Goal: Task Accomplishment & Management: Complete application form

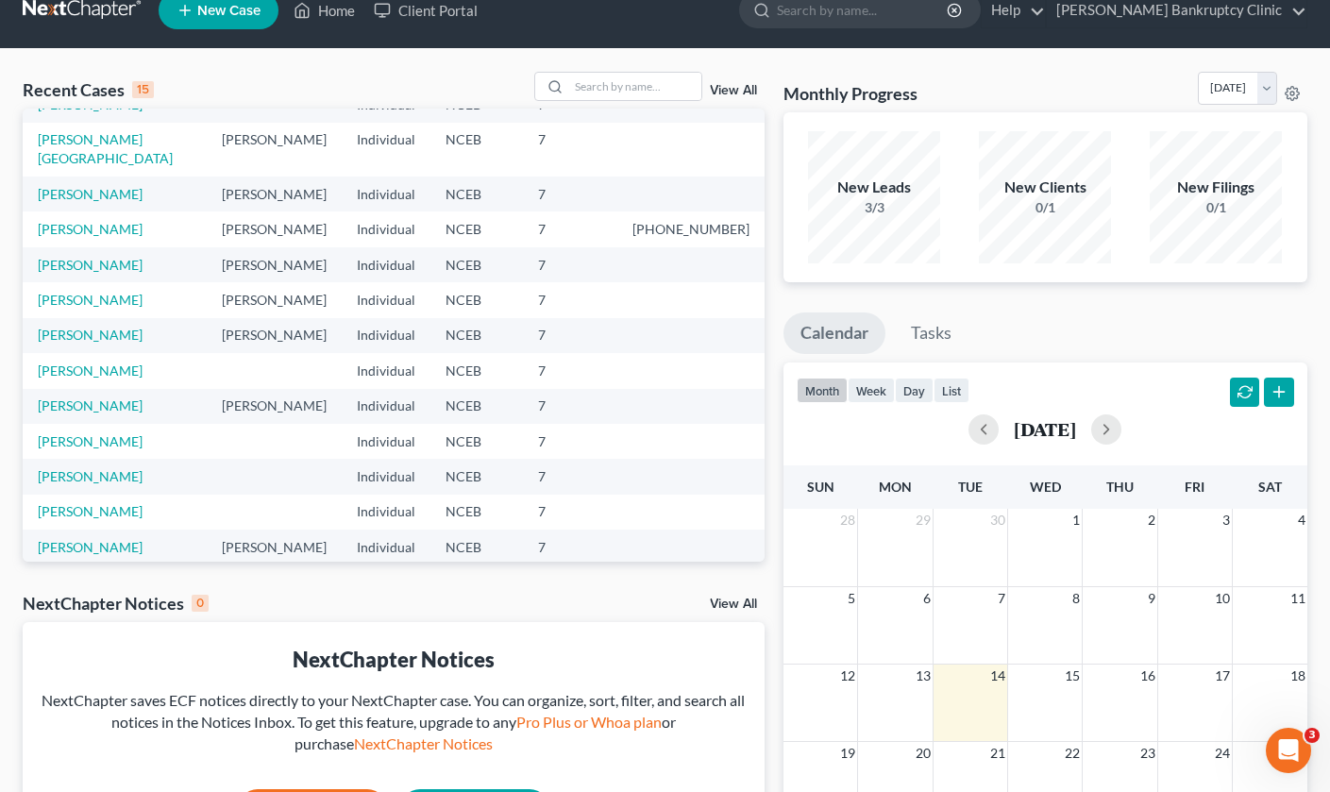
scroll to position [129, 0]
click at [96, 504] on link "[PERSON_NAME]" at bounding box center [90, 512] width 105 height 16
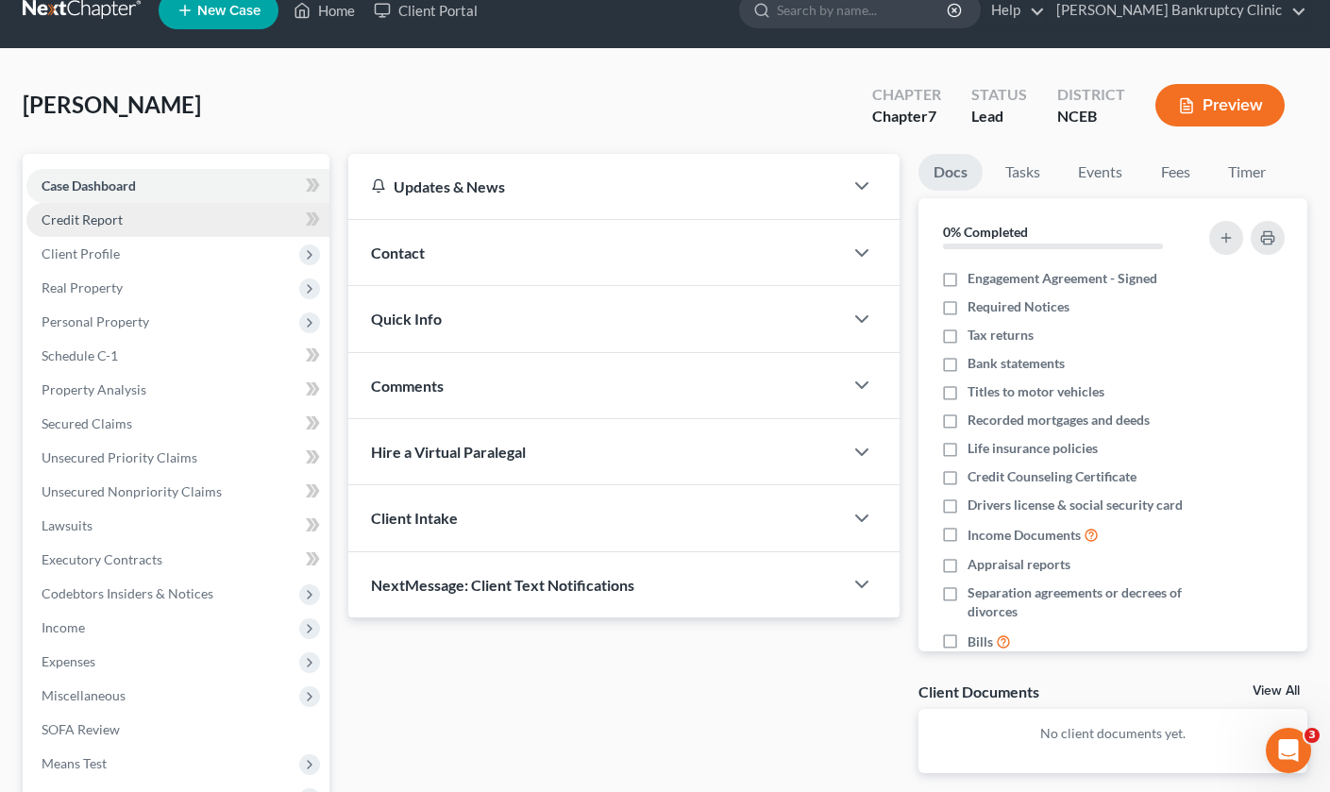
click at [149, 219] on link "Credit Report" at bounding box center [177, 220] width 303 height 34
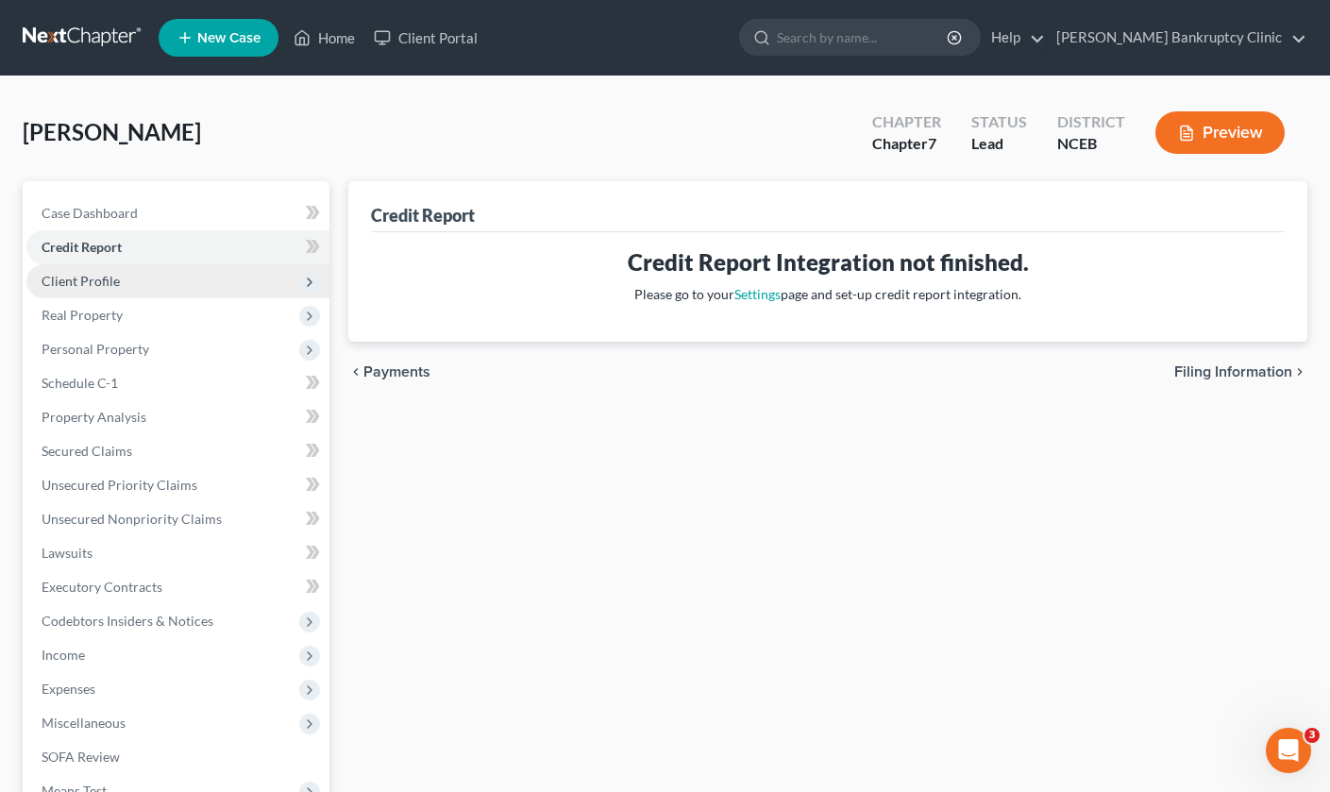
click at [136, 279] on span "Client Profile" at bounding box center [177, 281] width 303 height 34
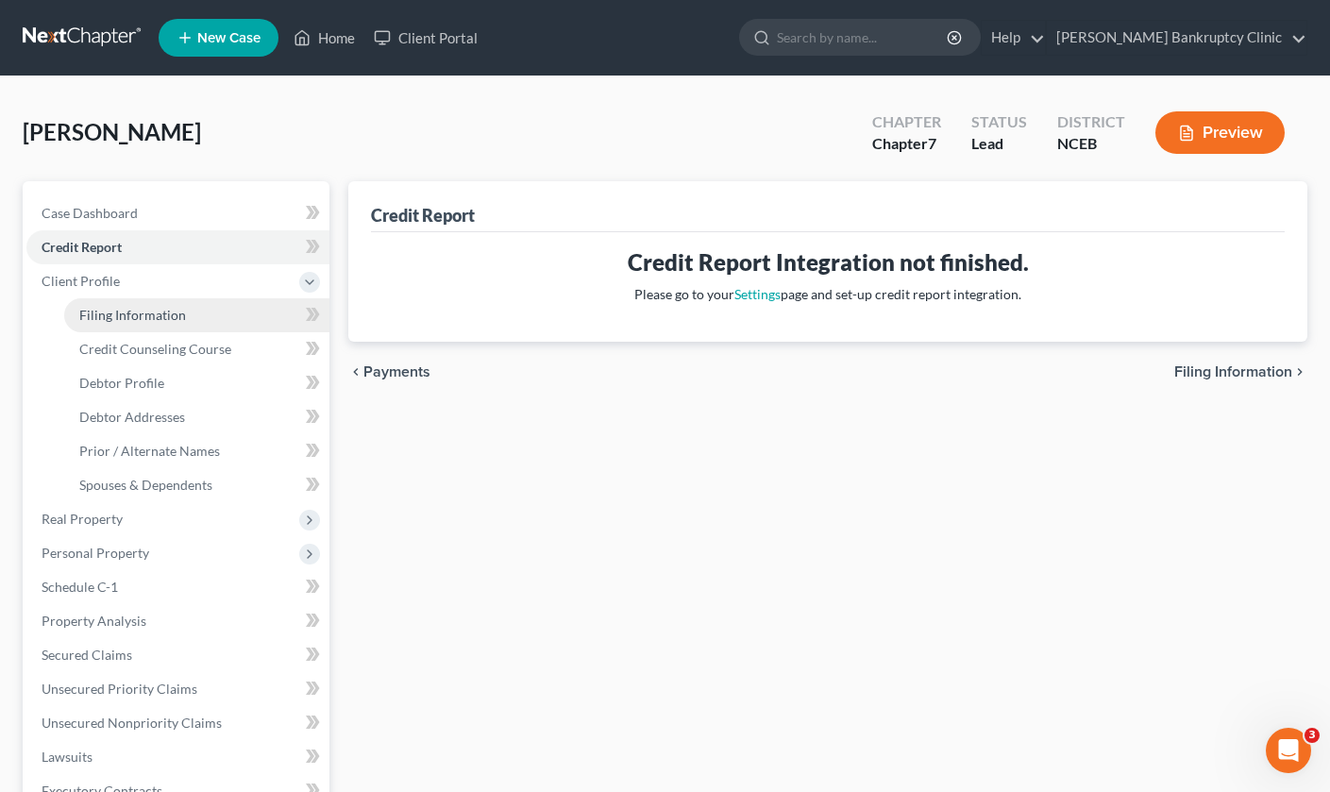
click at [142, 307] on span "Filing Information" at bounding box center [132, 315] width 107 height 16
select select "1"
select select "0"
select select "28"
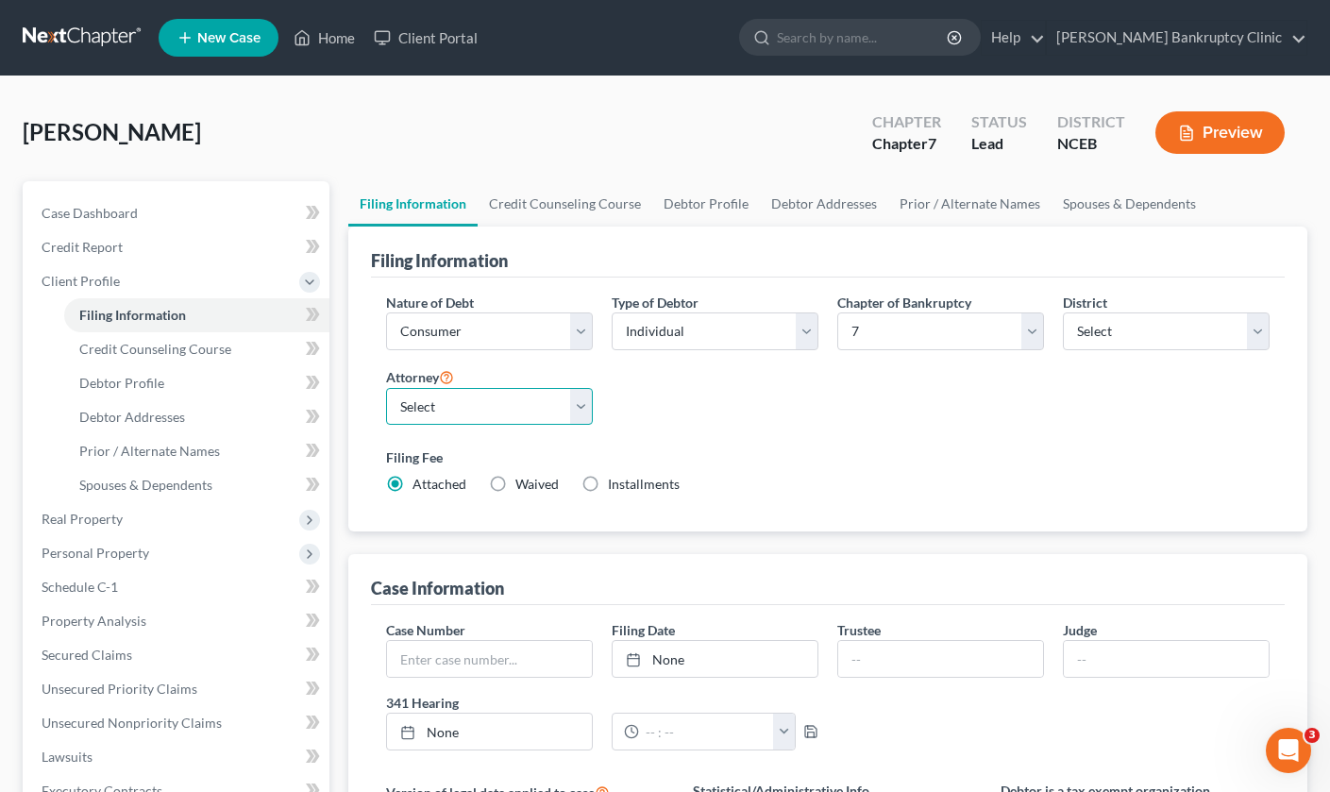
select select "0"
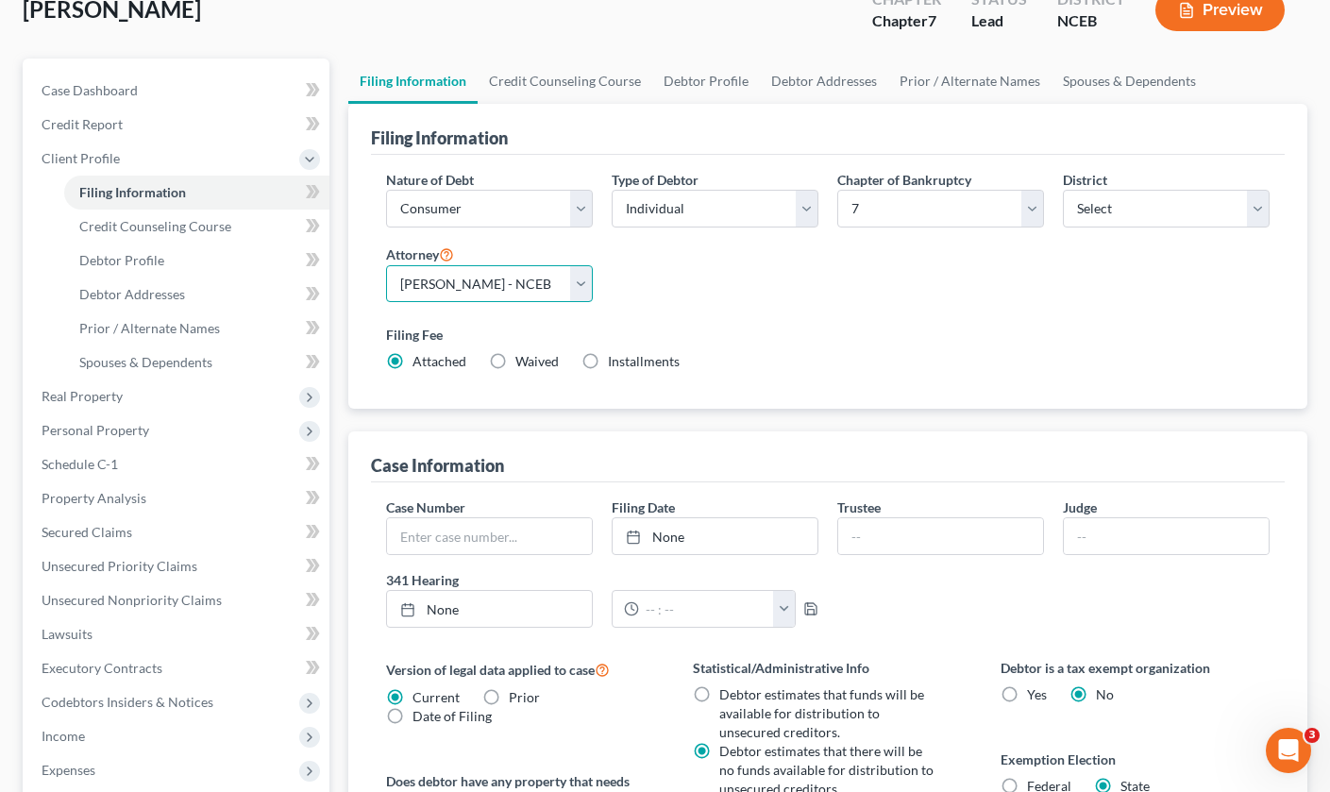
scroll to position [121, 0]
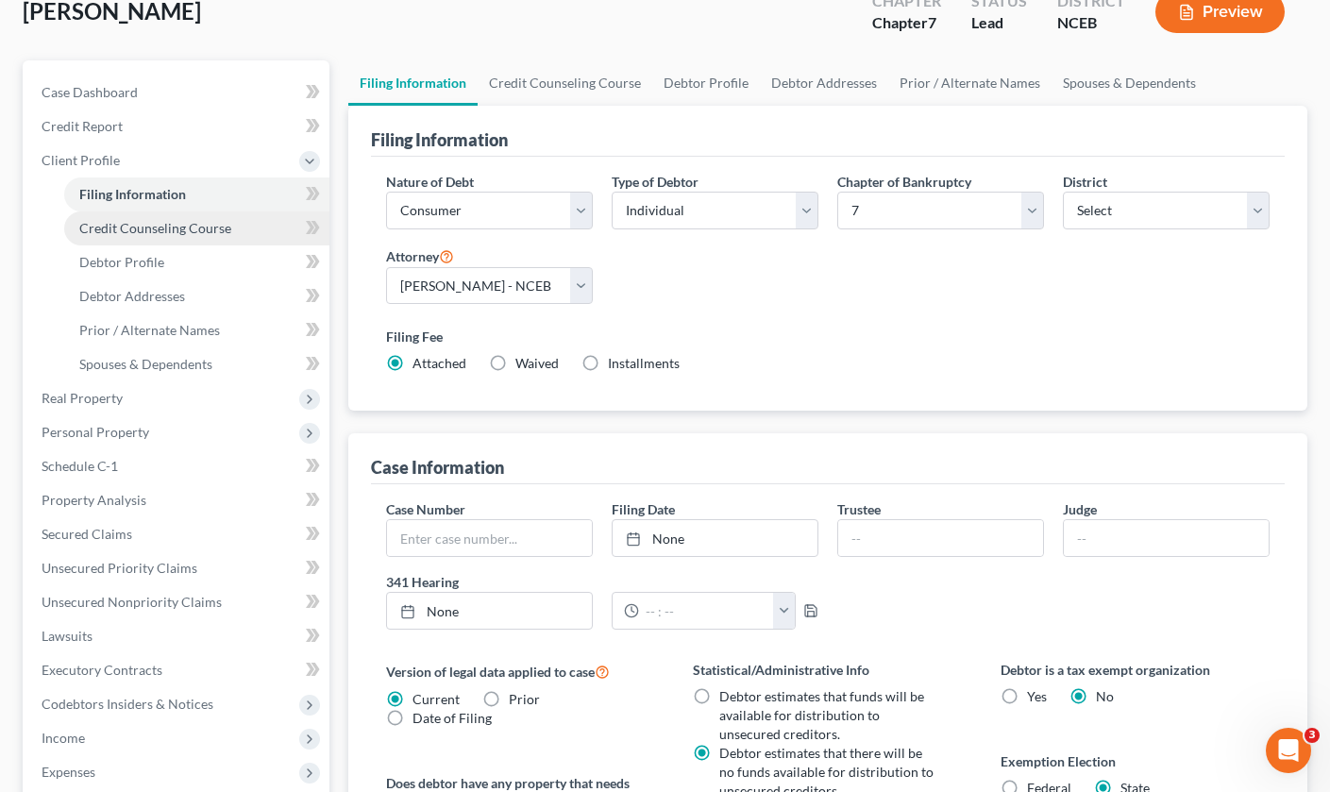
click at [158, 226] on span "Credit Counseling Course" at bounding box center [155, 228] width 152 height 16
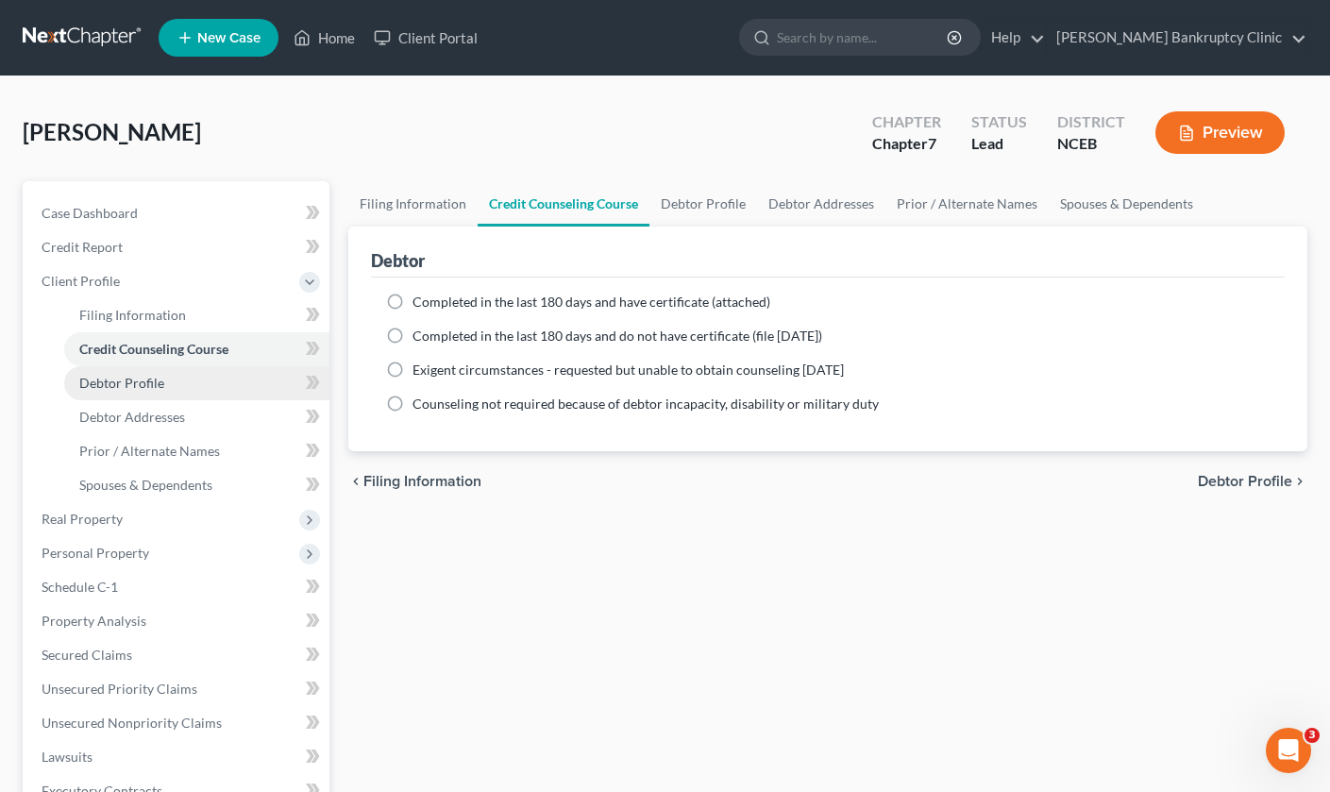
click at [146, 387] on span "Debtor Profile" at bounding box center [121, 383] width 85 height 16
select select "0"
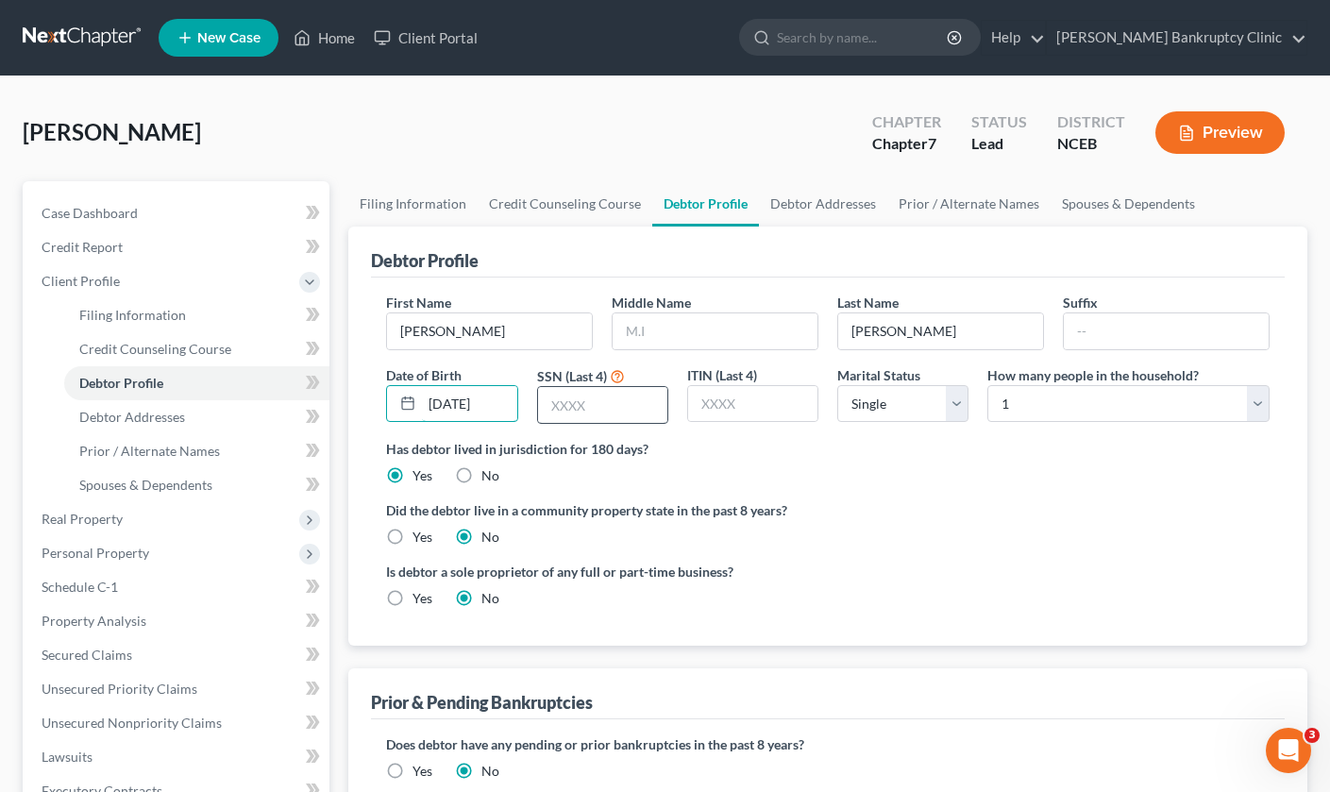
type input "[DATE]"
click at [576, 401] on input "text" at bounding box center [602, 405] width 129 height 36
type input "3577"
select select "1"
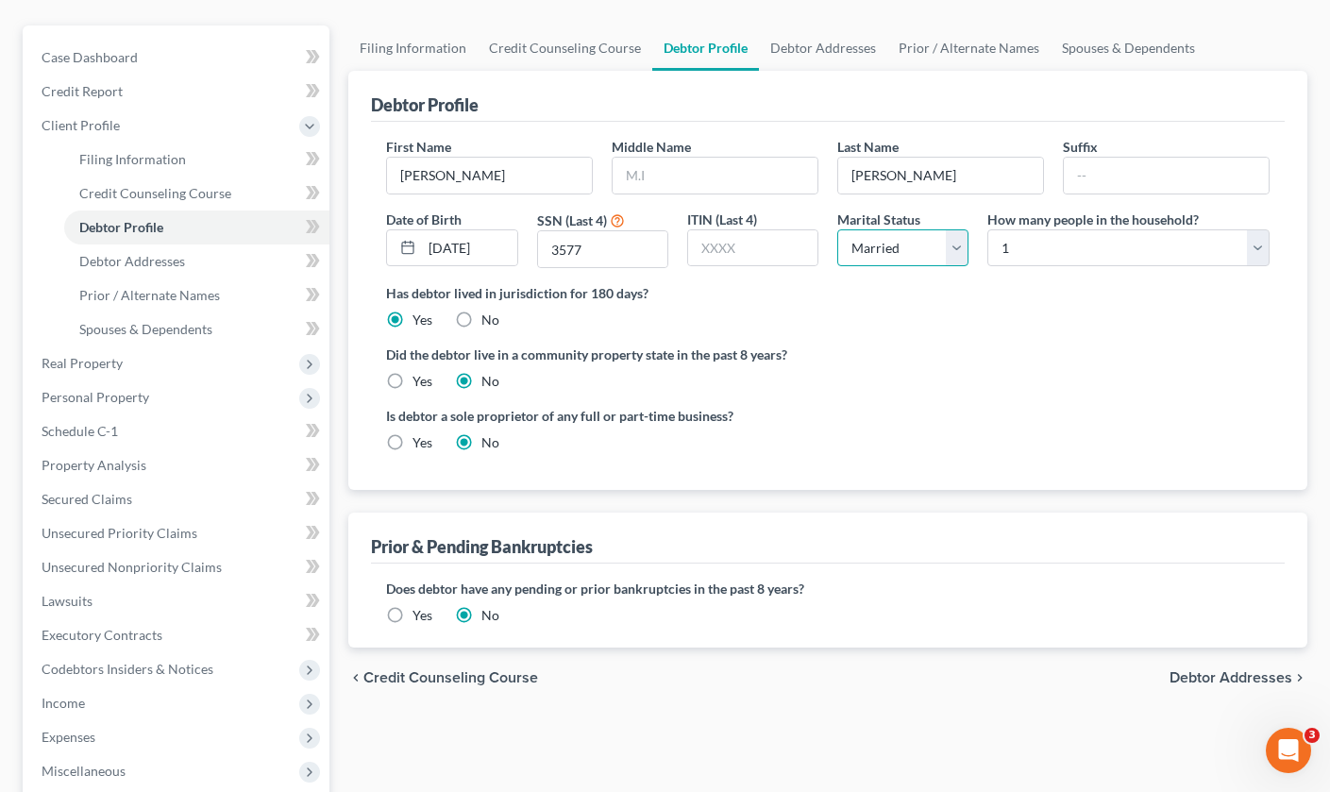
scroll to position [157, 0]
click at [162, 259] on span "Debtor Addresses" at bounding box center [132, 260] width 106 height 16
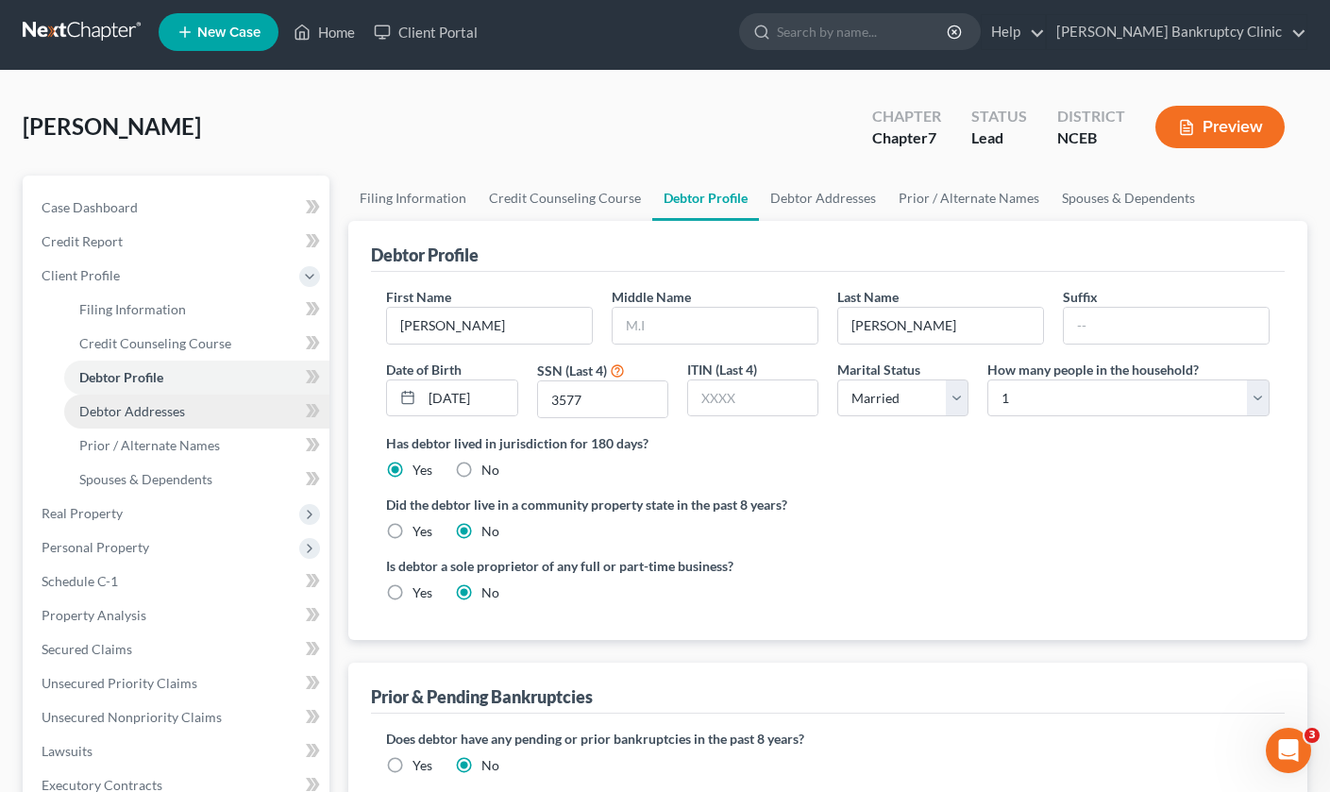
select select "0"
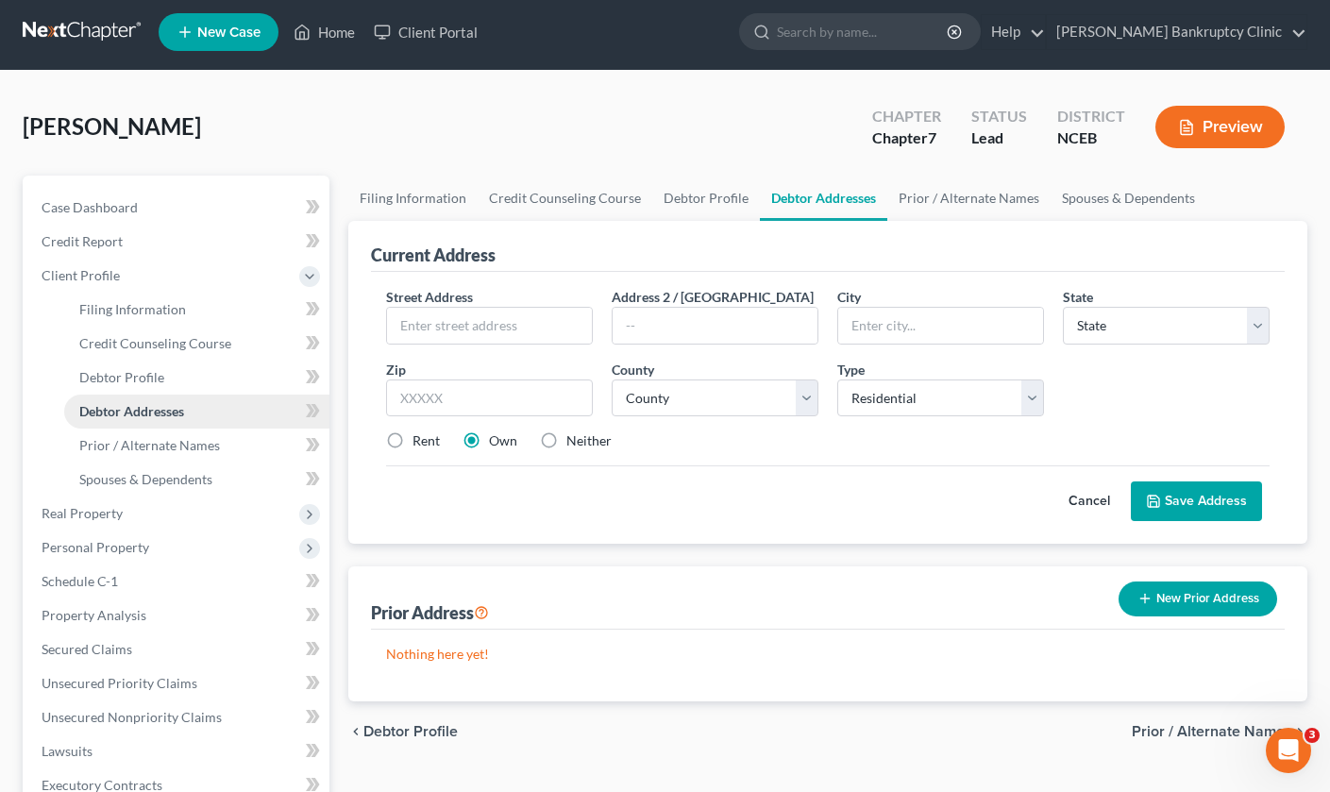
scroll to position [0, 0]
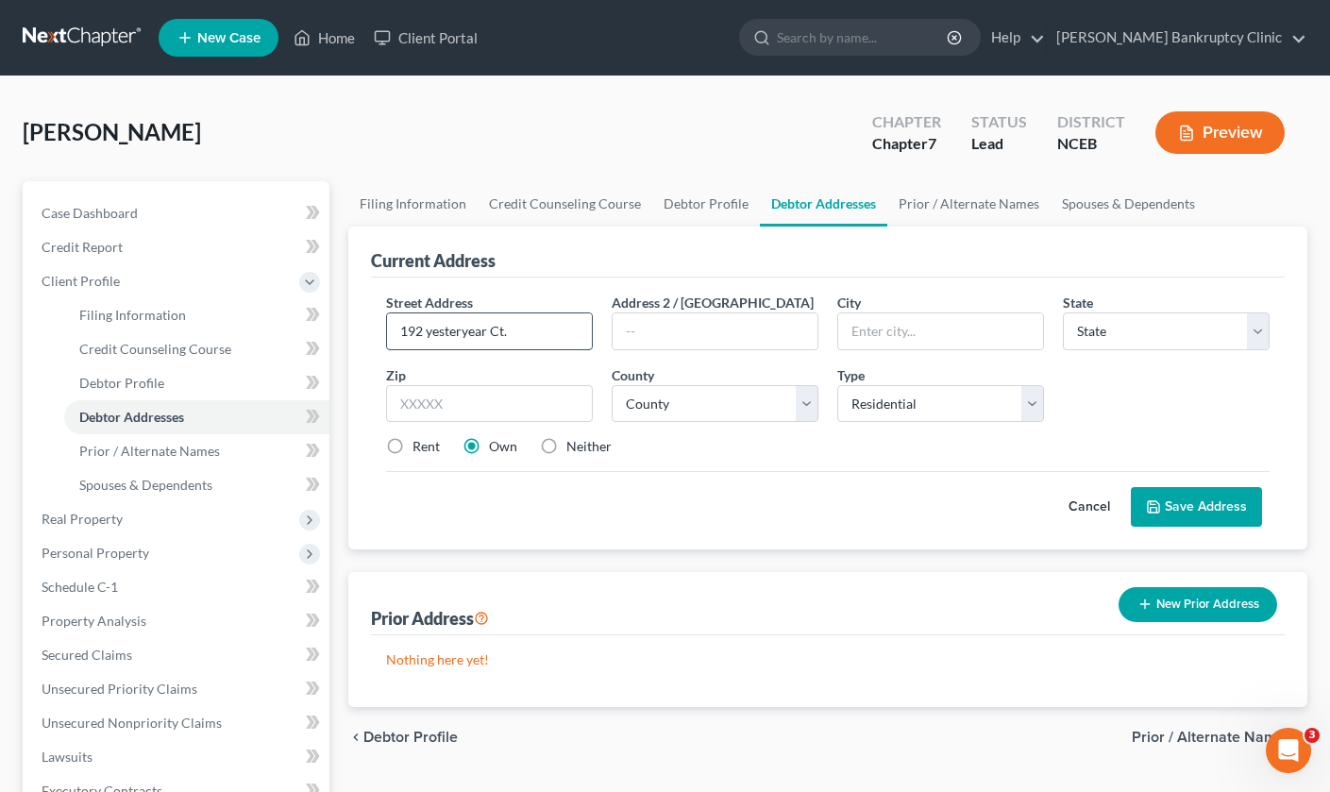
click at [432, 328] on input "192 yesteryear Ct." at bounding box center [489, 331] width 205 height 36
type input "192 Yesteryear Ct."
type input "Angier"
select select "28"
type input "27501"
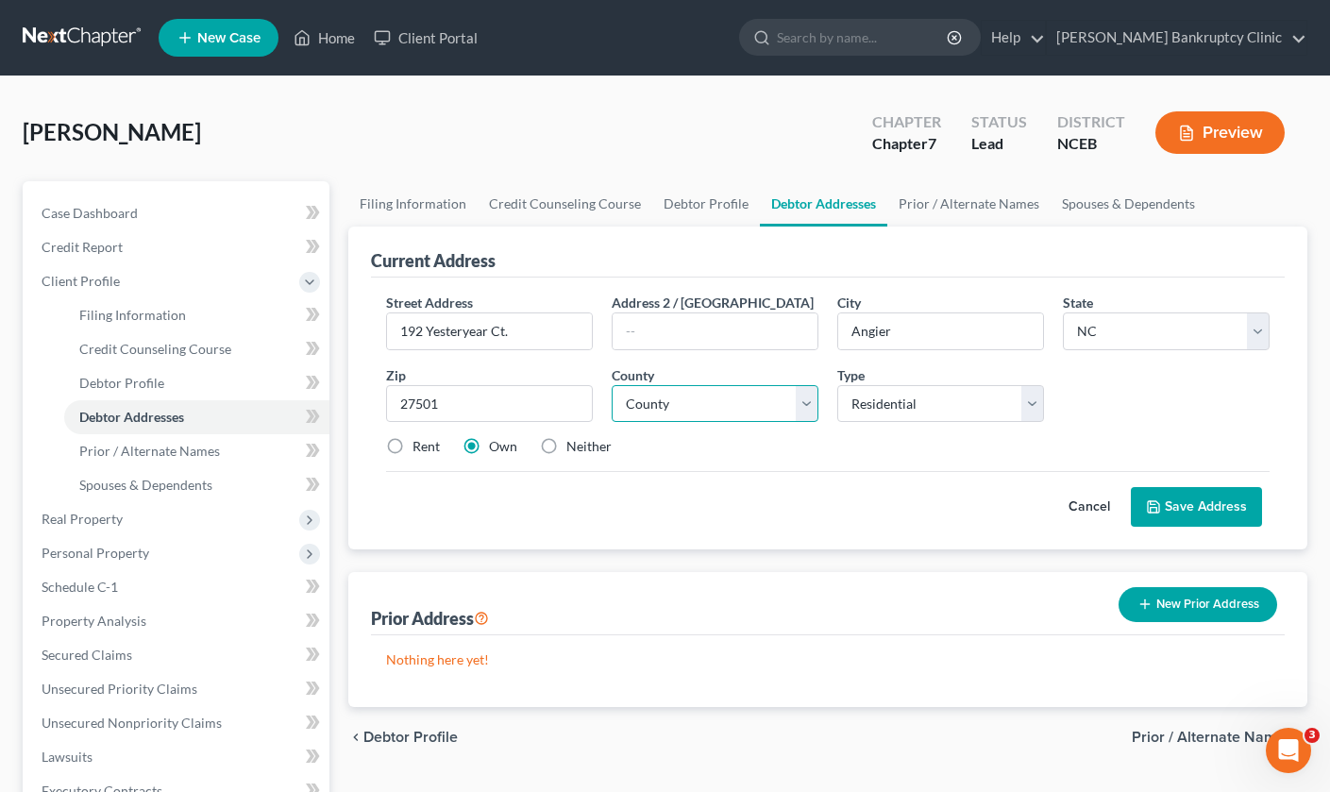
select select "50"
click at [412, 444] on label "Rent" at bounding box center [425, 446] width 27 height 19
click at [420, 444] on input "Rent" at bounding box center [426, 443] width 12 height 12
radio input "true"
click at [1224, 507] on button "Save Address" at bounding box center [1195, 507] width 131 height 40
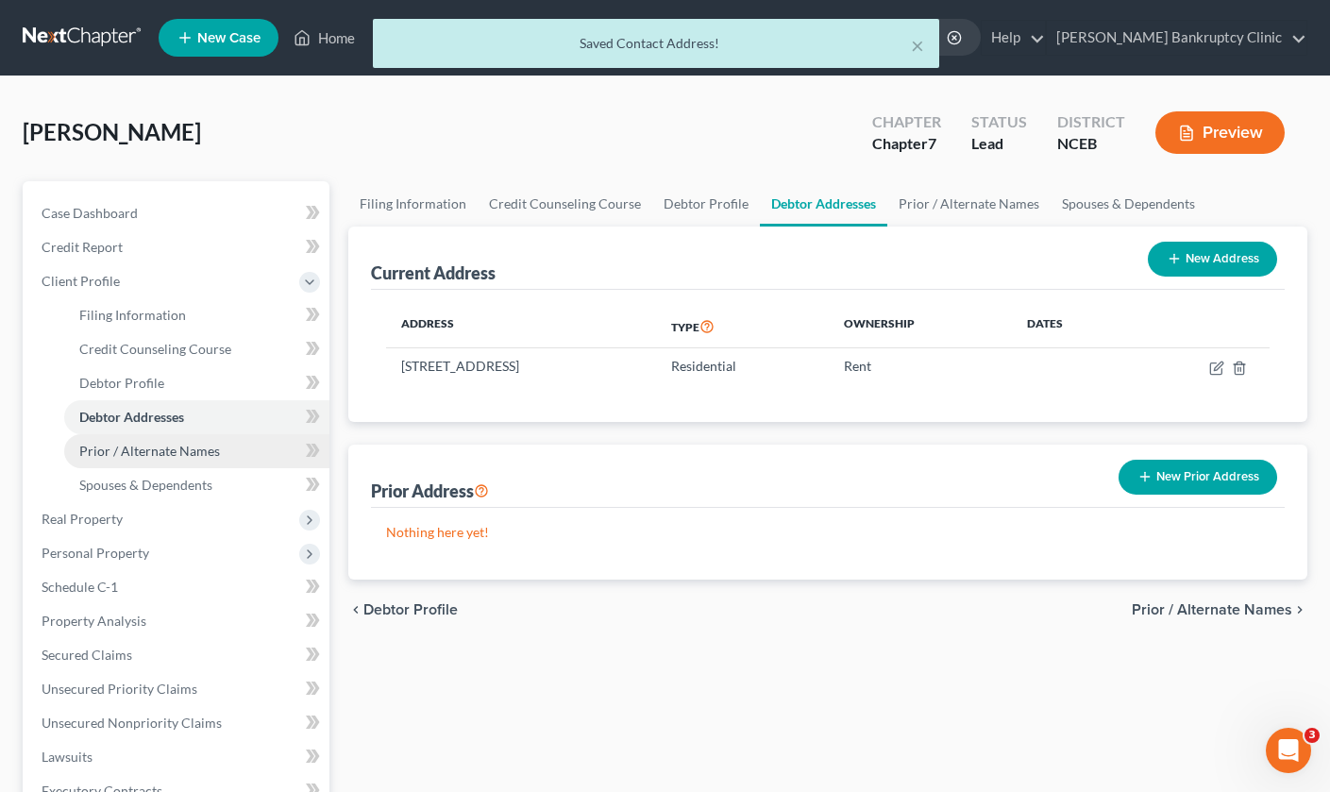
click at [203, 448] on span "Prior / Alternate Names" at bounding box center [149, 451] width 141 height 16
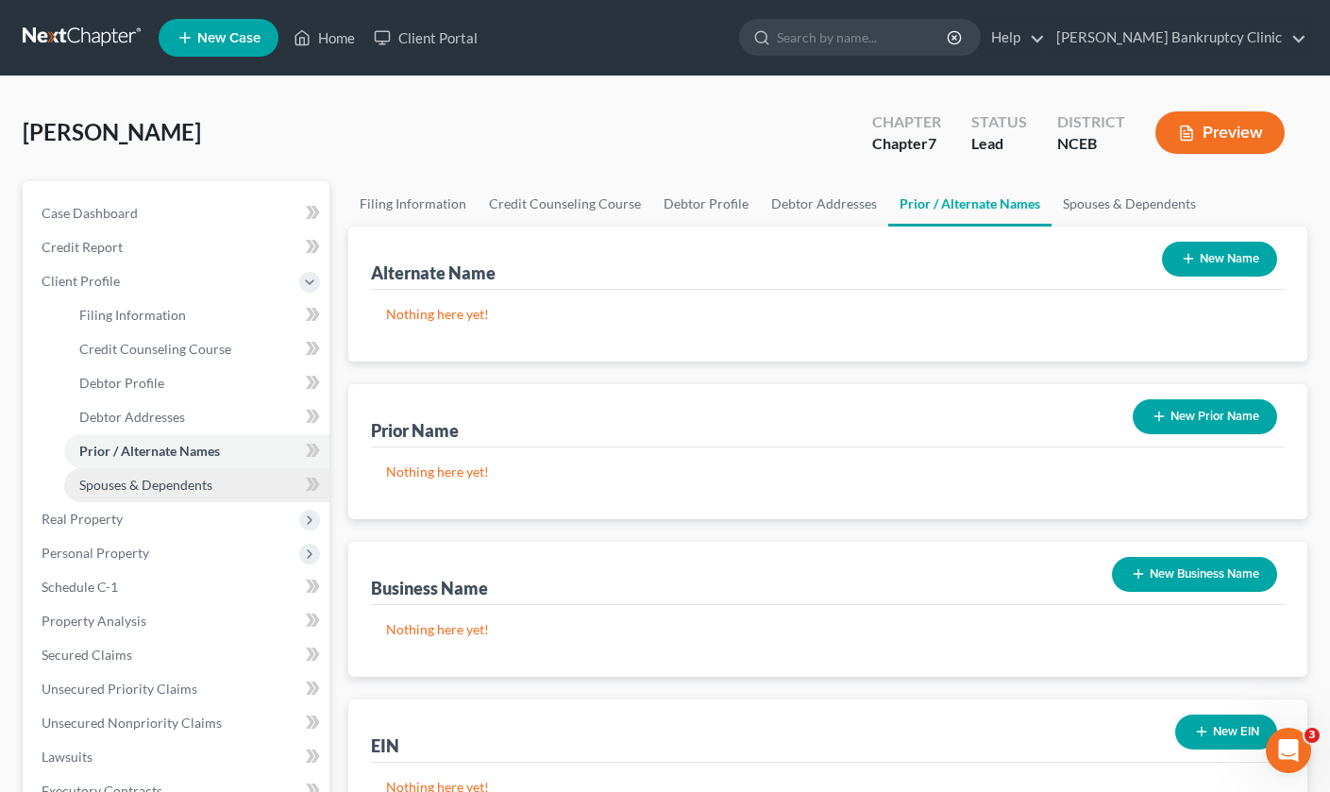
click at [198, 490] on span "Spouses & Dependents" at bounding box center [145, 485] width 133 height 16
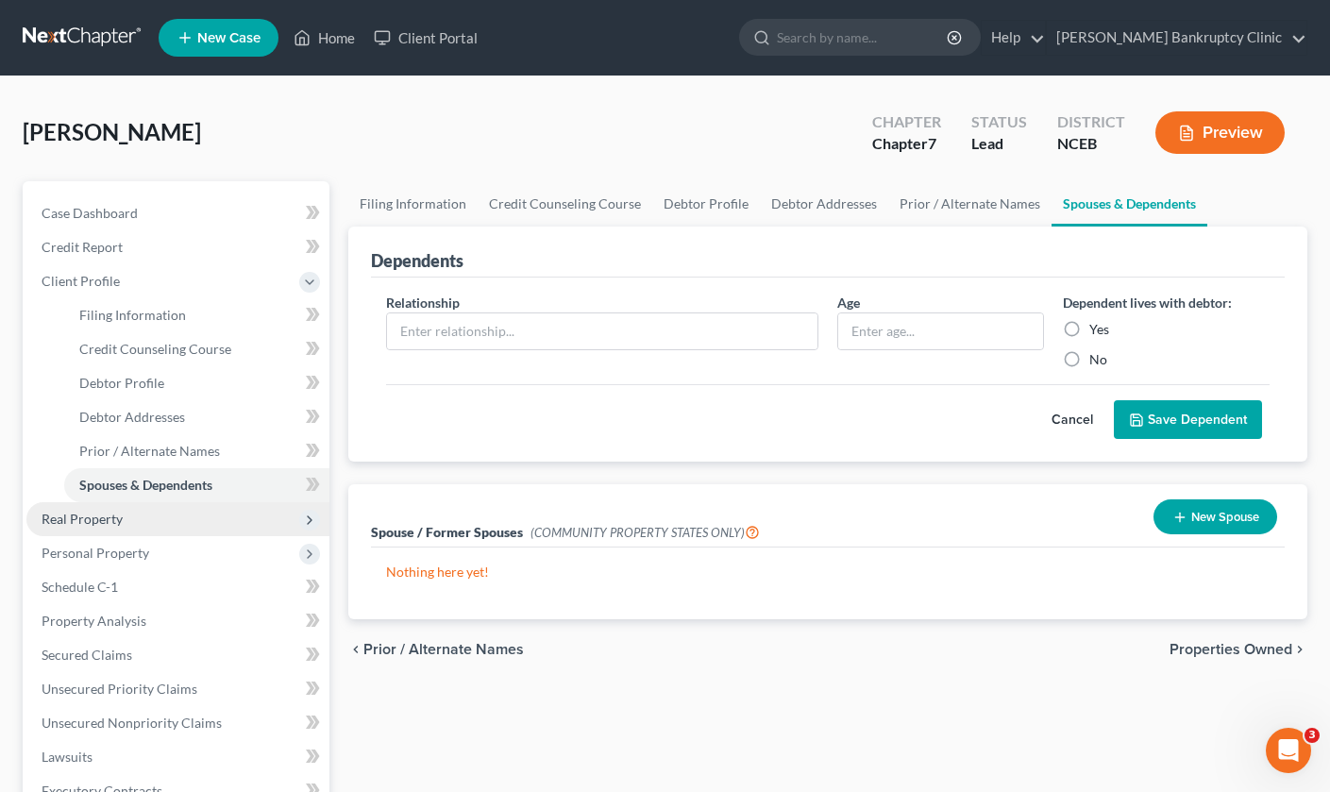
click at [192, 527] on span "Real Property" at bounding box center [177, 519] width 303 height 34
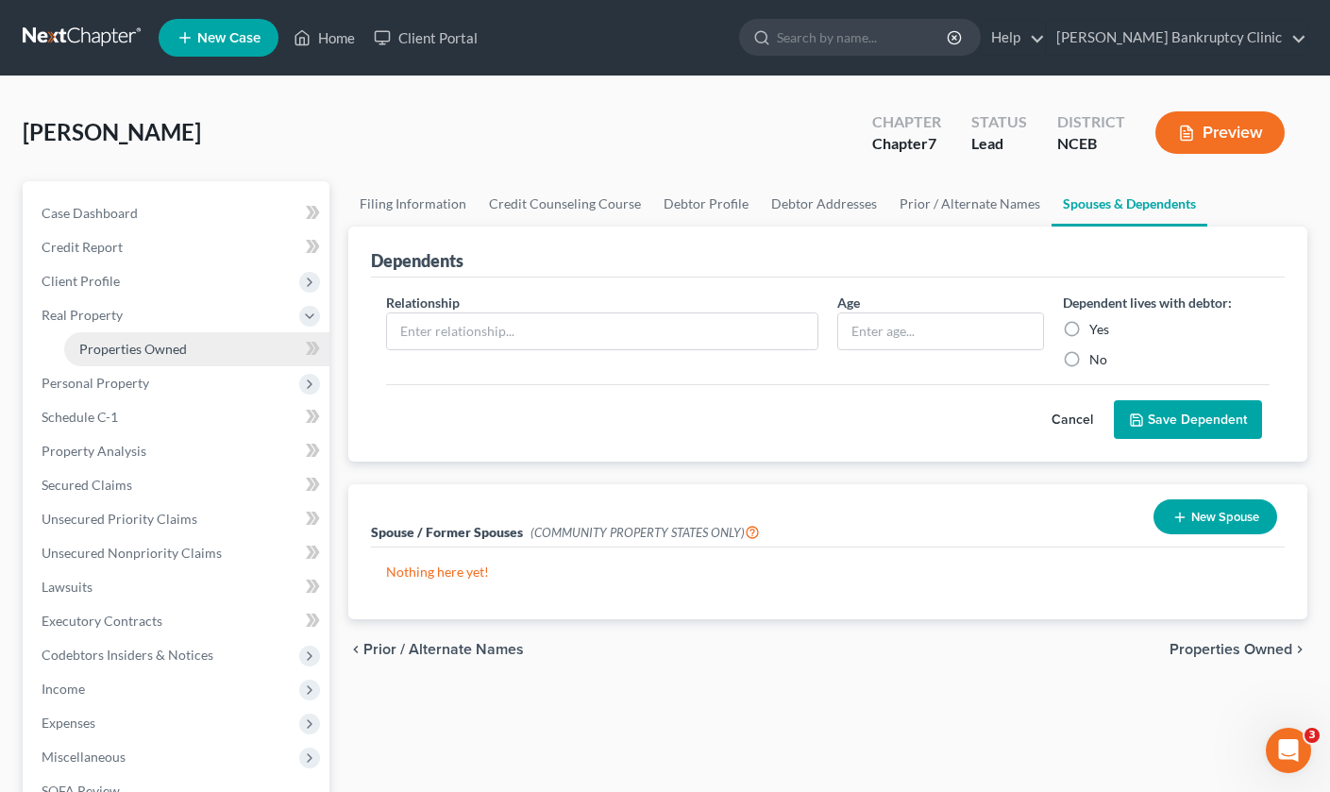
click at [249, 345] on link "Properties Owned" at bounding box center [196, 349] width 265 height 34
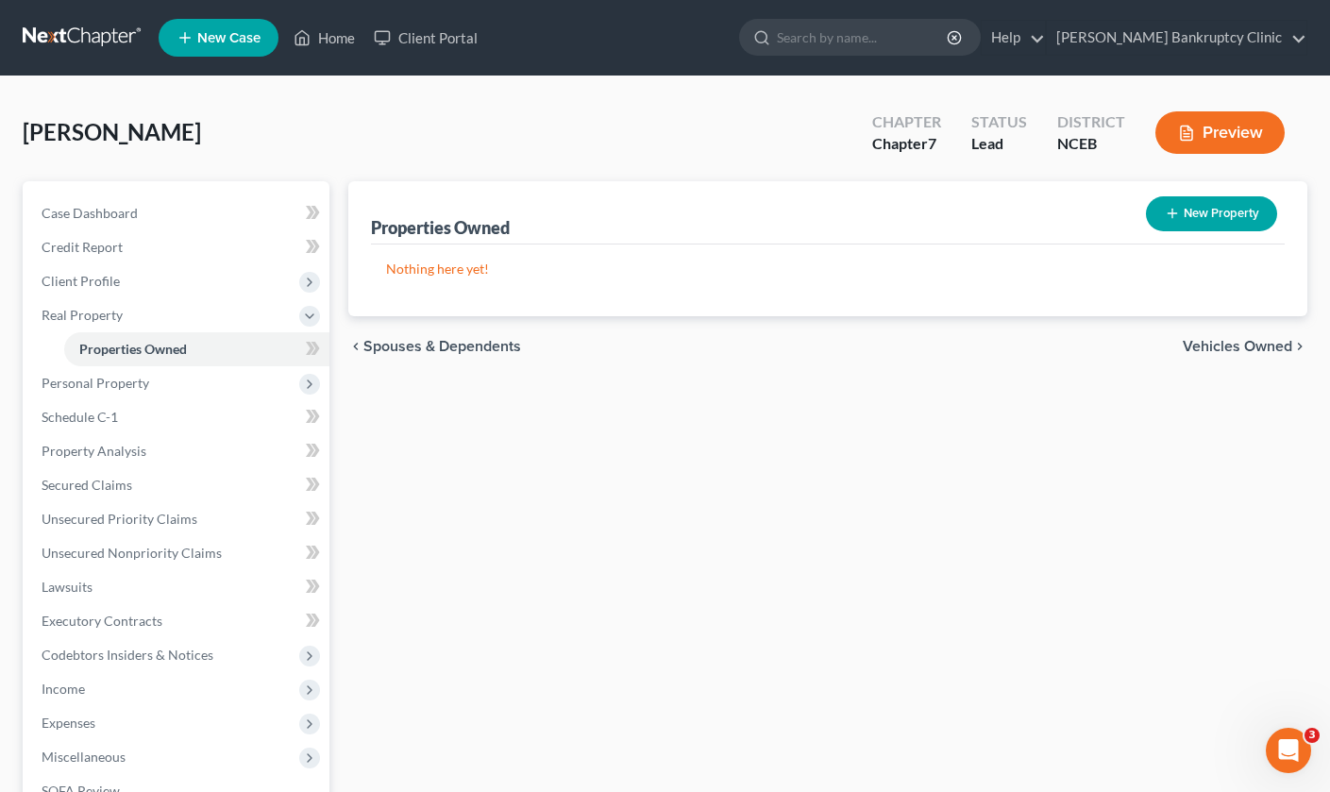
click at [1250, 222] on button "New Property" at bounding box center [1211, 213] width 131 height 35
select select "28"
select select "50"
select select "0"
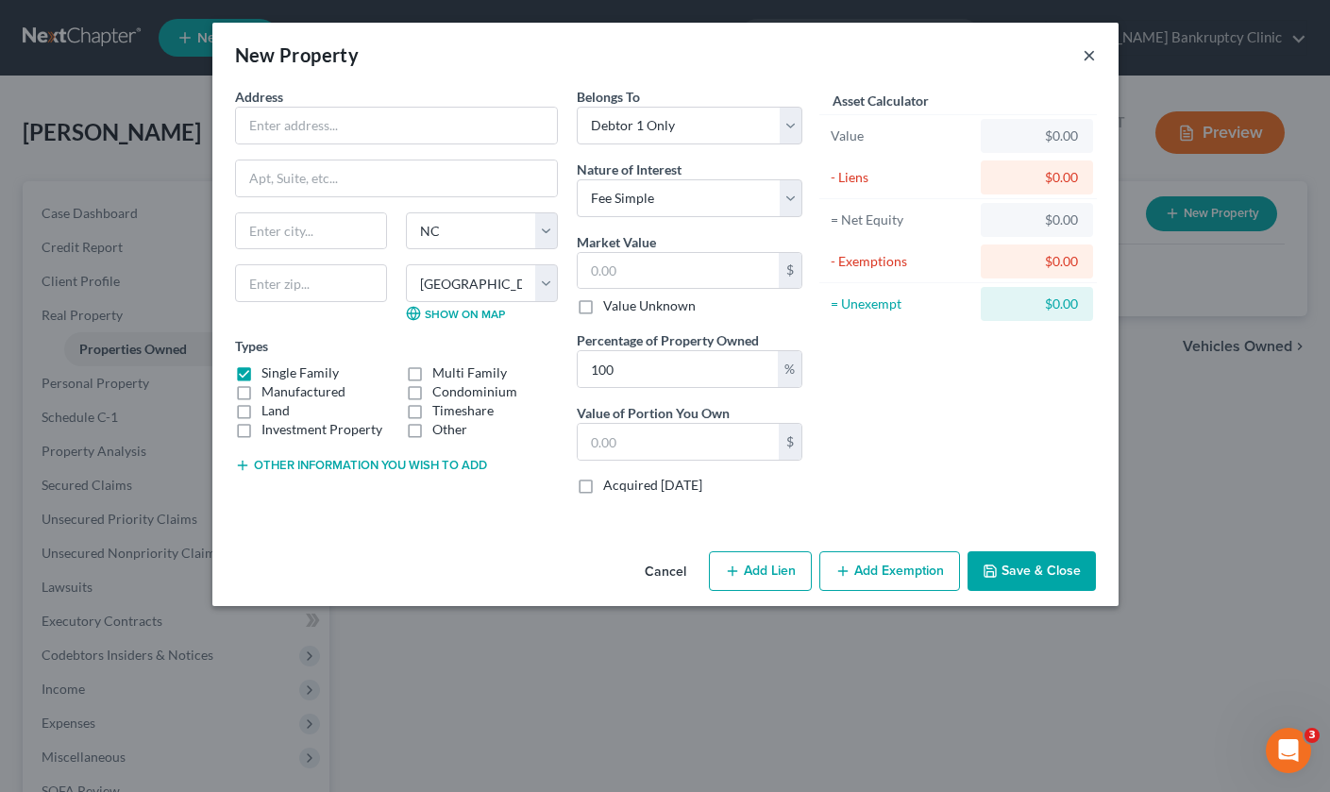
click at [1091, 53] on button "×" at bounding box center [1088, 54] width 13 height 23
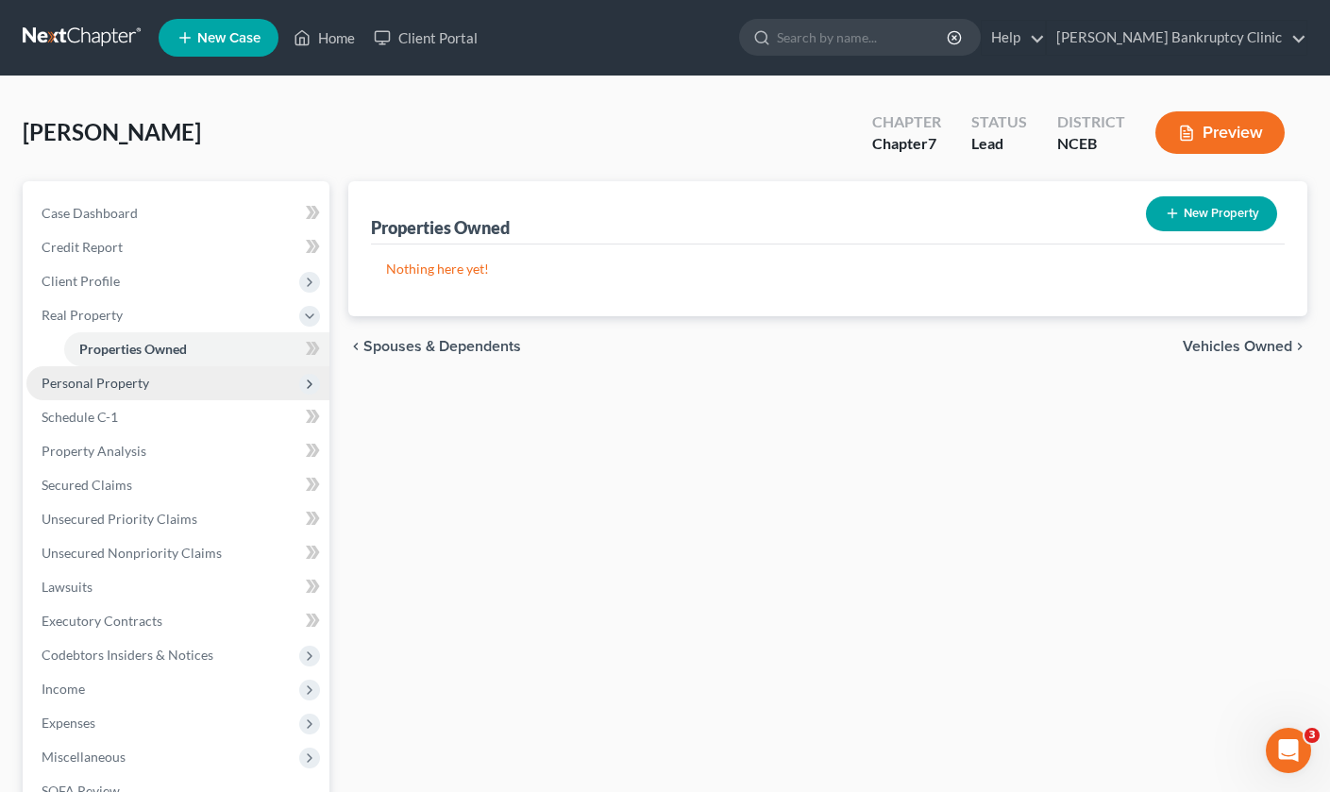
click at [109, 389] on span "Personal Property" at bounding box center [96, 383] width 108 height 16
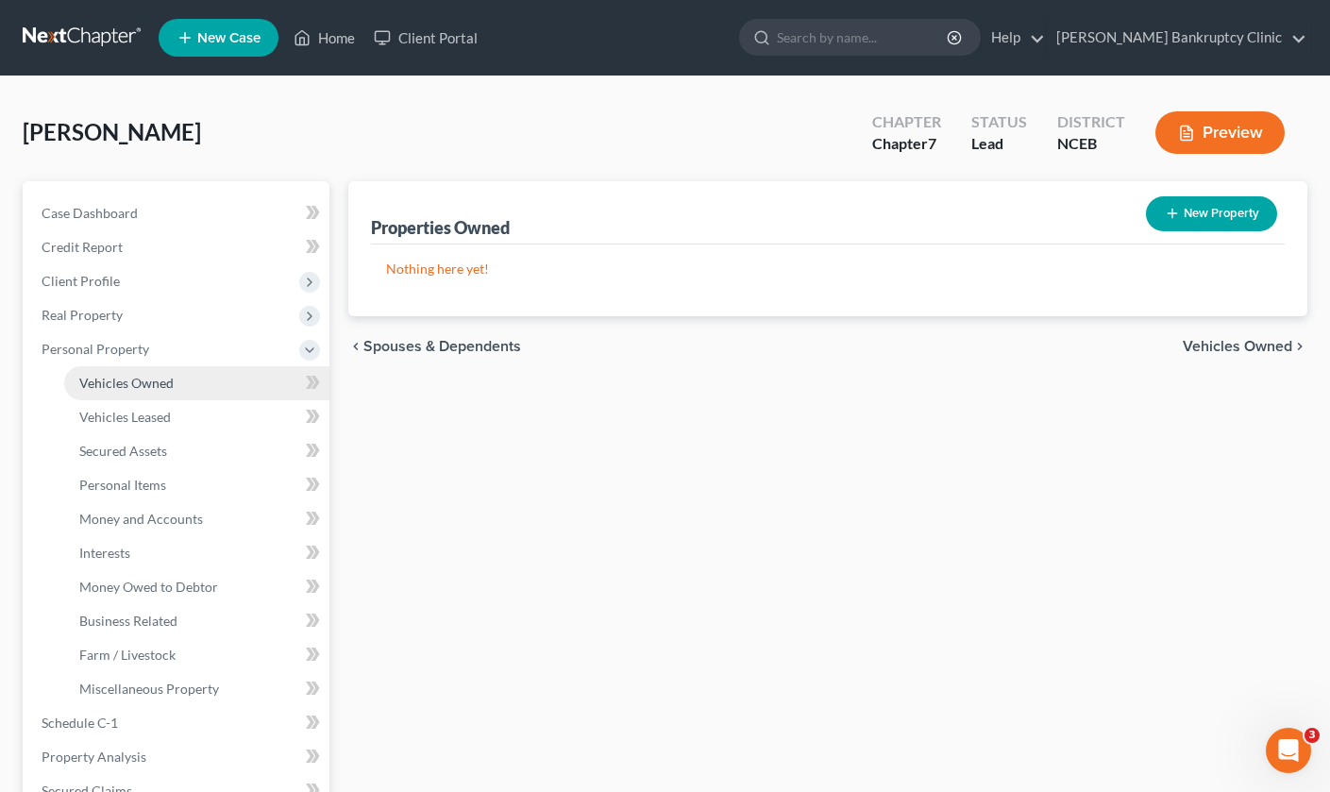
click at [125, 386] on span "Vehicles Owned" at bounding box center [126, 383] width 94 height 16
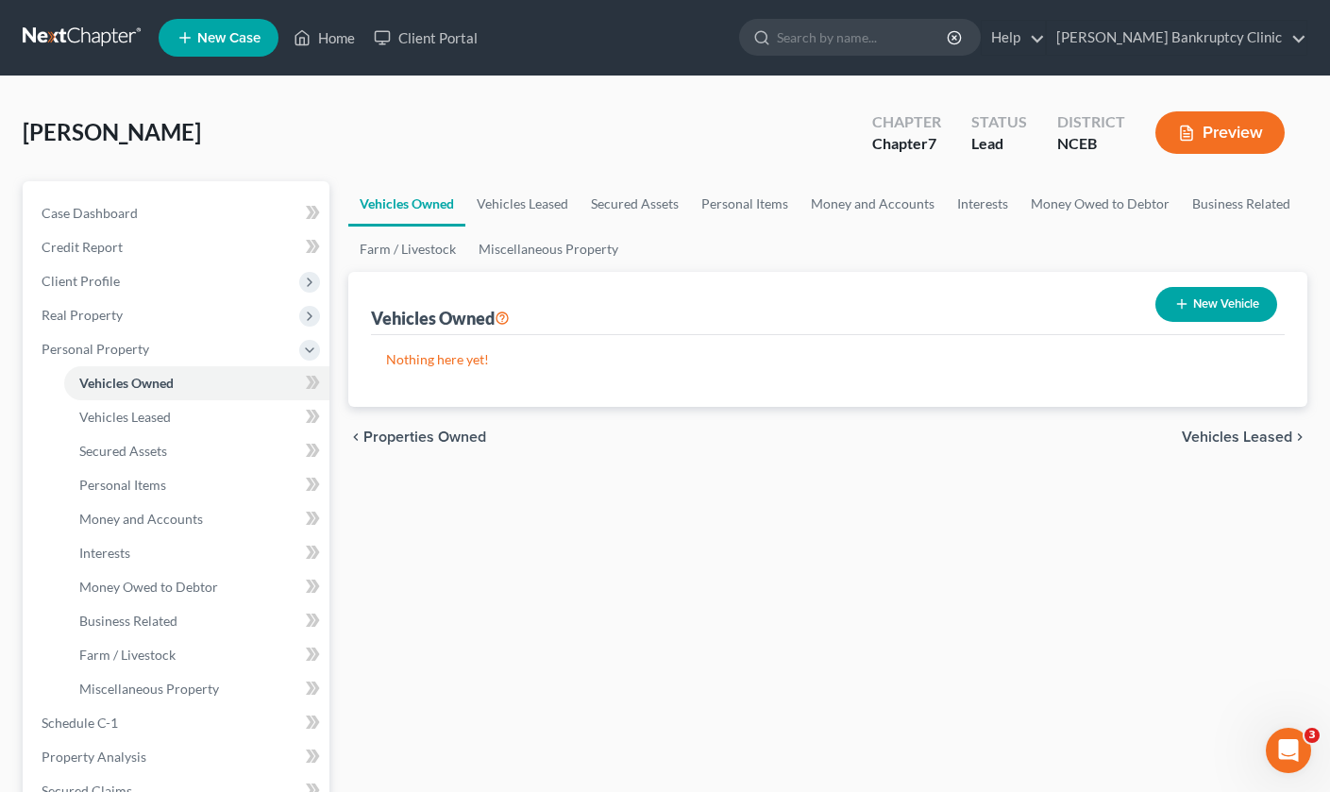
click at [1202, 297] on button "New Vehicle" at bounding box center [1216, 304] width 122 height 35
select select "0"
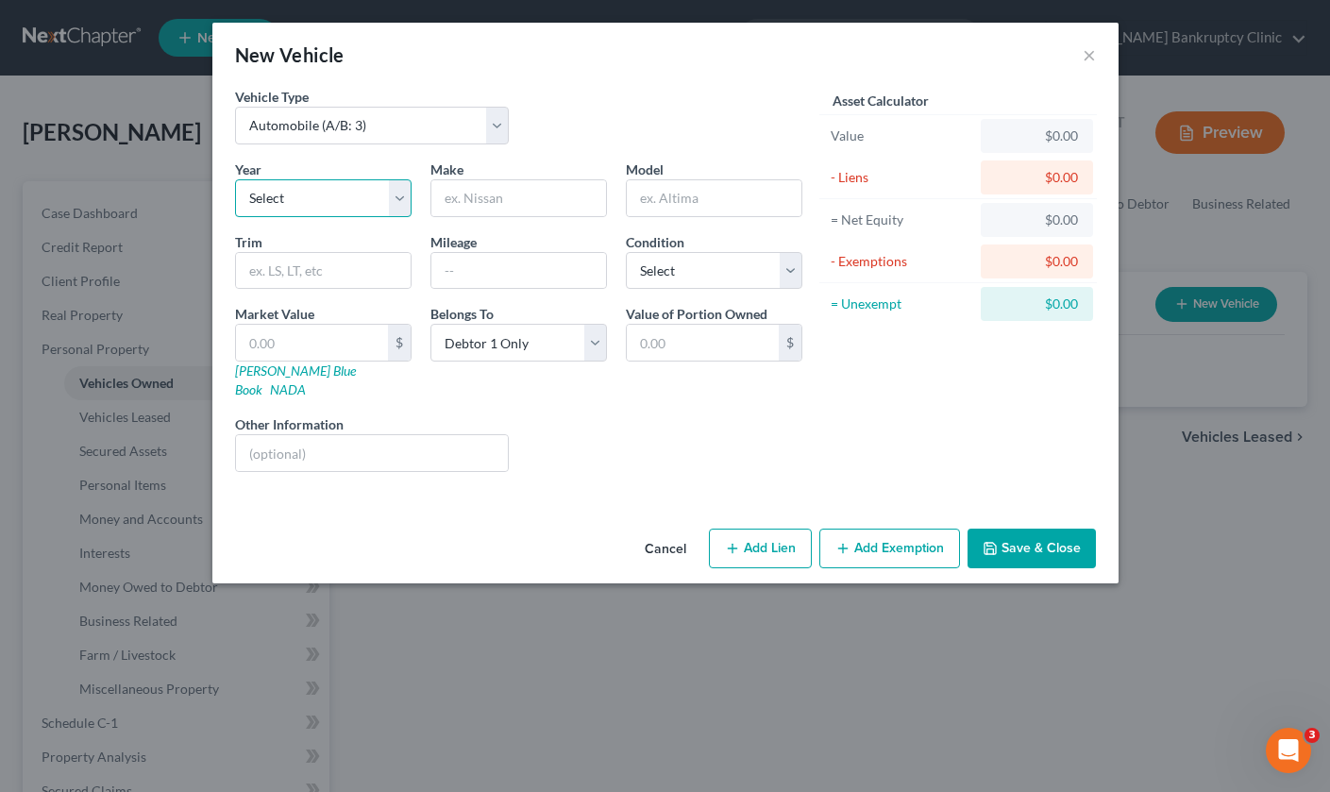
select select "5"
click at [546, 197] on input "text" at bounding box center [518, 198] width 175 height 36
type input "ACURA"
type input "TLX"
click at [491, 277] on input "text" at bounding box center [518, 271] width 175 height 36
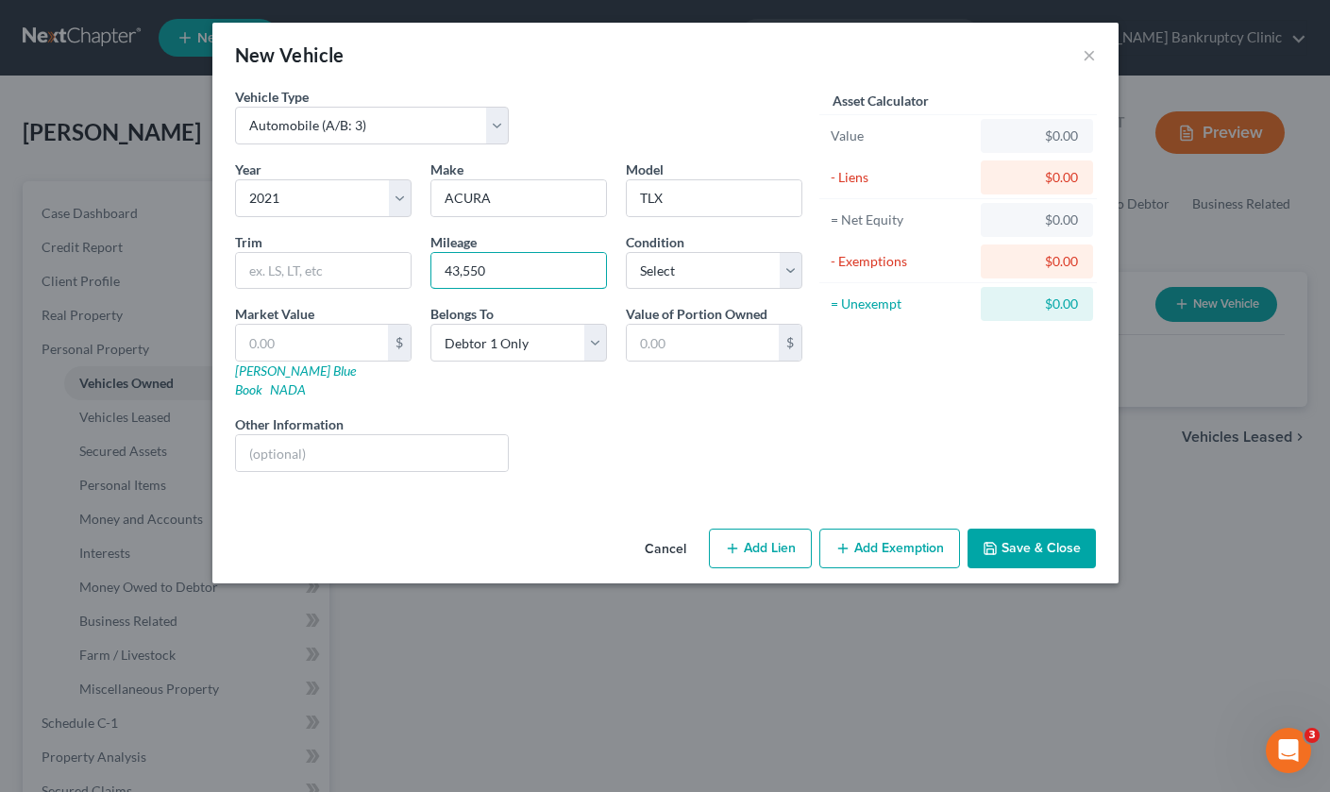
type input "43,550"
click at [638, 441] on div "Liens Select" at bounding box center [664, 443] width 293 height 58
select select "3"
click at [1026, 539] on button "Save & Close" at bounding box center [1031, 548] width 128 height 40
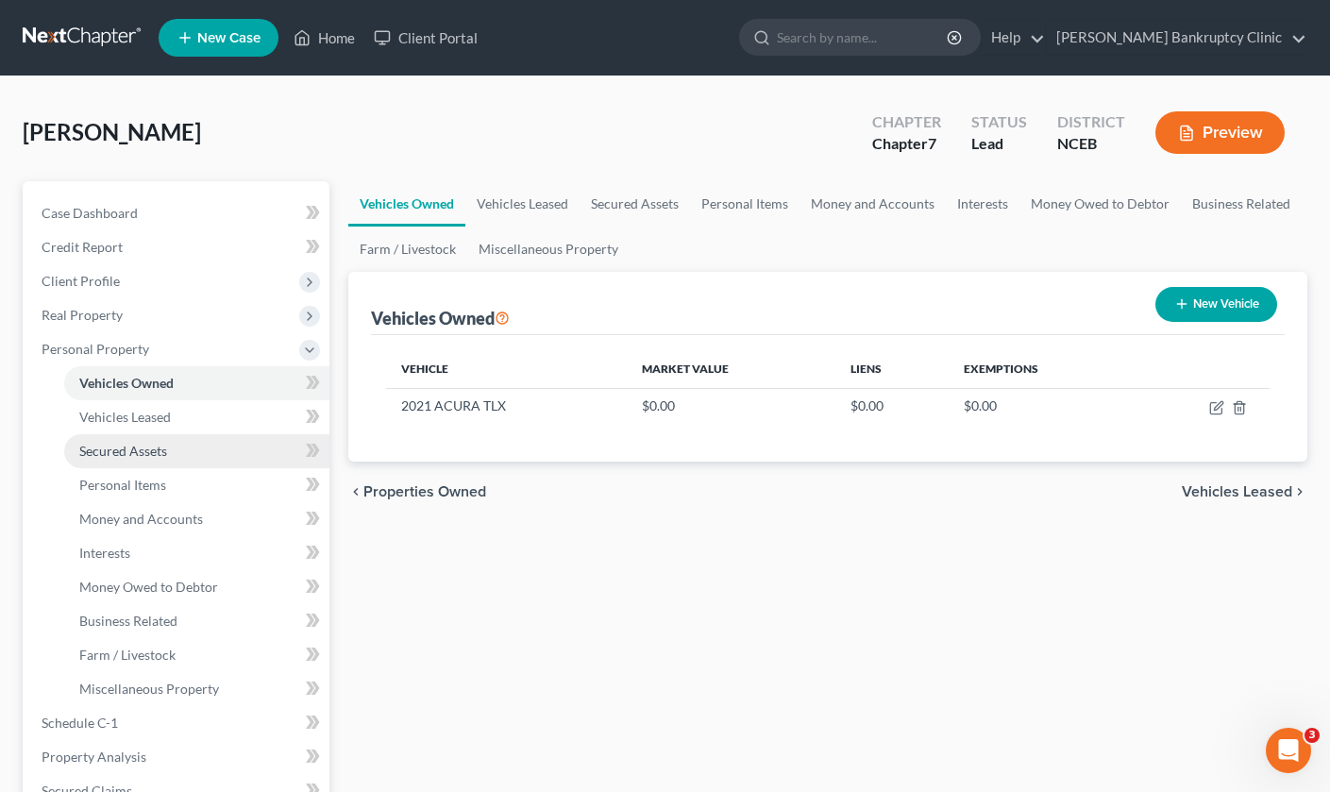
click at [140, 448] on span "Secured Assets" at bounding box center [123, 451] width 88 height 16
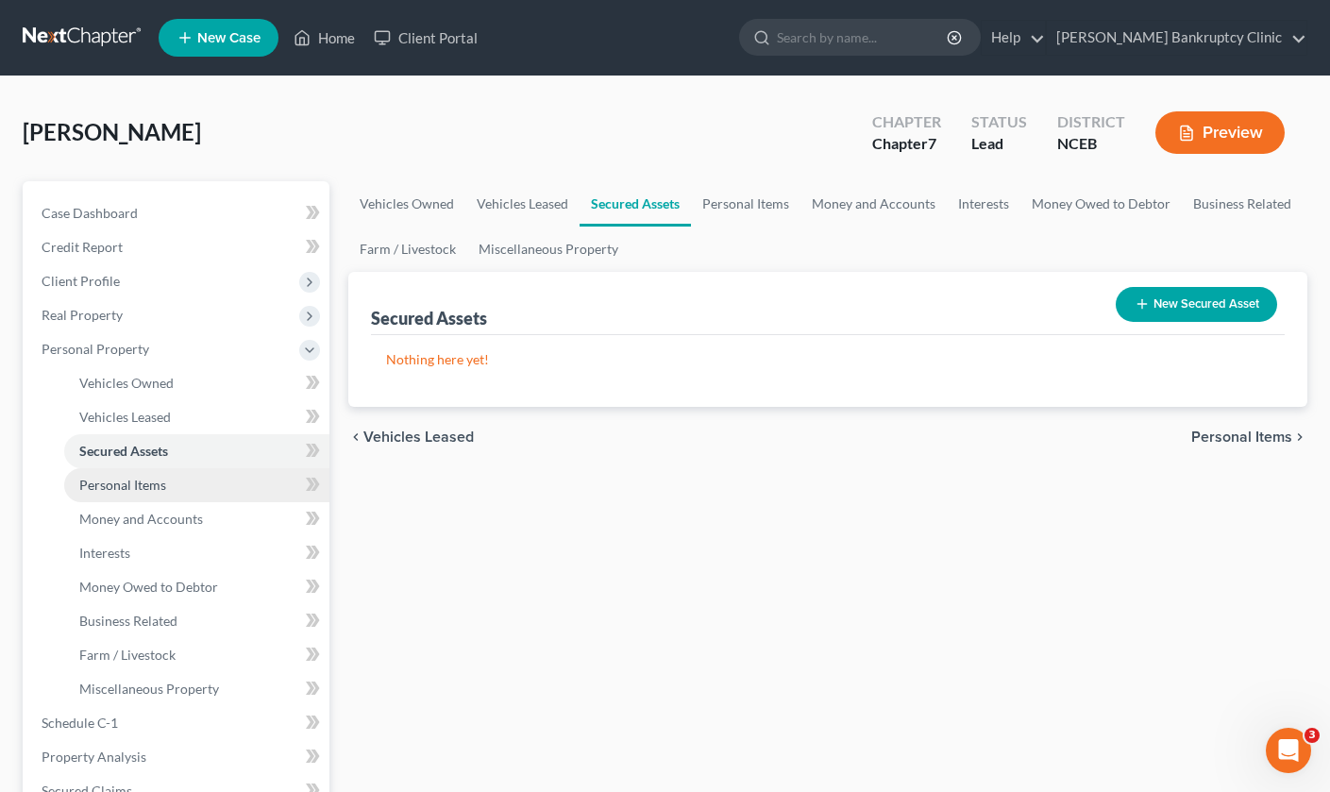
click at [159, 479] on span "Personal Items" at bounding box center [122, 485] width 87 height 16
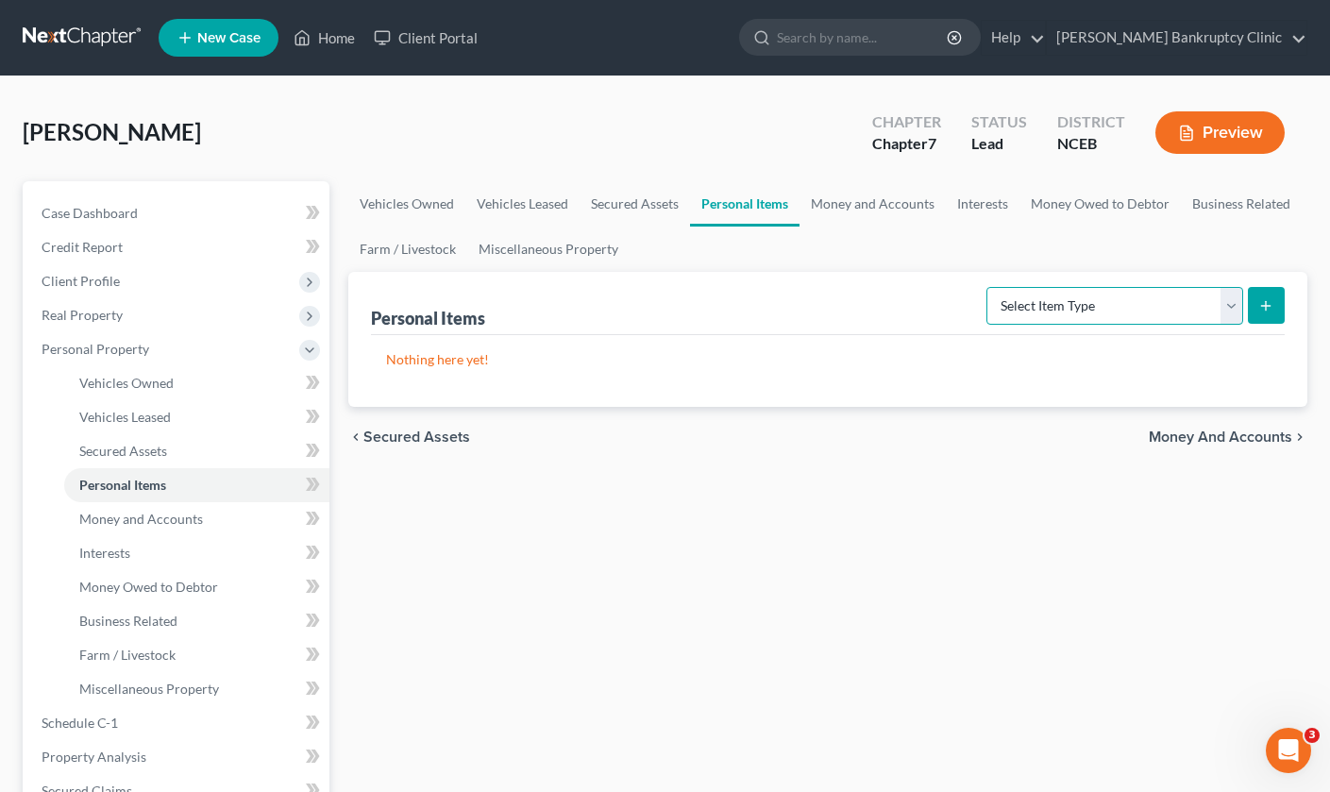
select select "household_goods"
click at [1264, 310] on icon "submit" at bounding box center [1265, 305] width 15 height 15
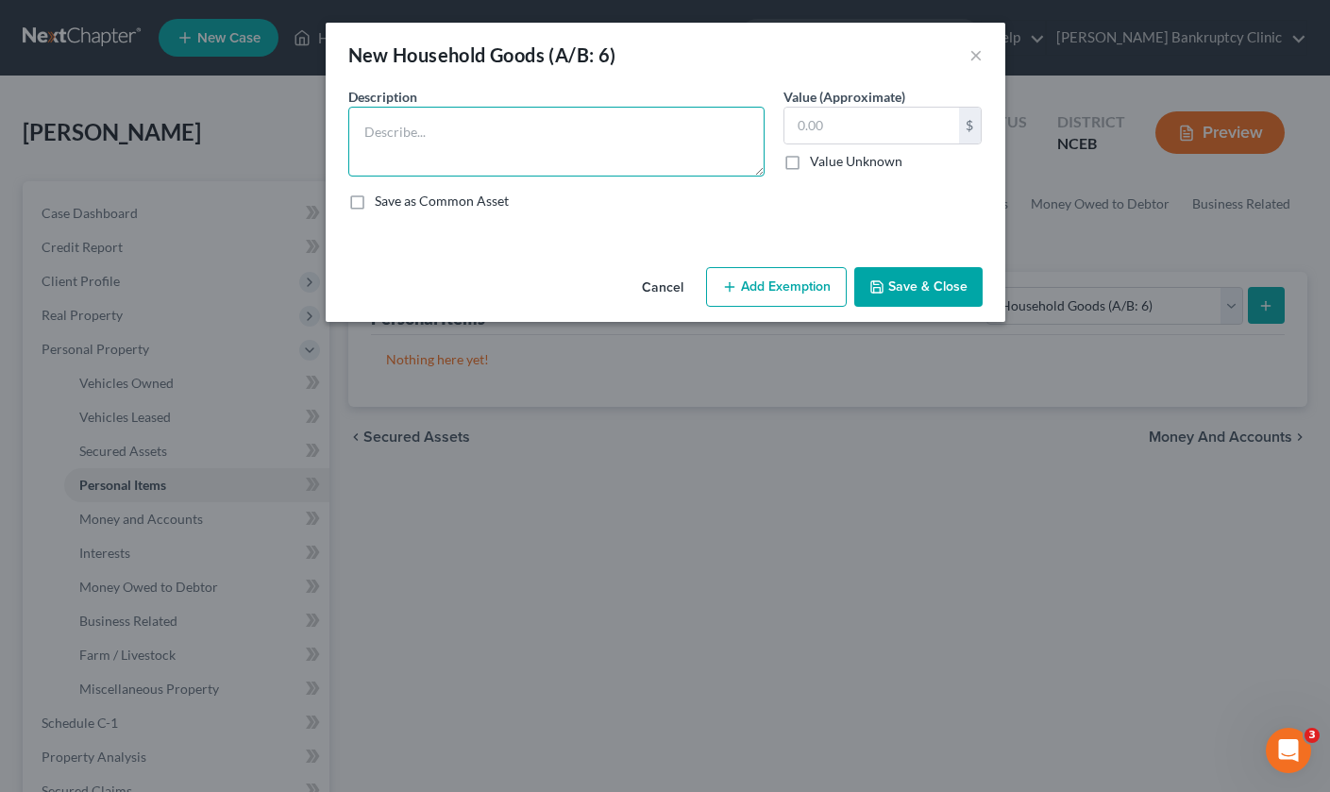
click at [443, 140] on textarea at bounding box center [556, 142] width 416 height 70
type textarea "Living room set"
click at [827, 127] on input "text" at bounding box center [871, 126] width 175 height 36
type input "300"
click at [607, 122] on textarea "Living room set" at bounding box center [556, 142] width 416 height 70
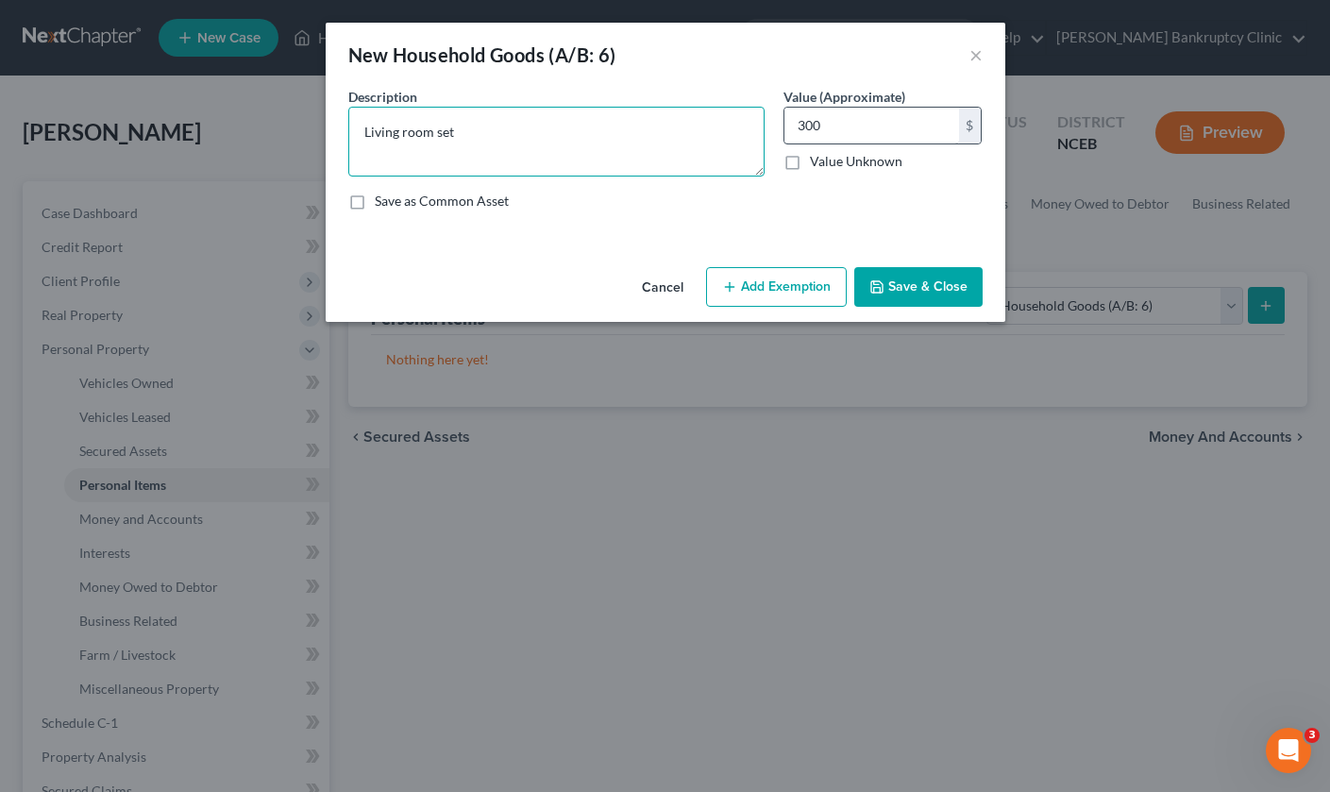
type textarea "Living room set"
click at [860, 130] on input "300" at bounding box center [871, 126] width 175 height 36
type input "3"
type input "150"
click at [902, 293] on button "Save & Close" at bounding box center [918, 287] width 128 height 40
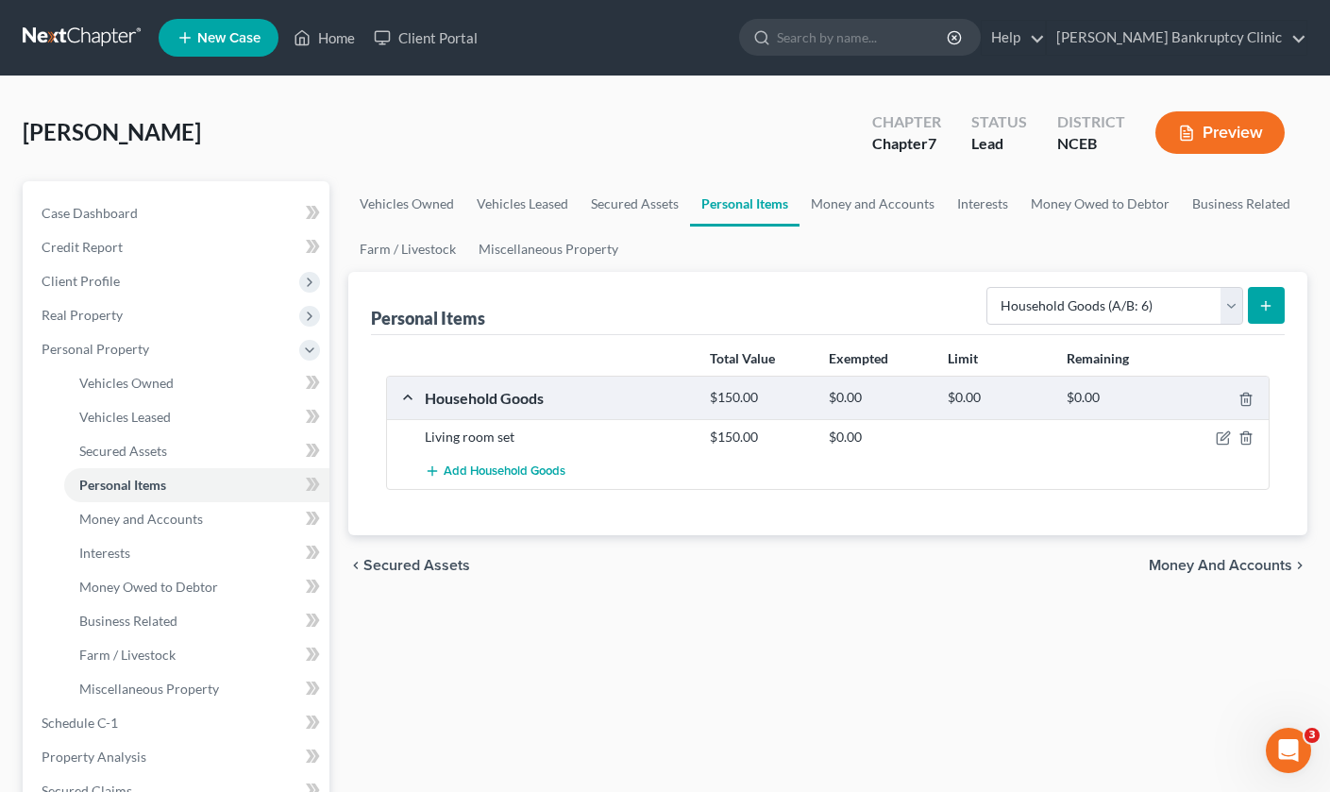
click at [1272, 306] on icon "submit" at bounding box center [1265, 305] width 15 height 15
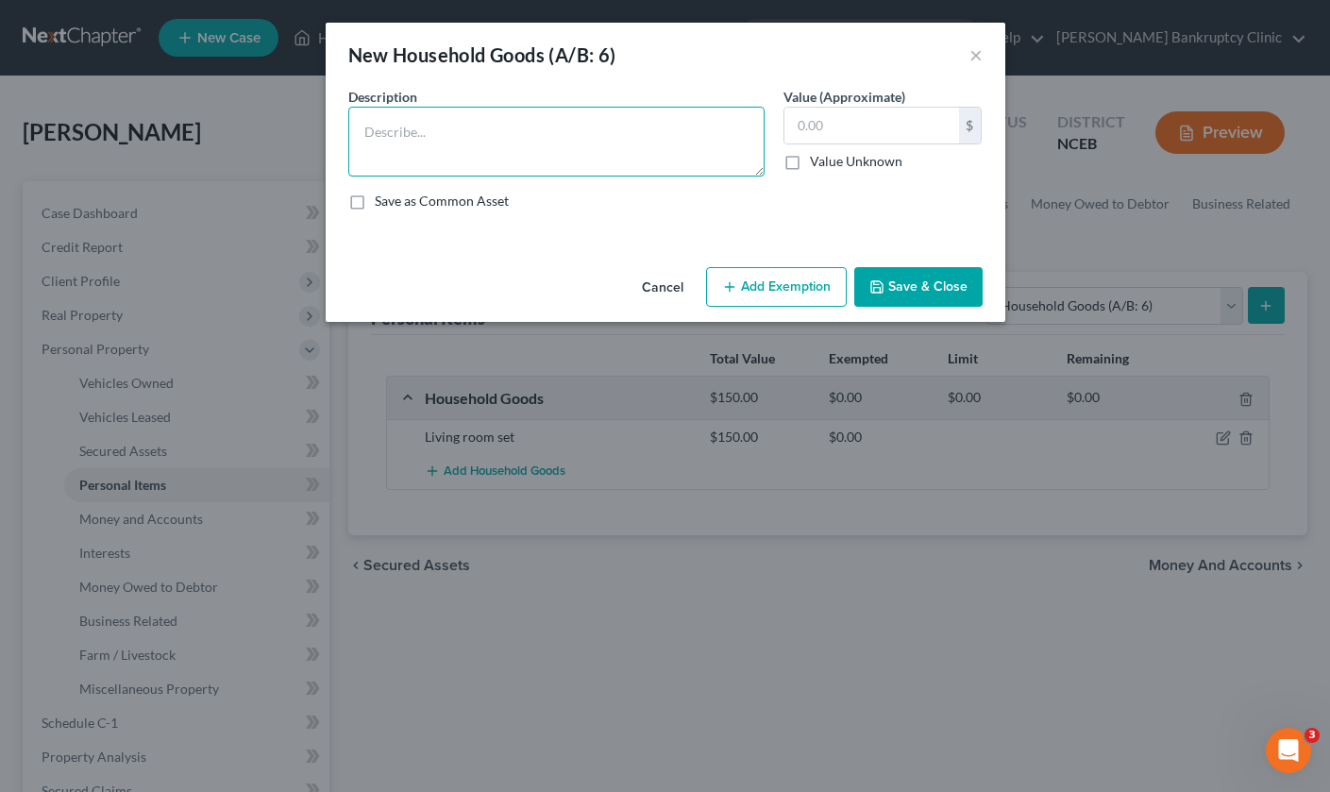
click at [531, 115] on textarea at bounding box center [556, 142] width 416 height 70
type textarea "washer and dryer - 50% ownership"
click at [846, 133] on input "text" at bounding box center [871, 126] width 175 height 36
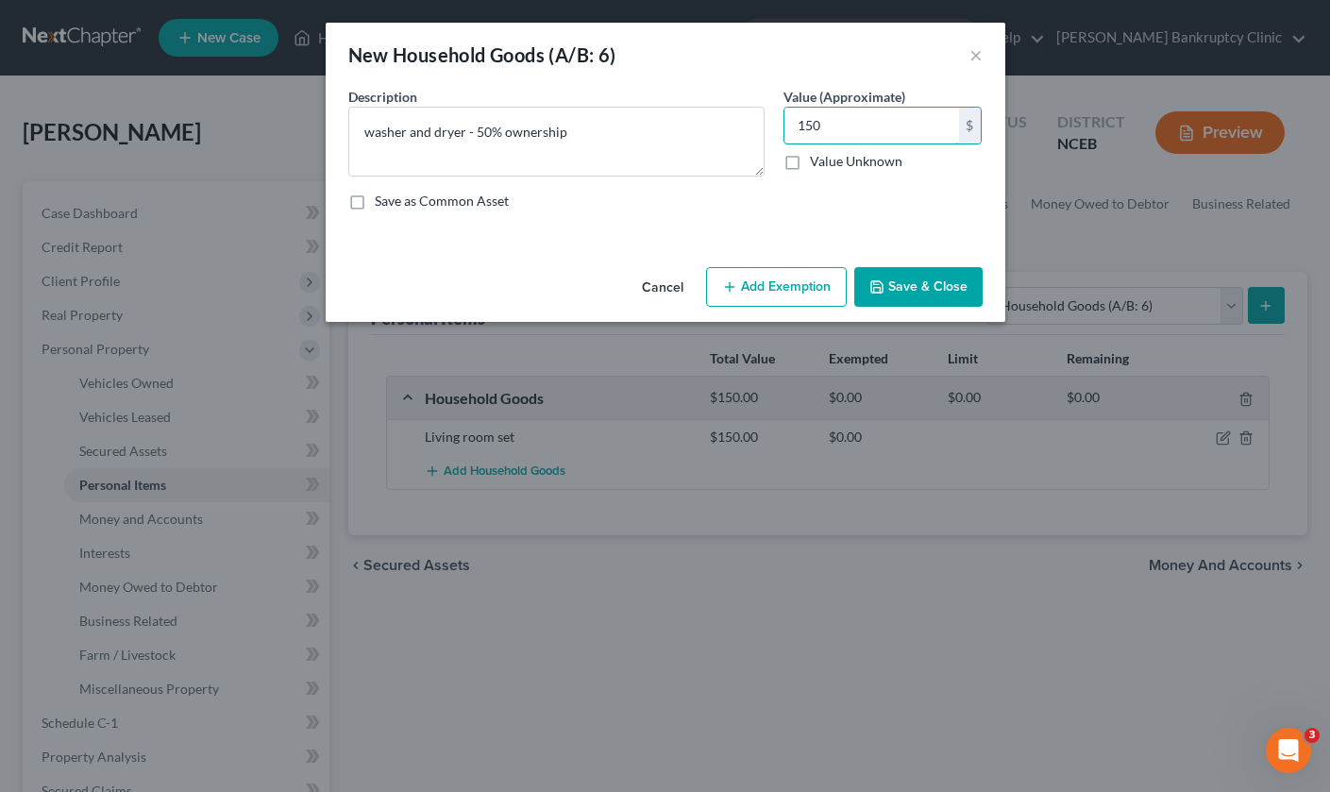
type input "150"
click at [966, 281] on button "Save & Close" at bounding box center [918, 287] width 128 height 40
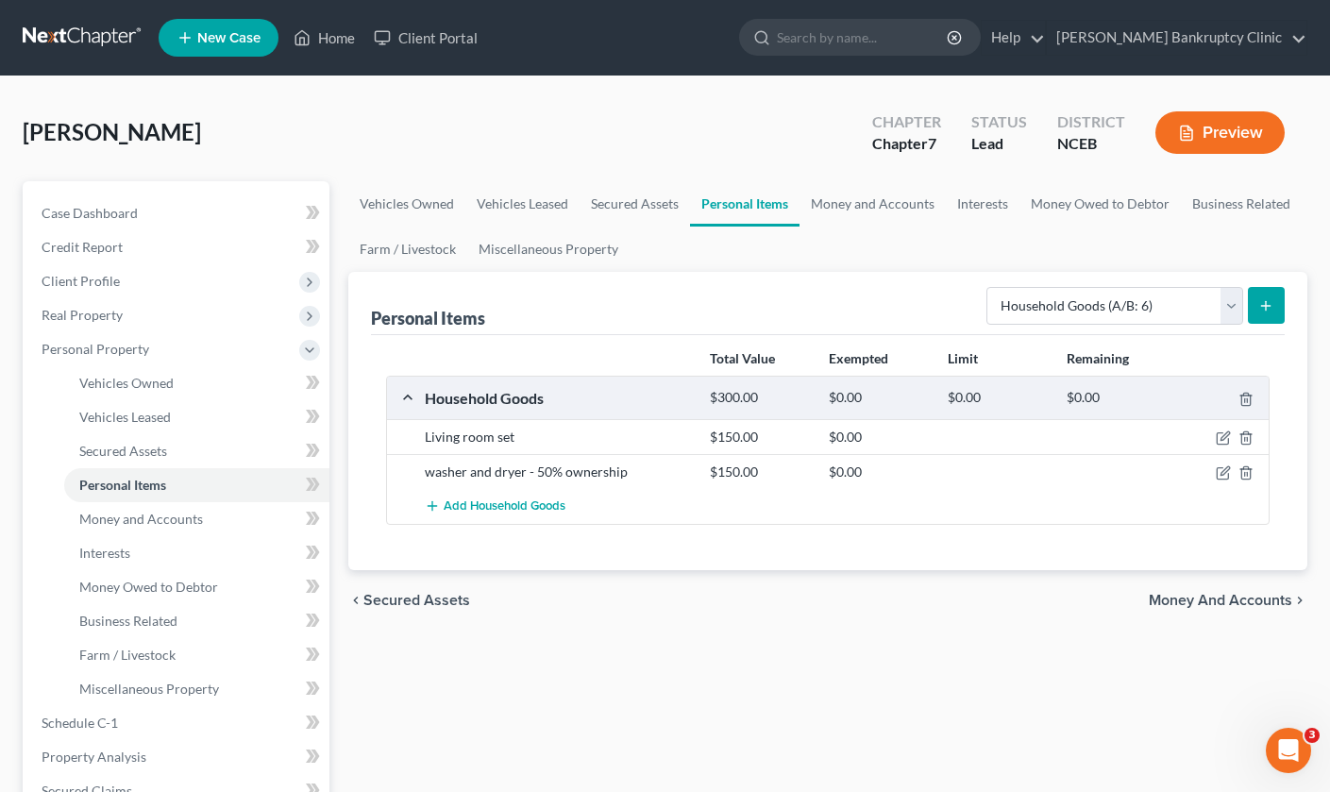
click at [1268, 311] on icon "submit" at bounding box center [1265, 305] width 15 height 15
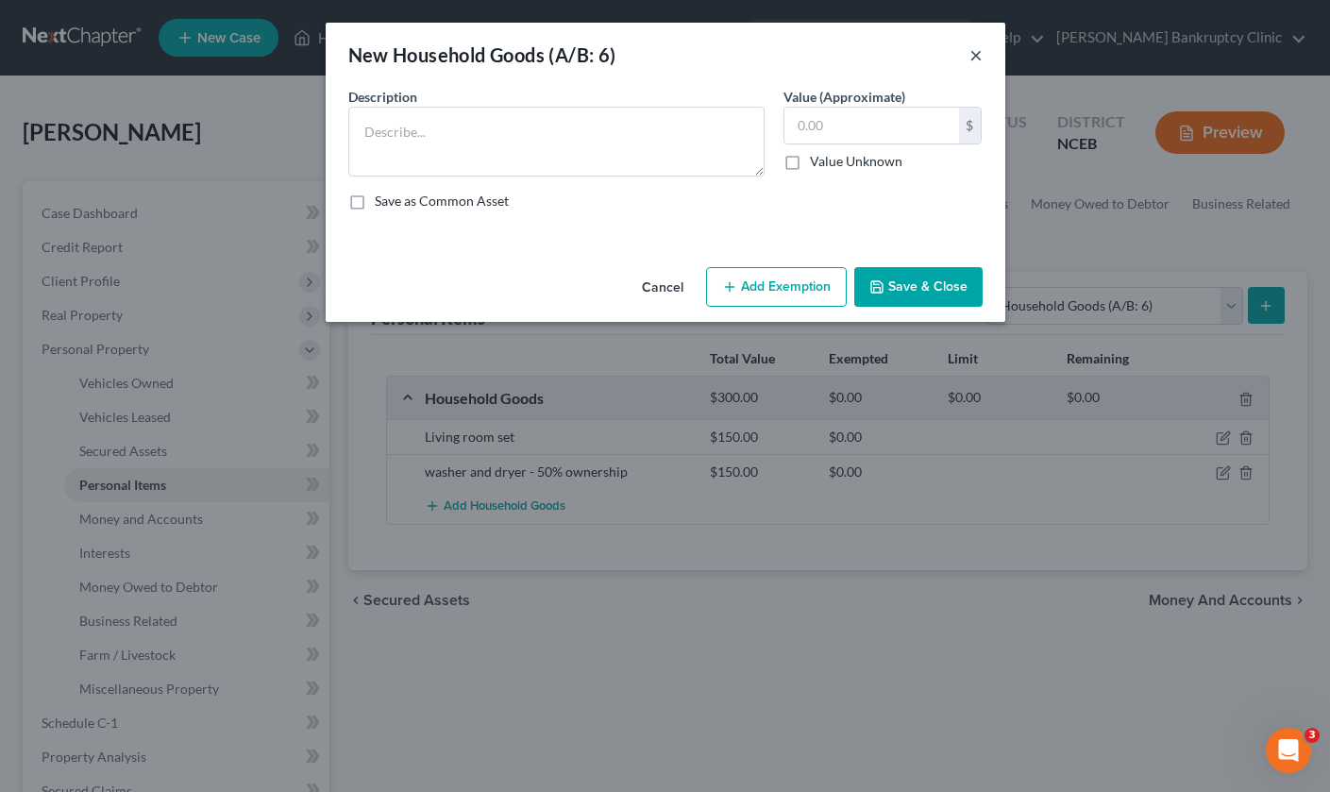
click at [975, 53] on button "×" at bounding box center [975, 54] width 13 height 23
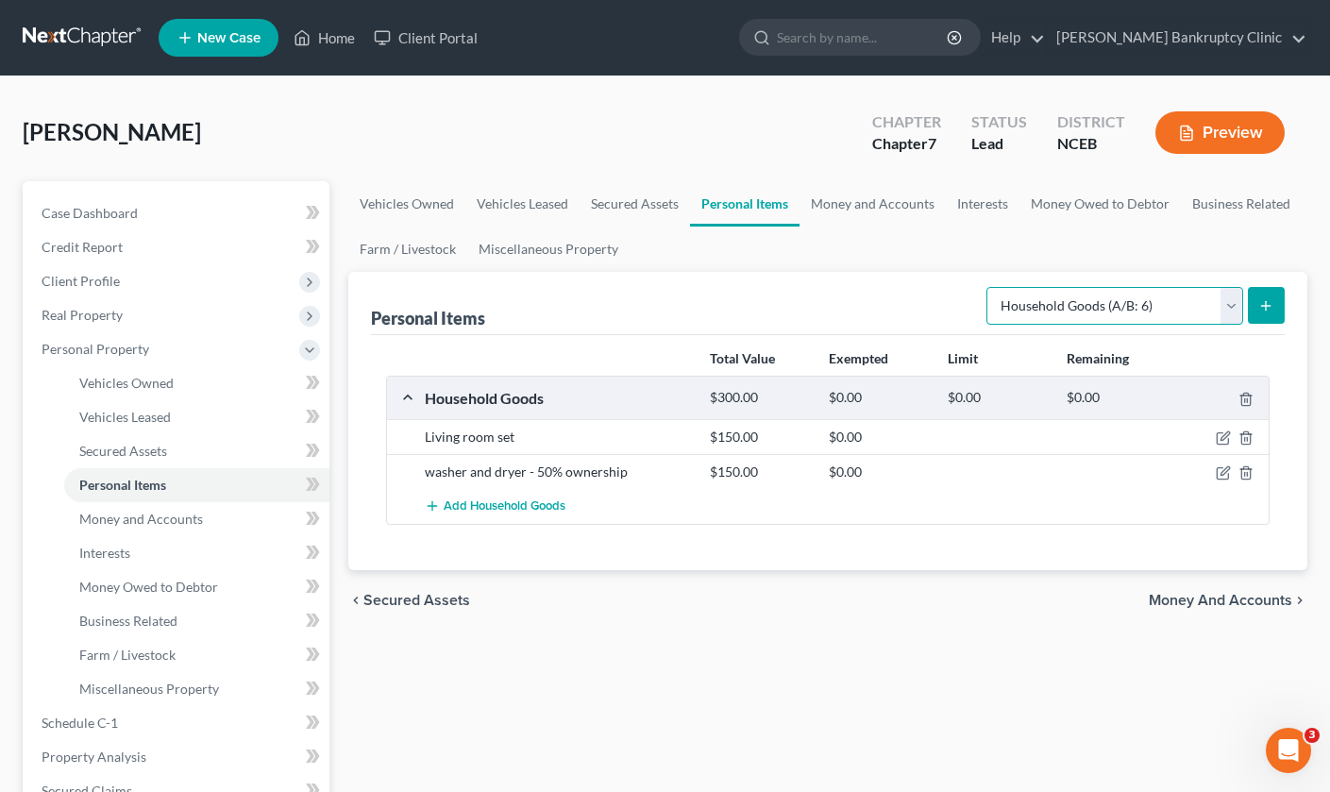
select select "electronics"
click at [1247, 304] on button "submit" at bounding box center [1265, 305] width 37 height 37
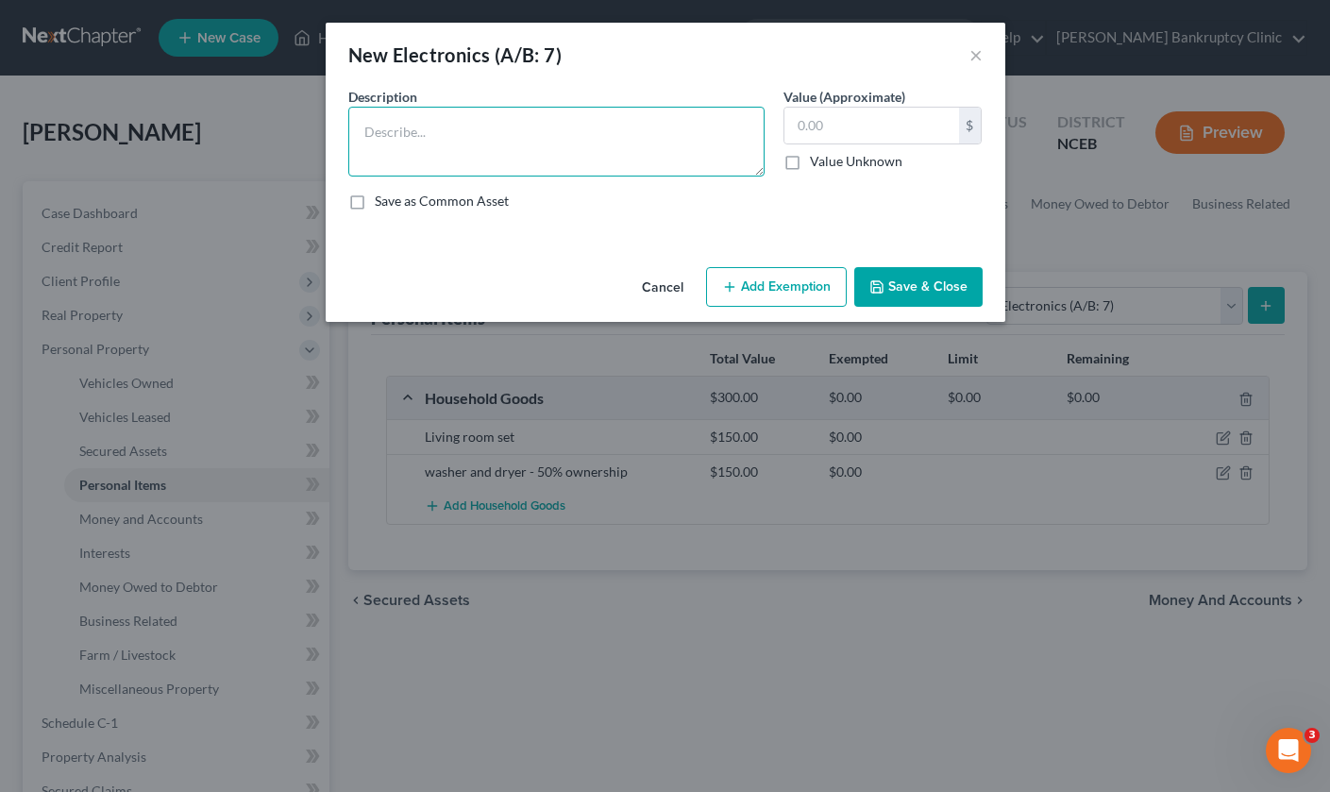
click at [494, 130] on textarea at bounding box center [556, 142] width 416 height 70
type textarea "1"
type textarea "2 TVs and 1 Phone"
click at [858, 137] on input "text" at bounding box center [871, 126] width 175 height 36
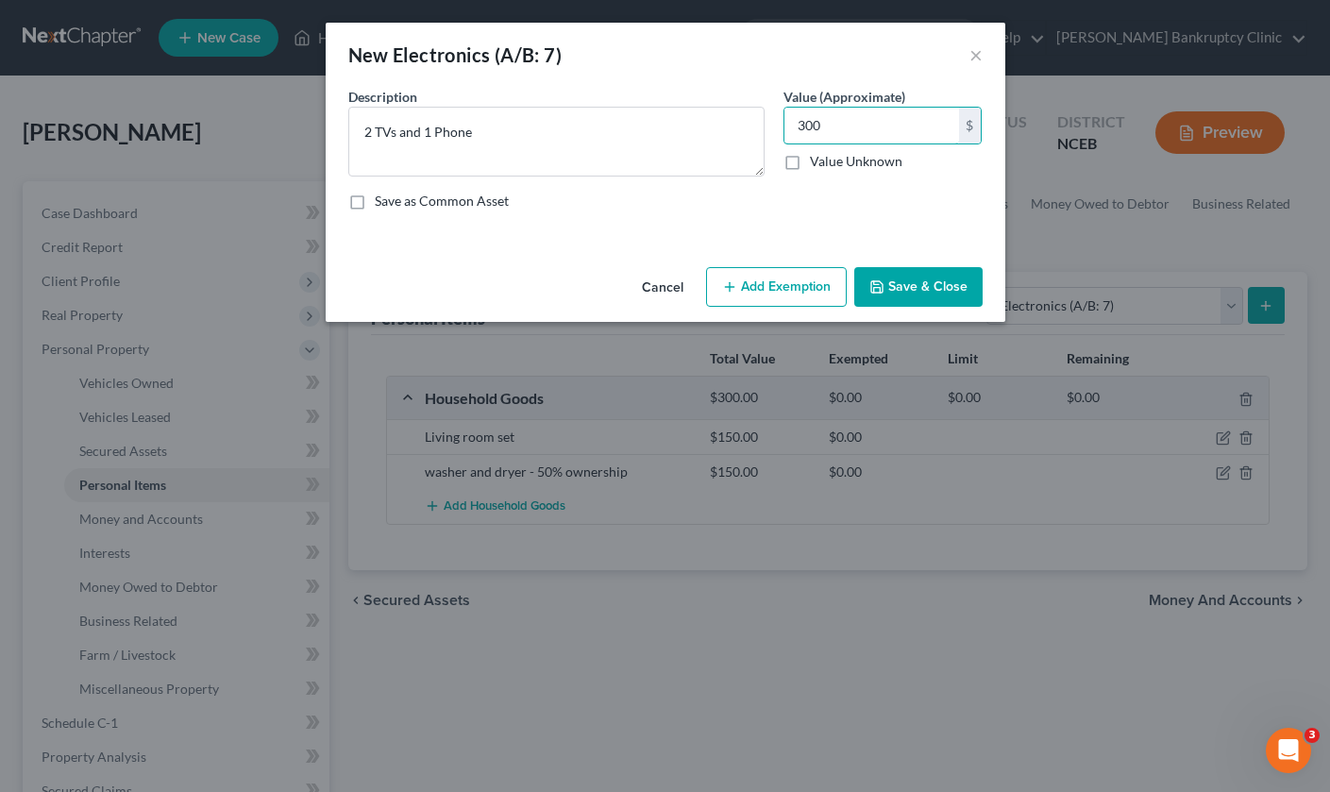
type input "300"
click at [939, 279] on button "Save & Close" at bounding box center [918, 287] width 128 height 40
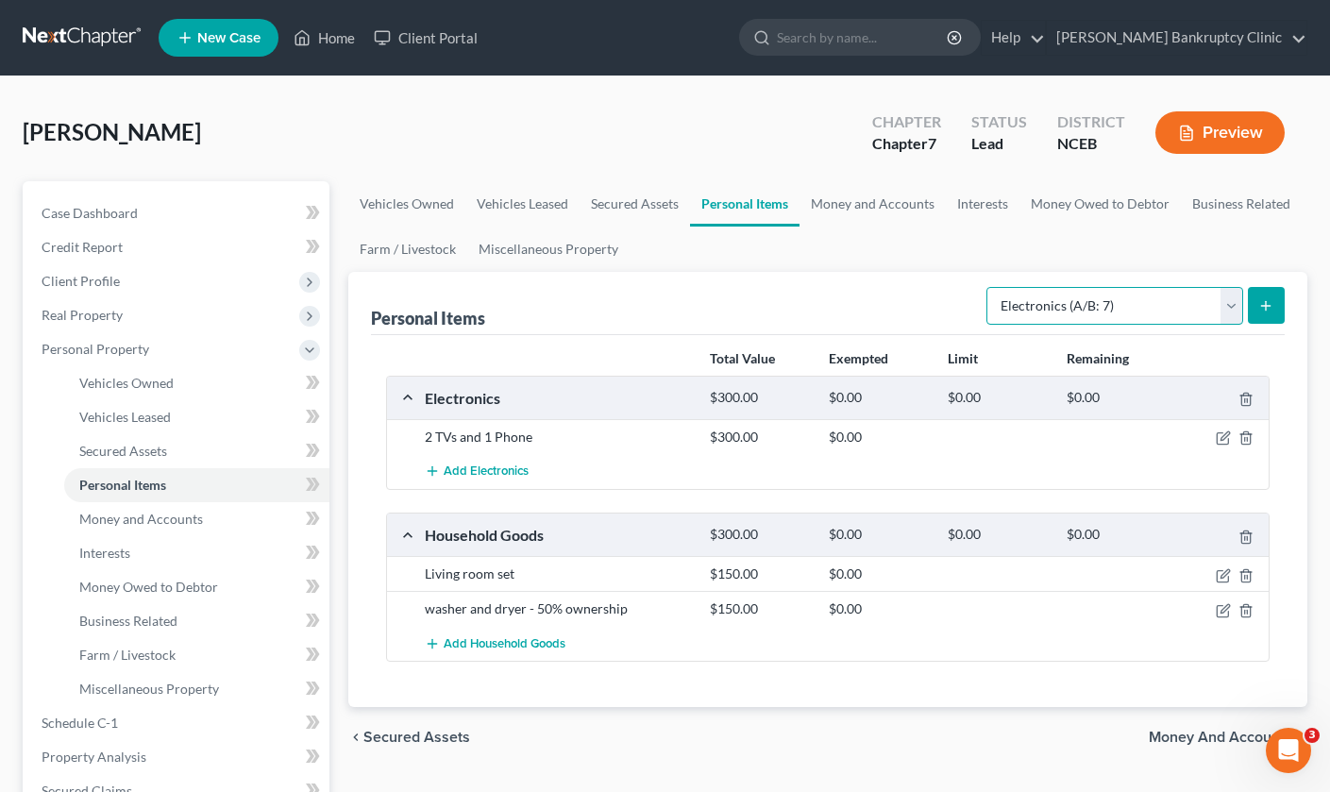
select select "jewelry"
click at [1265, 311] on icon "submit" at bounding box center [1265, 305] width 15 height 15
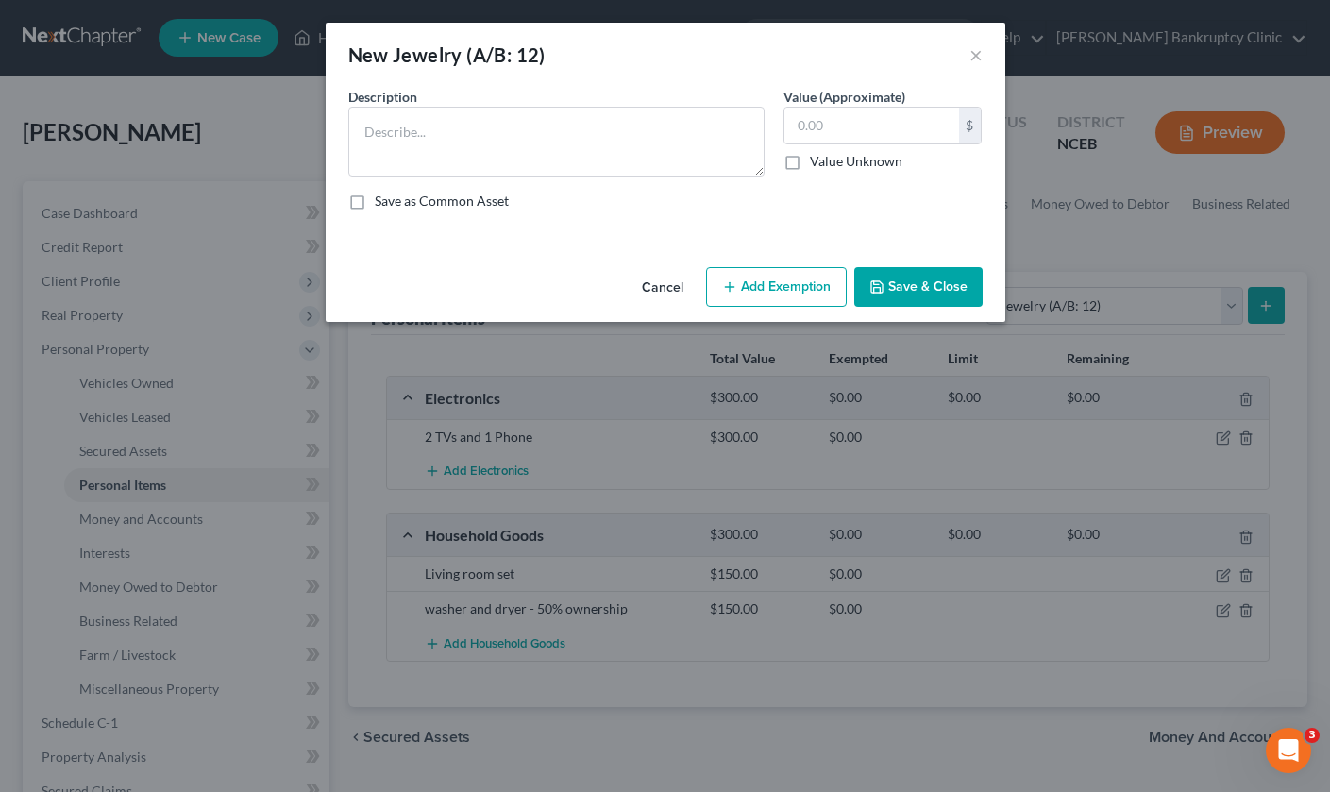
click at [661, 225] on div "Description * Value (Approximate) $ Value Unknown Balance Undetermined $ Value …" at bounding box center [665, 156] width 653 height 139
click at [639, 171] on textarea at bounding box center [556, 142] width 416 height 70
type textarea "w"
type textarea "Watch"
click at [835, 134] on input "text" at bounding box center [871, 126] width 175 height 36
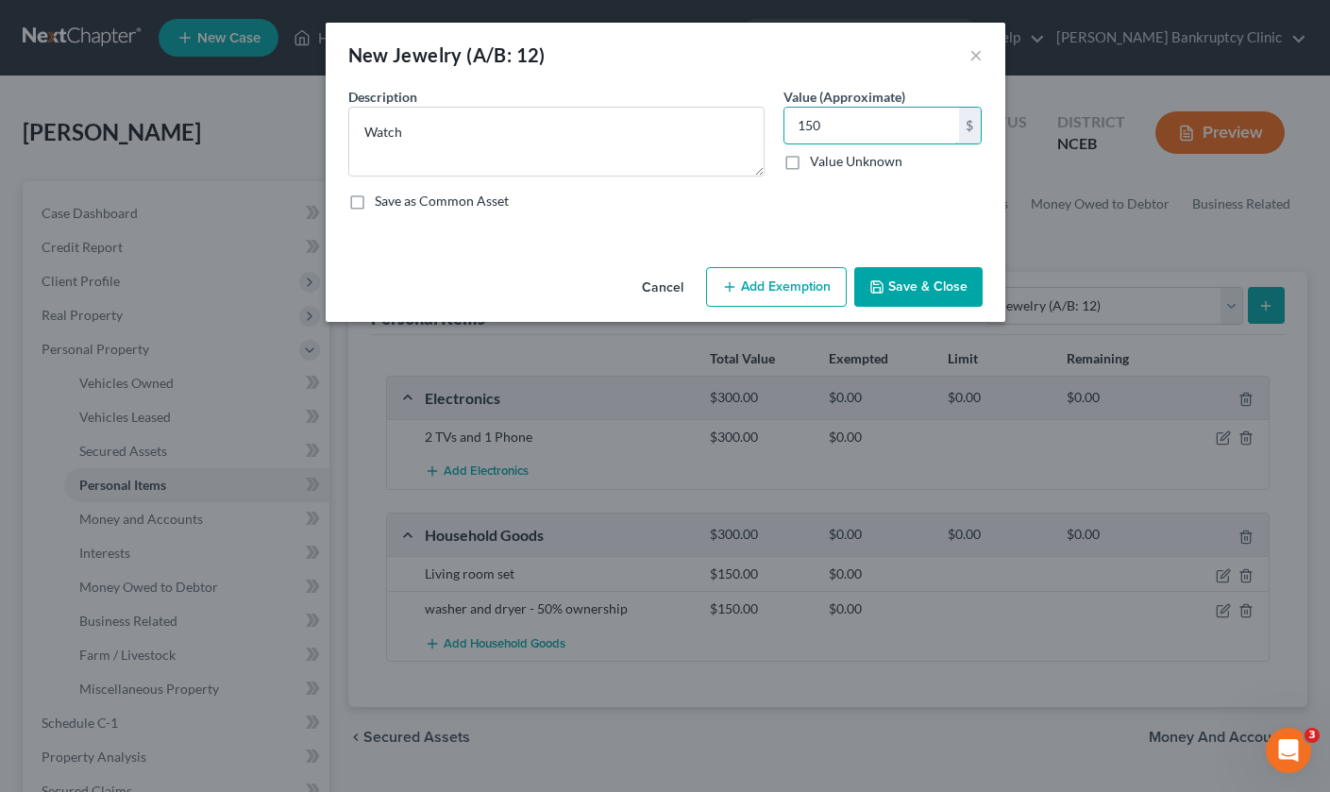
type input "150"
click at [927, 300] on button "Save & Close" at bounding box center [918, 287] width 128 height 40
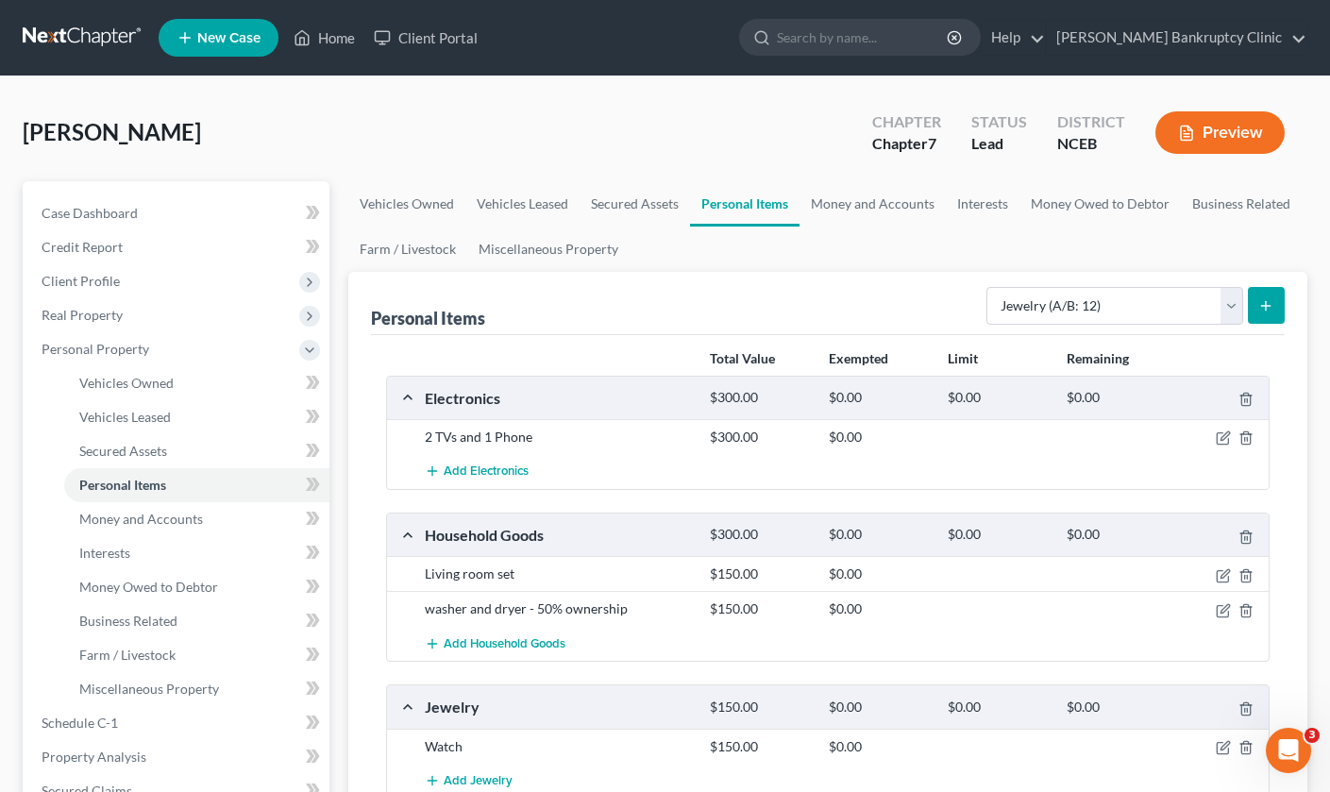
click at [1269, 309] on icon "submit" at bounding box center [1265, 305] width 15 height 15
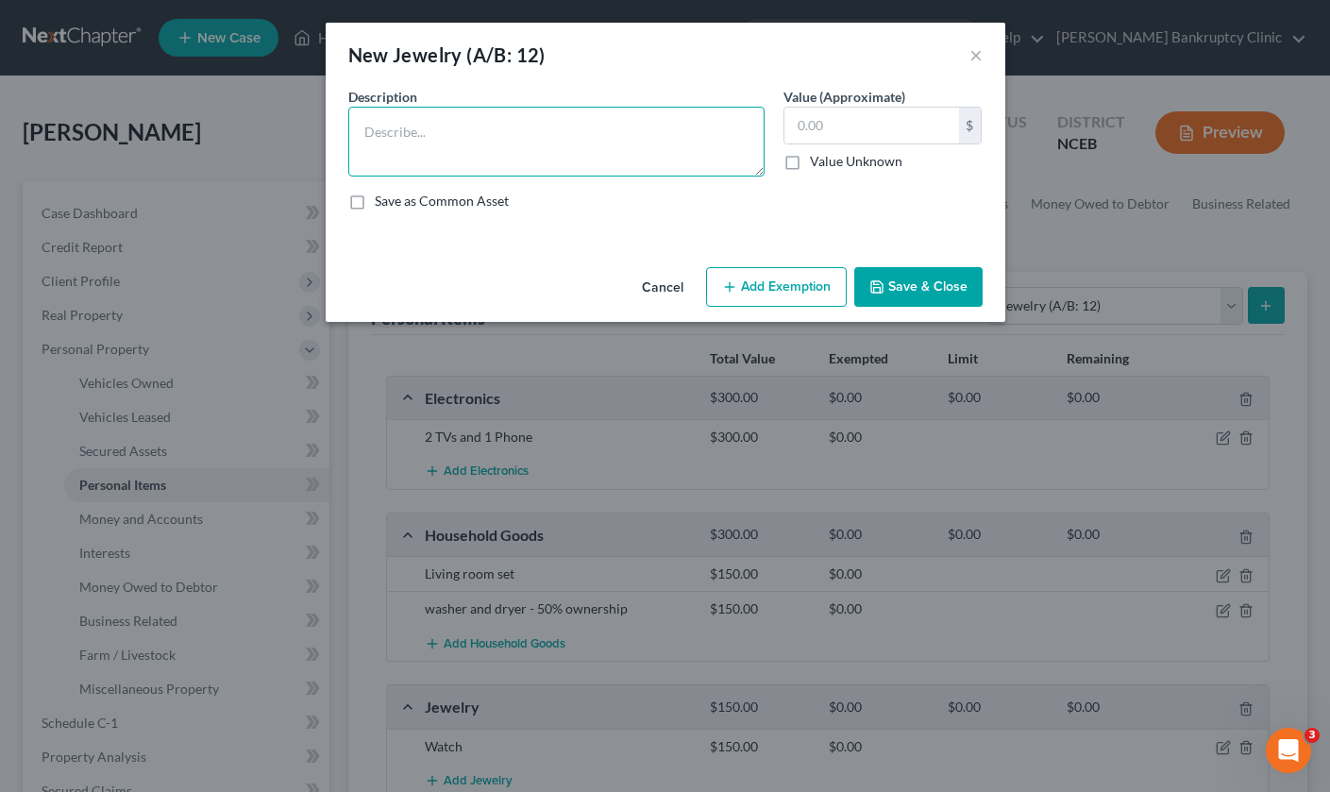
click at [650, 137] on textarea at bounding box center [556, 142] width 416 height 70
type textarea "Rings"
click at [896, 124] on input "text" at bounding box center [871, 126] width 175 height 36
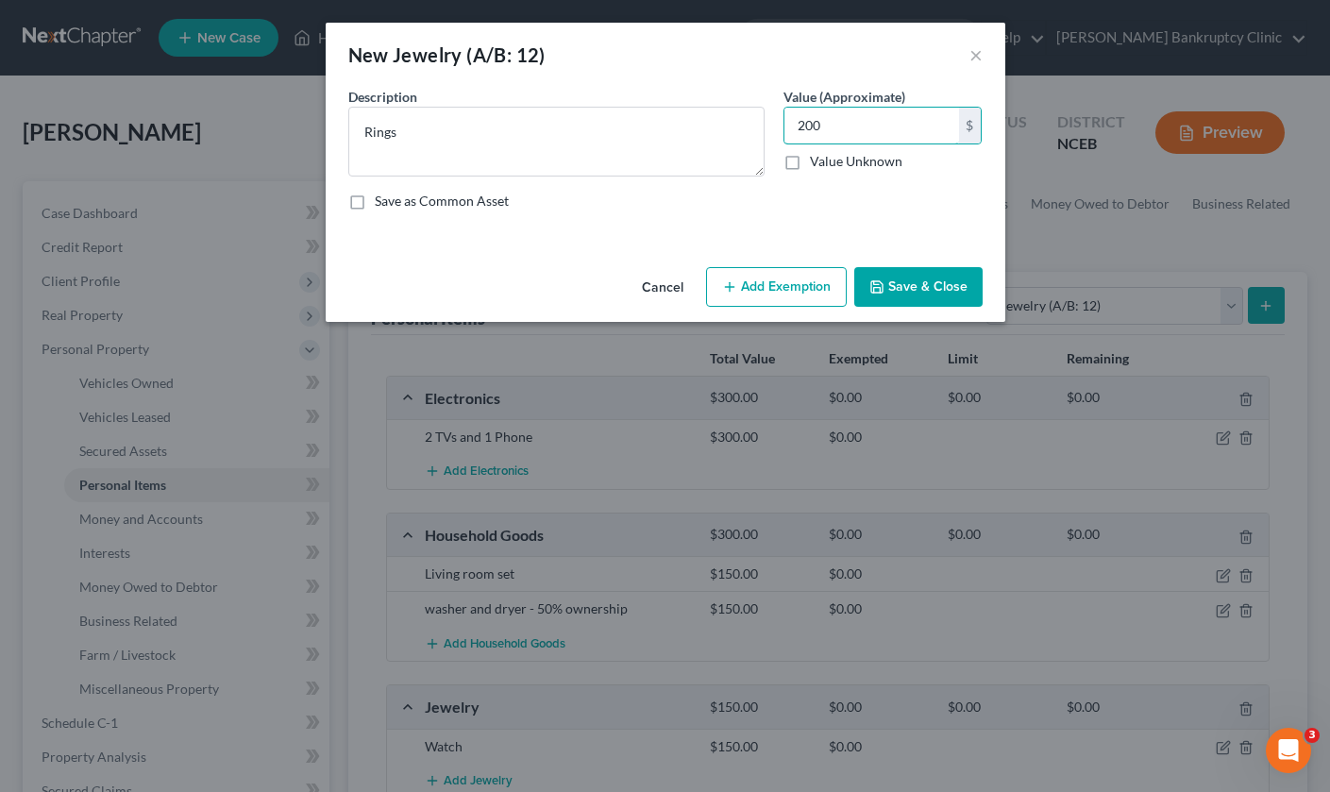
type input "200"
click at [948, 291] on button "Save & Close" at bounding box center [918, 287] width 128 height 40
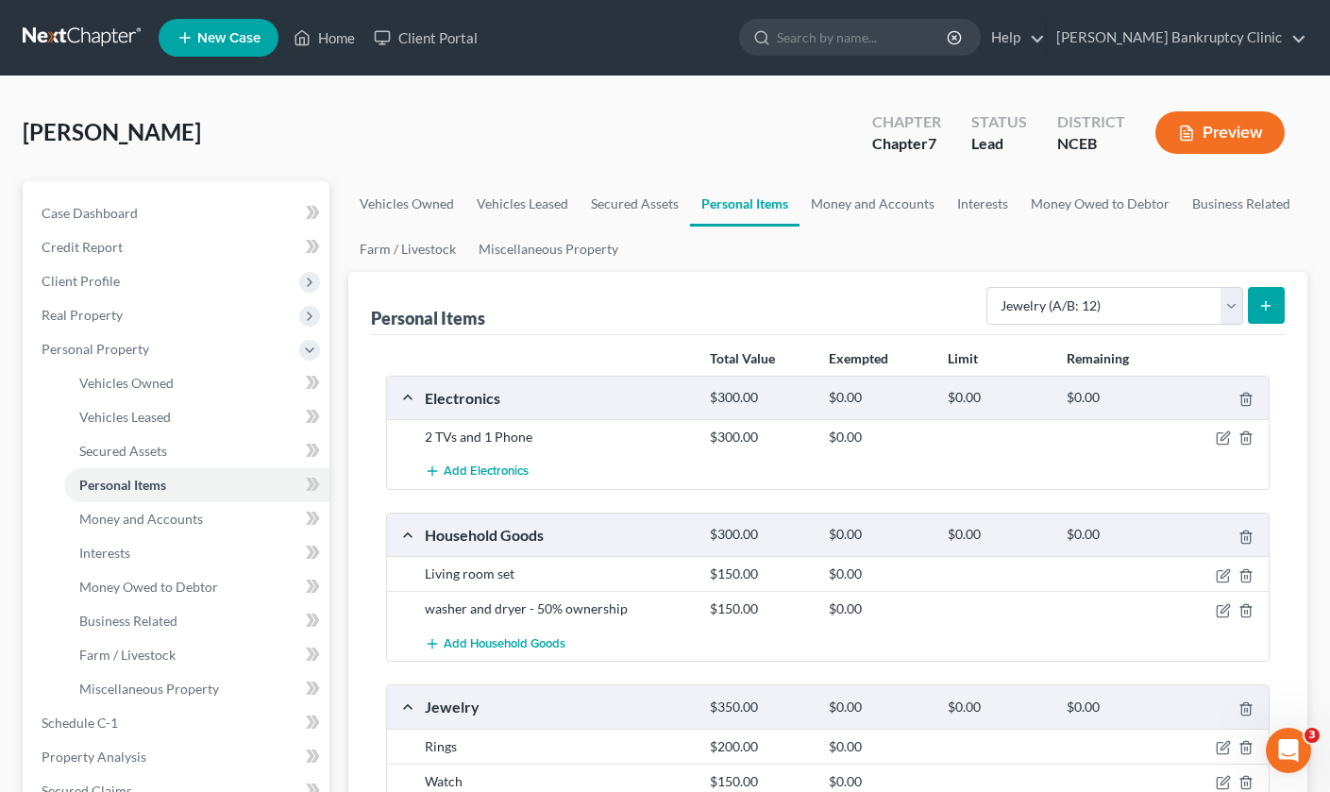
click at [1271, 313] on button "submit" at bounding box center [1265, 305] width 37 height 37
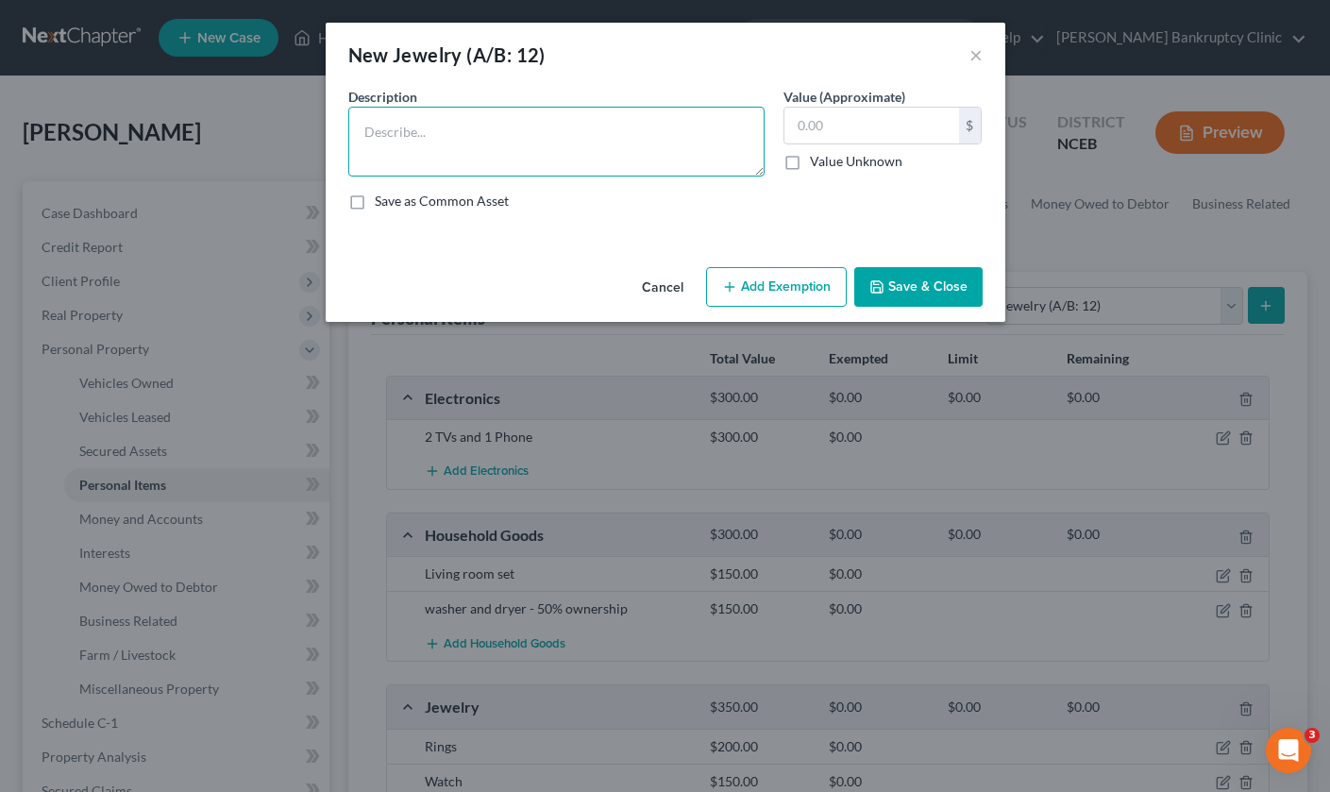
click at [533, 149] on textarea at bounding box center [556, 142] width 416 height 70
type textarea "Necklace and Bracelet"
click at [834, 117] on input "text" at bounding box center [871, 126] width 175 height 36
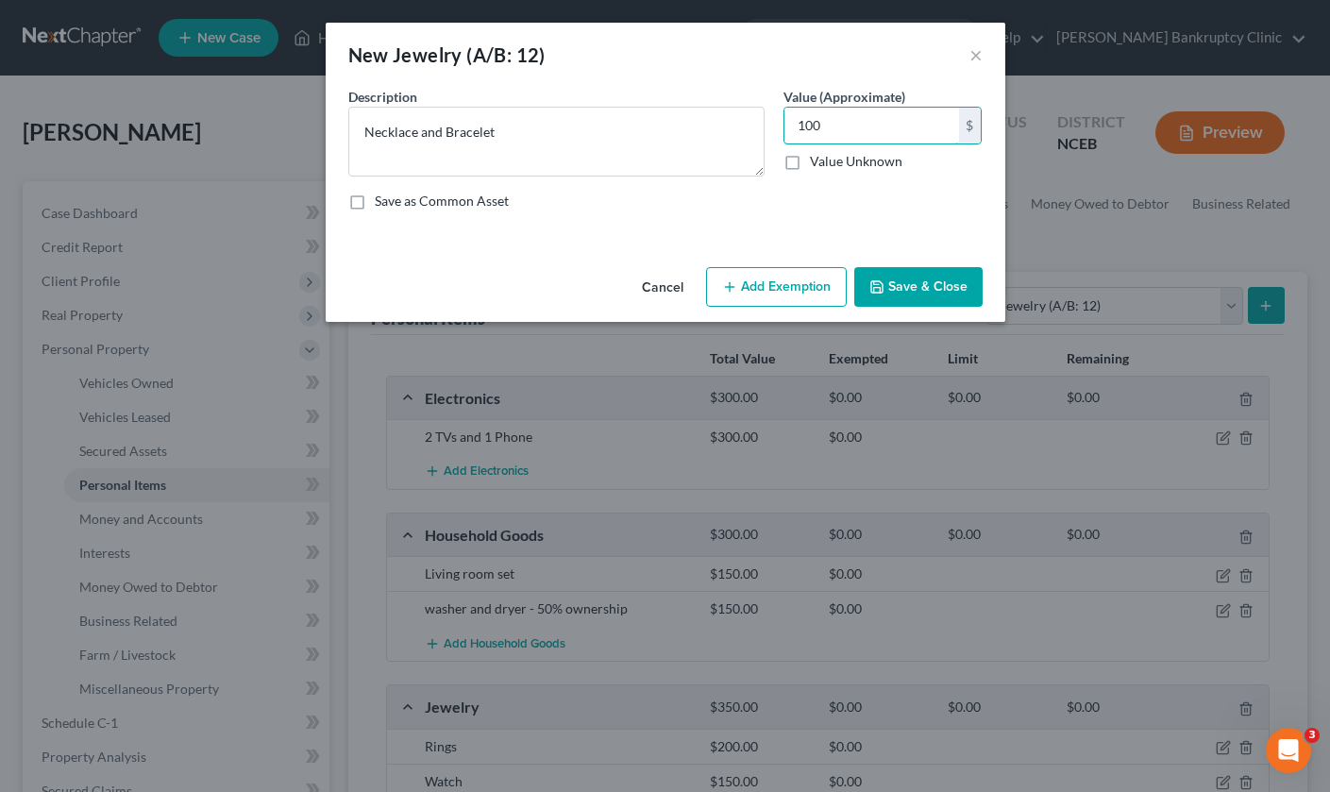
type input "100"
click at [911, 308] on div "Cancel Add Exemption Save & Close" at bounding box center [665, 290] width 679 height 62
click at [910, 292] on button "Save & Close" at bounding box center [918, 287] width 128 height 40
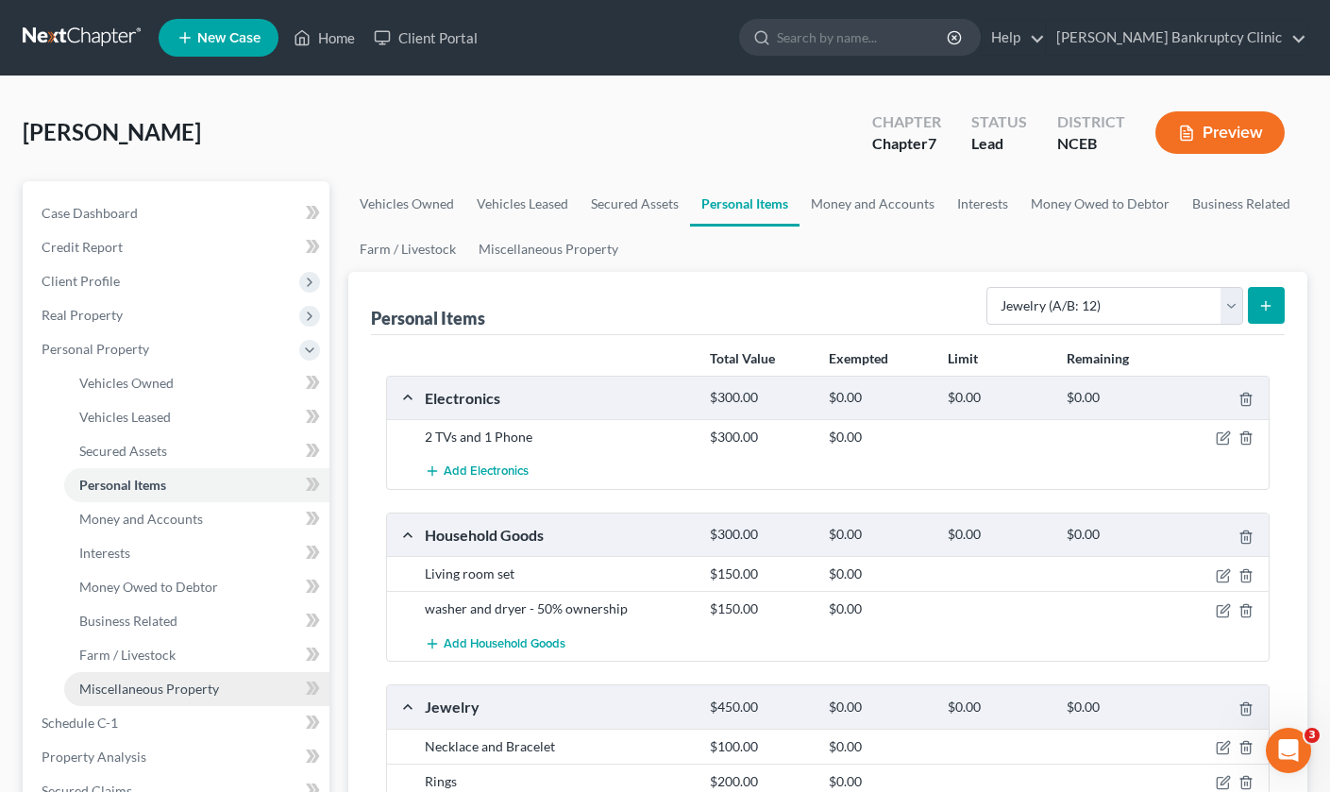
click at [263, 690] on link "Miscellaneous Property" at bounding box center [196, 689] width 265 height 34
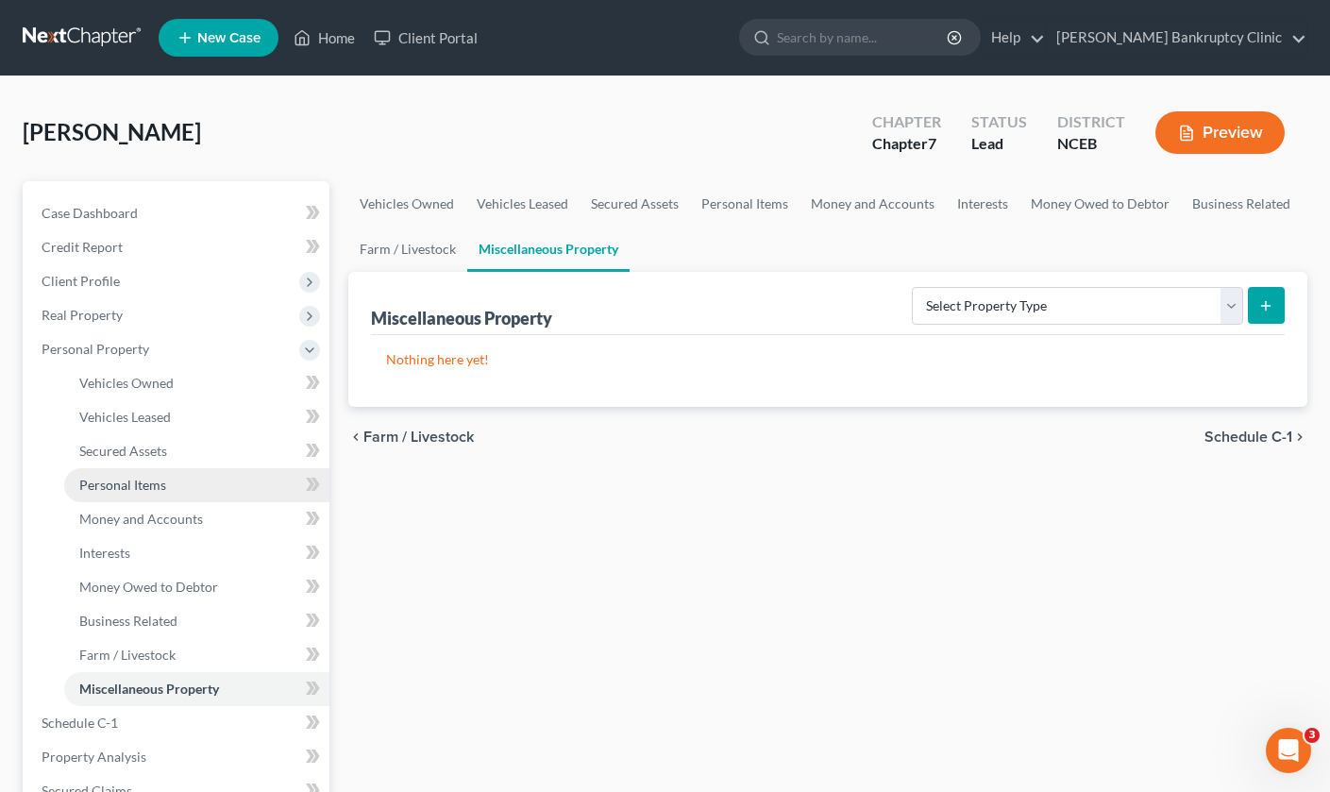
click at [215, 479] on link "Personal Items" at bounding box center [196, 485] width 265 height 34
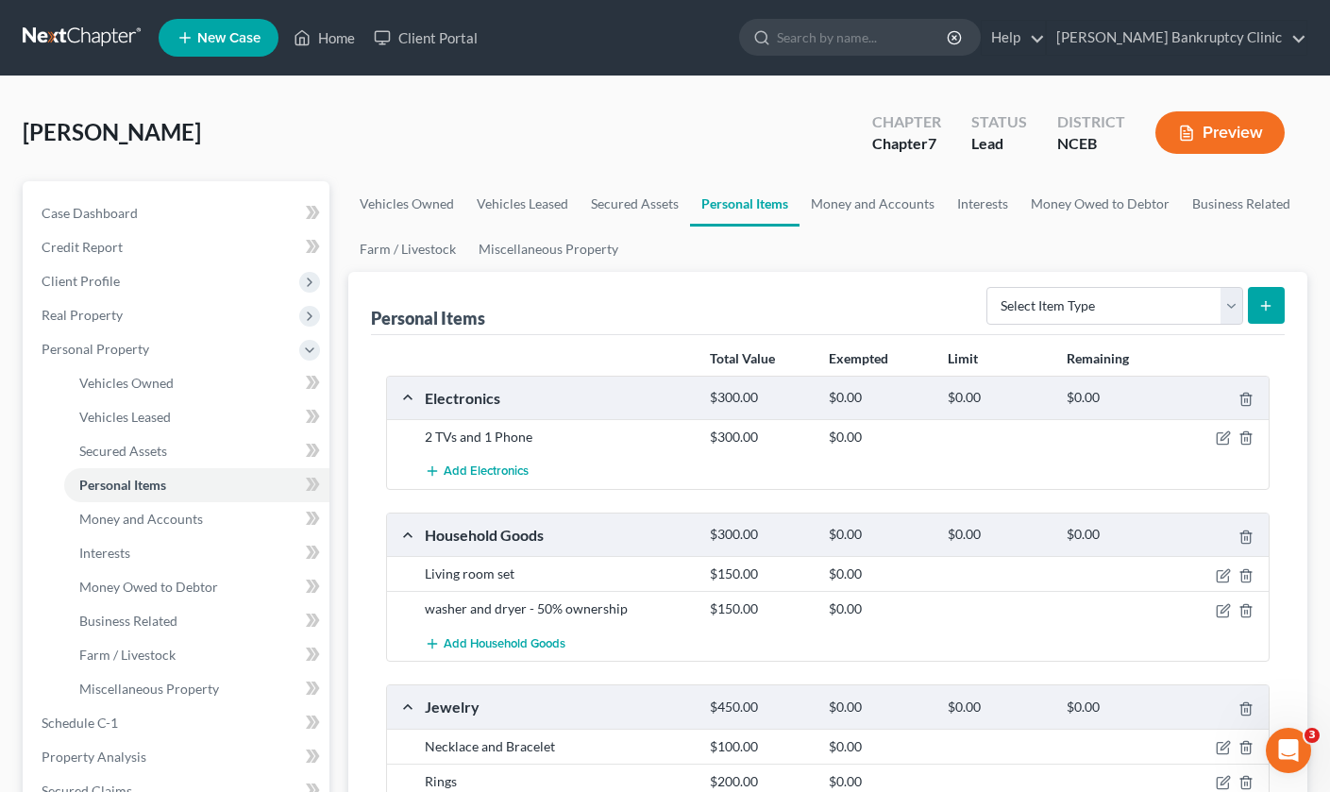
click at [1264, 310] on icon "submit" at bounding box center [1265, 305] width 15 height 15
select select "other"
click at [1274, 296] on button "submit" at bounding box center [1265, 305] width 37 height 37
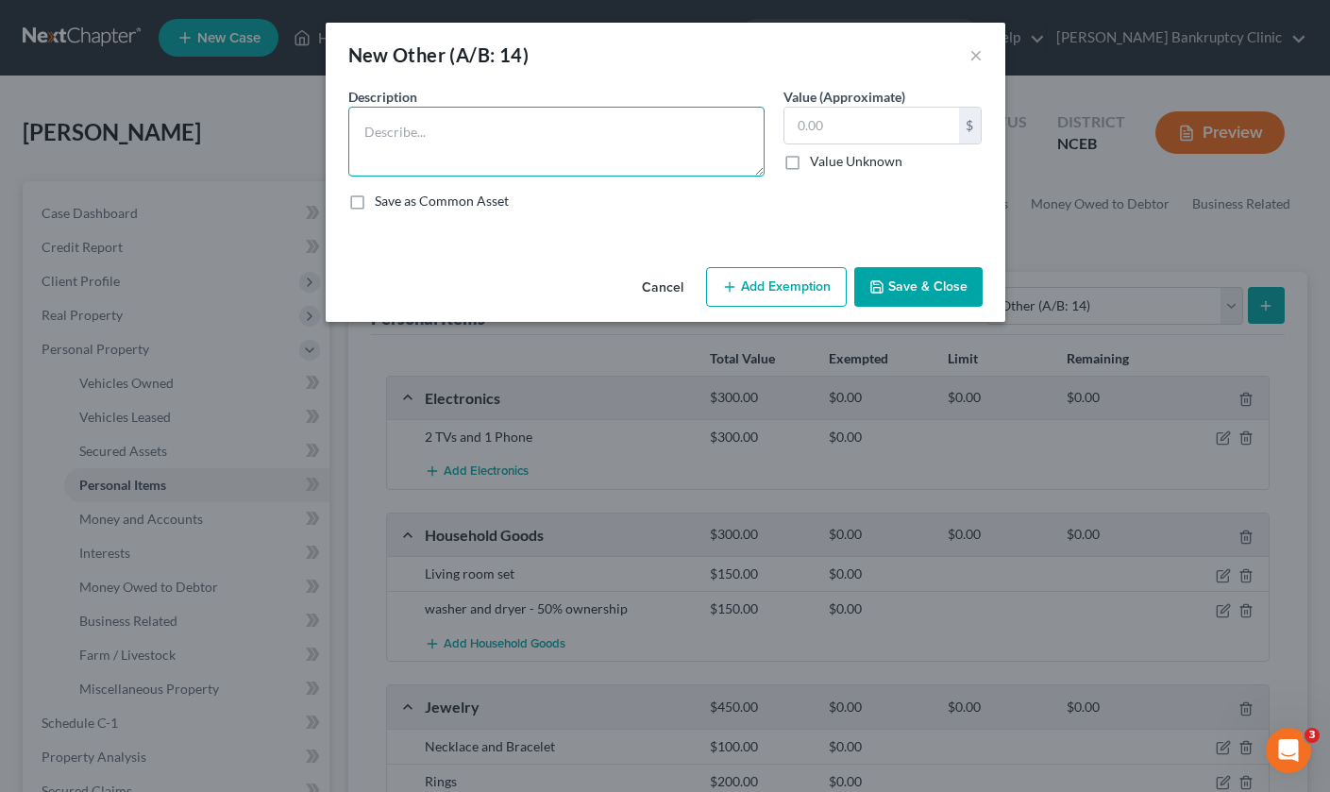
click at [593, 160] on textarea at bounding box center [556, 142] width 416 height 70
type textarea "Cane and Glasses"
click at [887, 116] on input "text" at bounding box center [871, 126] width 175 height 36
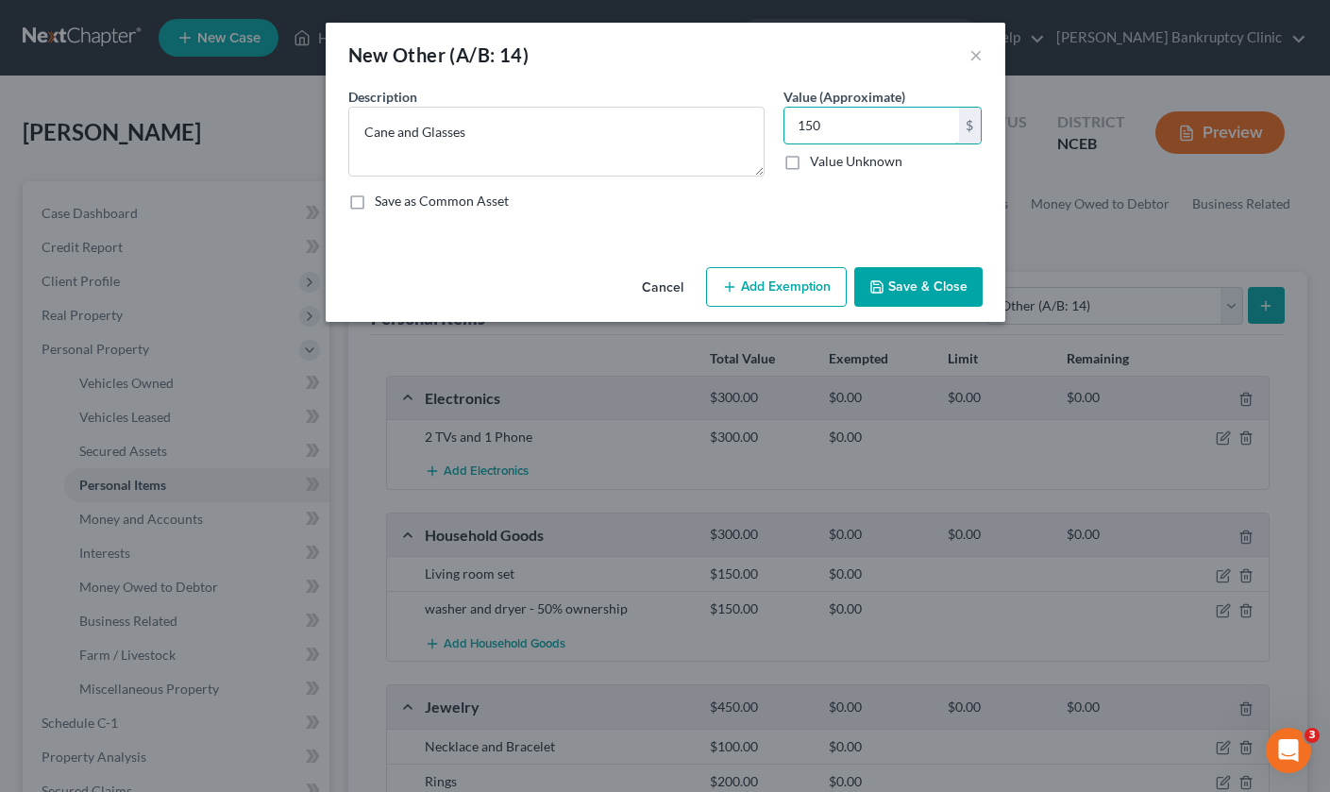
type input "150"
click at [930, 290] on button "Save & Close" at bounding box center [918, 287] width 128 height 40
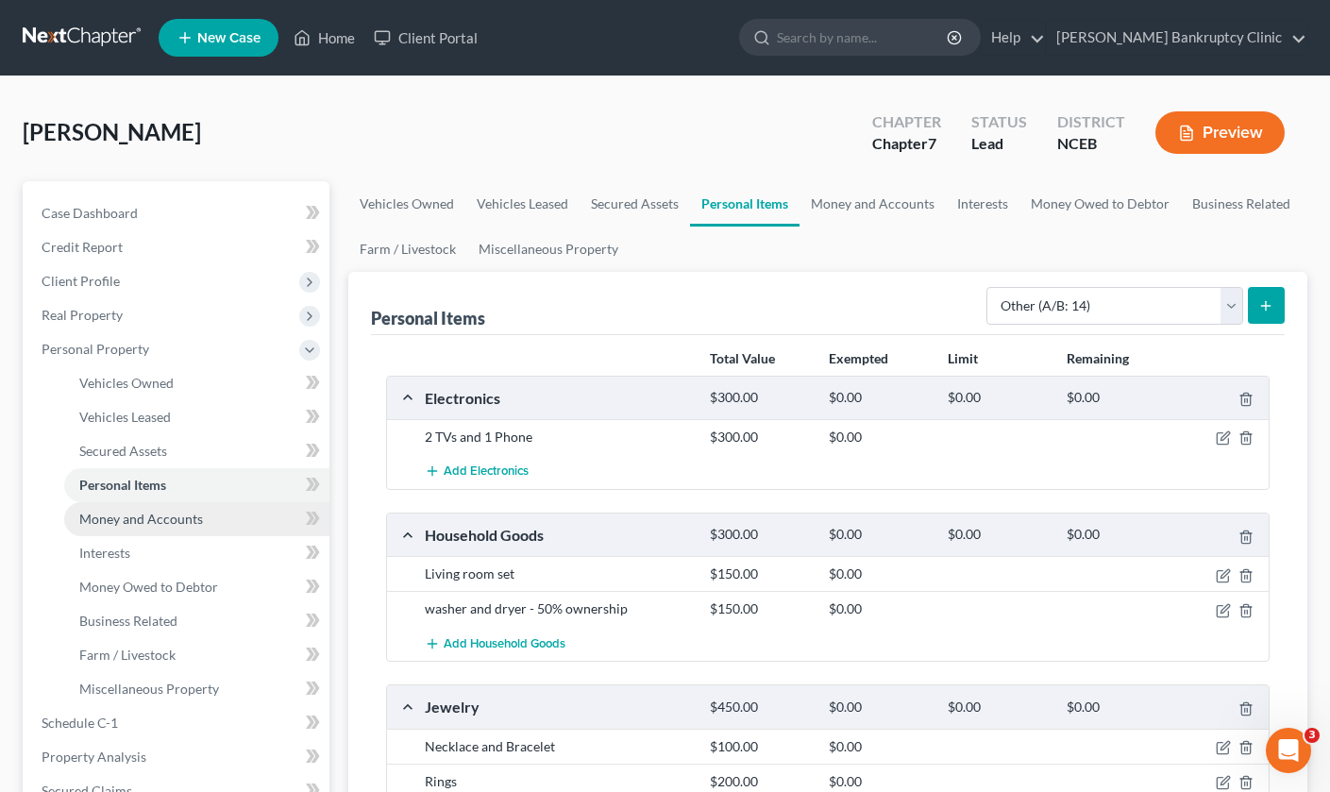
click at [137, 526] on span "Money and Accounts" at bounding box center [141, 519] width 124 height 16
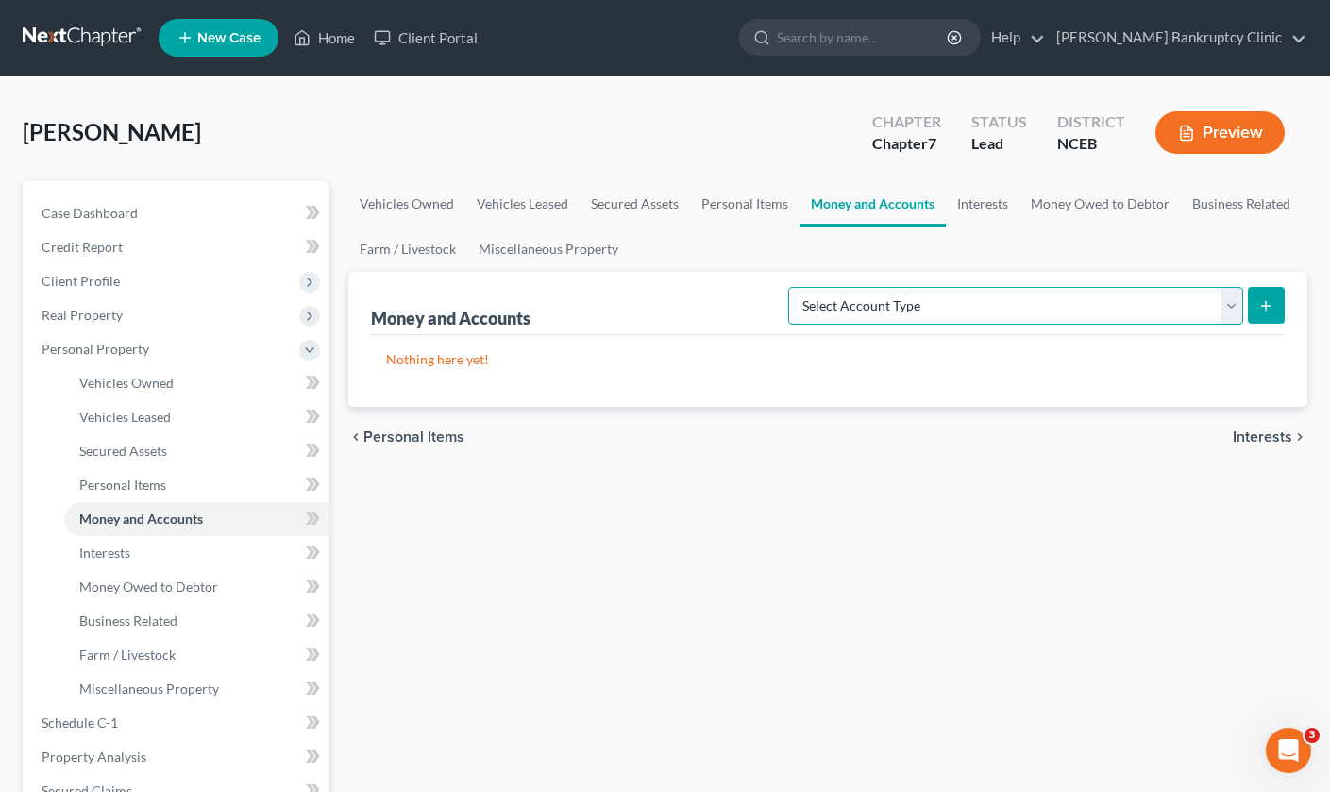
select select "cash_on_hand"
click at [1268, 307] on icon "submit" at bounding box center [1265, 305] width 15 height 15
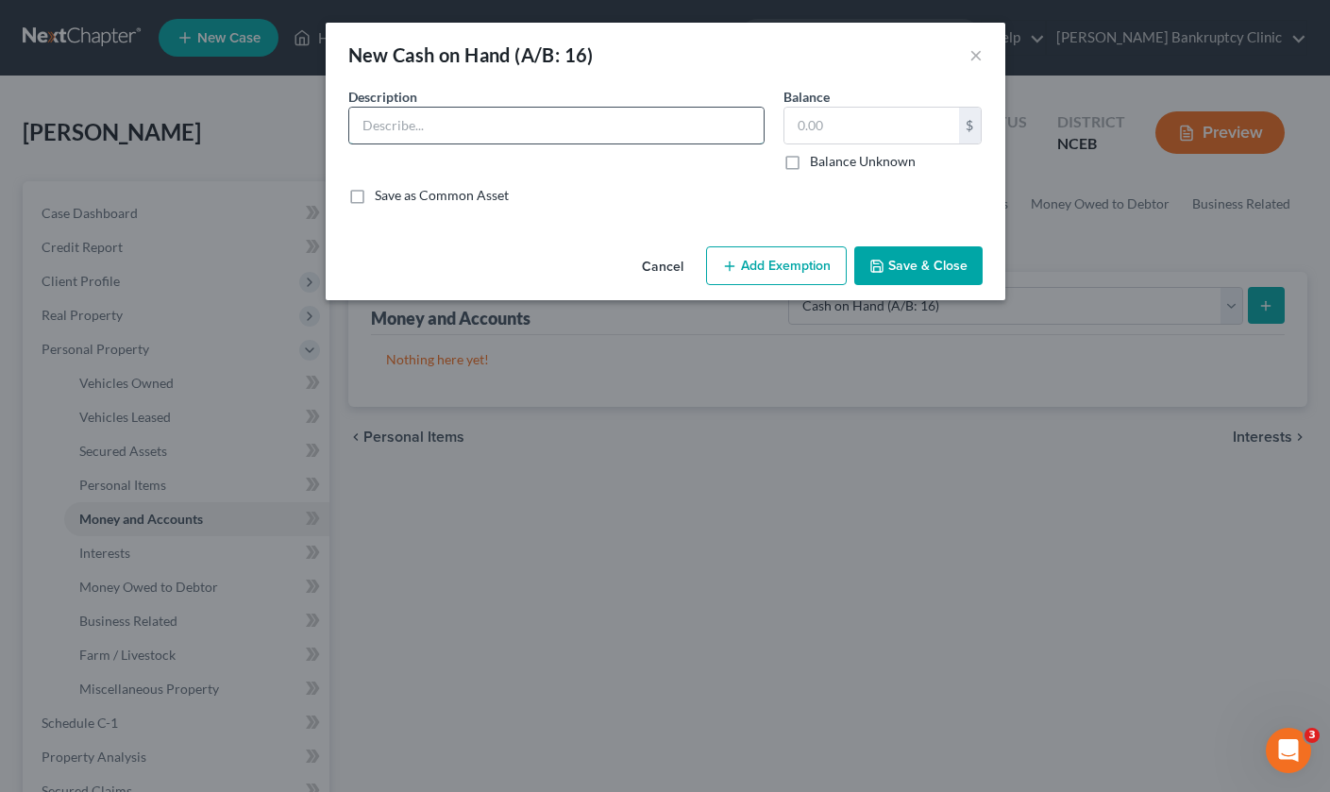
click at [671, 127] on input "text" at bounding box center [556, 126] width 414 height 36
type input "Cash"
type input "5"
click at [906, 263] on button "Save & Close" at bounding box center [918, 266] width 128 height 40
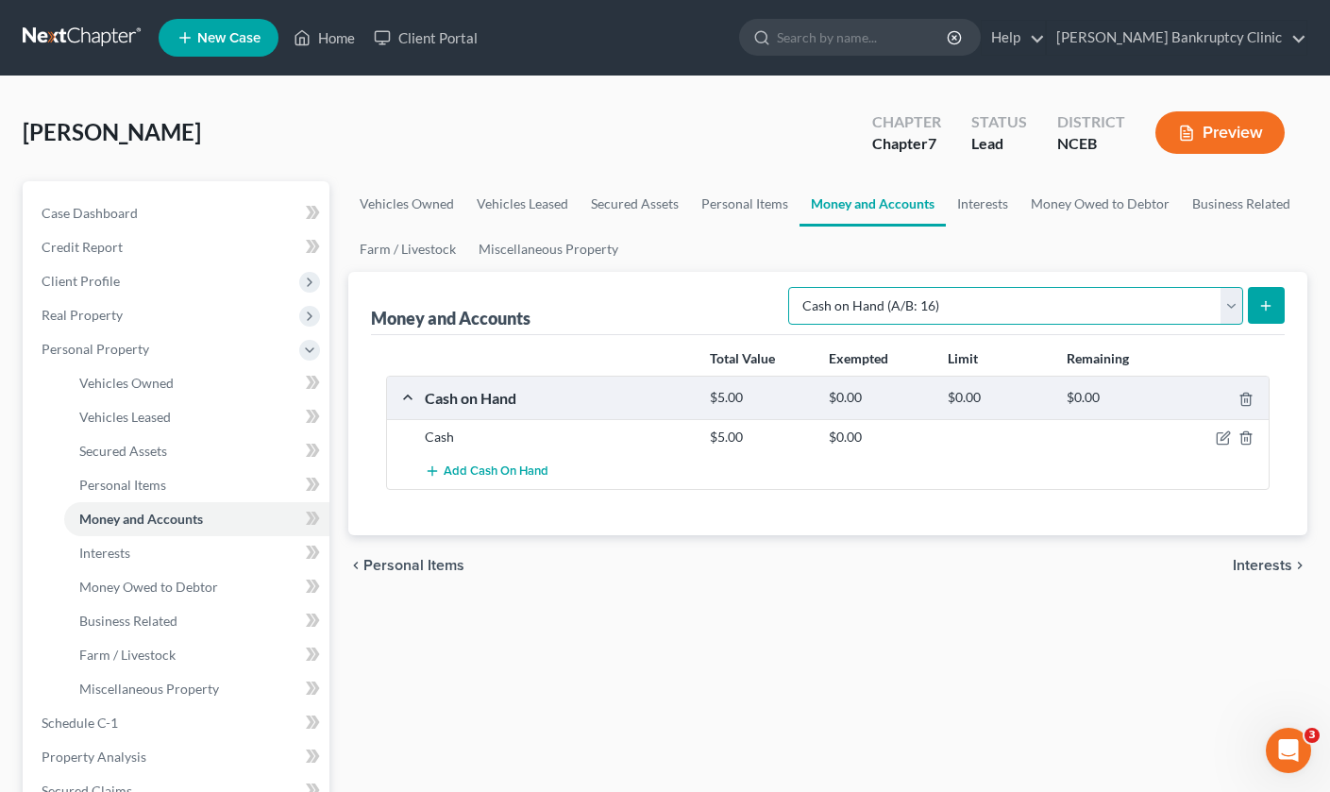
select select "checking"
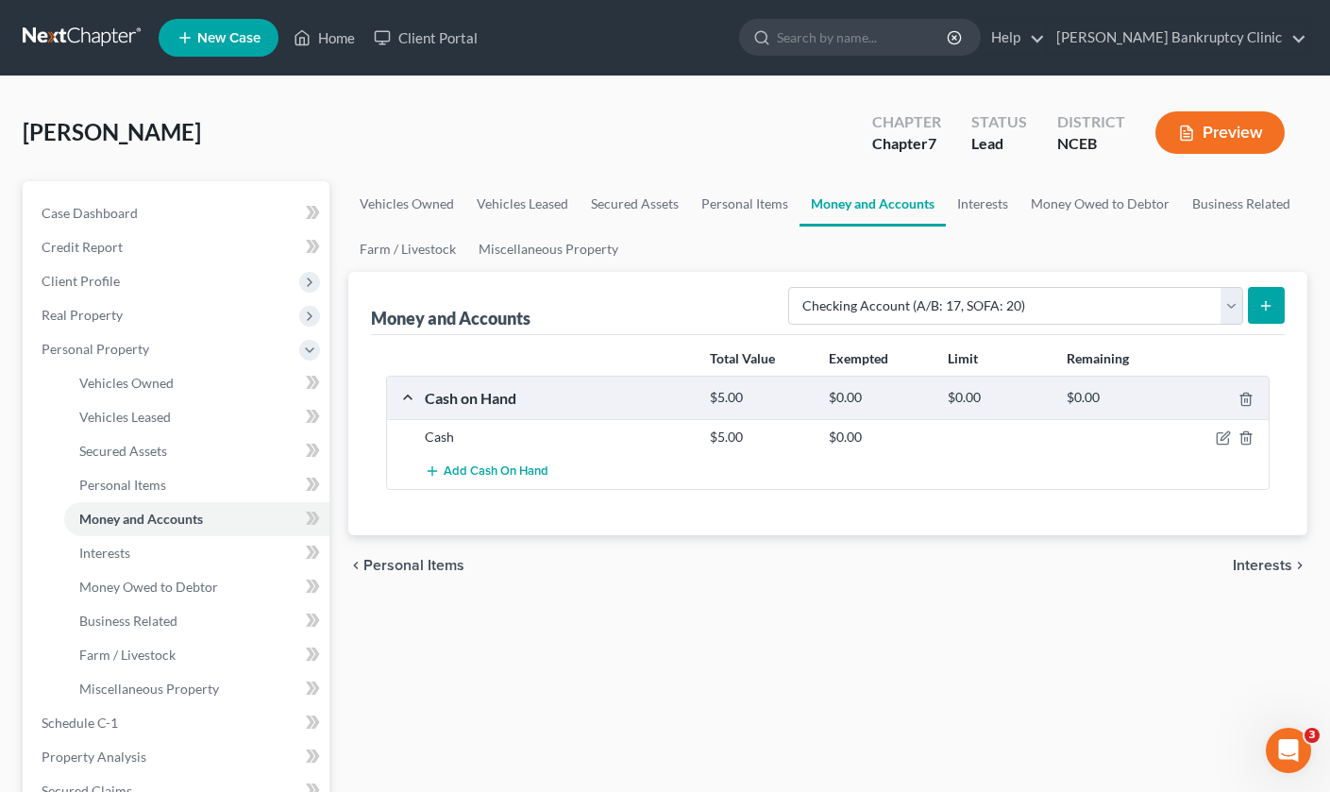
click at [1263, 311] on icon "submit" at bounding box center [1265, 305] width 15 height 15
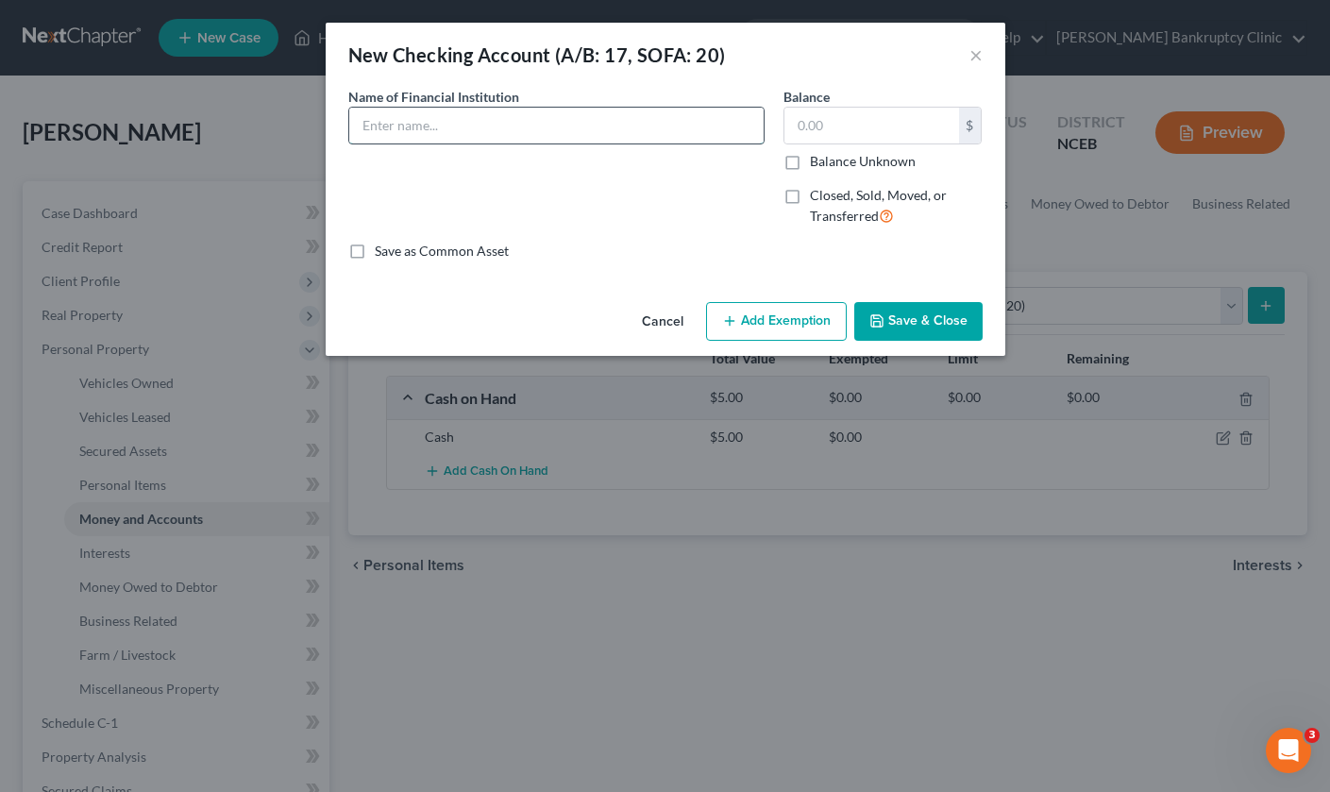
click at [616, 126] on input "text" at bounding box center [556, 126] width 414 height 36
type input "[PERSON_NAME] Fargo"
click at [833, 118] on input "text" at bounding box center [871, 126] width 175 height 36
type input "7.00"
click at [696, 243] on div "Save as Common Asset" at bounding box center [665, 251] width 634 height 19
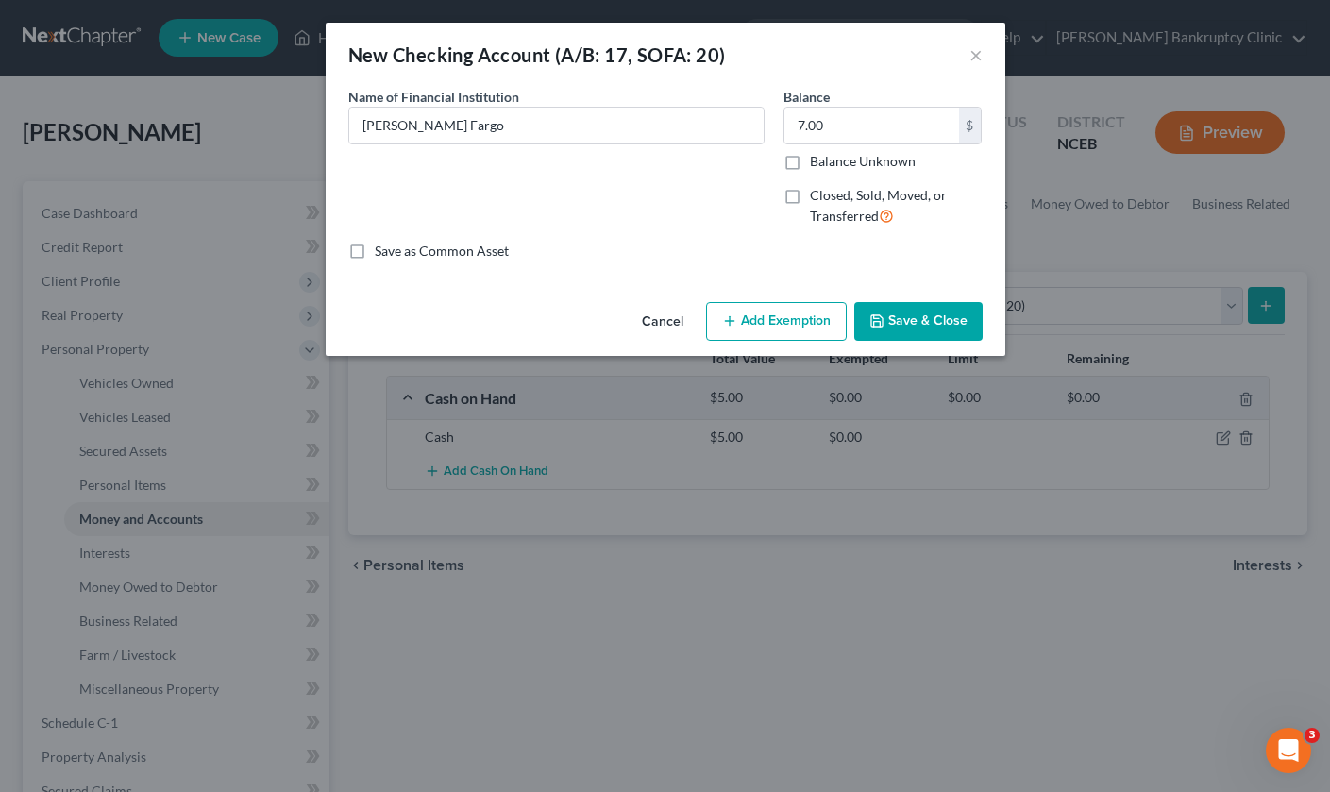
click at [917, 327] on button "Save & Close" at bounding box center [918, 322] width 128 height 40
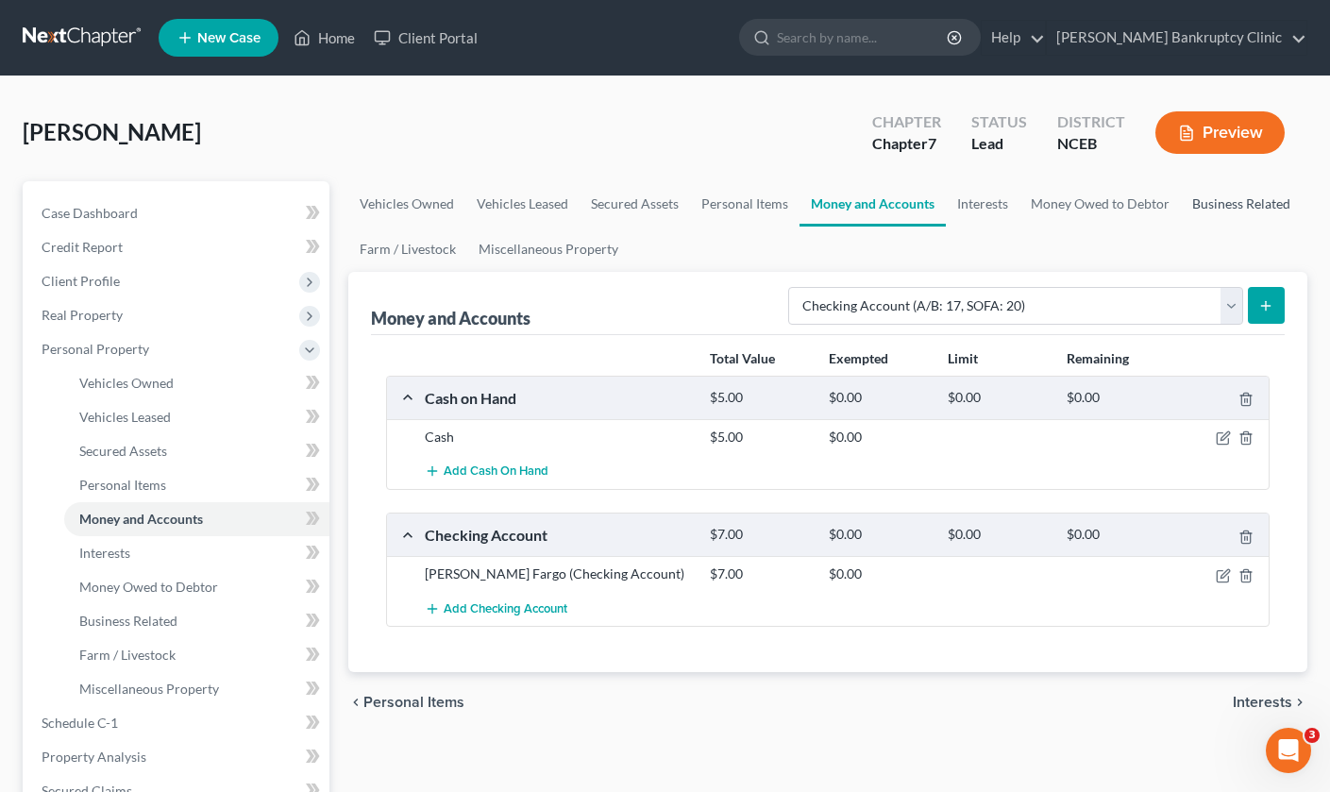
drag, startPoint x: 1270, startPoint y: 306, endPoint x: 1218, endPoint y: 224, distance: 97.1
click at [1218, 225] on ui-view "Vehicles Owned Vehicles Leased Secured Assets Personal Items Money and Accounts…" at bounding box center [827, 456] width 959 height 551
click at [140, 563] on link "Interests" at bounding box center [196, 553] width 265 height 34
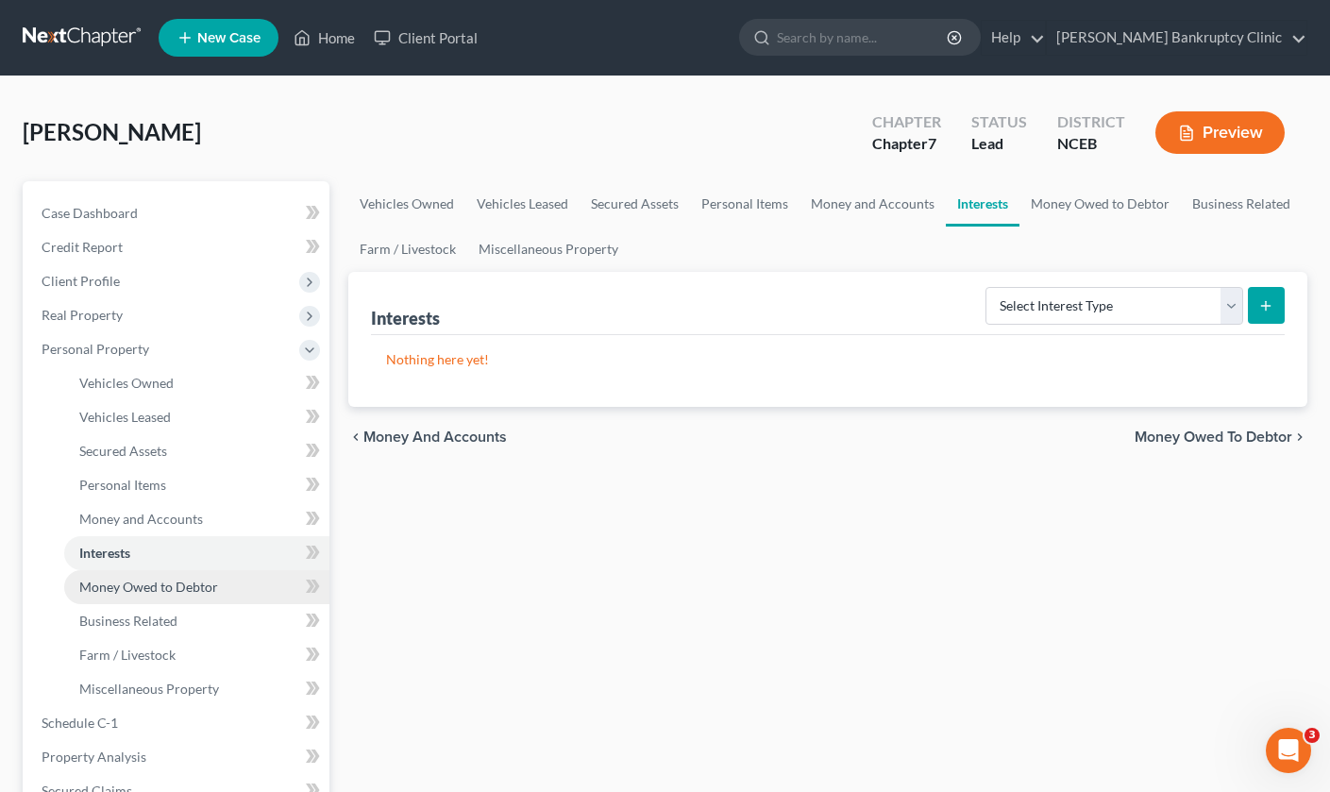
click at [198, 596] on link "Money Owed to Debtor" at bounding box center [196, 587] width 265 height 34
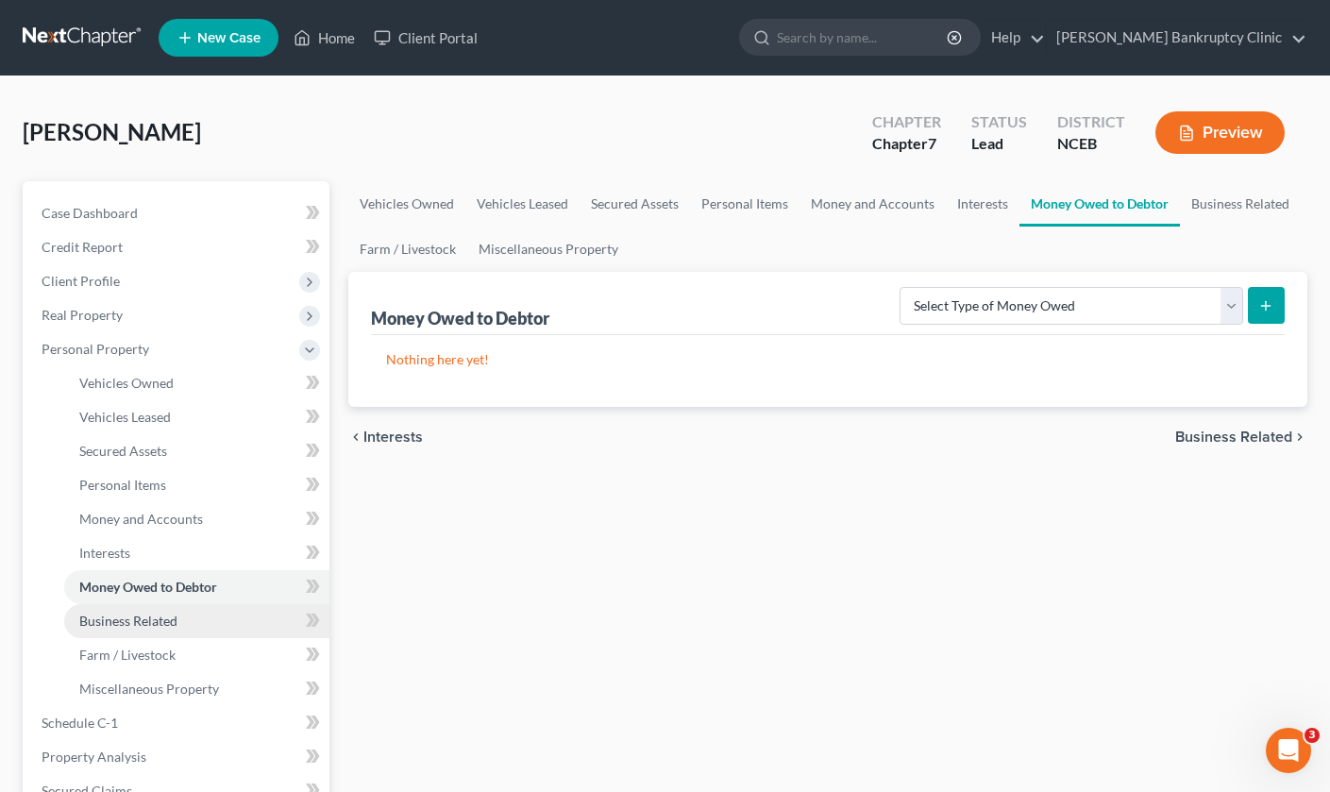
click at [190, 625] on link "Business Related" at bounding box center [196, 621] width 265 height 34
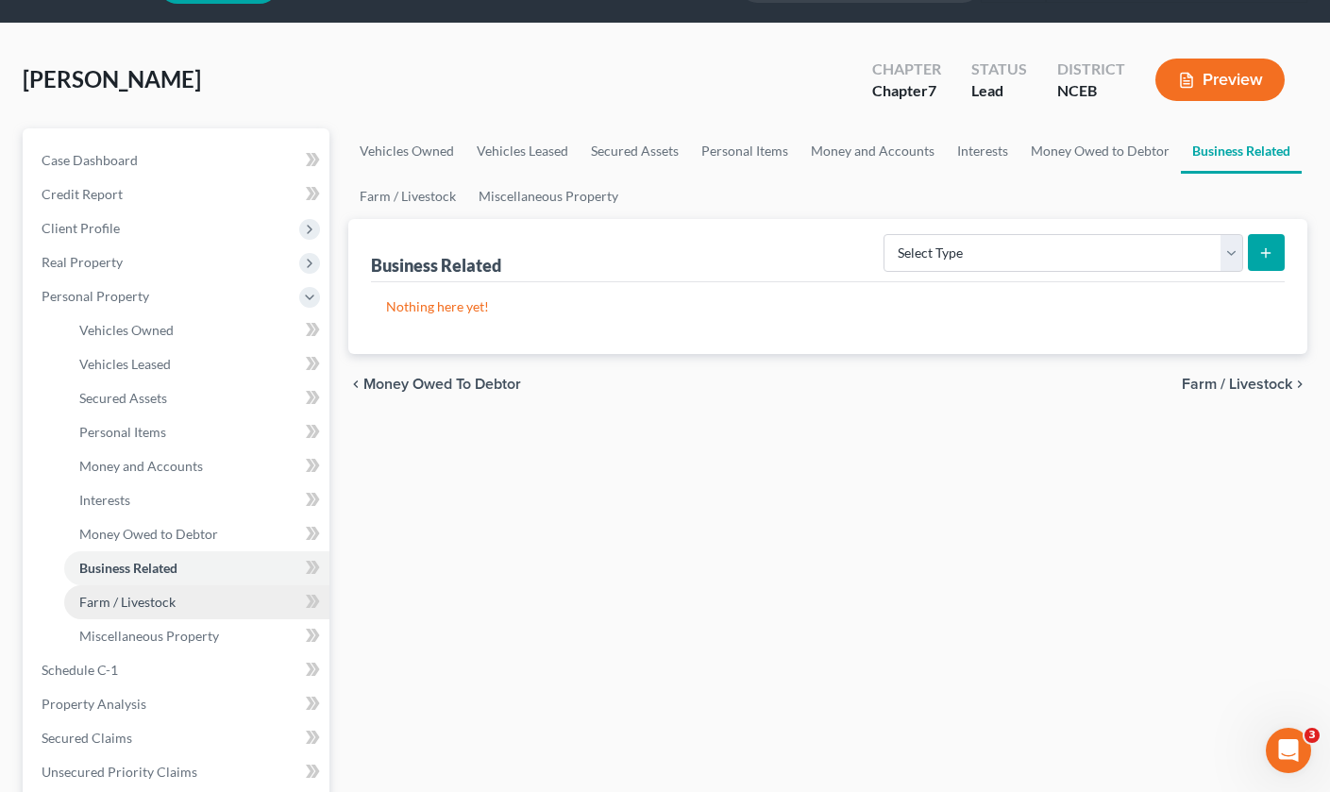
scroll to position [67, 0]
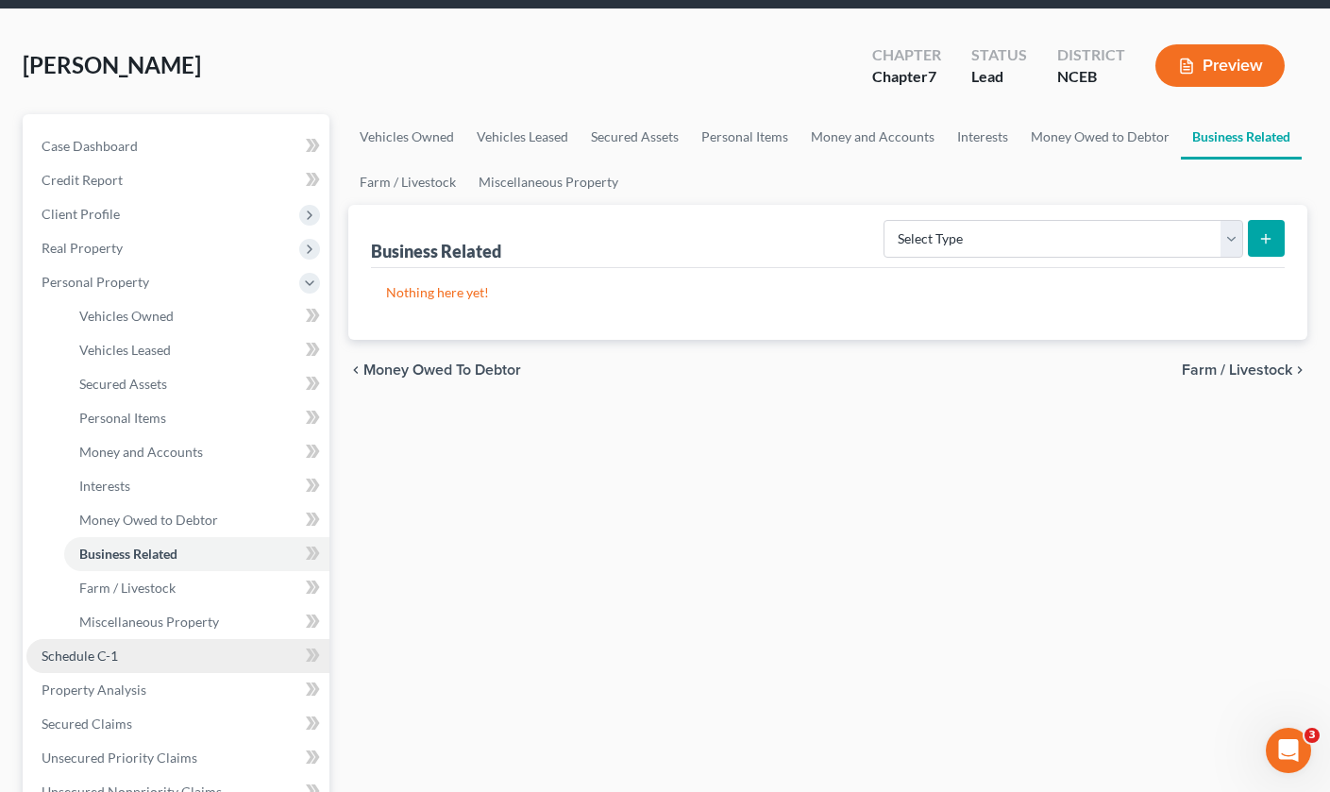
click at [188, 659] on link "Schedule C-1" at bounding box center [177, 656] width 303 height 34
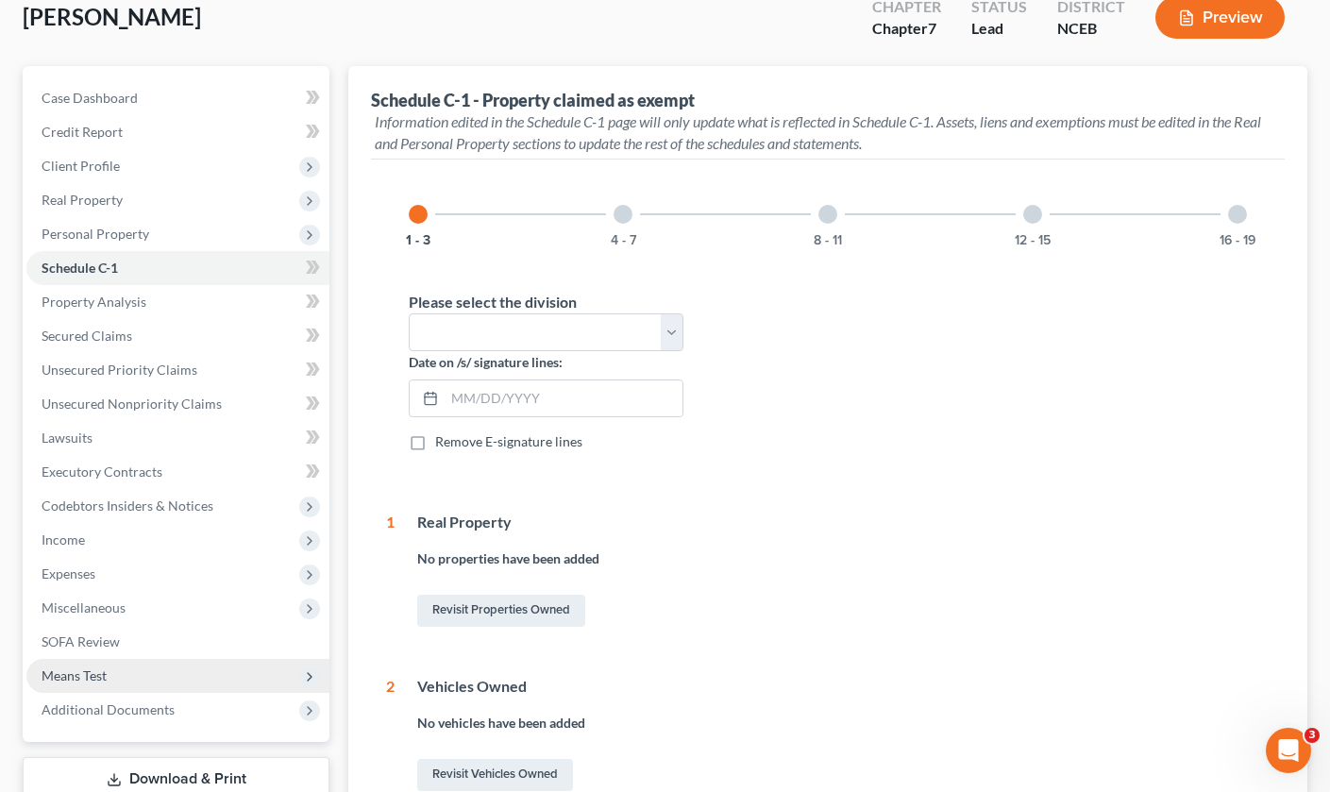
scroll to position [109, 0]
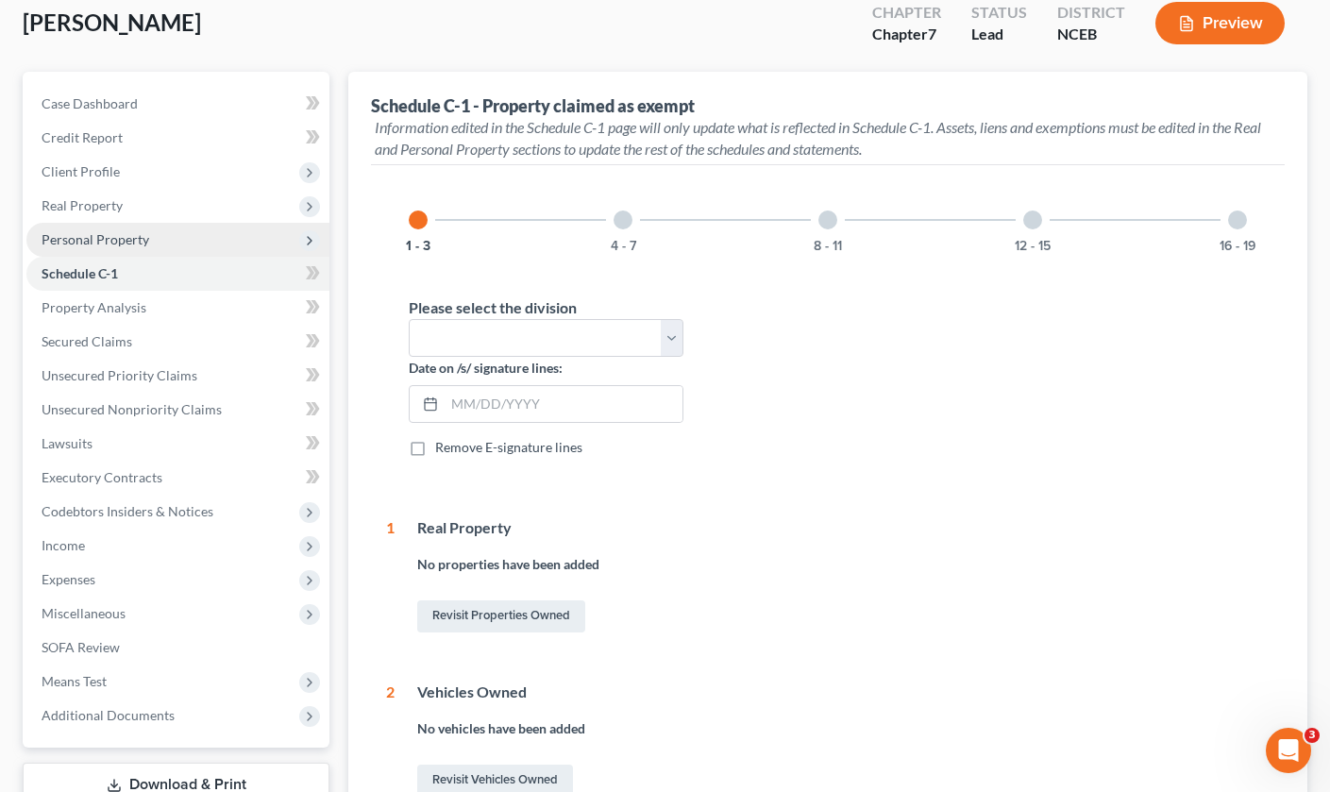
click at [240, 239] on span "Personal Property" at bounding box center [177, 240] width 303 height 34
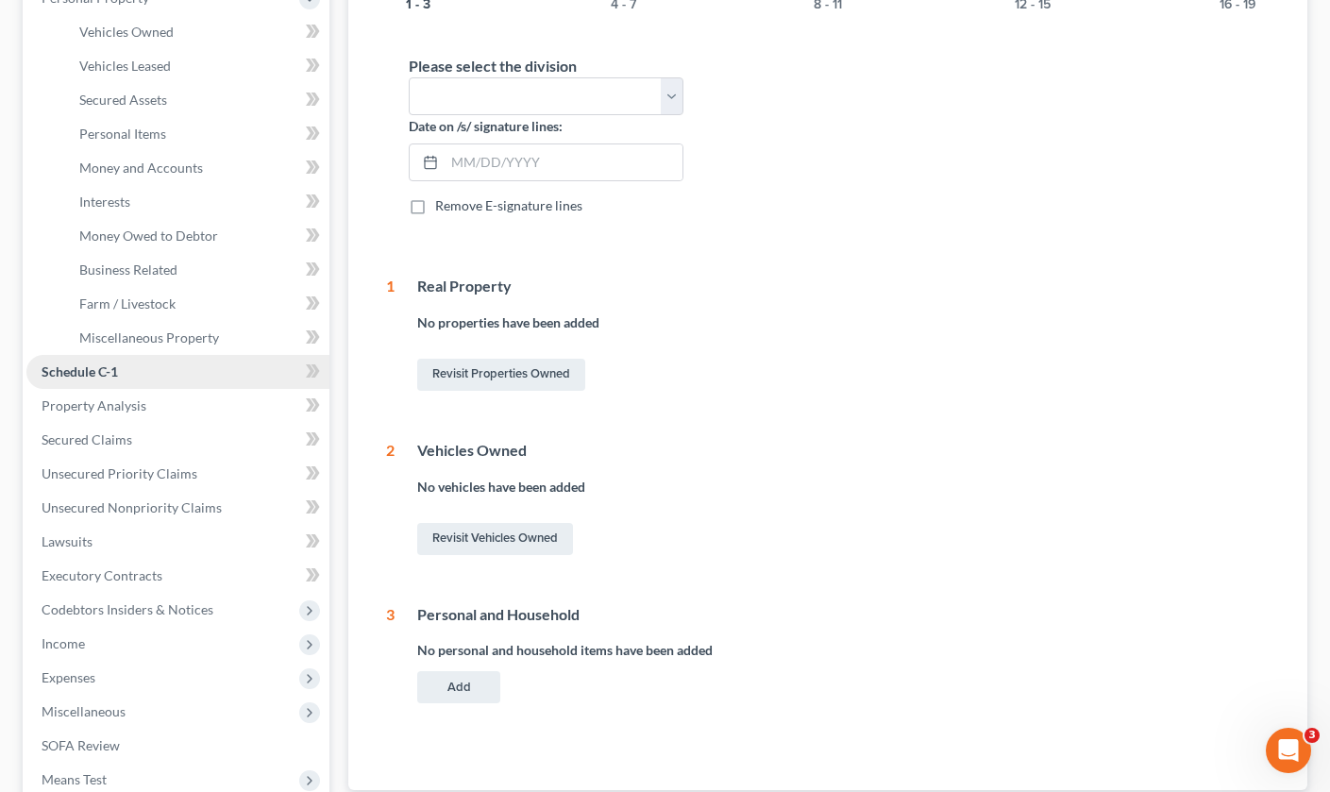
scroll to position [353, 0]
click at [193, 445] on link "Secured Claims" at bounding box center [177, 438] width 303 height 34
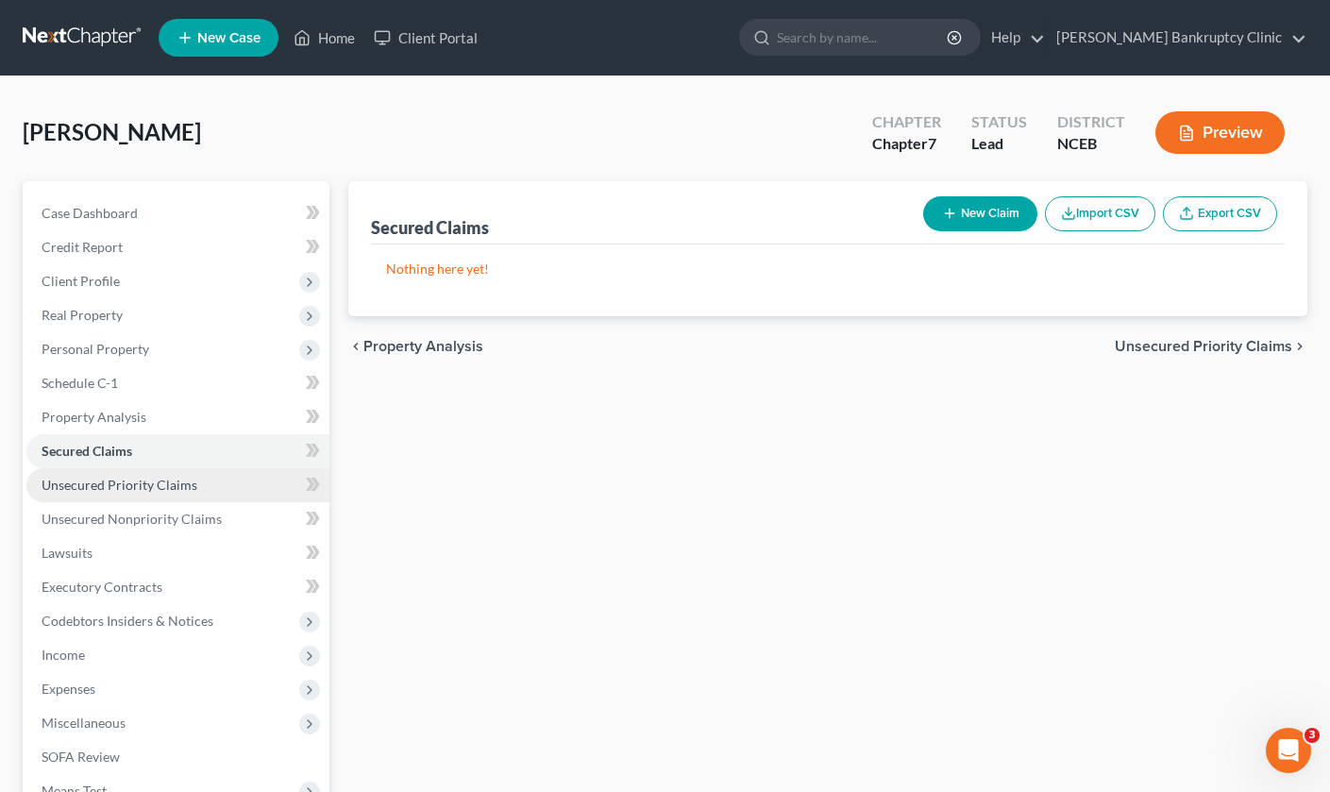
click at [193, 477] on link "Unsecured Priority Claims" at bounding box center [177, 485] width 303 height 34
click at [984, 214] on button "New Claim" at bounding box center [980, 213] width 114 height 35
select select "0"
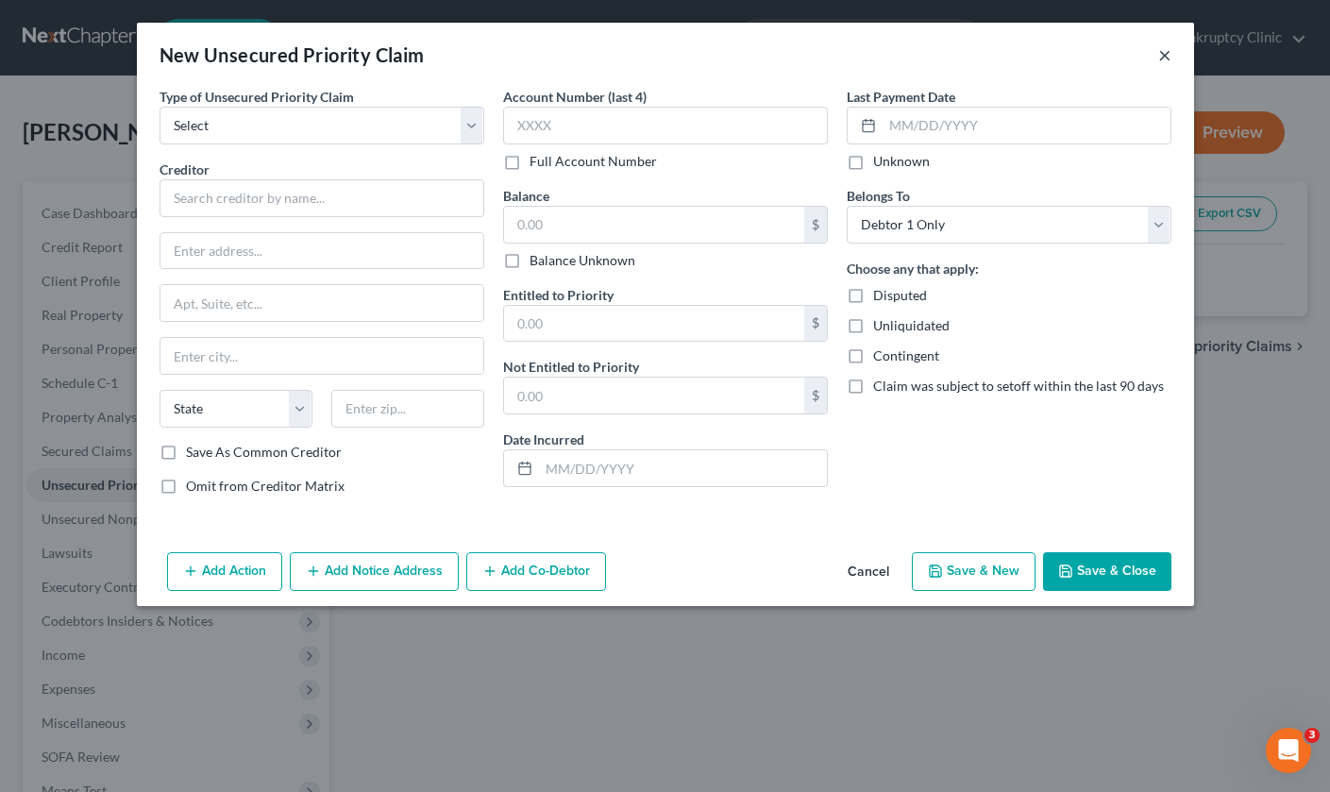
click at [1167, 54] on button "×" at bounding box center [1164, 54] width 13 height 23
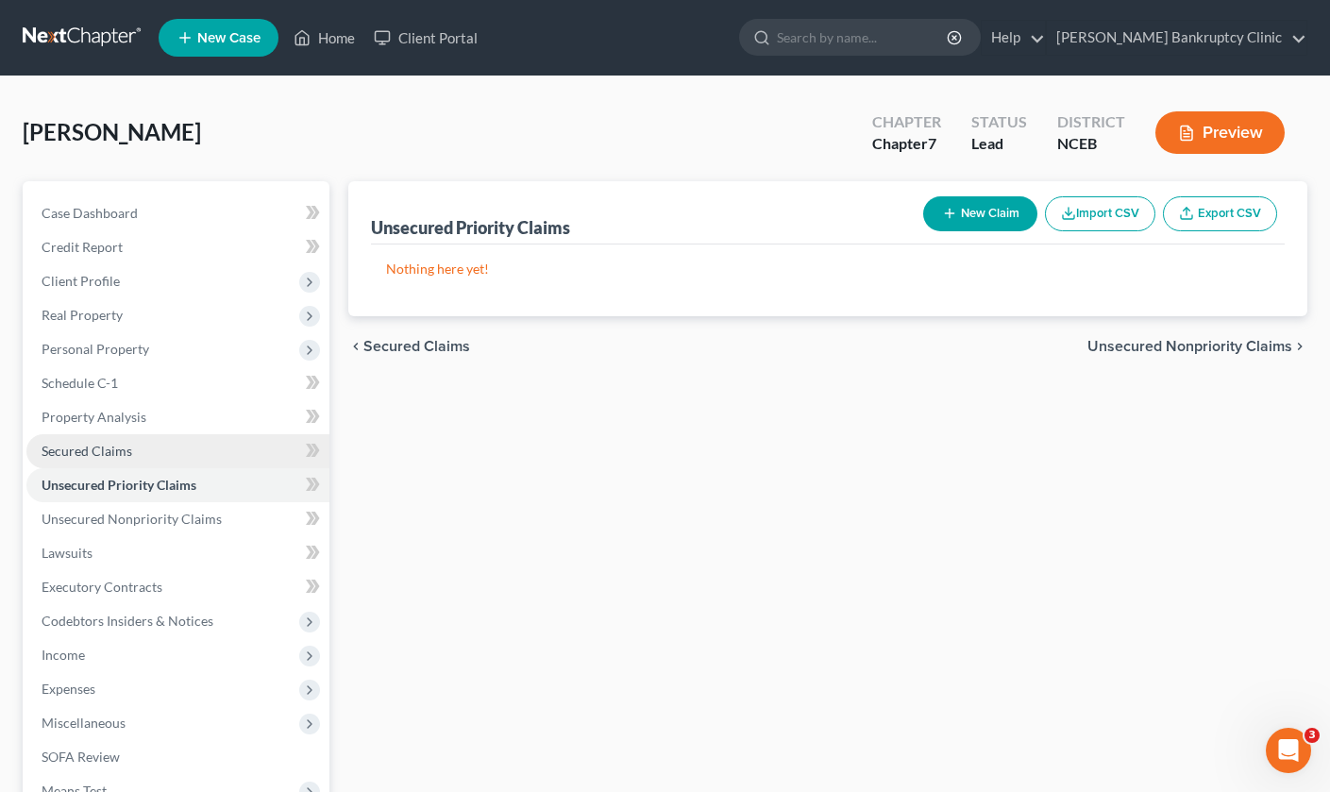
click at [231, 451] on link "Secured Claims" at bounding box center [177, 451] width 303 height 34
click at [1008, 208] on button "New Claim" at bounding box center [980, 213] width 114 height 35
select select "0"
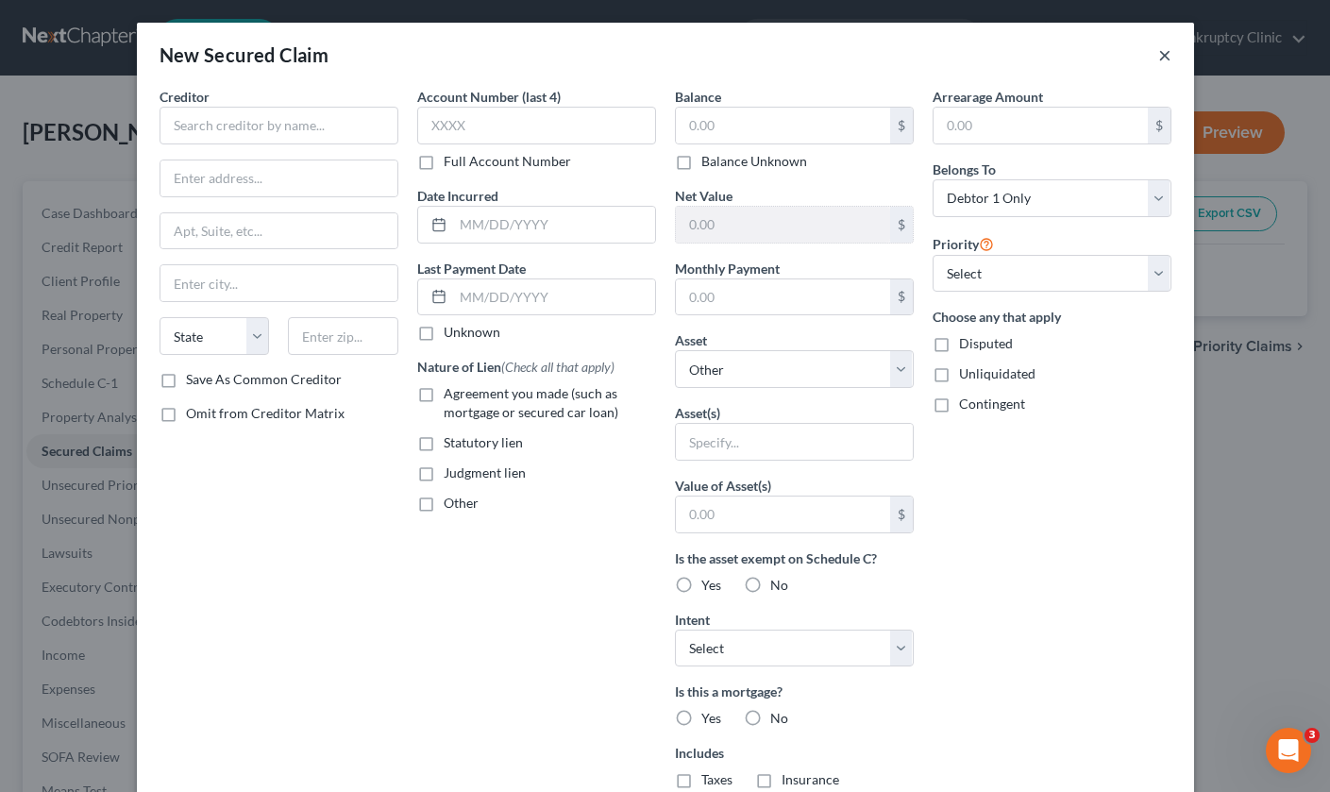
click at [1163, 50] on button "×" at bounding box center [1164, 54] width 13 height 23
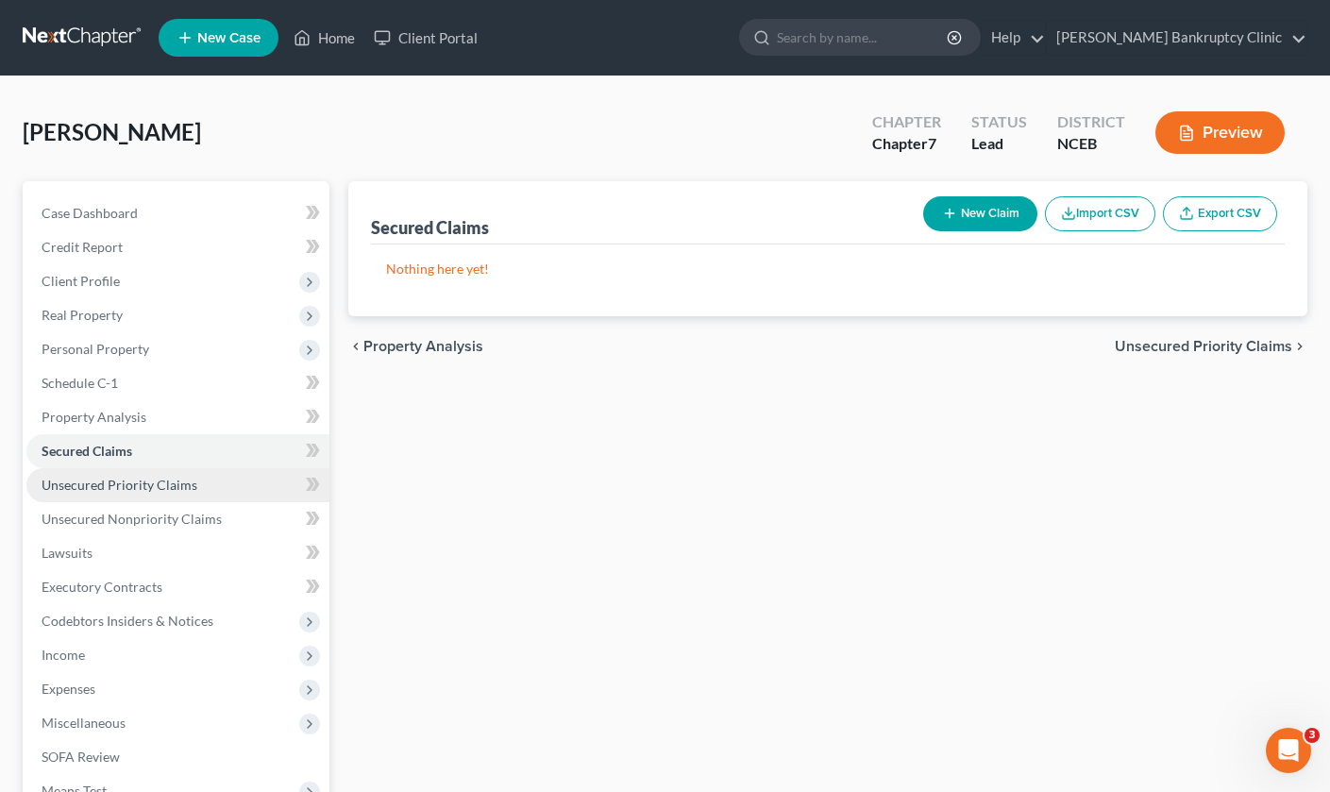
click at [256, 481] on link "Unsecured Priority Claims" at bounding box center [177, 485] width 303 height 34
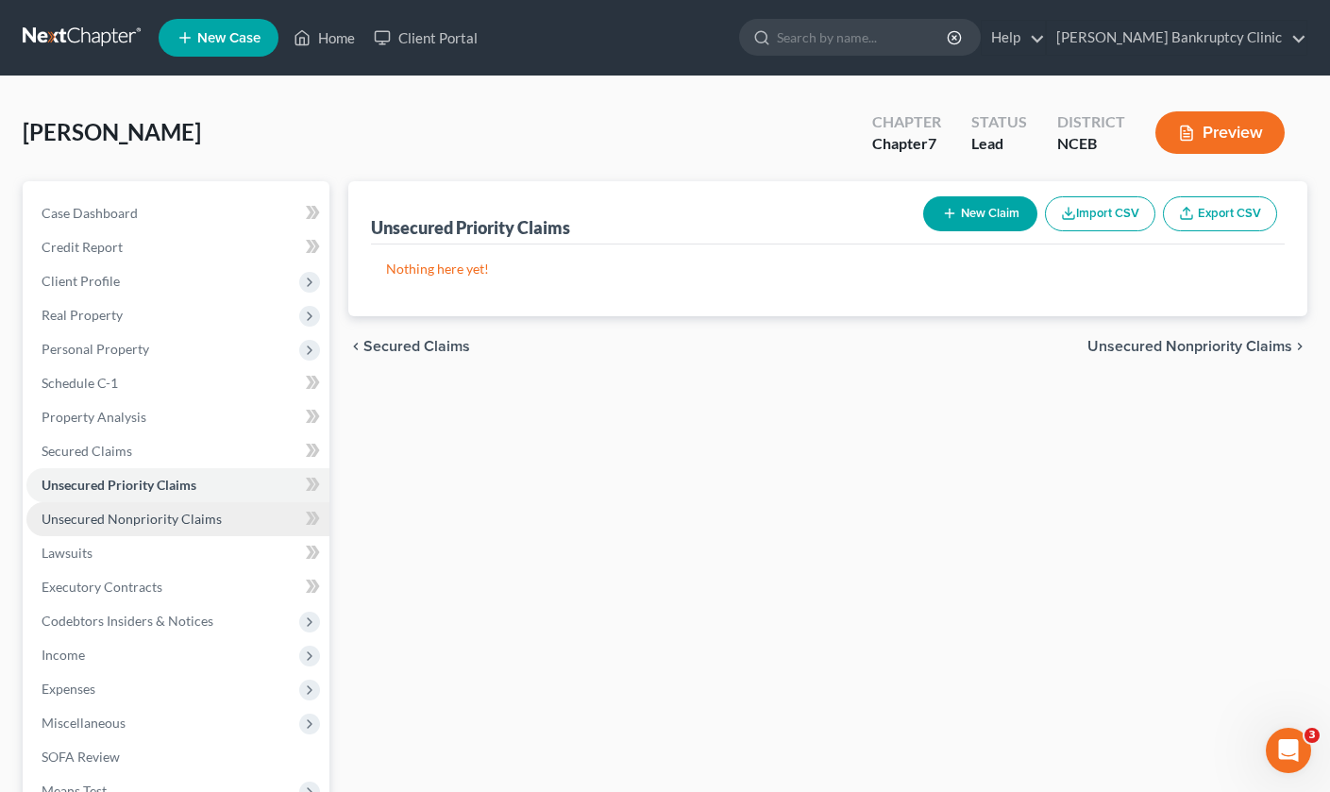
click at [248, 520] on link "Unsecured Nonpriority Claims" at bounding box center [177, 519] width 303 height 34
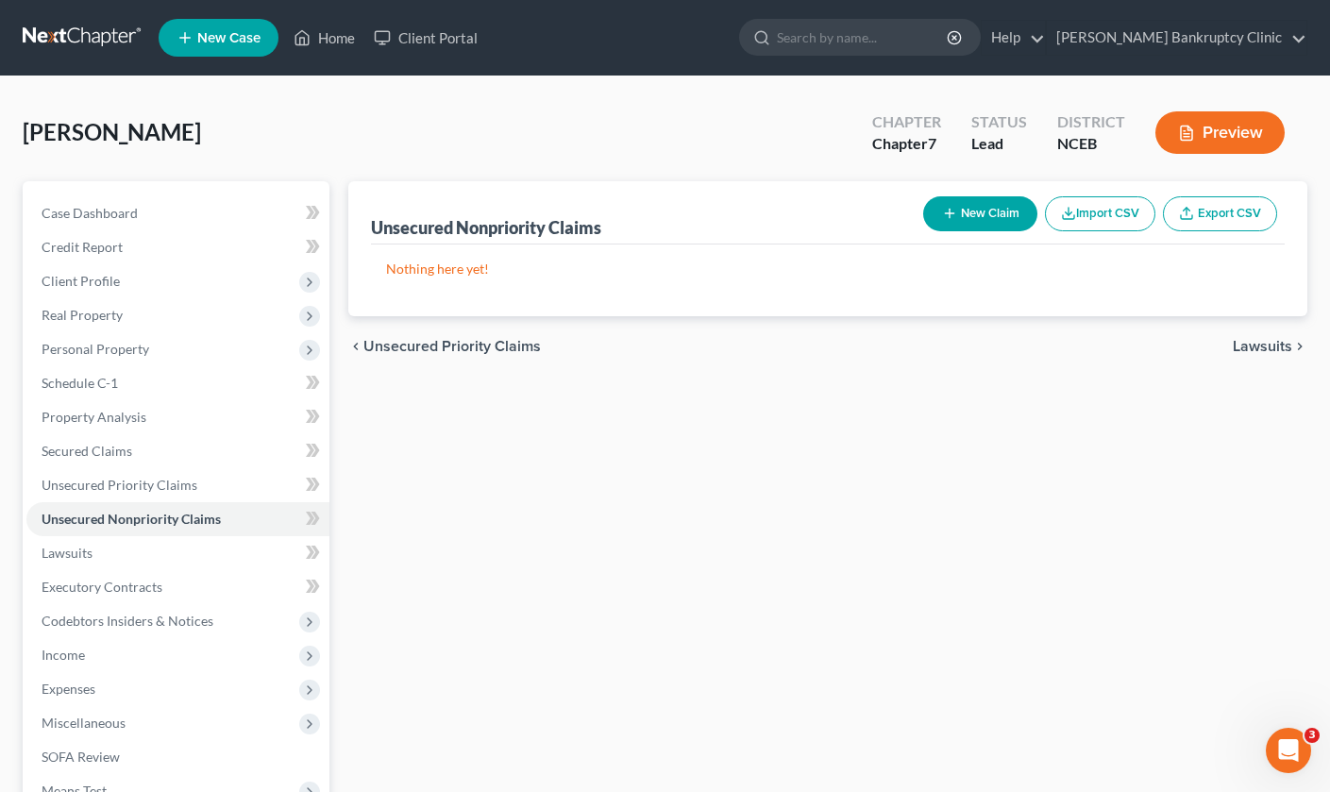
click at [1002, 207] on button "New Claim" at bounding box center [980, 213] width 114 height 35
select select "0"
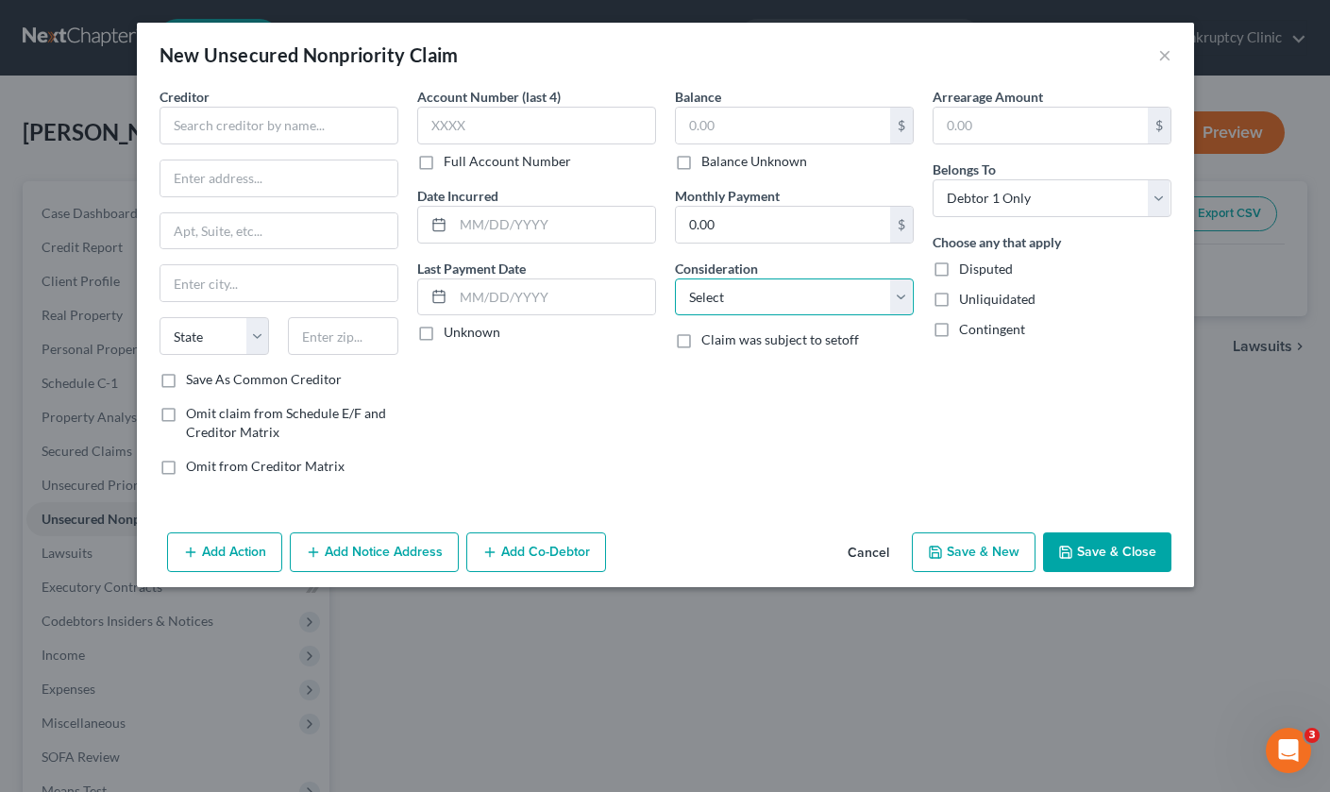
select select "2"
click at [310, 120] on input "text" at bounding box center [278, 126] width 239 height 38
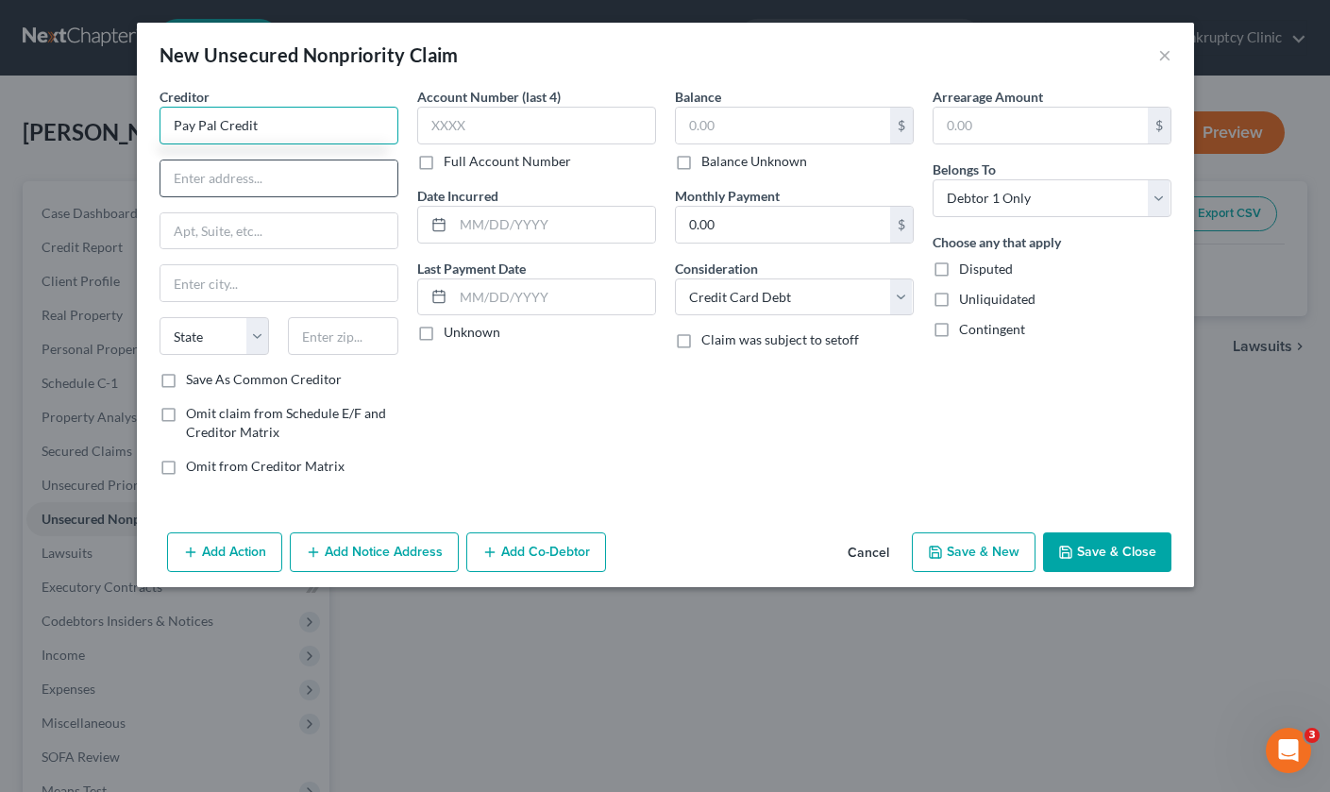
type input "Pay Pal Credit"
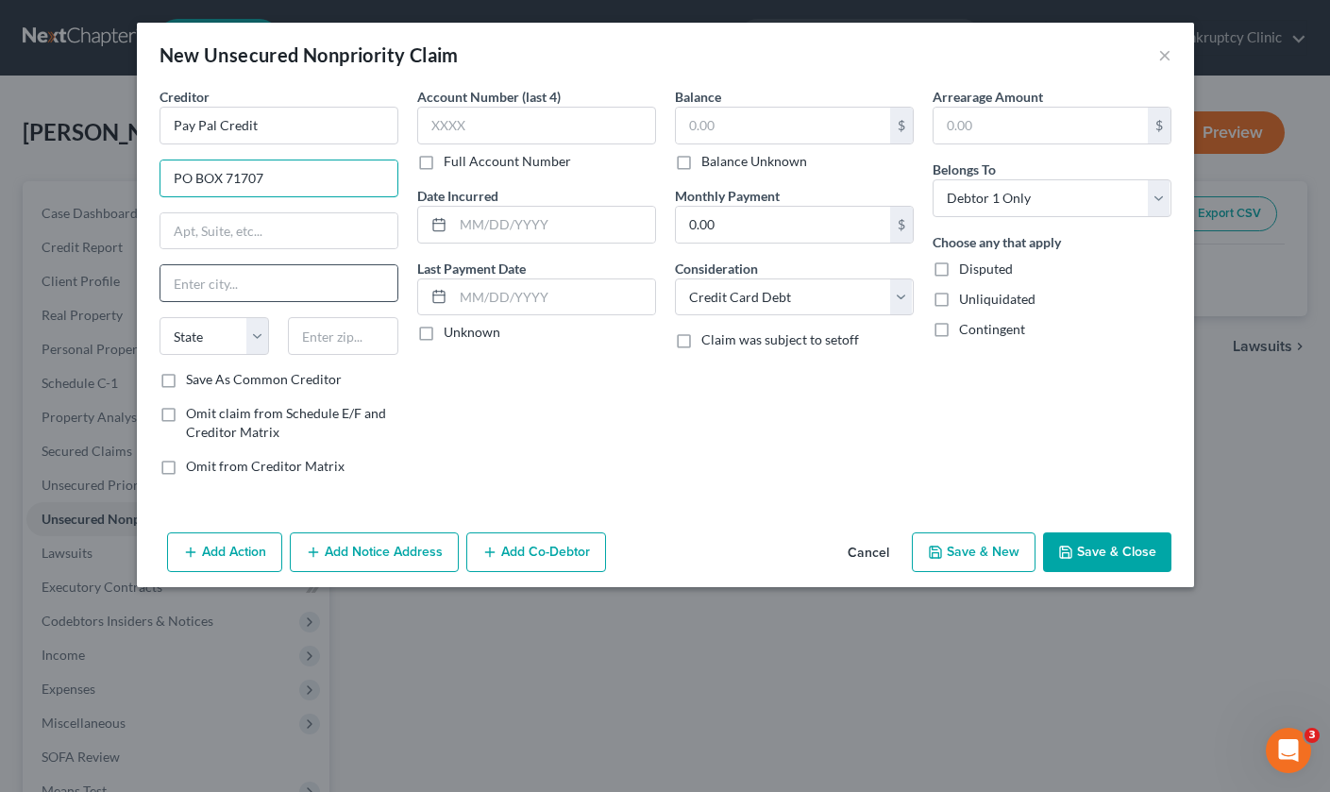
type input "PO BOX 71707"
type input "[GEOGRAPHIC_DATA]"
select select "39"
type input "19176"
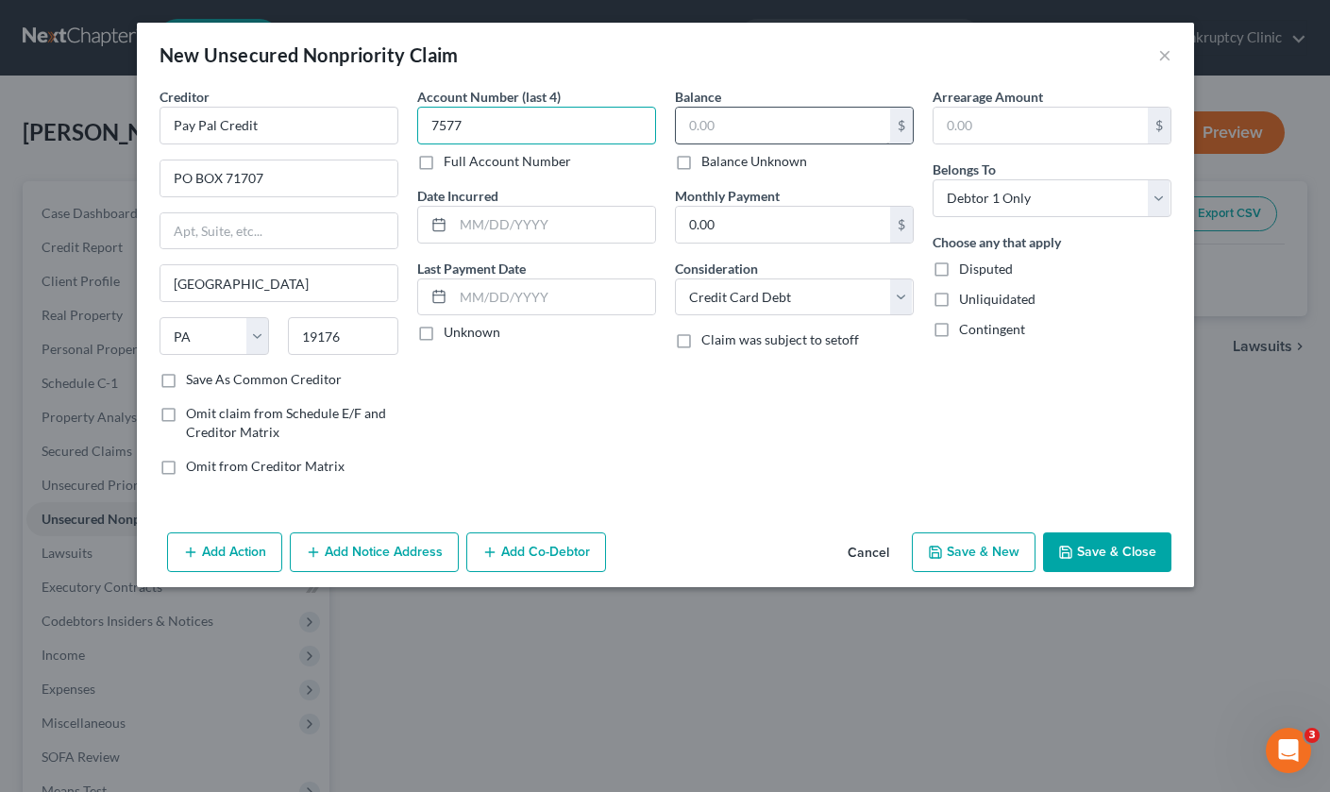
type input "7577"
click at [732, 136] on input "text" at bounding box center [783, 126] width 214 height 36
type input "867.06"
click at [1093, 552] on button "Save & Close" at bounding box center [1107, 552] width 128 height 40
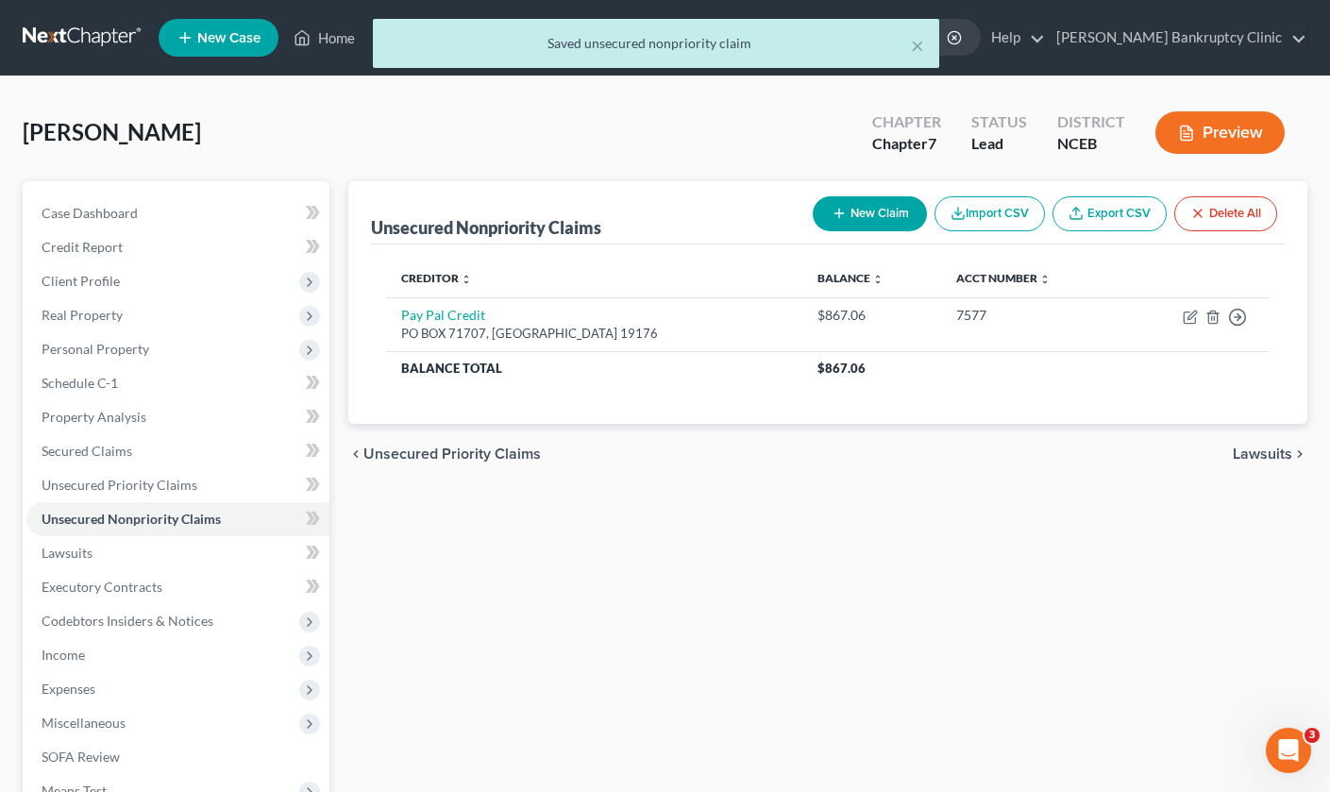
click at [890, 216] on button "New Claim" at bounding box center [869, 213] width 114 height 35
select select "0"
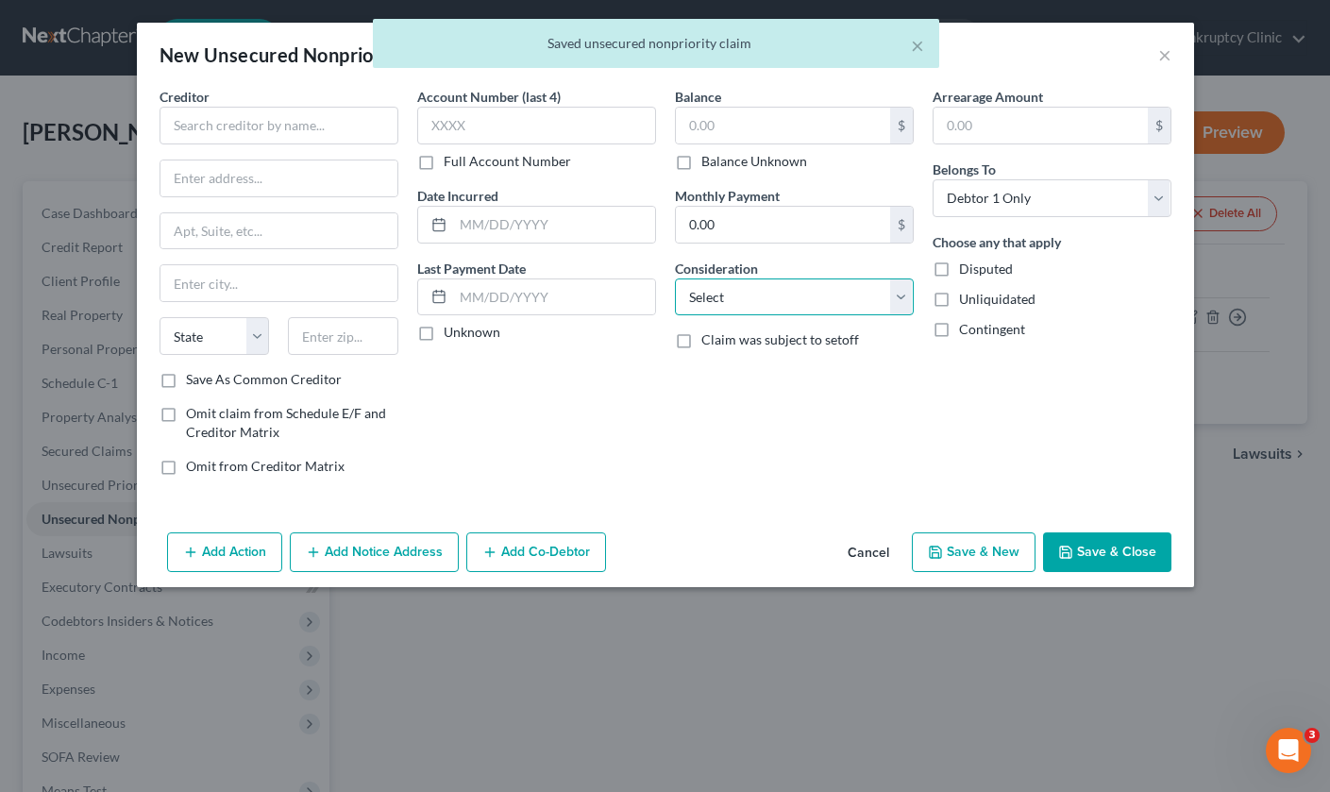
select select "2"
click at [270, 116] on input "text" at bounding box center [278, 126] width 239 height 38
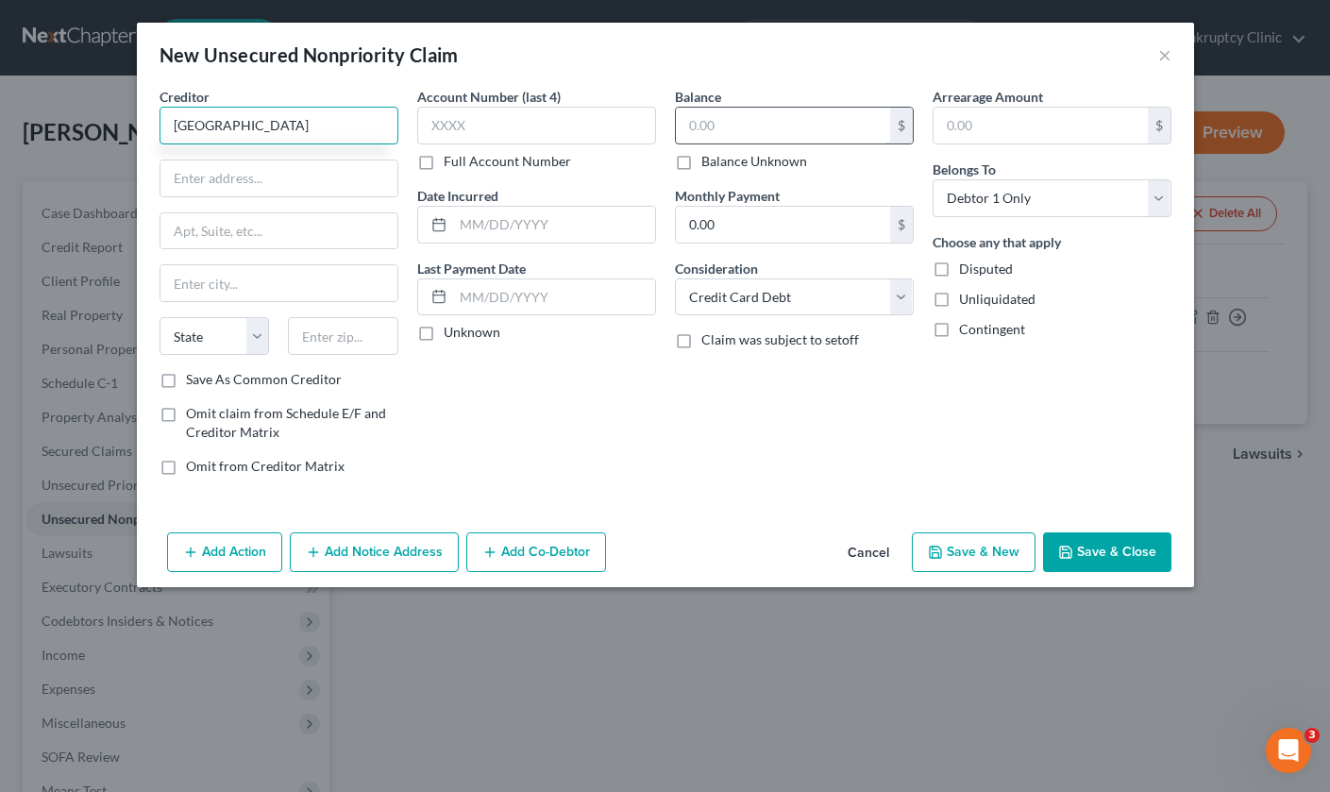
type input "[GEOGRAPHIC_DATA]"
click at [711, 122] on input "text" at bounding box center [783, 126] width 214 height 36
type input "1,733.48"
click at [271, 143] on input "[GEOGRAPHIC_DATA]" at bounding box center [278, 126] width 239 height 38
type input "Mission Lane Credit"
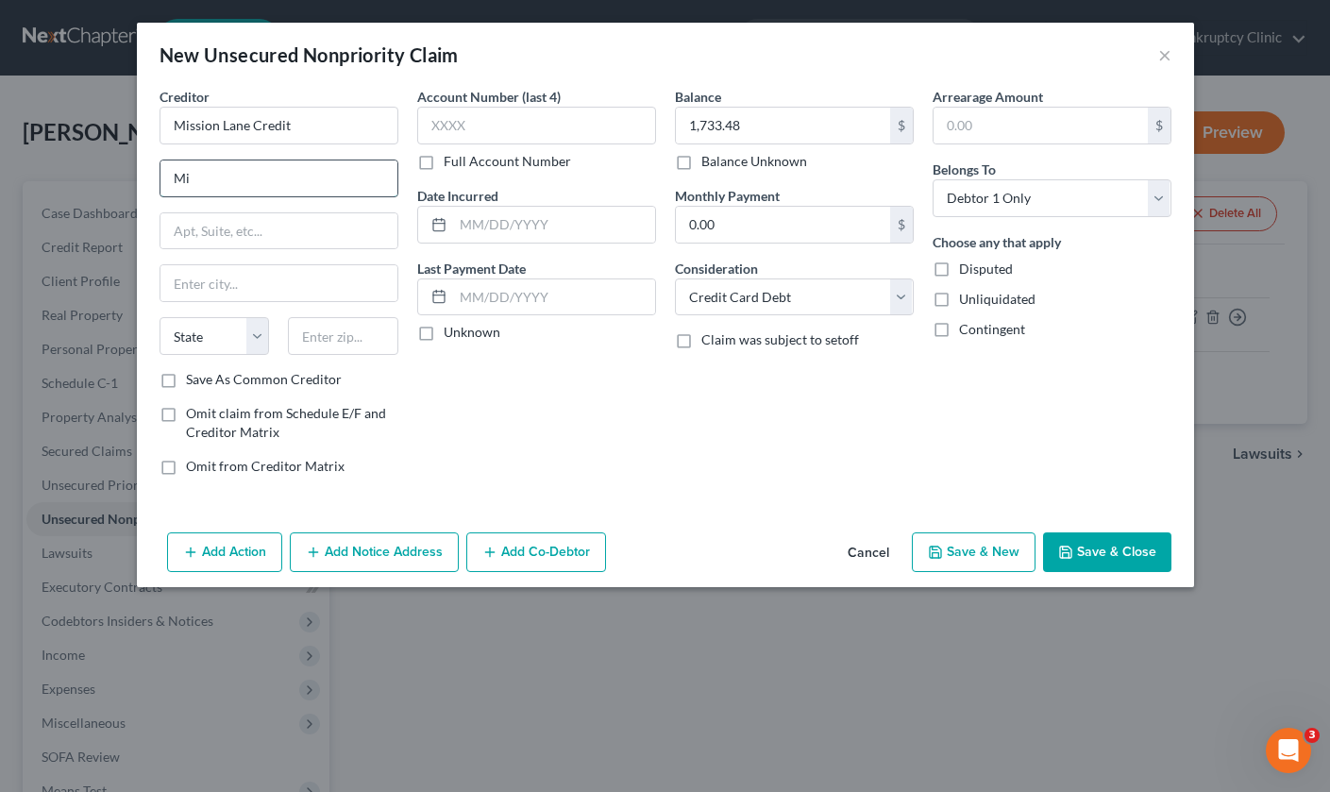
type input "M"
click at [296, 126] on input "Mission Lane Credit" at bounding box center [278, 126] width 239 height 38
type input "Mission Lane LLC"
click at [286, 174] on input "text" at bounding box center [278, 178] width 237 height 36
type input "PO BOX 71084"
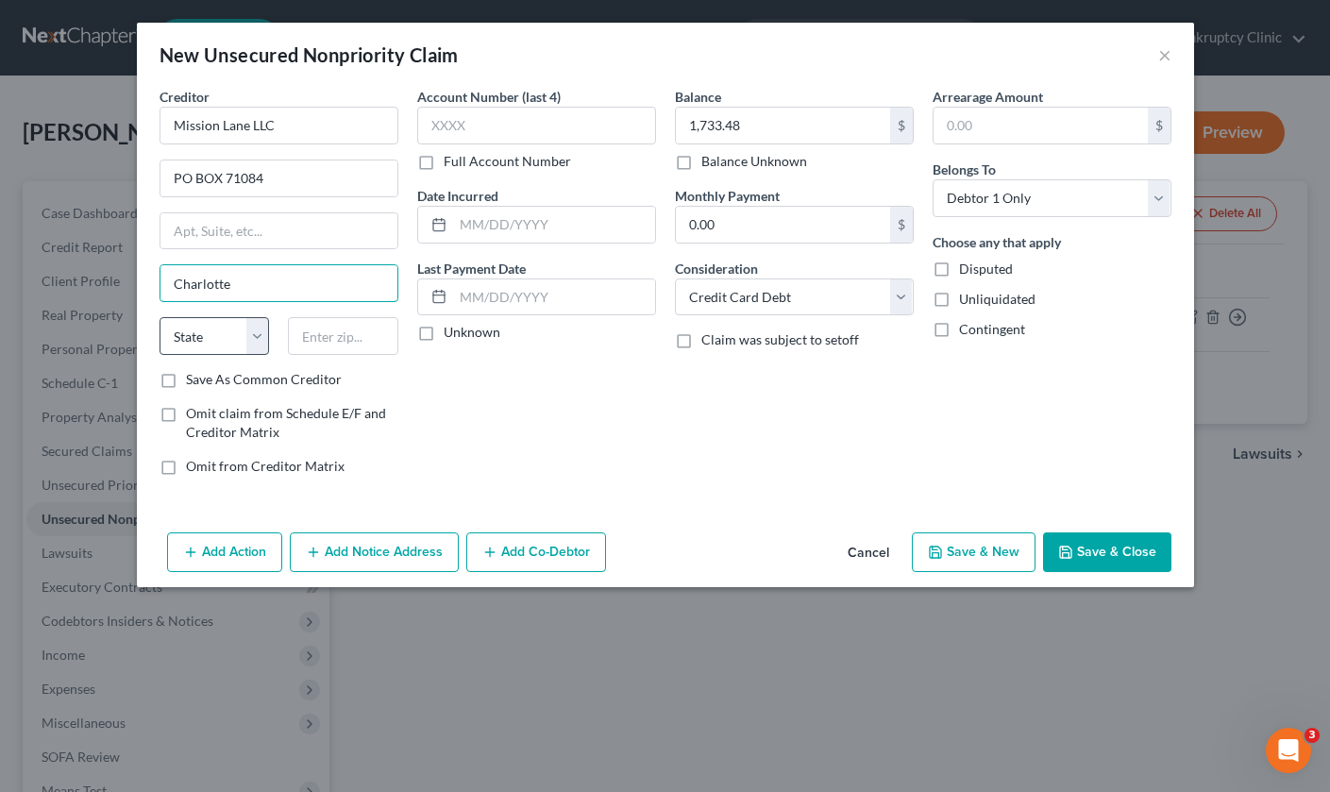
type input "Charlotte"
select select "28"
type input "28272"
click at [1107, 558] on button "Save & Close" at bounding box center [1107, 552] width 128 height 40
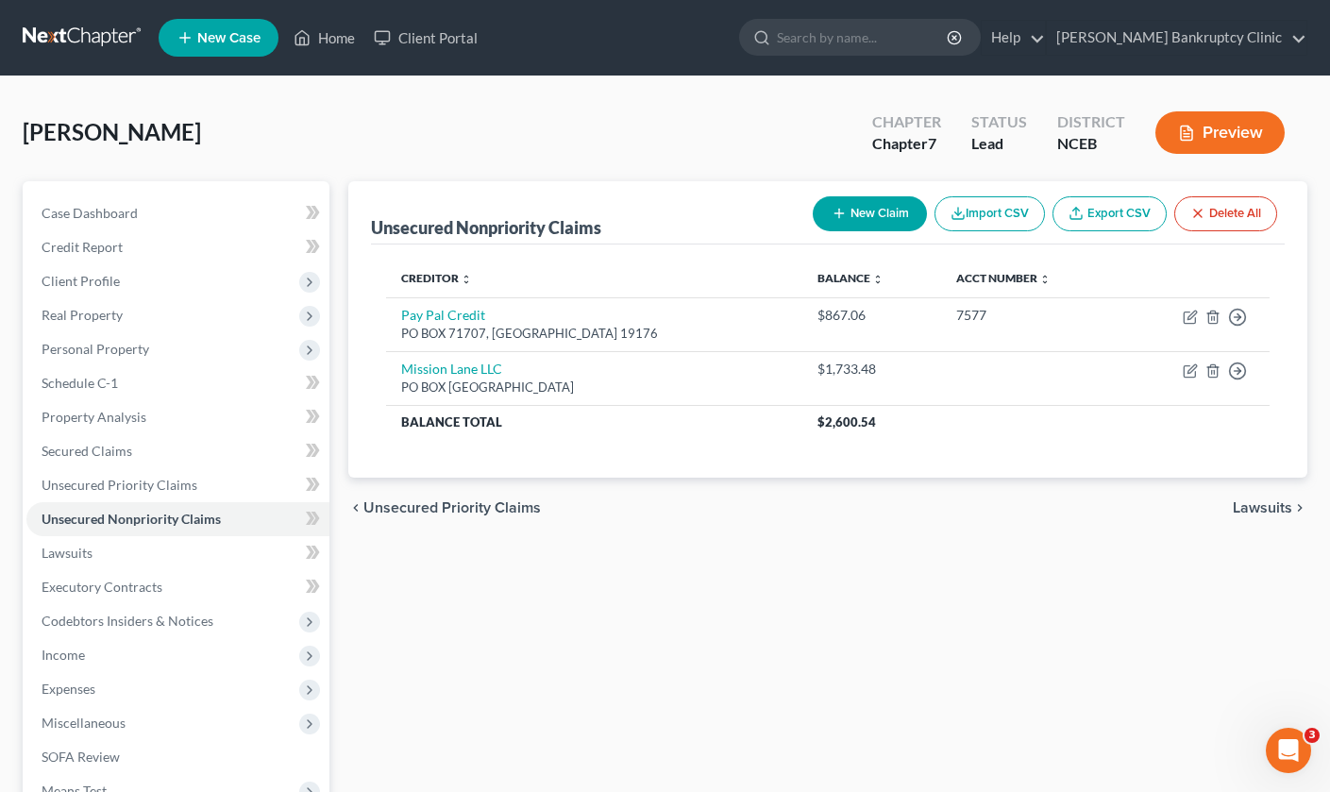
click at [903, 193] on div "New Claim Import CSV Export CSV Delete All" at bounding box center [1044, 214] width 479 height 50
click at [896, 207] on button "New Claim" at bounding box center [869, 213] width 114 height 35
select select "0"
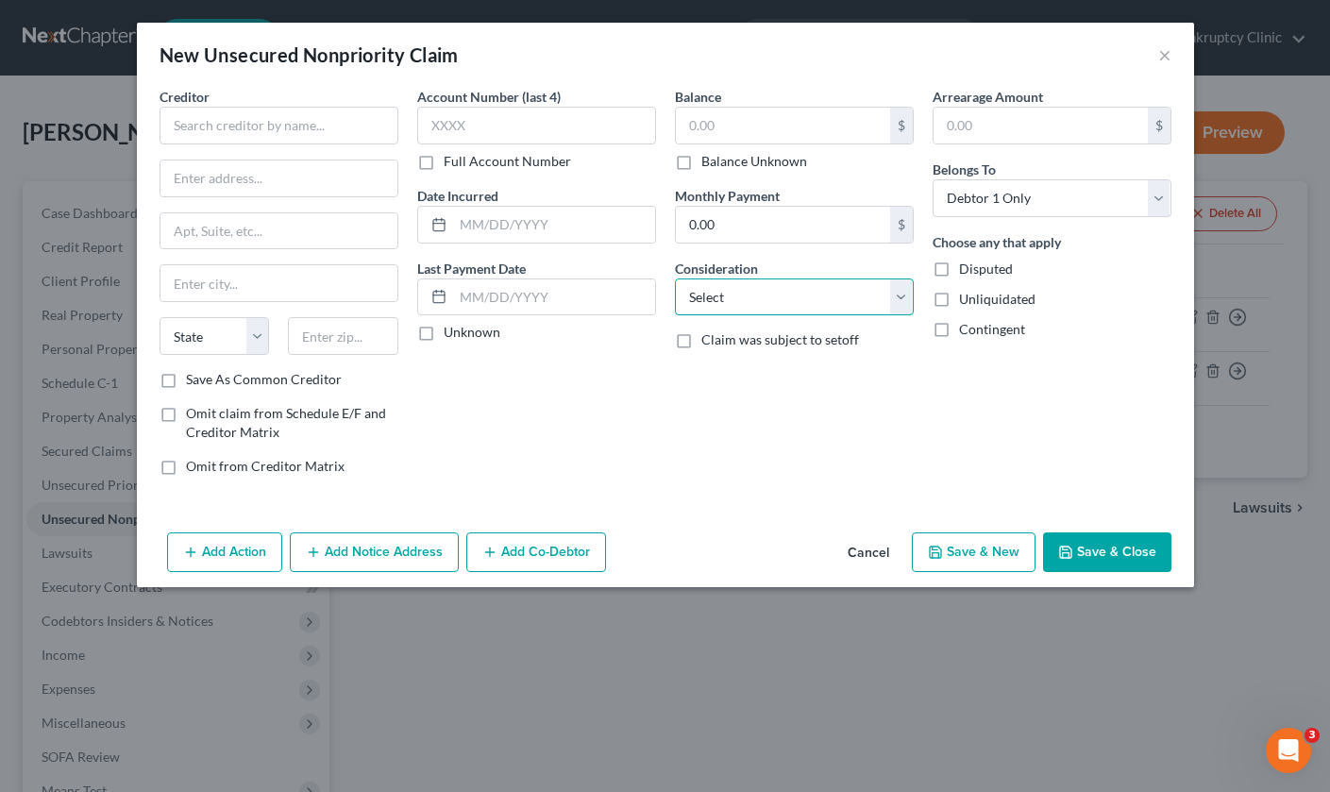
select select "2"
click at [353, 130] on input "text" at bounding box center [278, 126] width 239 height 38
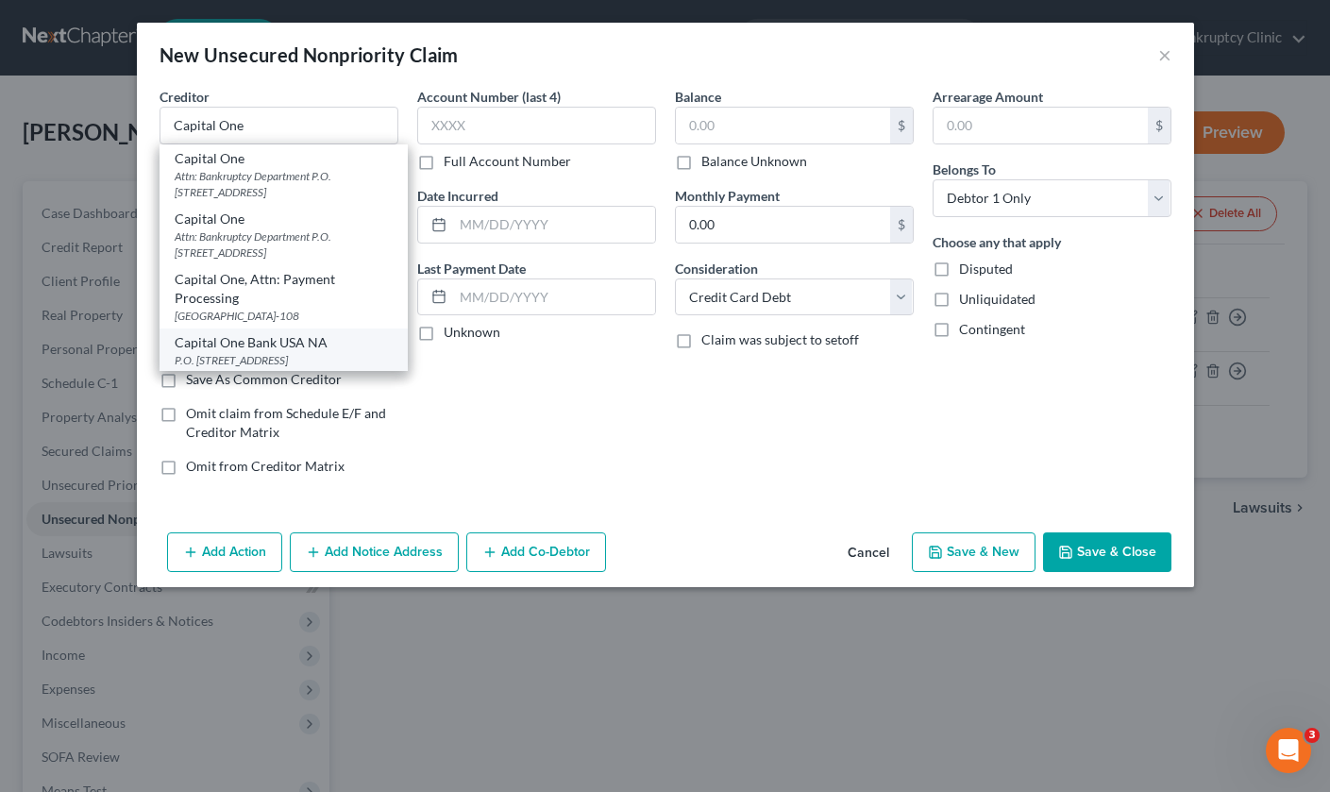
click at [295, 342] on div "Capital One Bank USA NA" at bounding box center [284, 342] width 218 height 19
type input "Capital One Bank USA NA"
type input "P.O. Box 31293"
type input "[GEOGRAPHIC_DATA]"
select select "46"
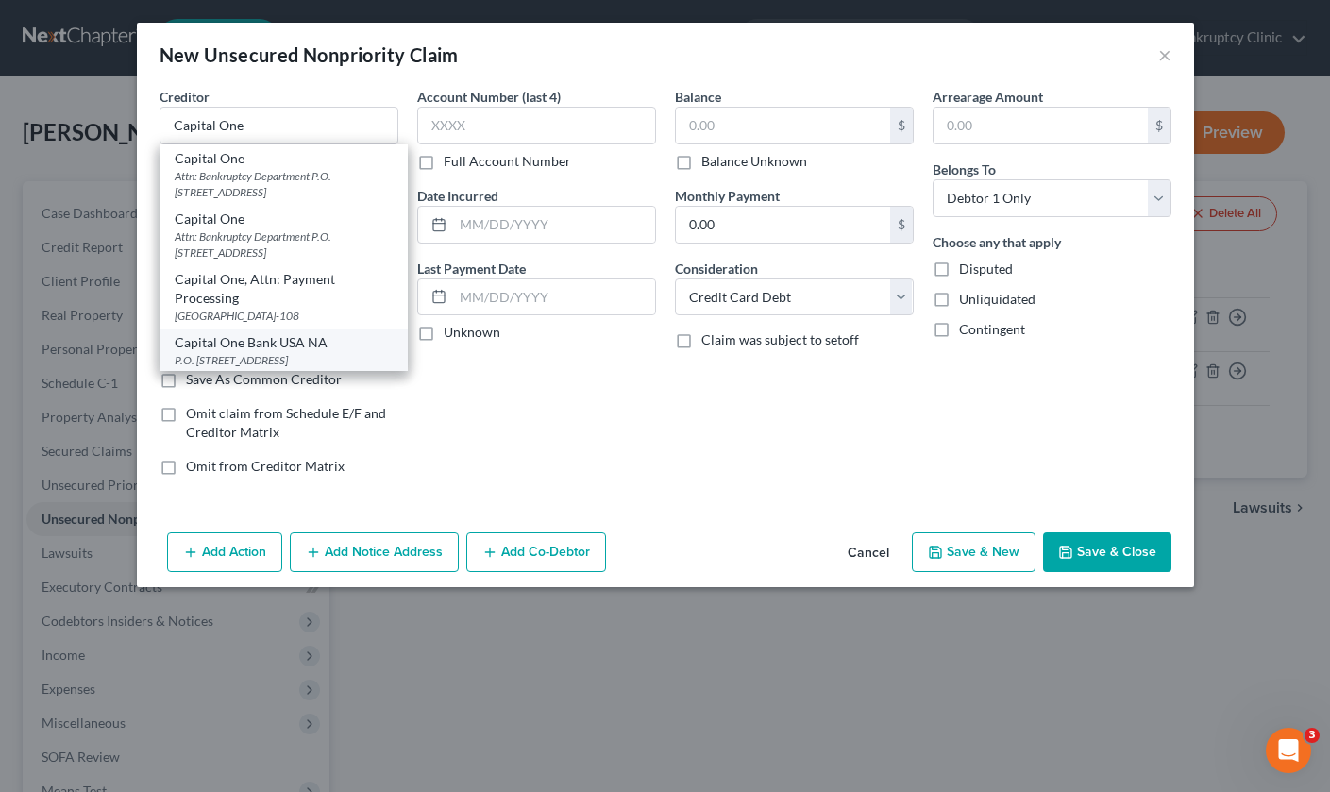
type input "84131-1293"
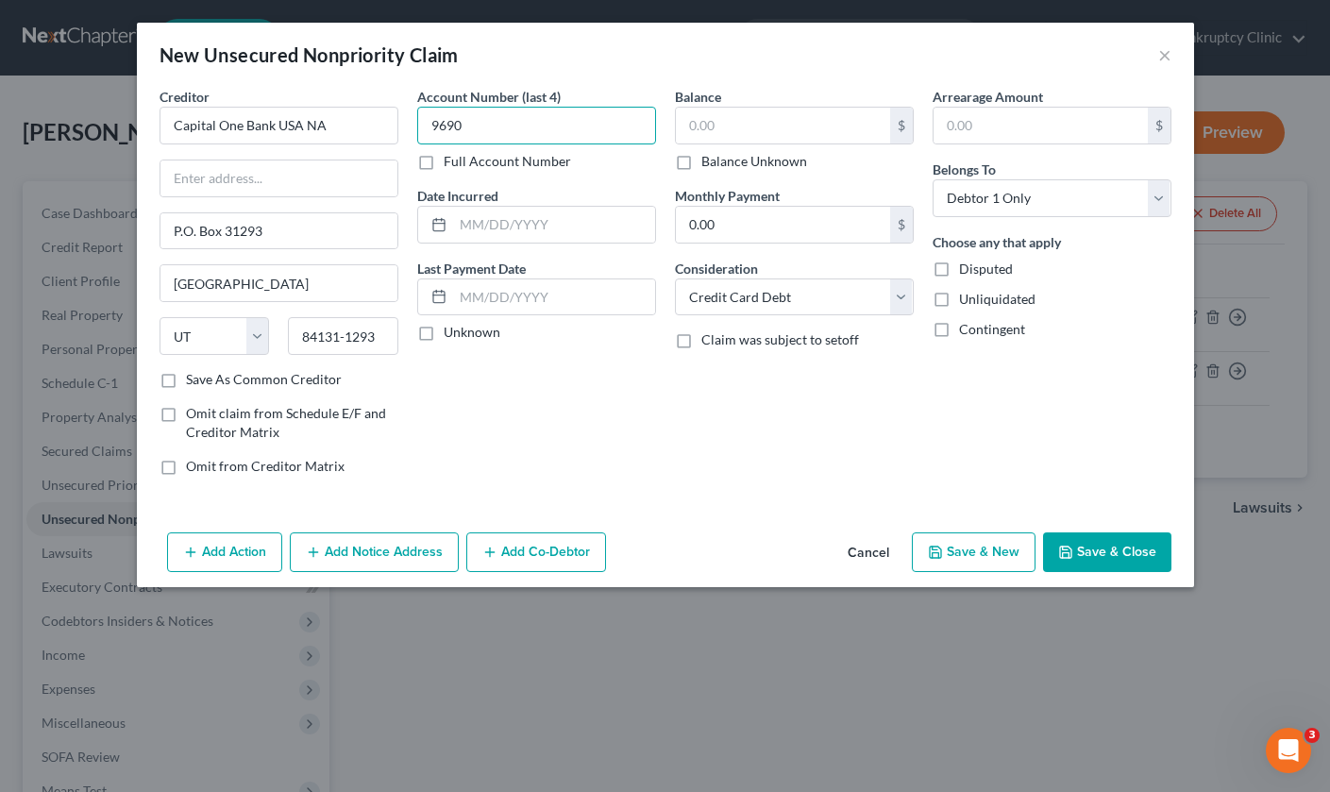
type input "9690"
click at [1102, 553] on button "Save & Close" at bounding box center [1107, 552] width 128 height 40
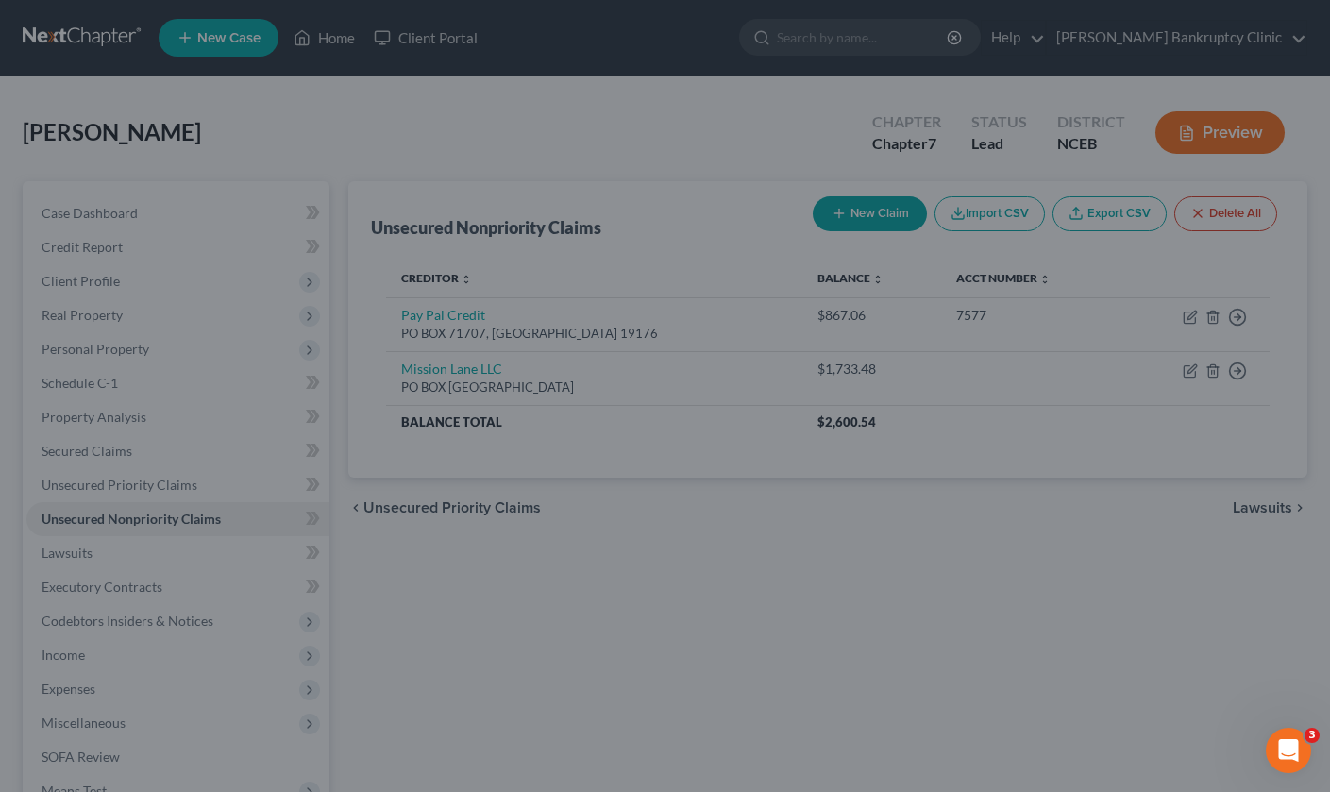
type input "0.00"
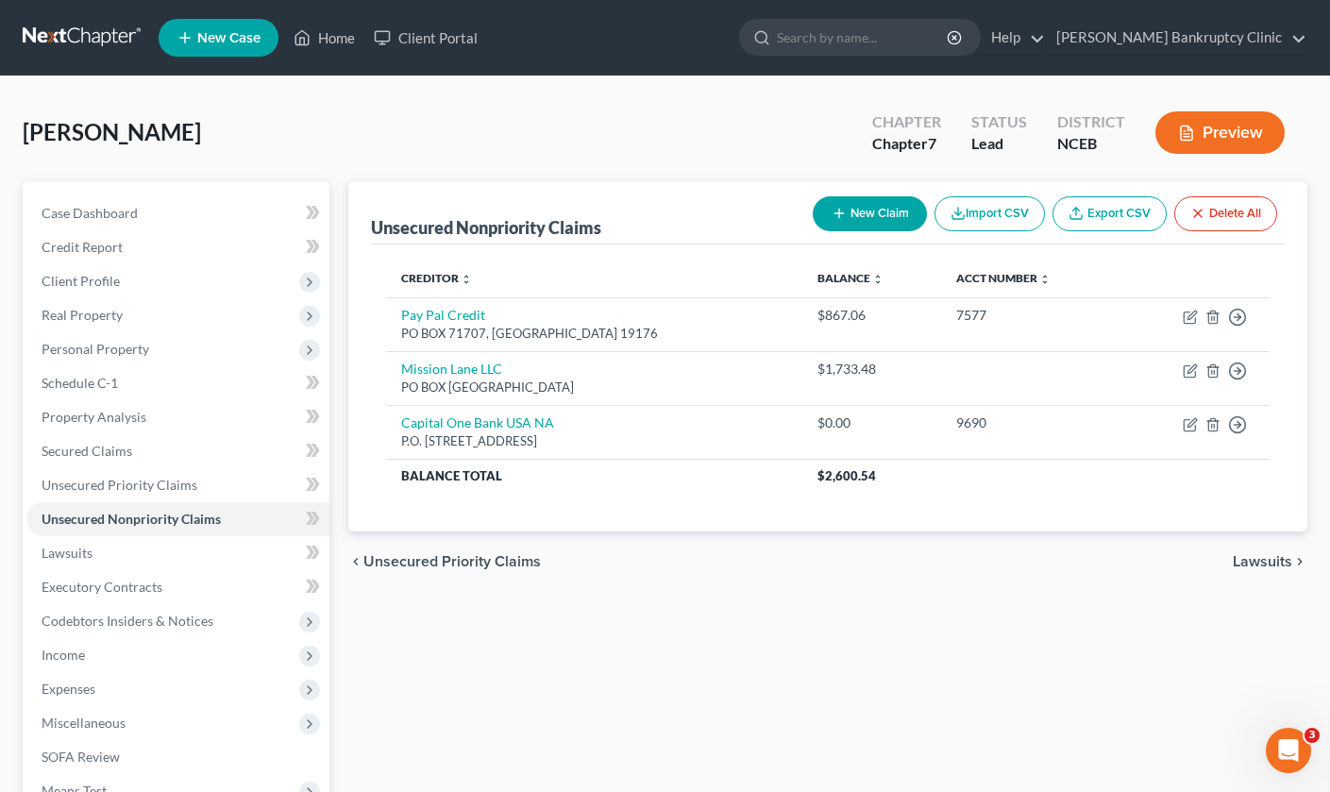
click at [873, 211] on button "New Claim" at bounding box center [869, 213] width 114 height 35
select select "0"
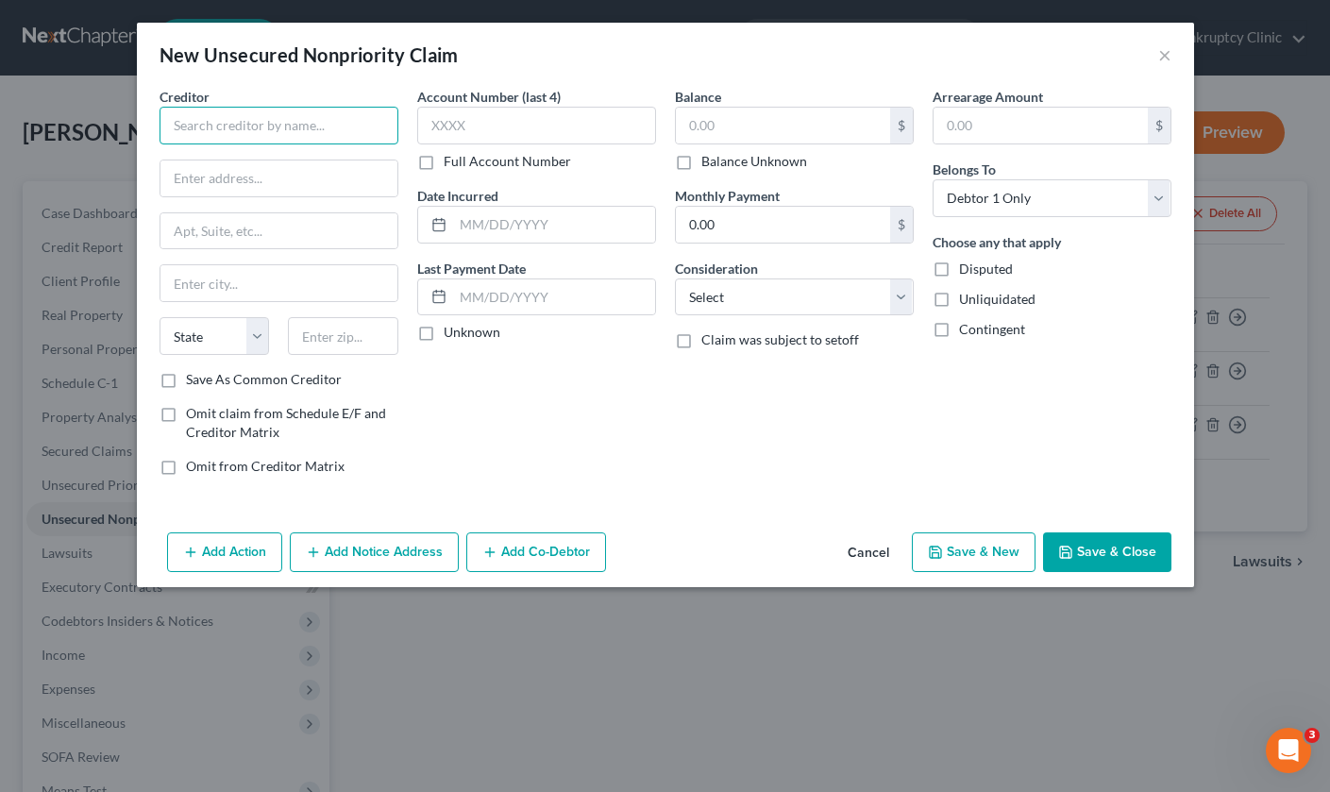
click at [237, 130] on input "text" at bounding box center [278, 126] width 239 height 38
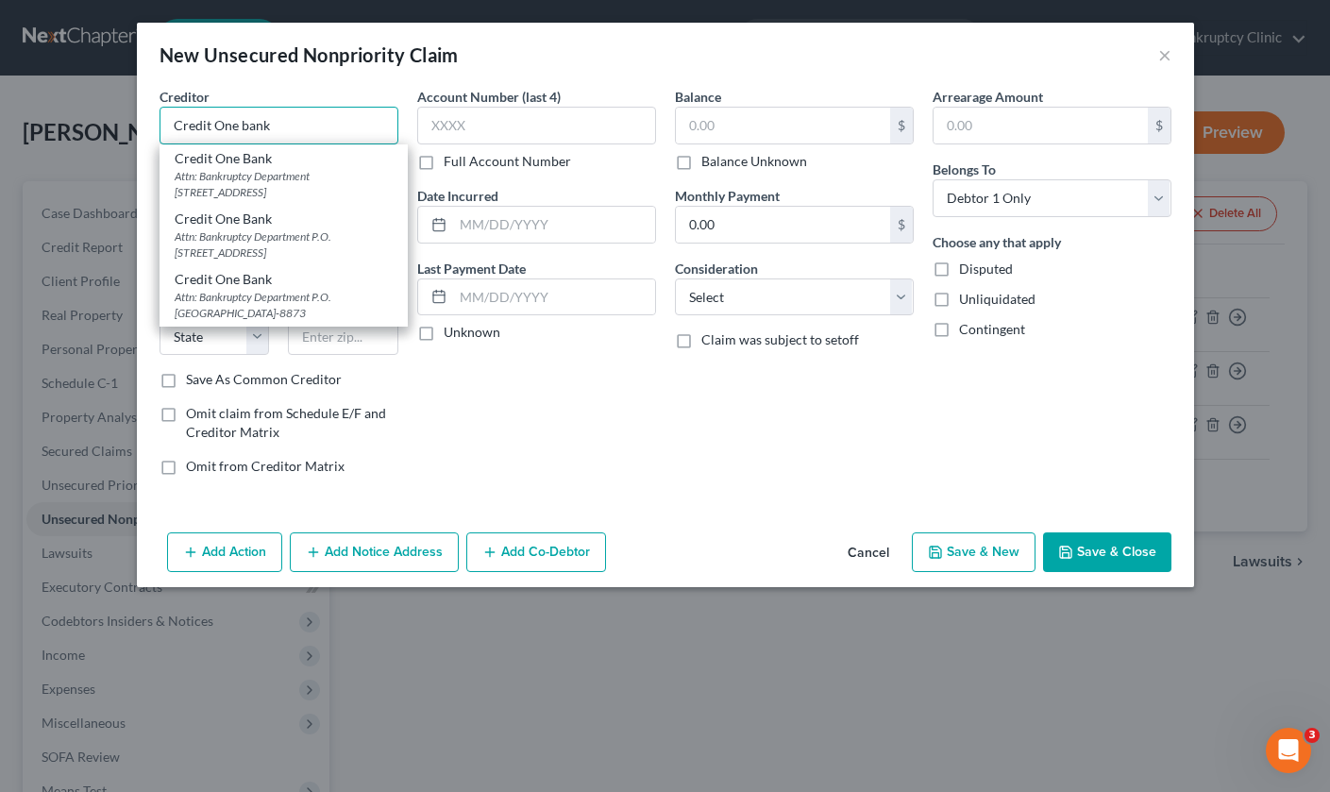
click at [215, 126] on input "Credit One bank" at bounding box center [278, 126] width 239 height 38
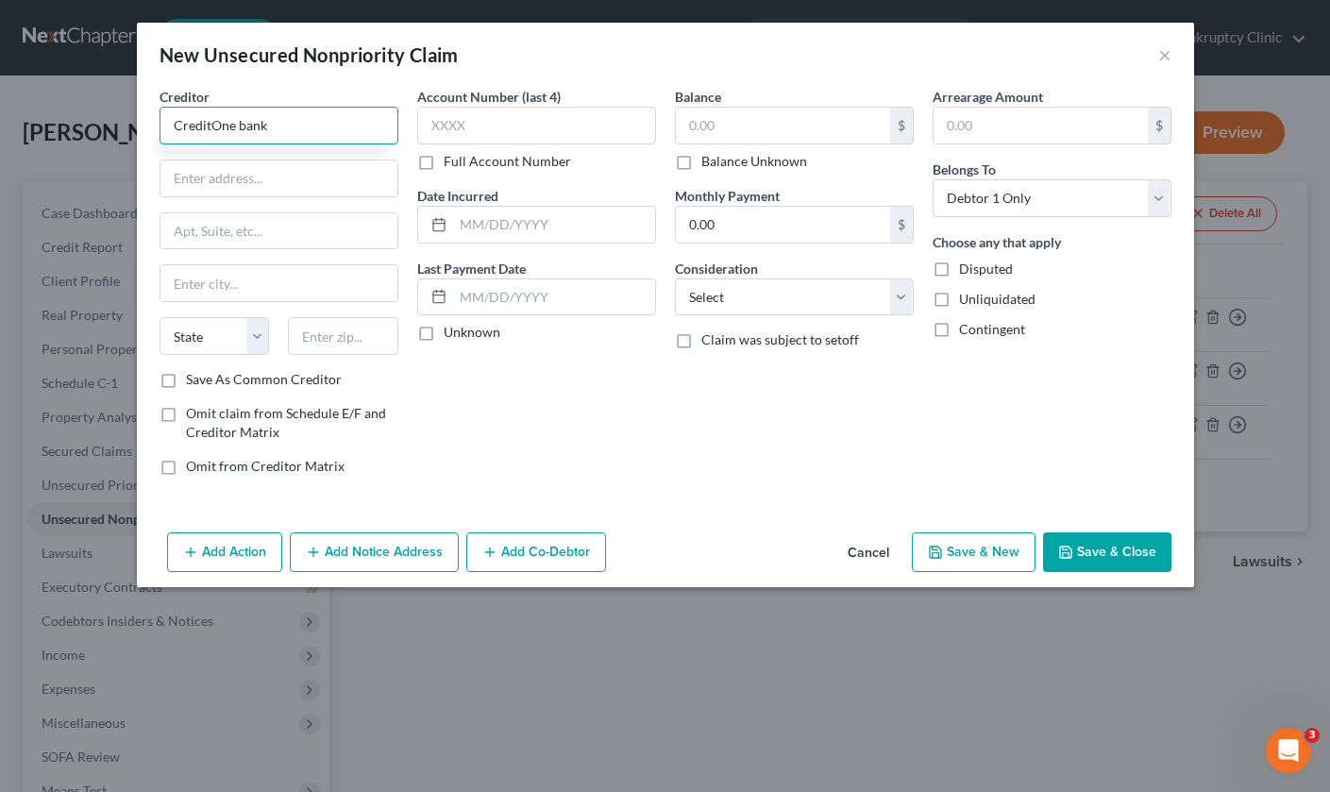
click at [273, 127] on input "CreditOne bank" at bounding box center [278, 126] width 239 height 38
click at [245, 126] on input "CreditOne bank" at bounding box center [278, 126] width 239 height 38
type input "CreditOne Bank"
select select "2"
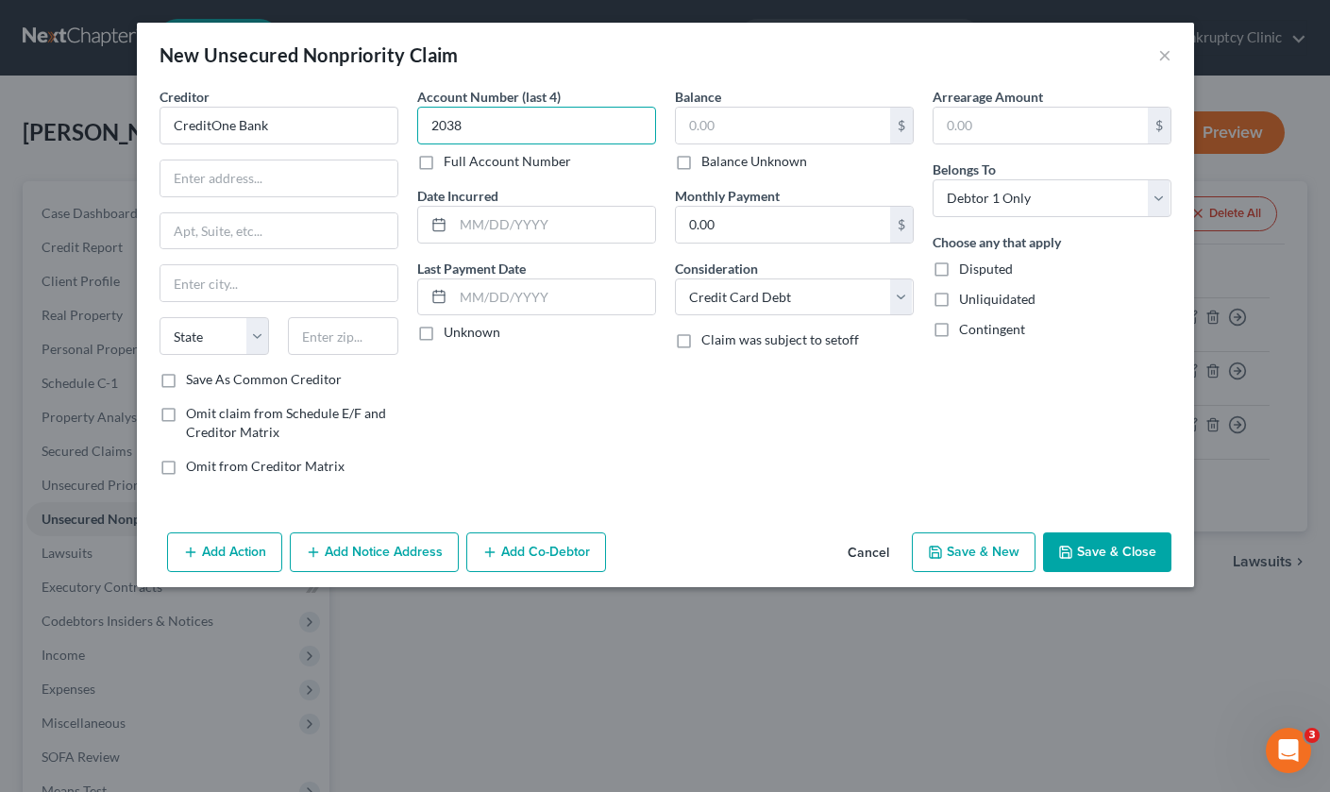
type input "2038"
click at [303, 145] on div "Creditor * CreditOne Bank State [US_STATE] AK AR AZ CA CO CT DE DC [GEOGRAPHIC_…" at bounding box center [278, 228] width 239 height 283
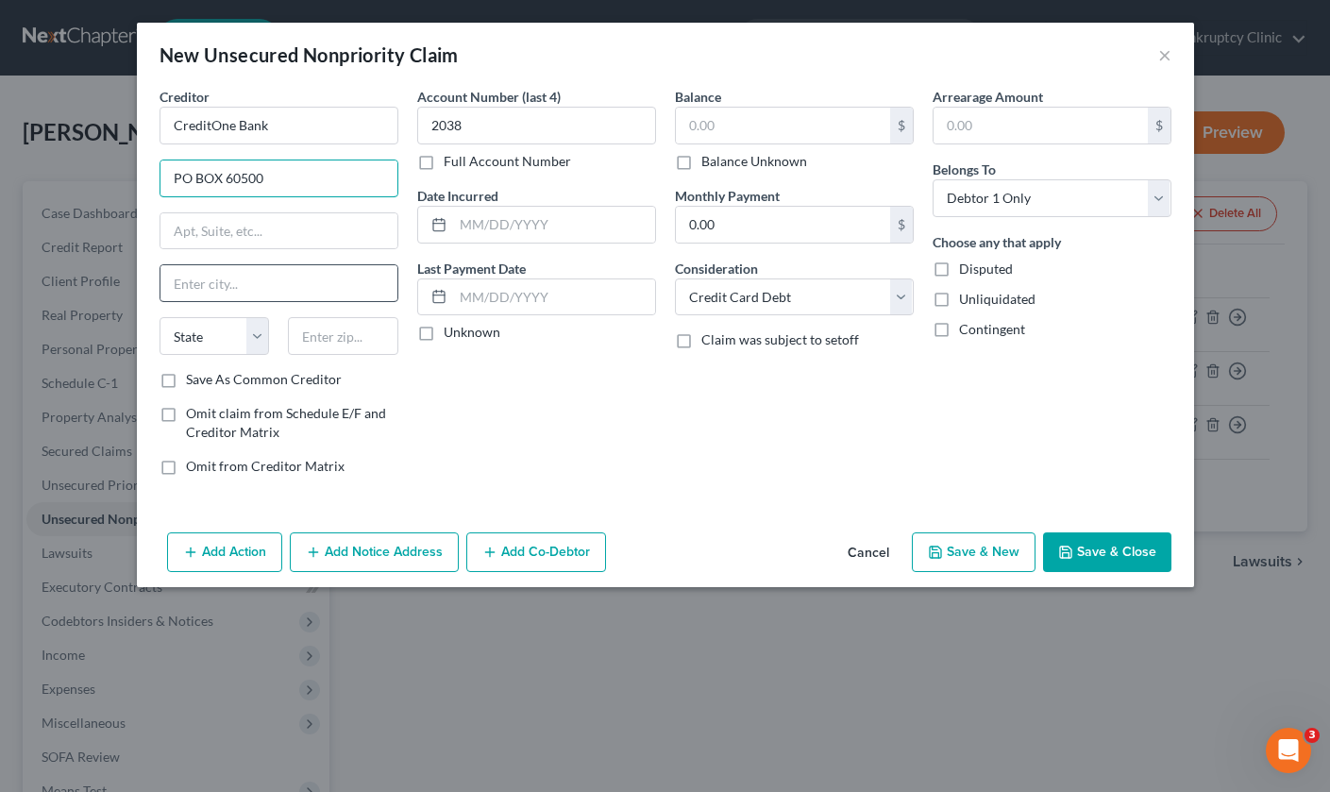
type input "PO BOX 60500"
type input "City of Industry"
select select "4"
type input "91716"
type input "City Of Industry"
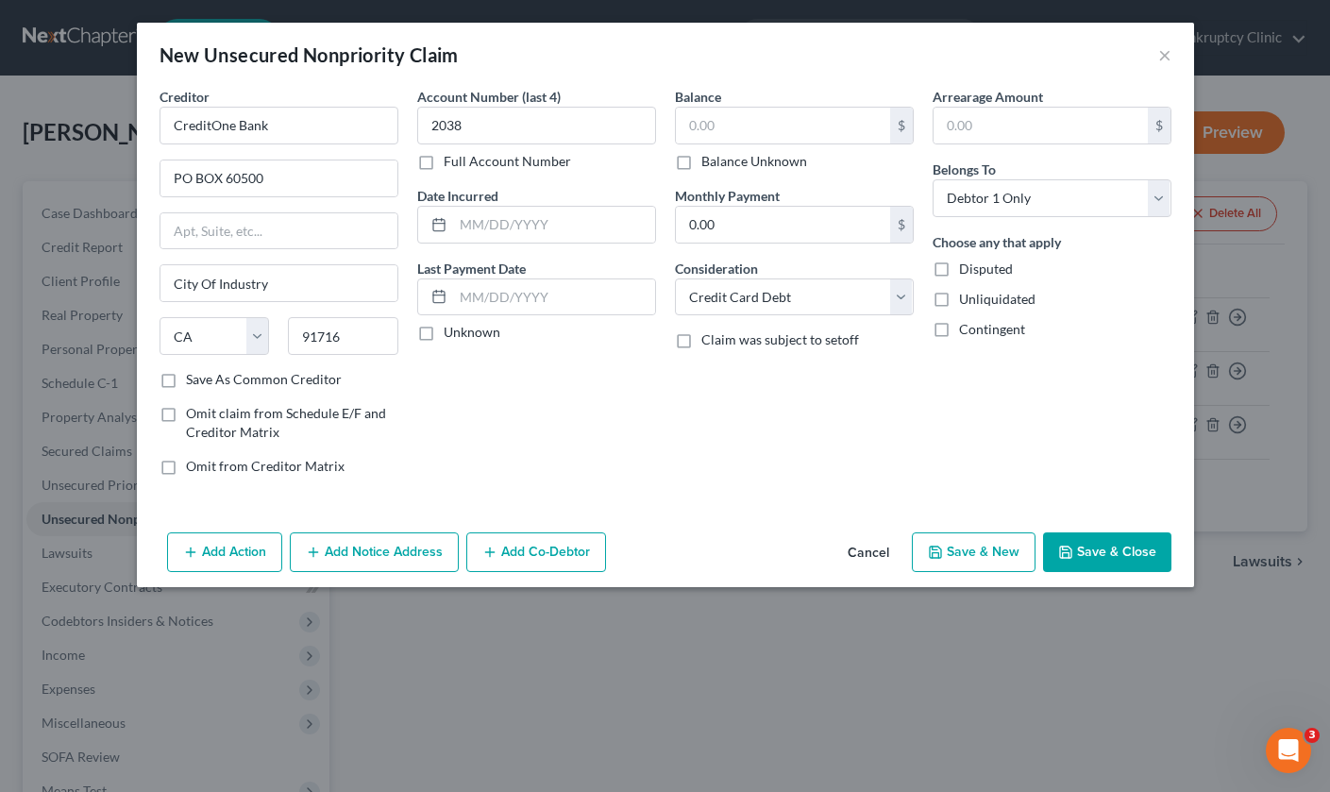
click at [1089, 544] on button "Save & Close" at bounding box center [1107, 552] width 128 height 40
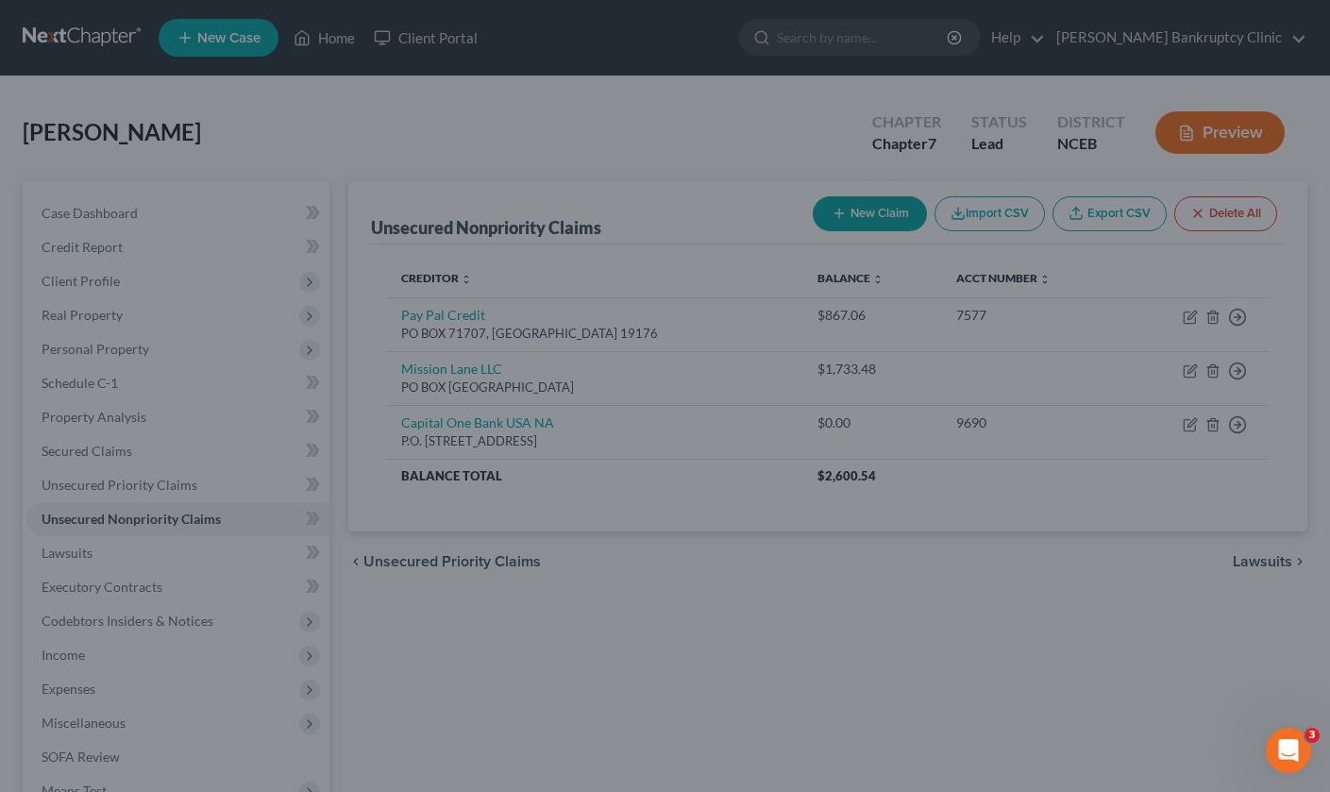
type input "0.00"
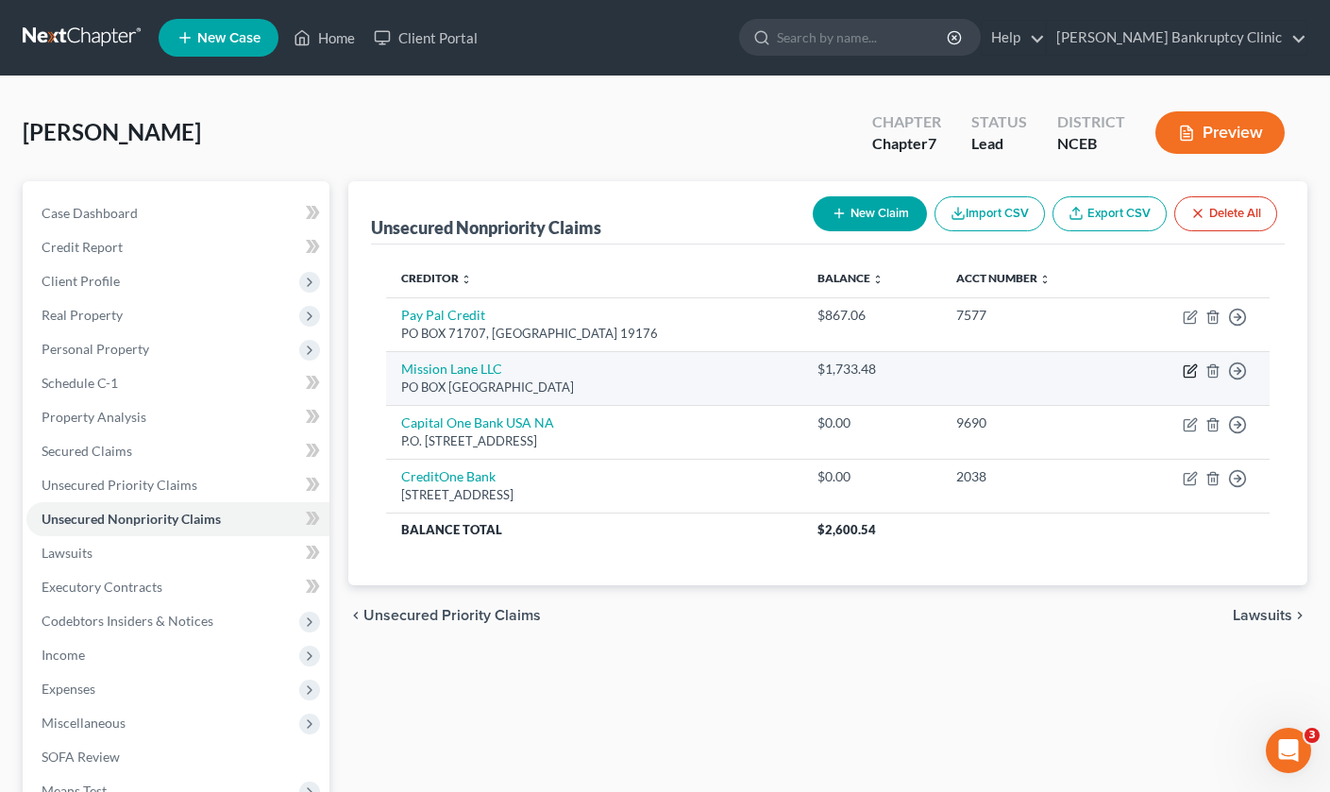
click at [1184, 369] on icon "button" at bounding box center [1188, 371] width 11 height 11
select select "28"
select select "2"
select select "0"
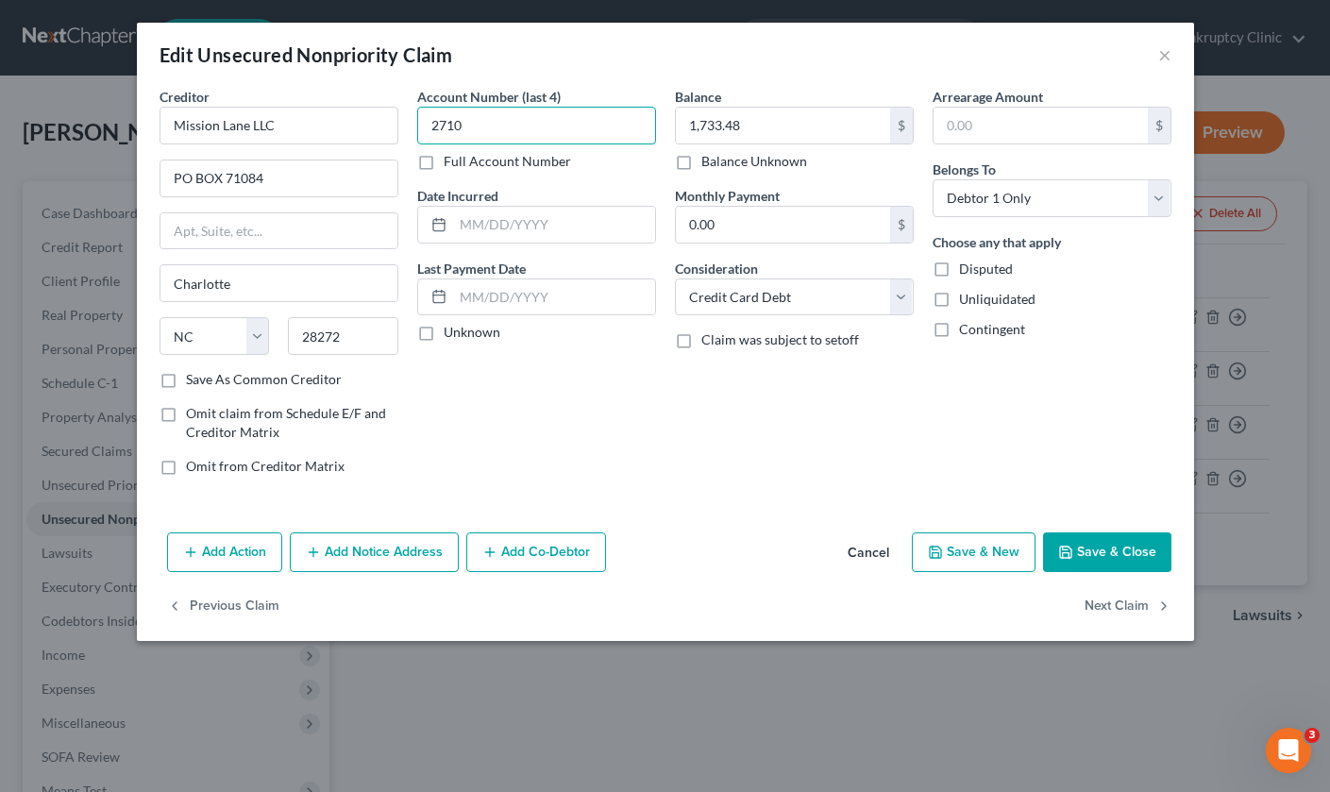
type input "2710"
click at [1136, 549] on button "Save & Close" at bounding box center [1107, 552] width 128 height 40
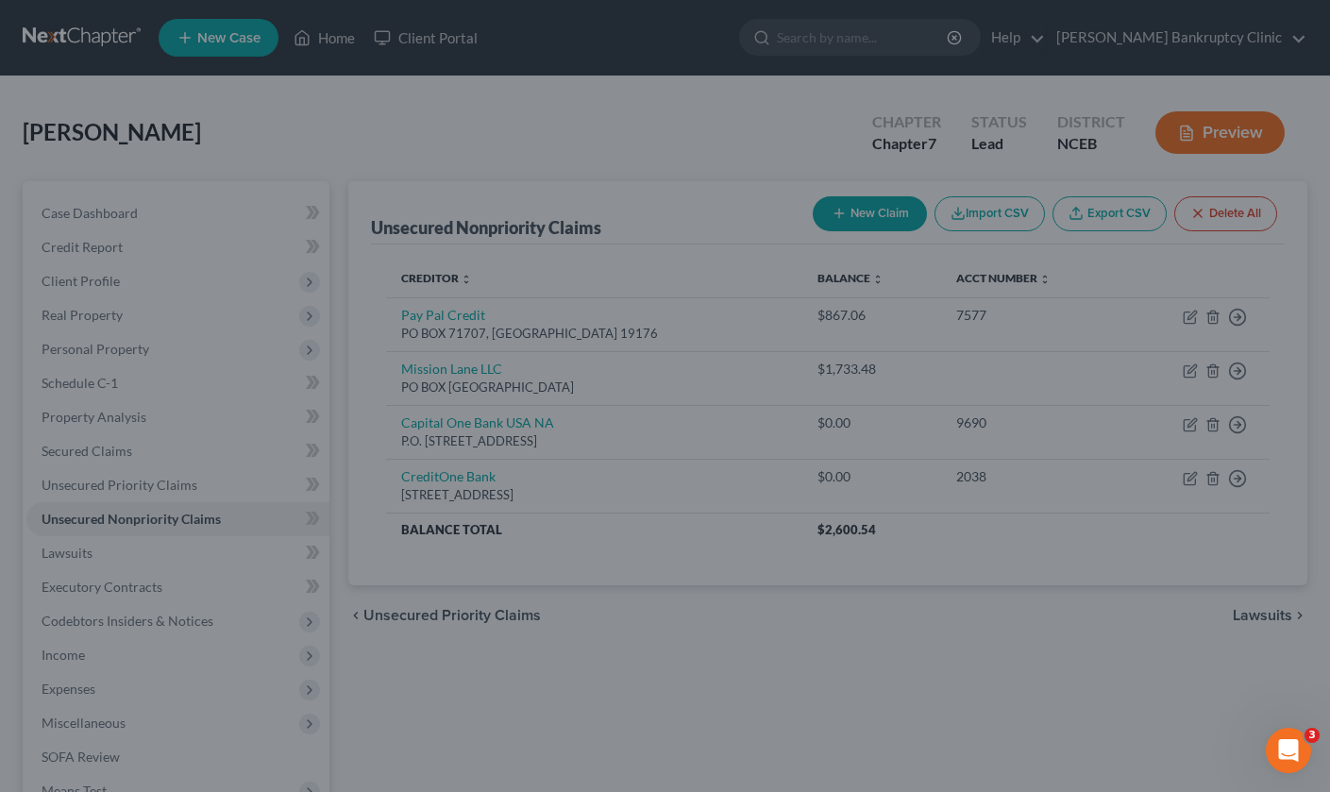
type input "0"
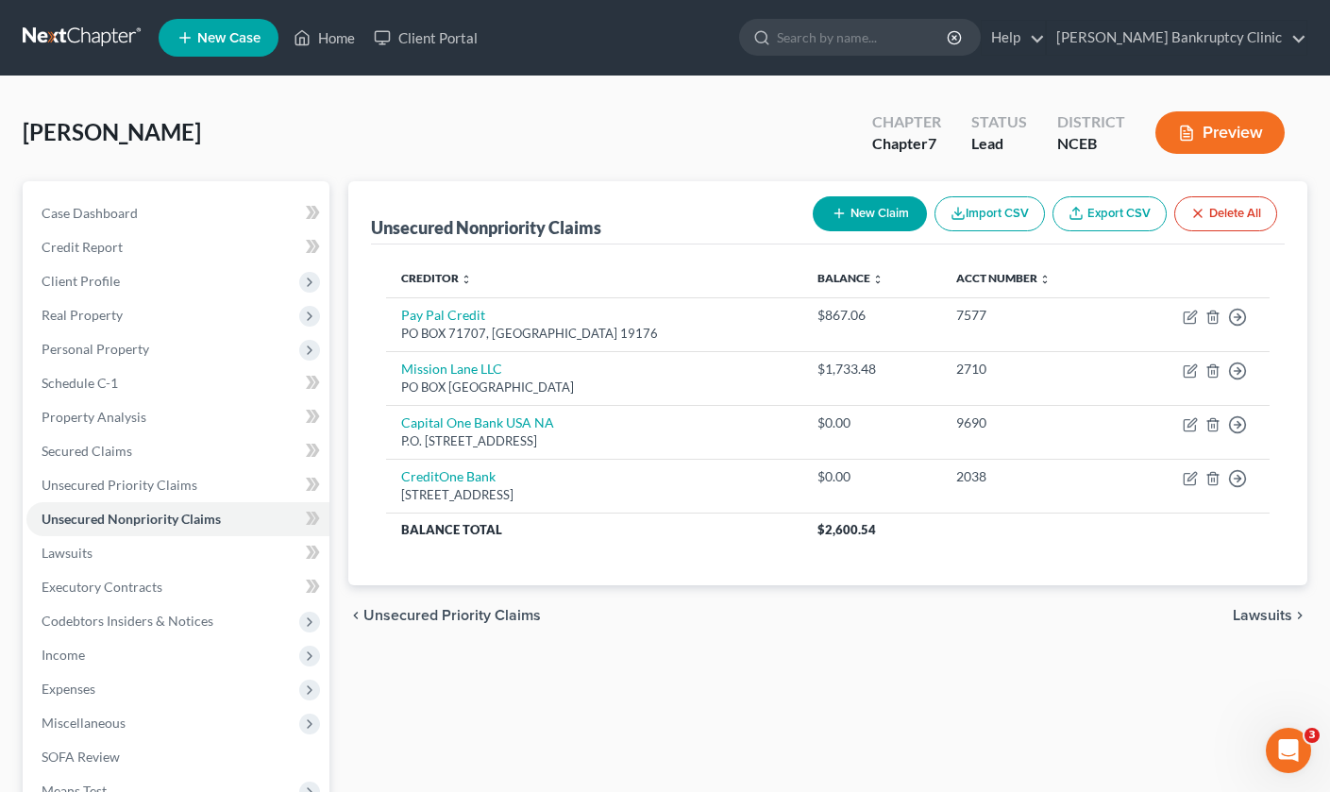
click at [877, 214] on button "New Claim" at bounding box center [869, 213] width 114 height 35
select select "0"
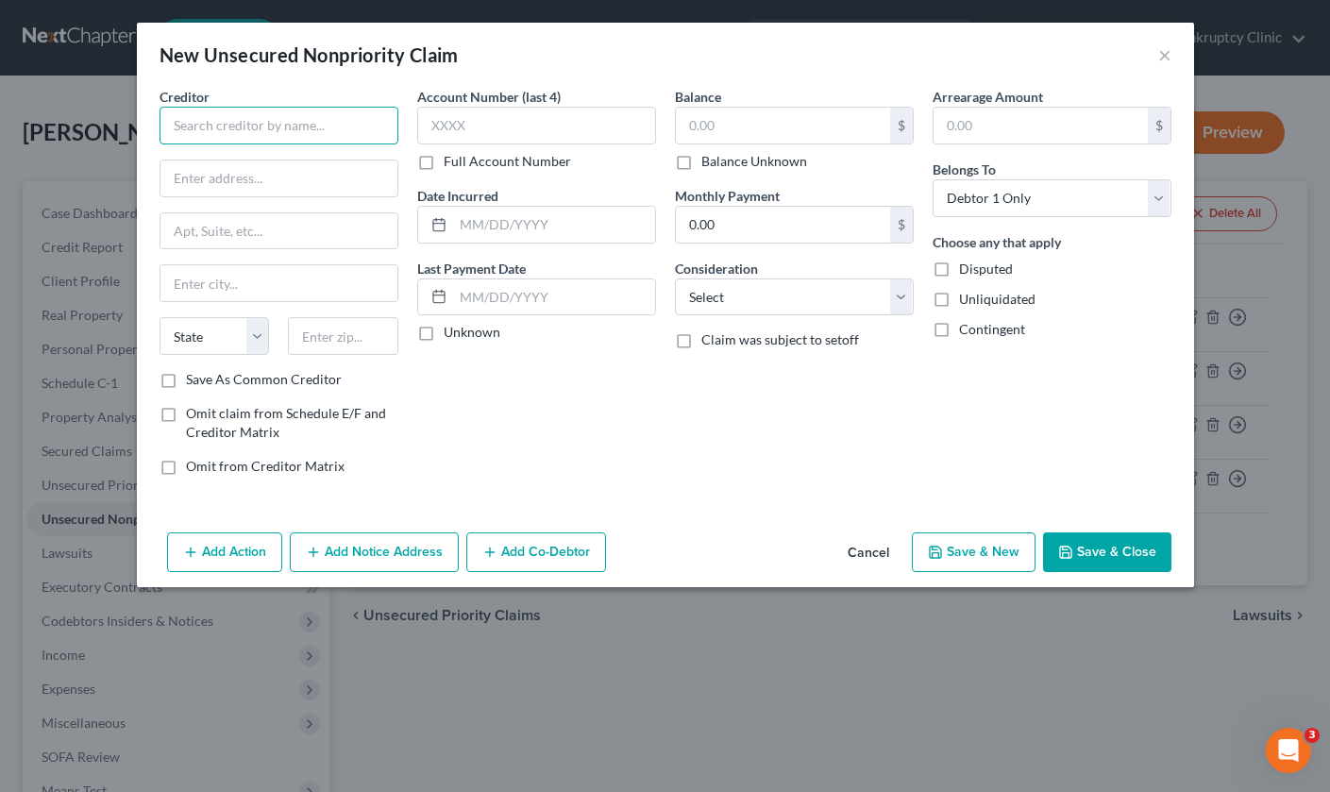
click at [359, 119] on input "text" at bounding box center [278, 126] width 239 height 38
type input "Capital One Platinum"
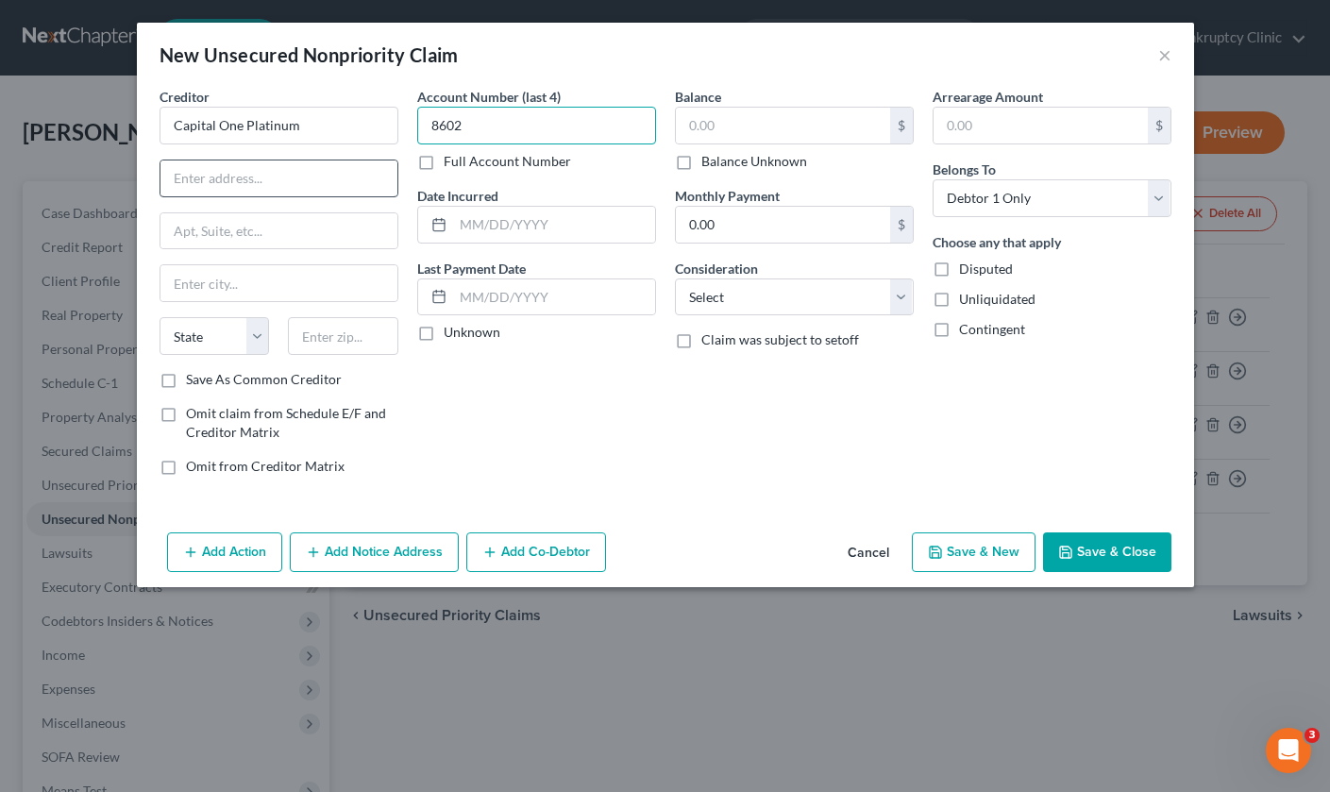
type input "8602"
type input "O"
type input "PO BOX 71083"
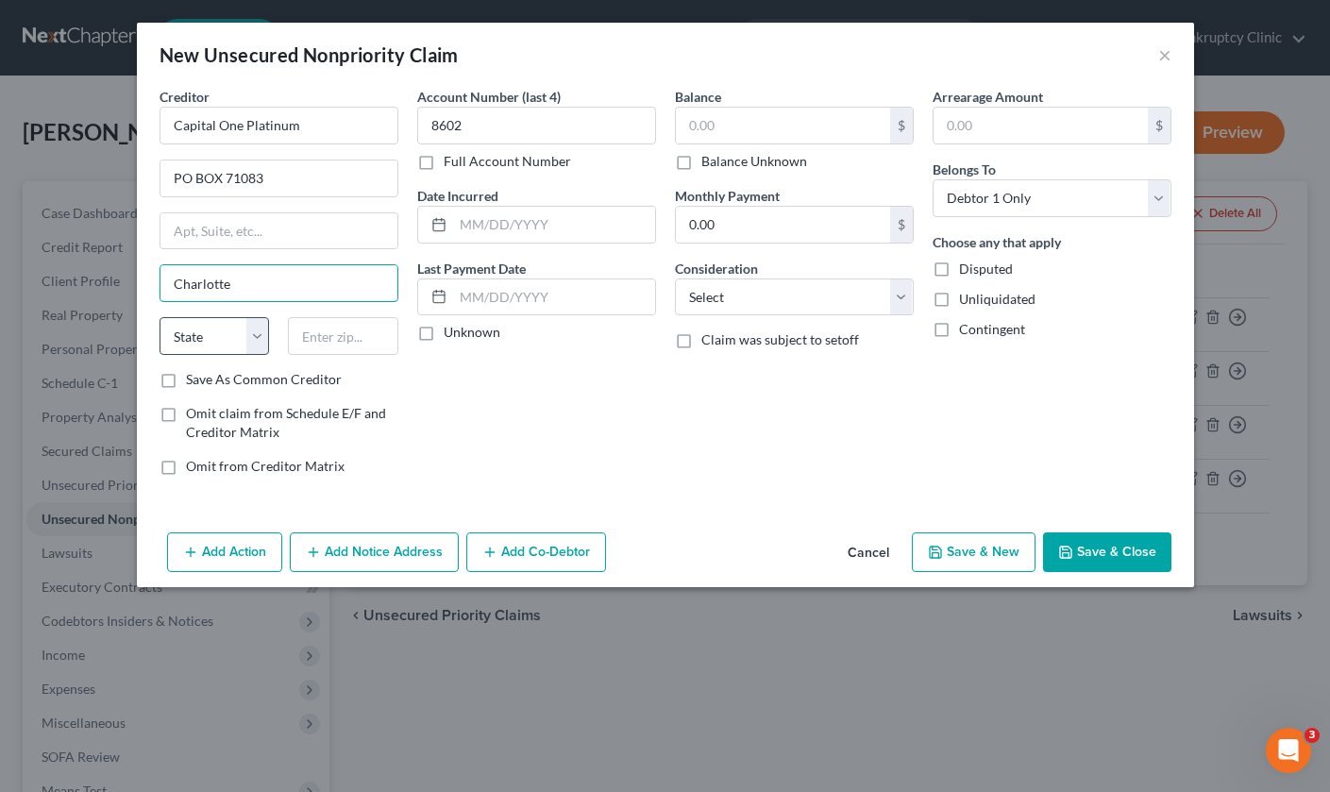
type input "Charlotte"
select select "28"
type input "28272"
click at [611, 446] on div "Account Number (last 4) 8602 Full Account Number Date Incurred Last Payment Dat…" at bounding box center [537, 289] width 258 height 404
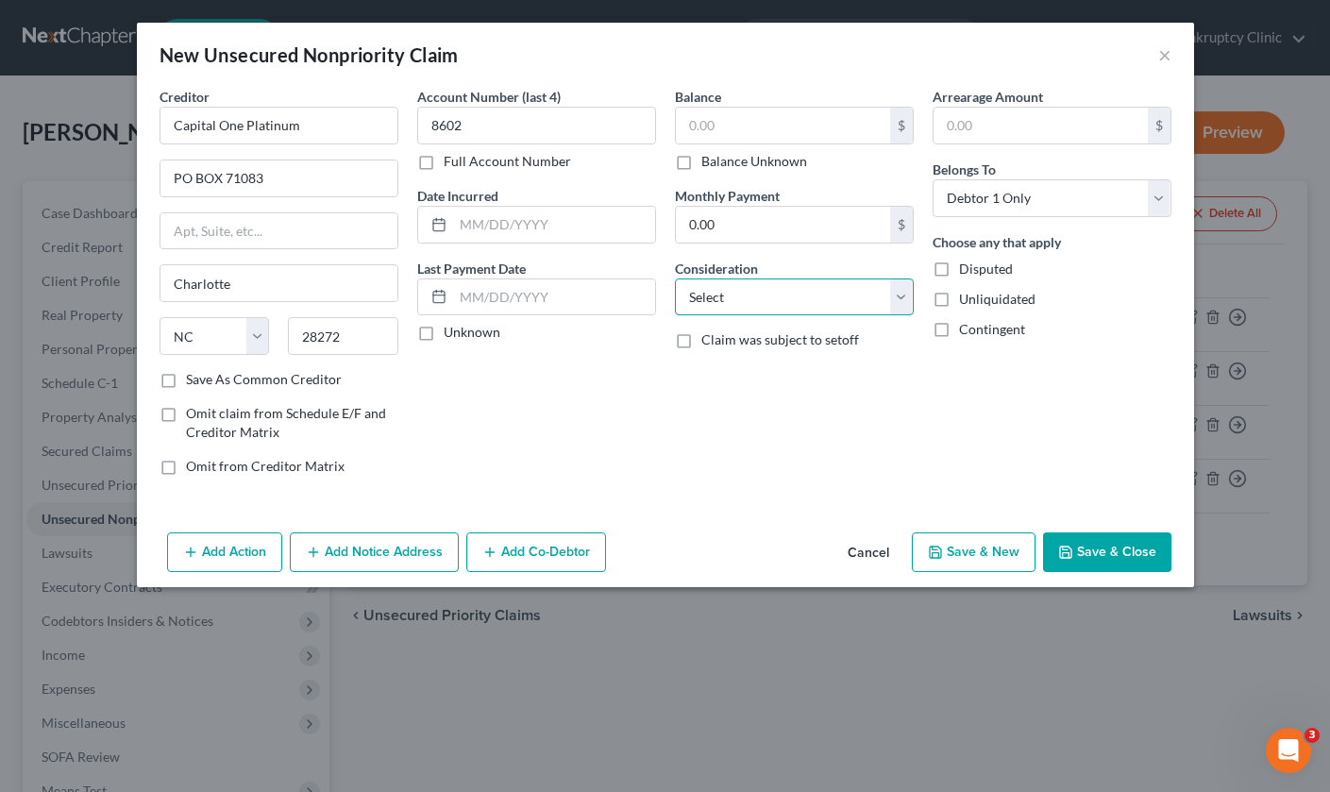
select select "2"
click at [1091, 547] on button "Save & Close" at bounding box center [1107, 552] width 128 height 40
type input "0.00"
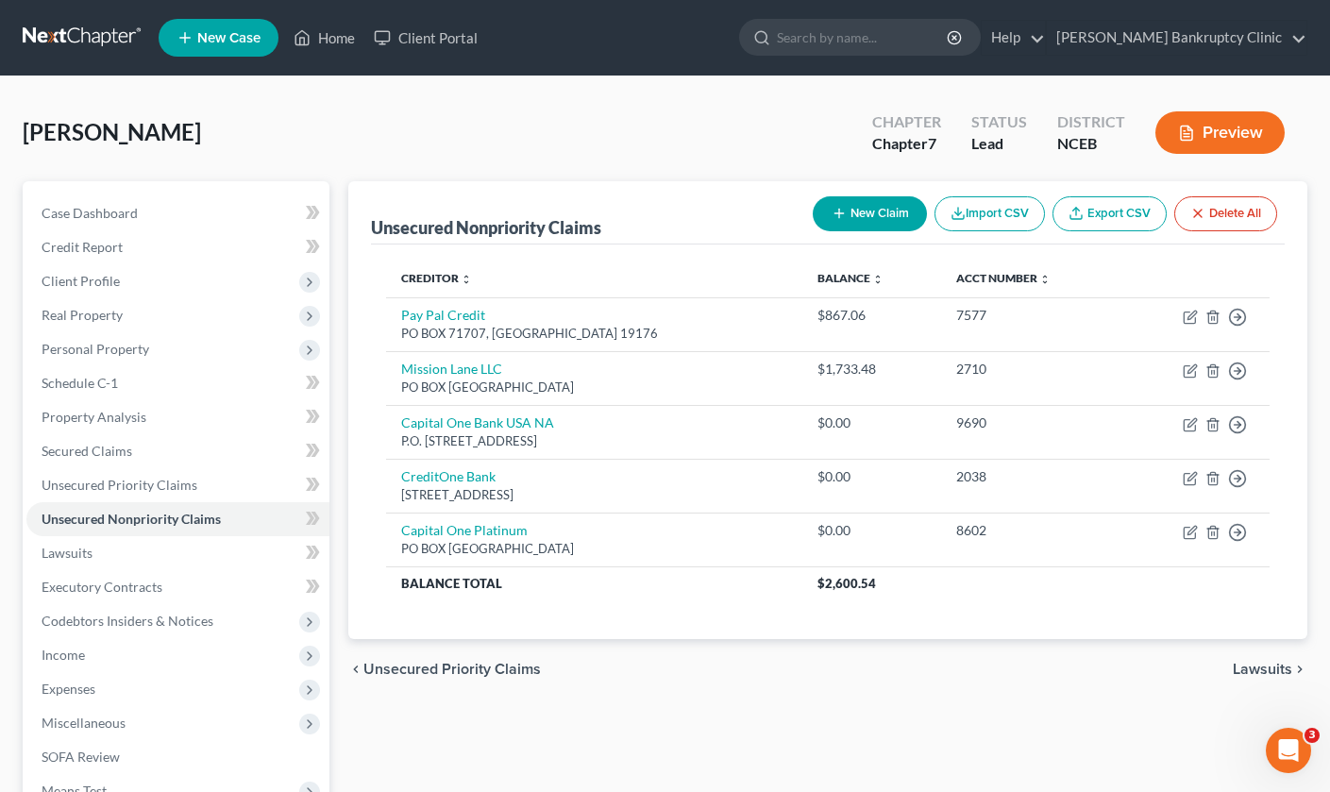
click at [845, 199] on button "New Claim" at bounding box center [869, 213] width 114 height 35
select select "0"
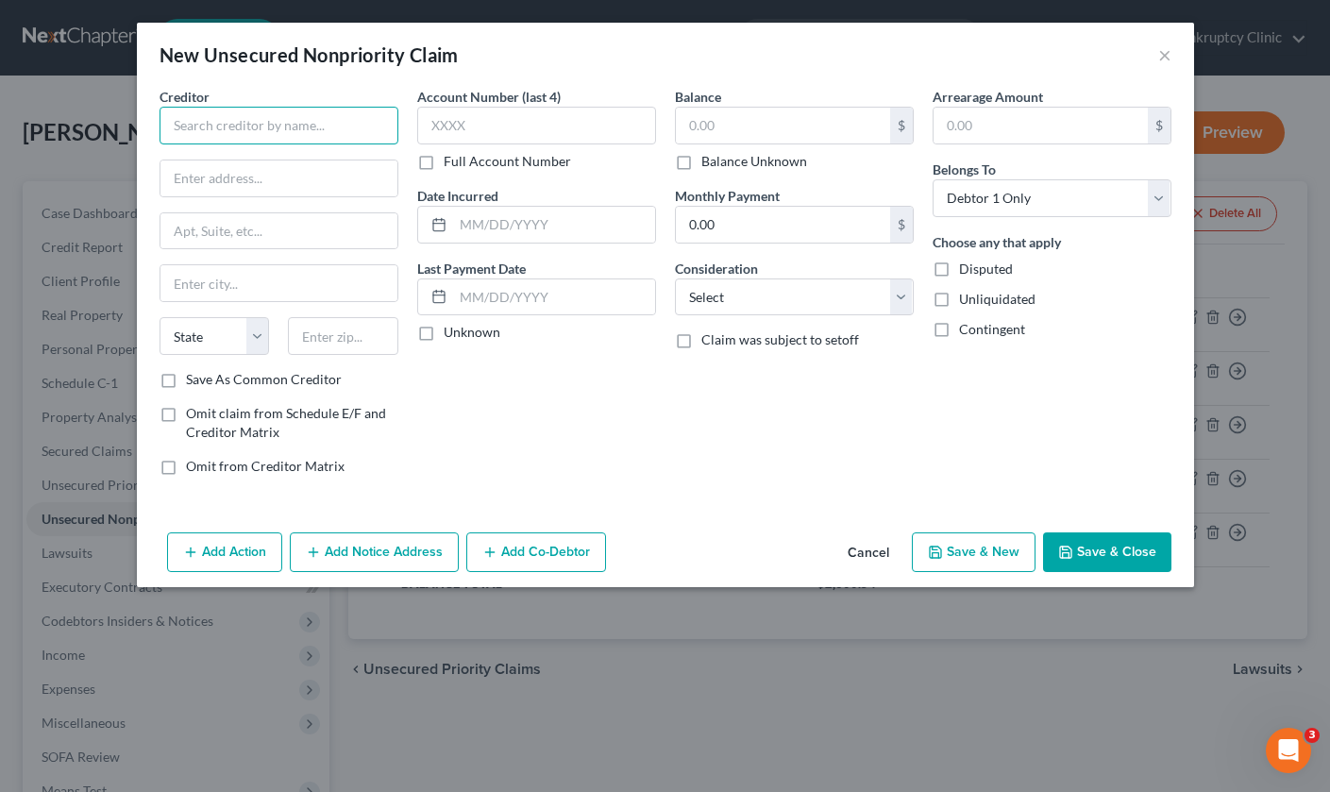
click at [345, 123] on input "text" at bounding box center [278, 126] width 239 height 38
type input "Capital One Platinum"
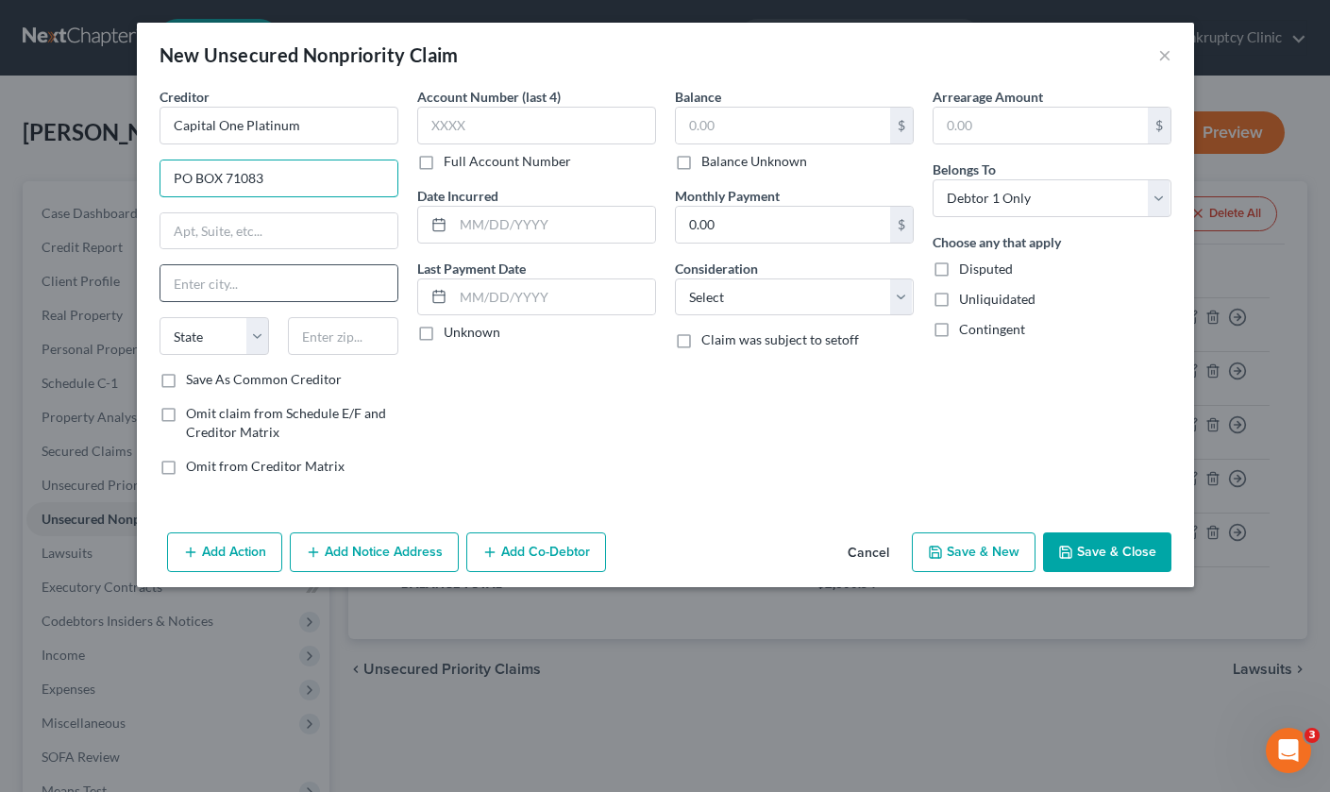
type input "PO BOX 71083"
type input "Charlotte"
select select "28"
type input "28272"
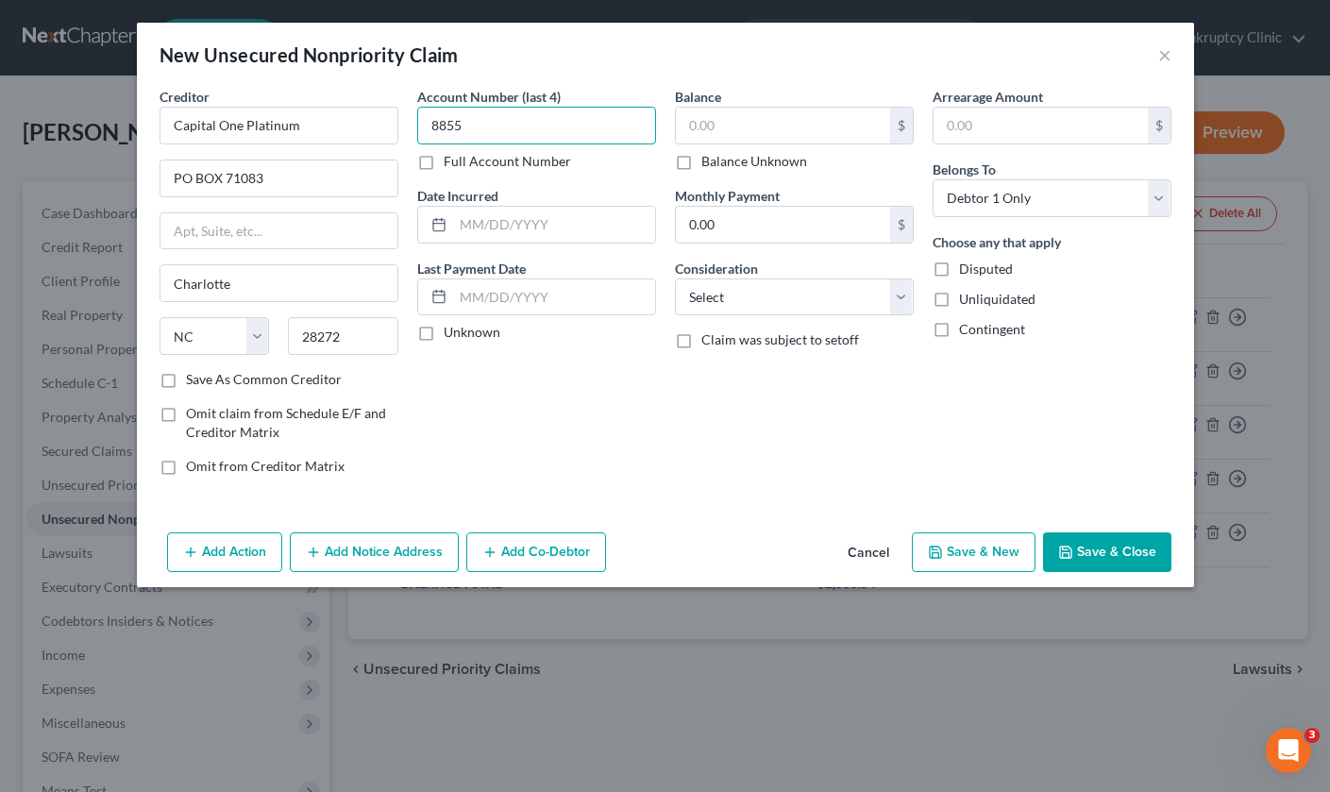
type input "8855"
click at [1112, 543] on button "Save & Close" at bounding box center [1107, 552] width 128 height 40
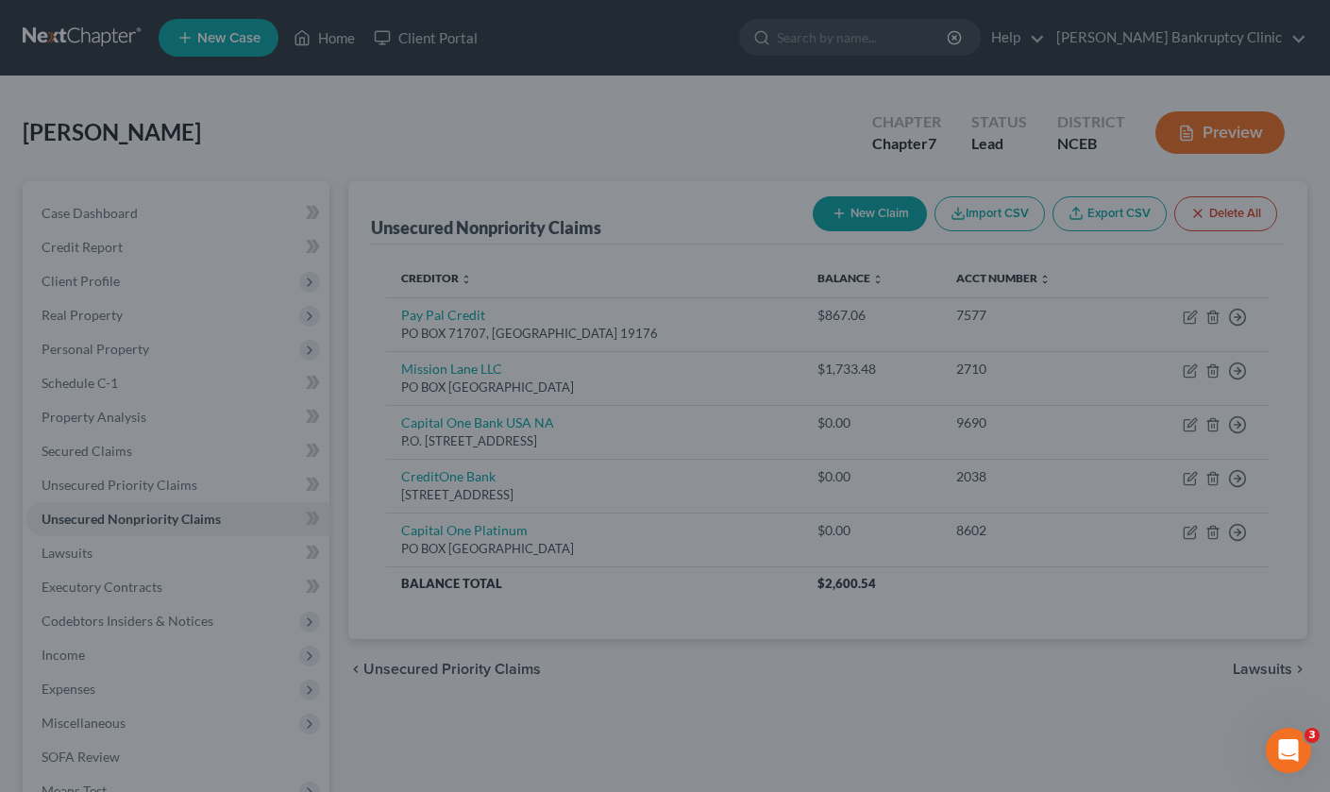
type input "0.00"
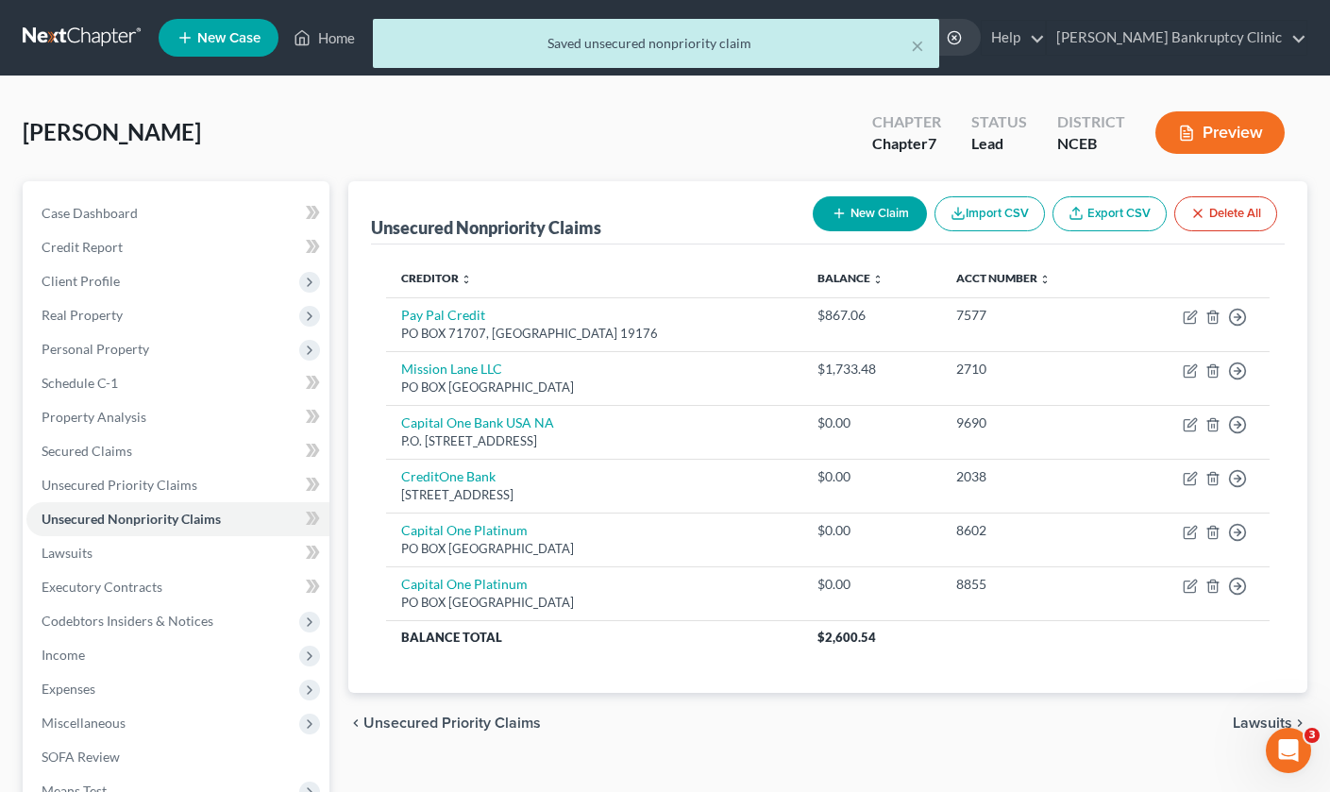
click at [881, 213] on button "New Claim" at bounding box center [869, 213] width 114 height 35
select select "0"
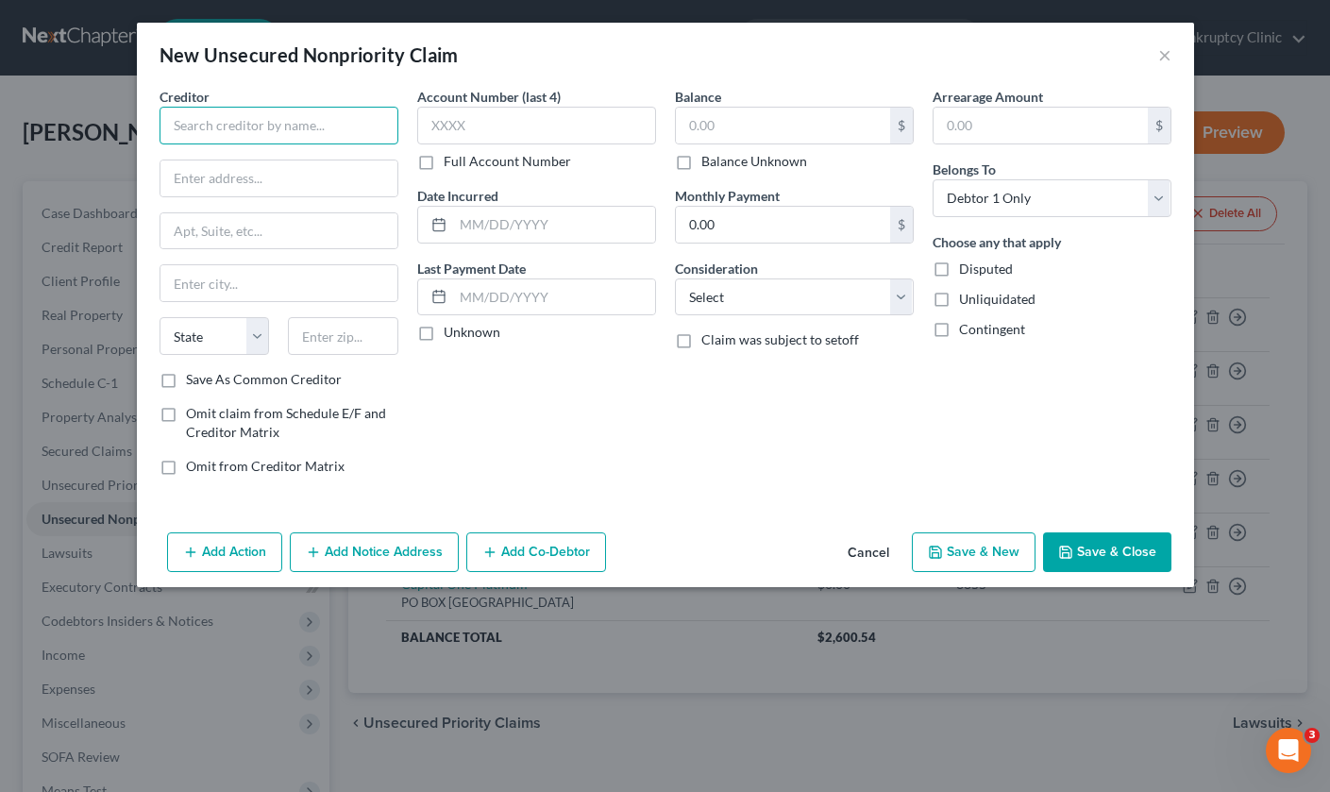
click at [322, 123] on input "text" at bounding box center [278, 126] width 239 height 38
type input "Big Lots"
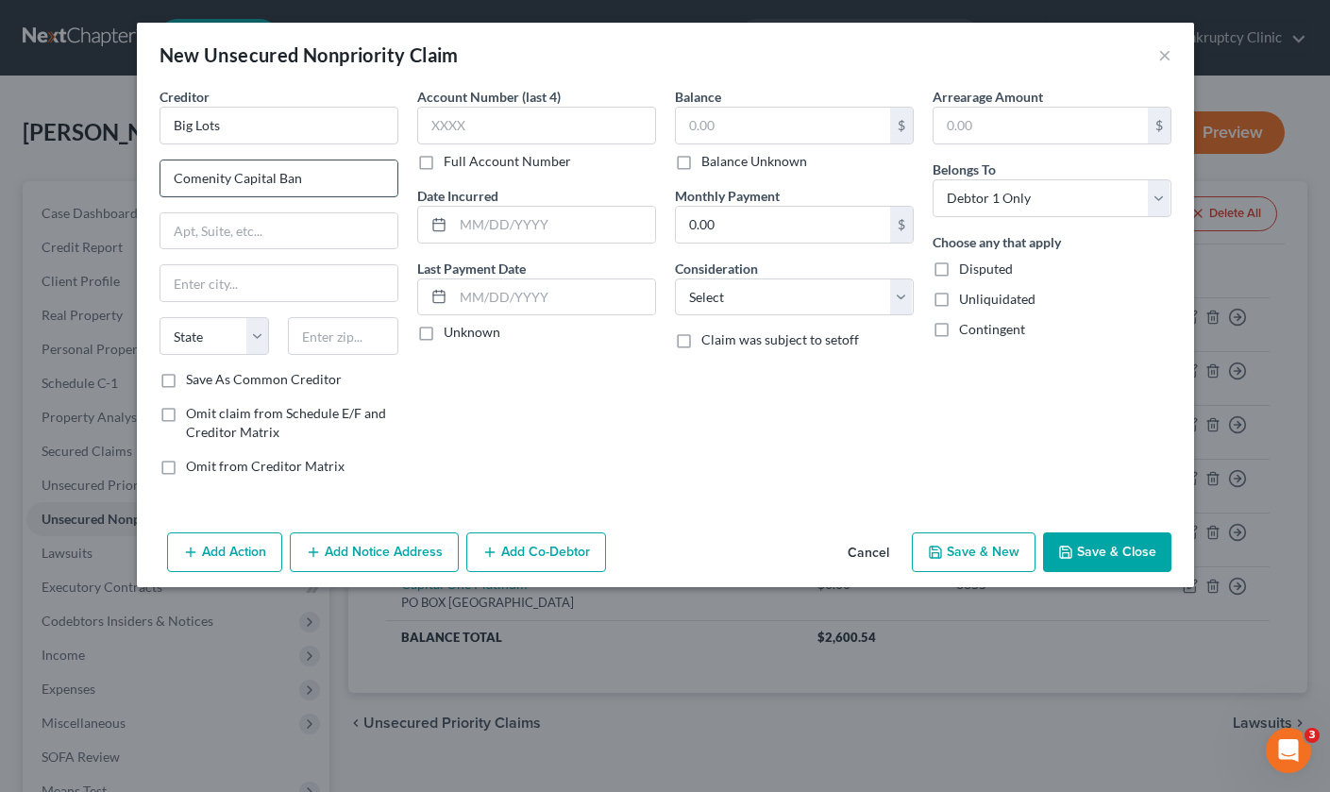
type input "Comenity Capital Bank"
drag, startPoint x: 315, startPoint y: 181, endPoint x: 115, endPoint y: 155, distance: 201.8
click at [115, 155] on div "New Unsecured Nonpriority Claim × Creditor * Big Lots Comenity Capital Bank Sta…" at bounding box center [665, 396] width 1330 height 792
drag, startPoint x: 226, startPoint y: 126, endPoint x: 95, endPoint y: 125, distance: 131.2
click at [95, 126] on div "New Unsecured Nonpriority Claim × Creditor * Big Lots State [US_STATE] AK AR AZ…" at bounding box center [665, 396] width 1330 height 792
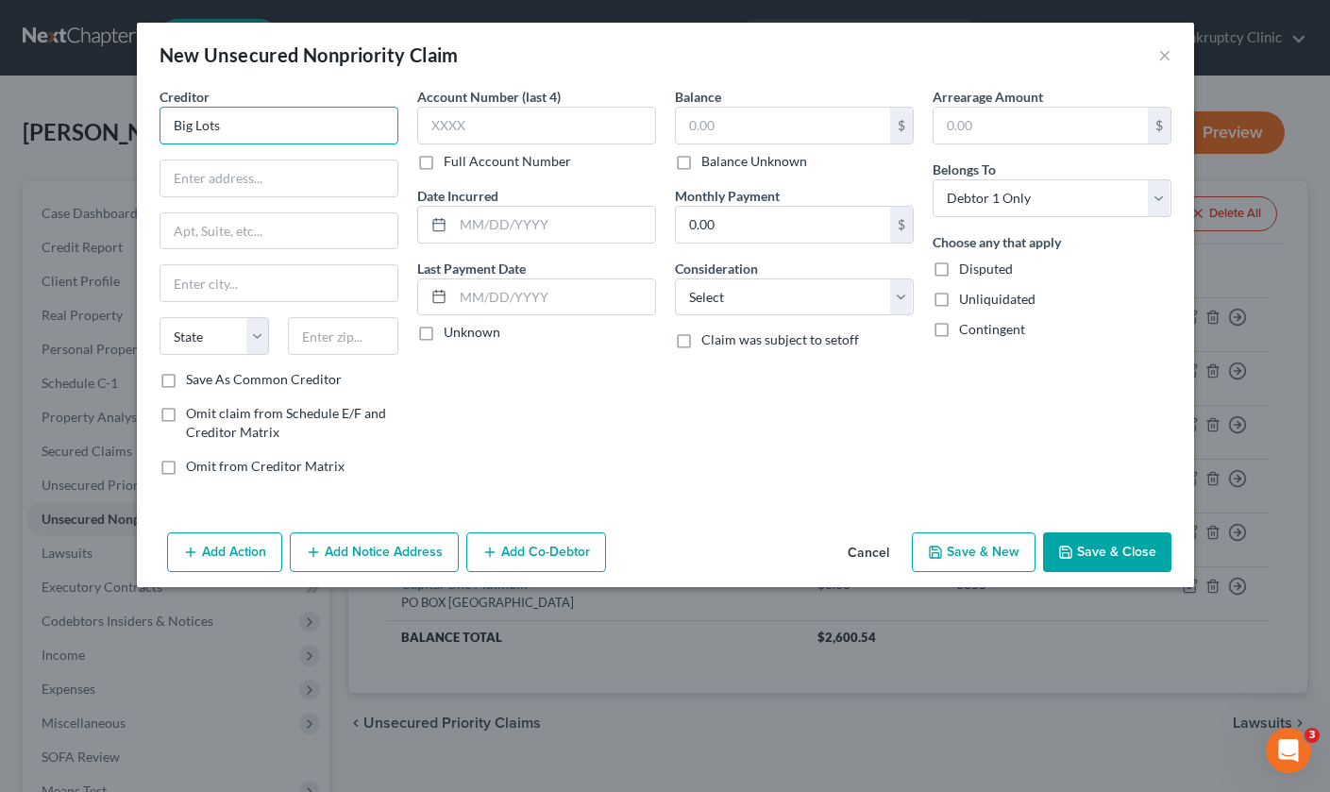
paste input "Comenity Capital Bank"
type input "Comenity Capital Bank"
click at [218, 173] on input "text" at bounding box center [278, 178] width 237 height 36
click at [225, 180] on input "text" at bounding box center [278, 178] width 237 height 36
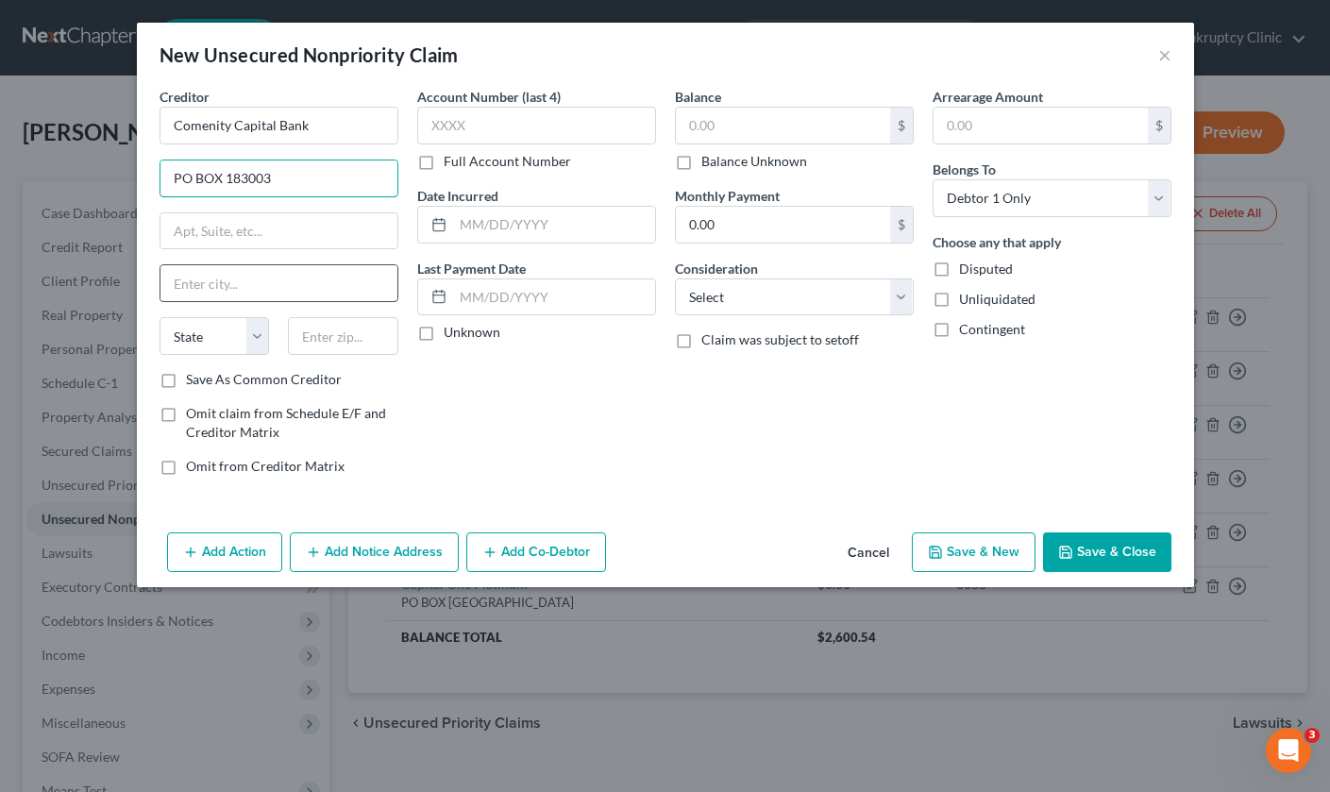
type input "PO BOX 183003"
type input "Columbus"
select select "36"
type input "43218"
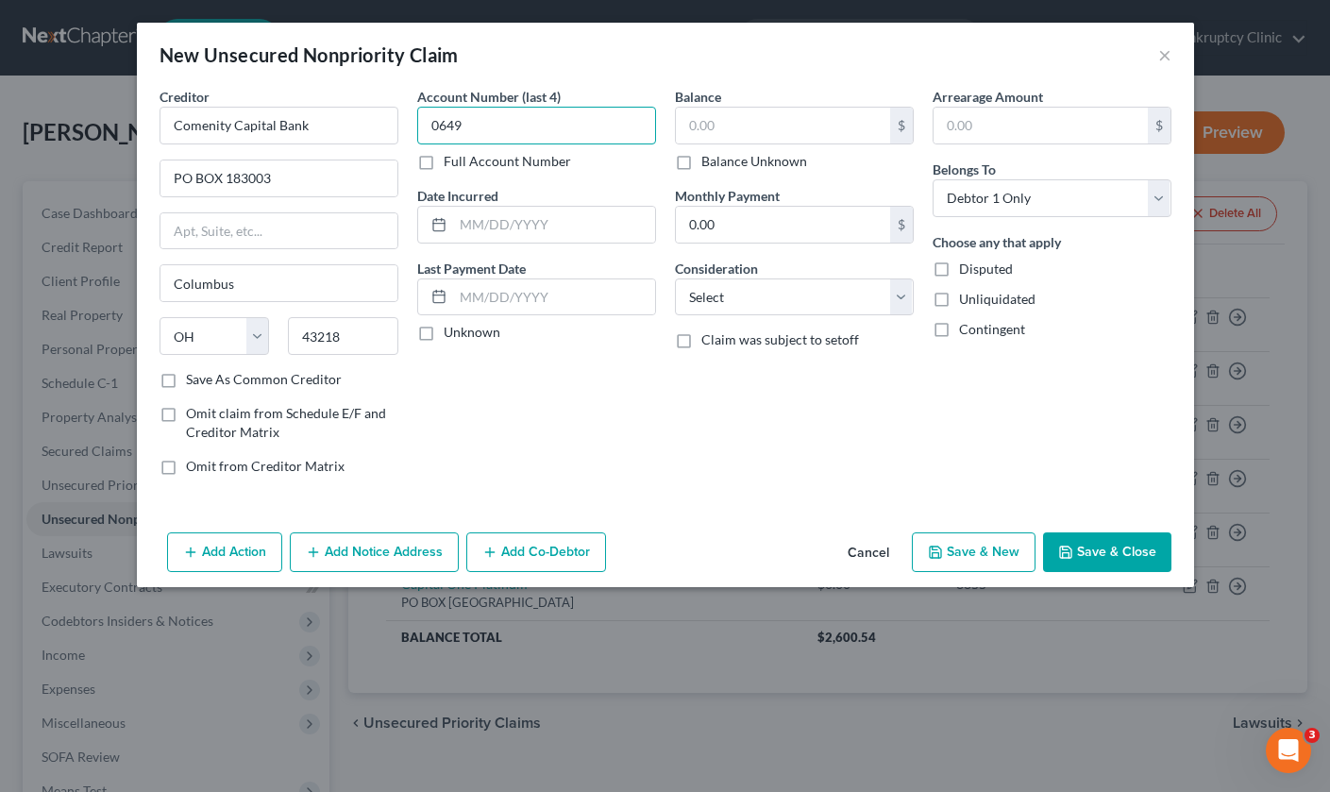
type input "0649"
click at [1148, 560] on button "Save & Close" at bounding box center [1107, 552] width 128 height 40
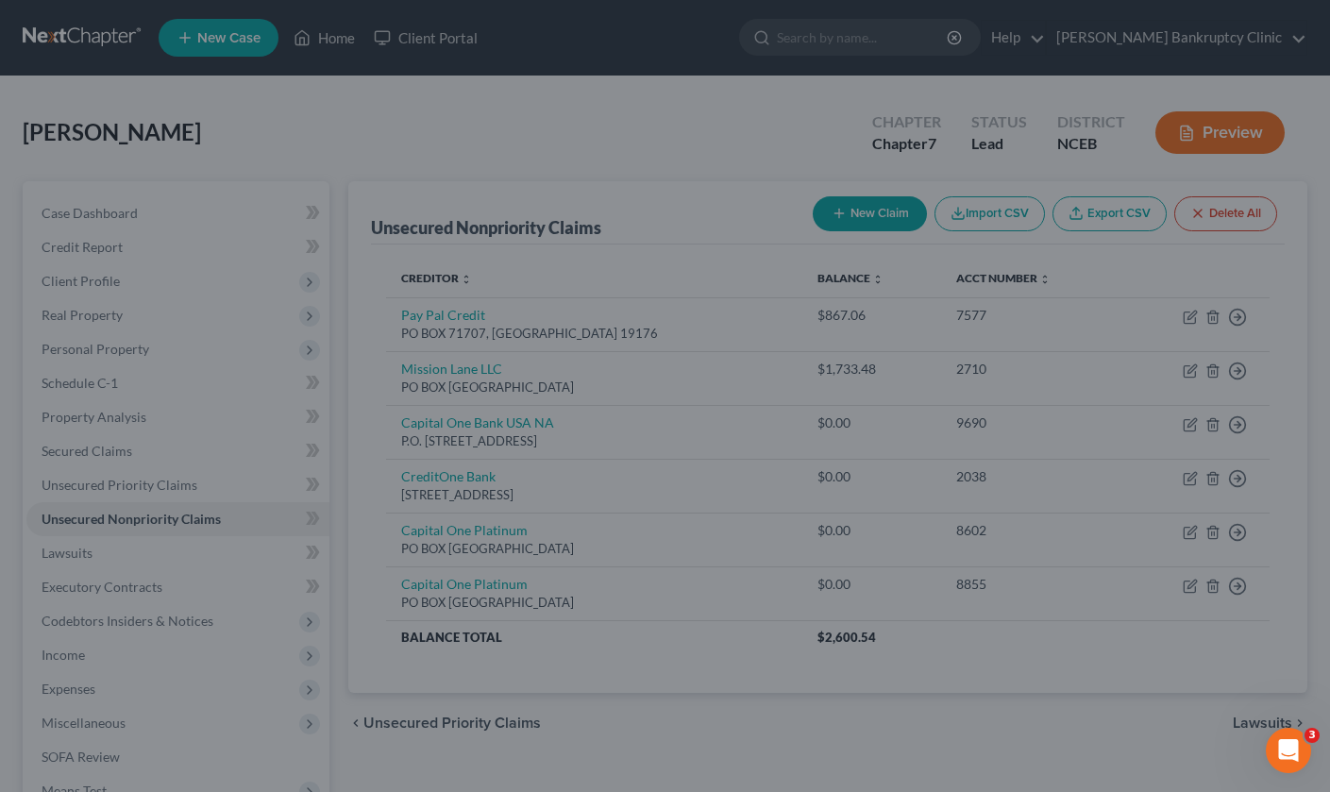
type input "0.00"
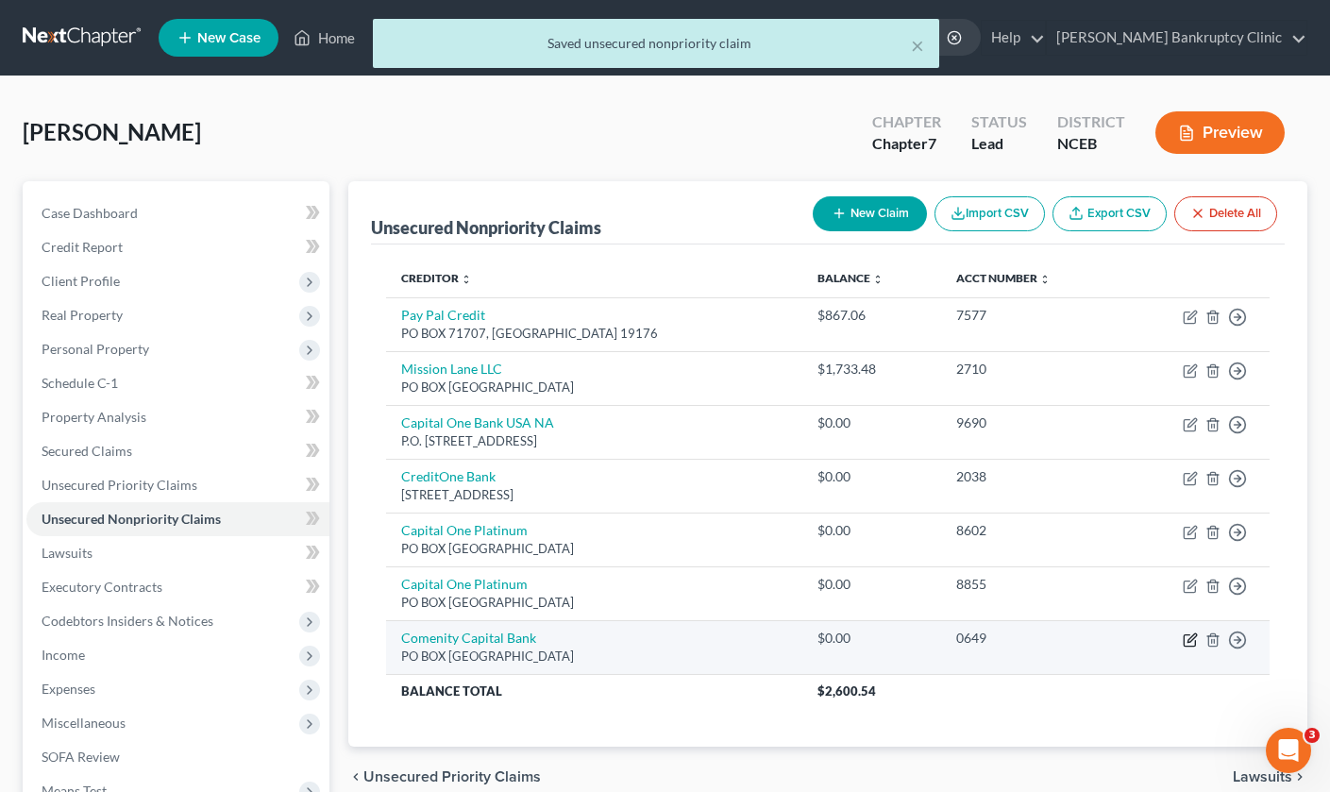
click at [1188, 637] on icon "button" at bounding box center [1191, 637] width 8 height 8
select select "36"
select select "0"
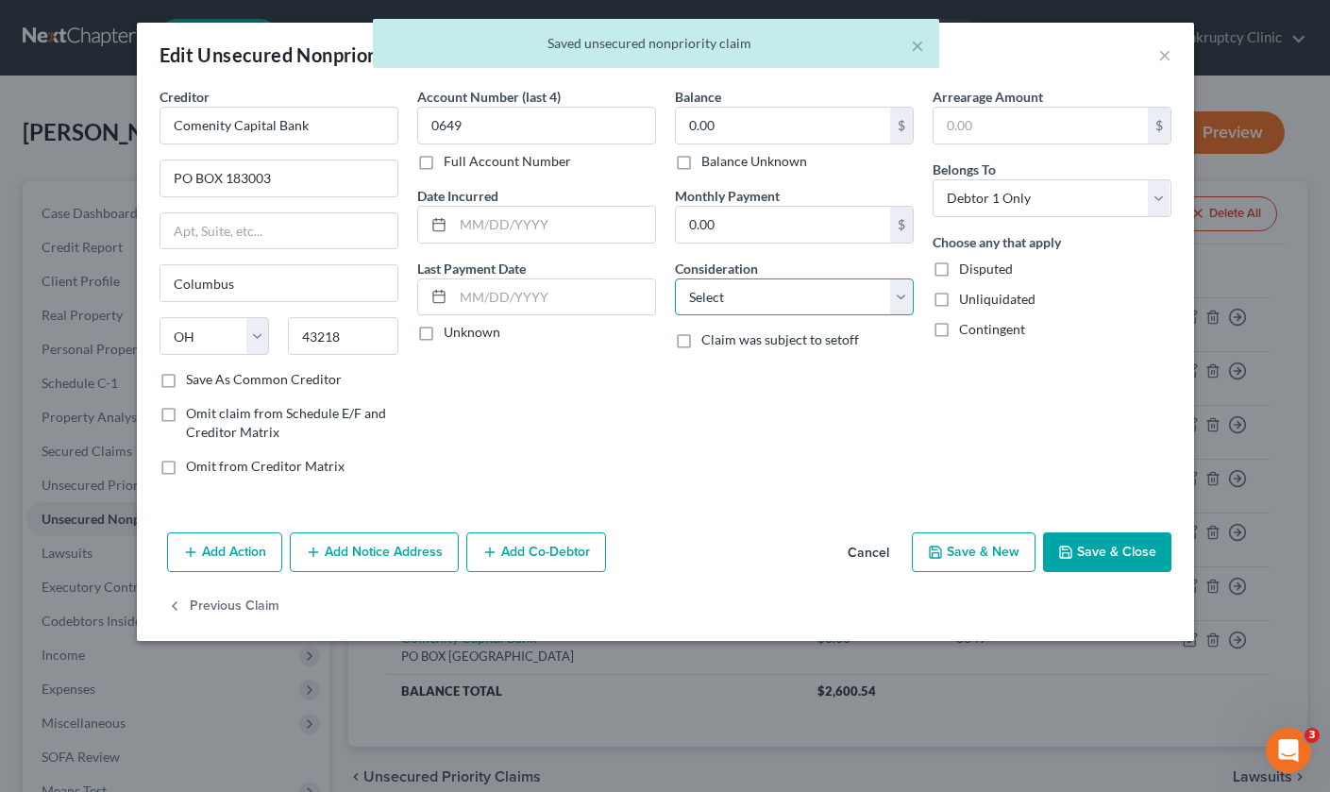
select select "2"
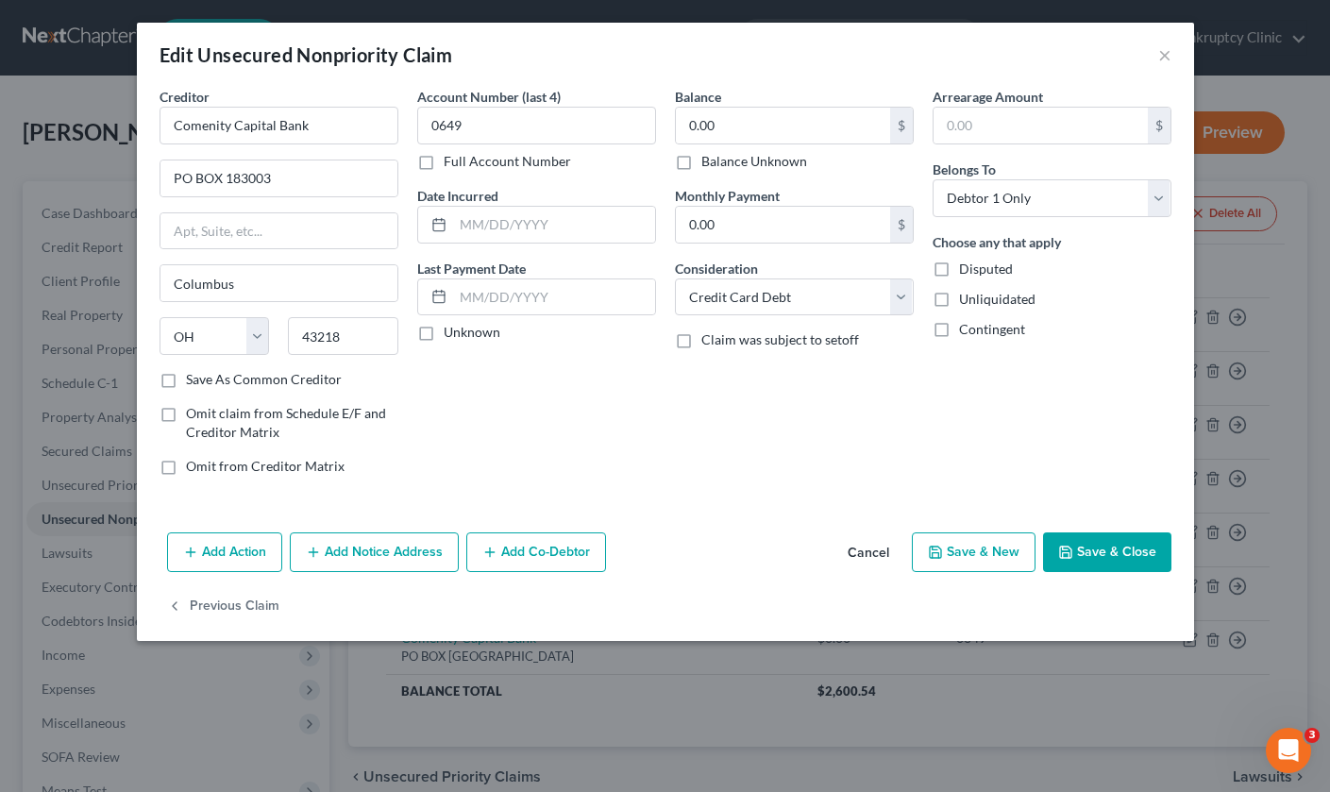
click at [1118, 549] on button "Save & Close" at bounding box center [1107, 552] width 128 height 40
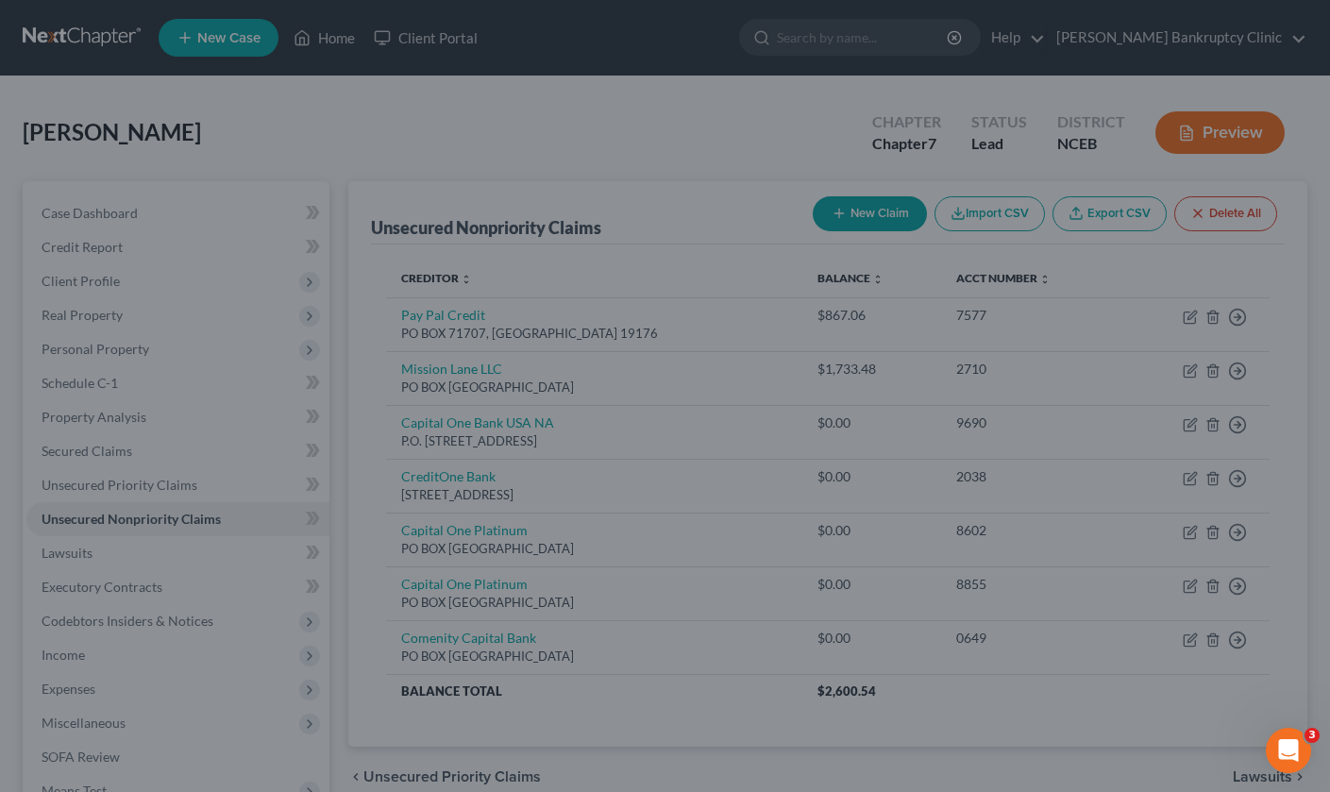
type input "0"
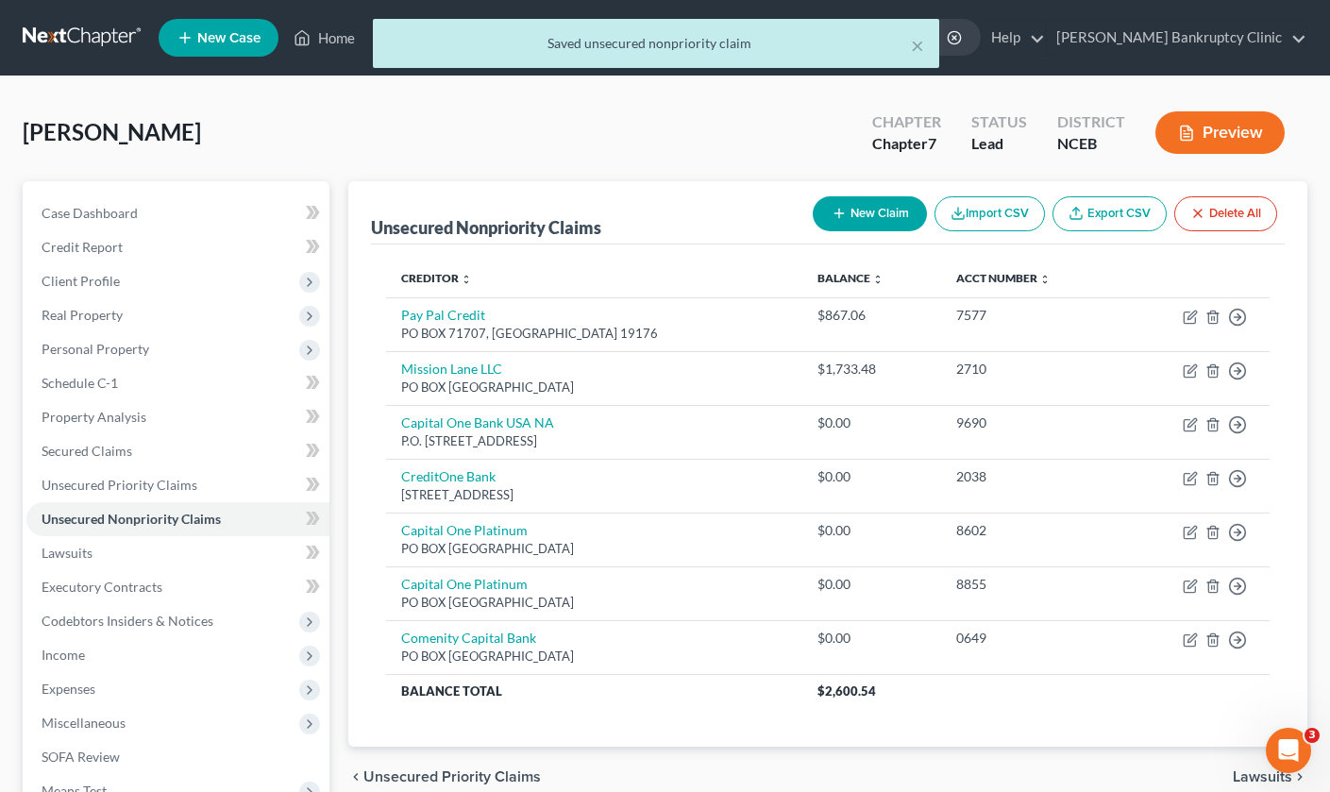
click at [892, 218] on button "New Claim" at bounding box center [869, 213] width 114 height 35
select select "0"
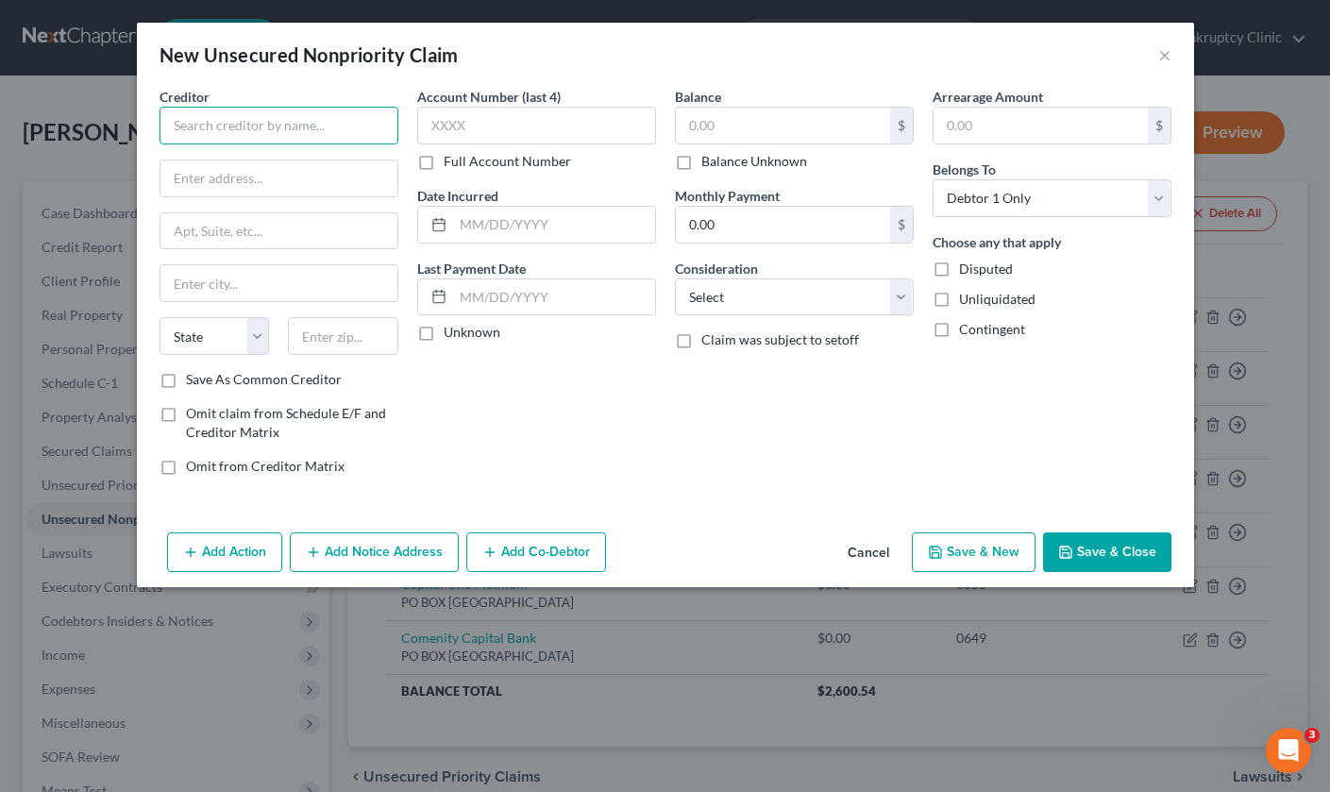
click at [277, 131] on input "text" at bounding box center [278, 126] width 239 height 38
type input "Fortiva"
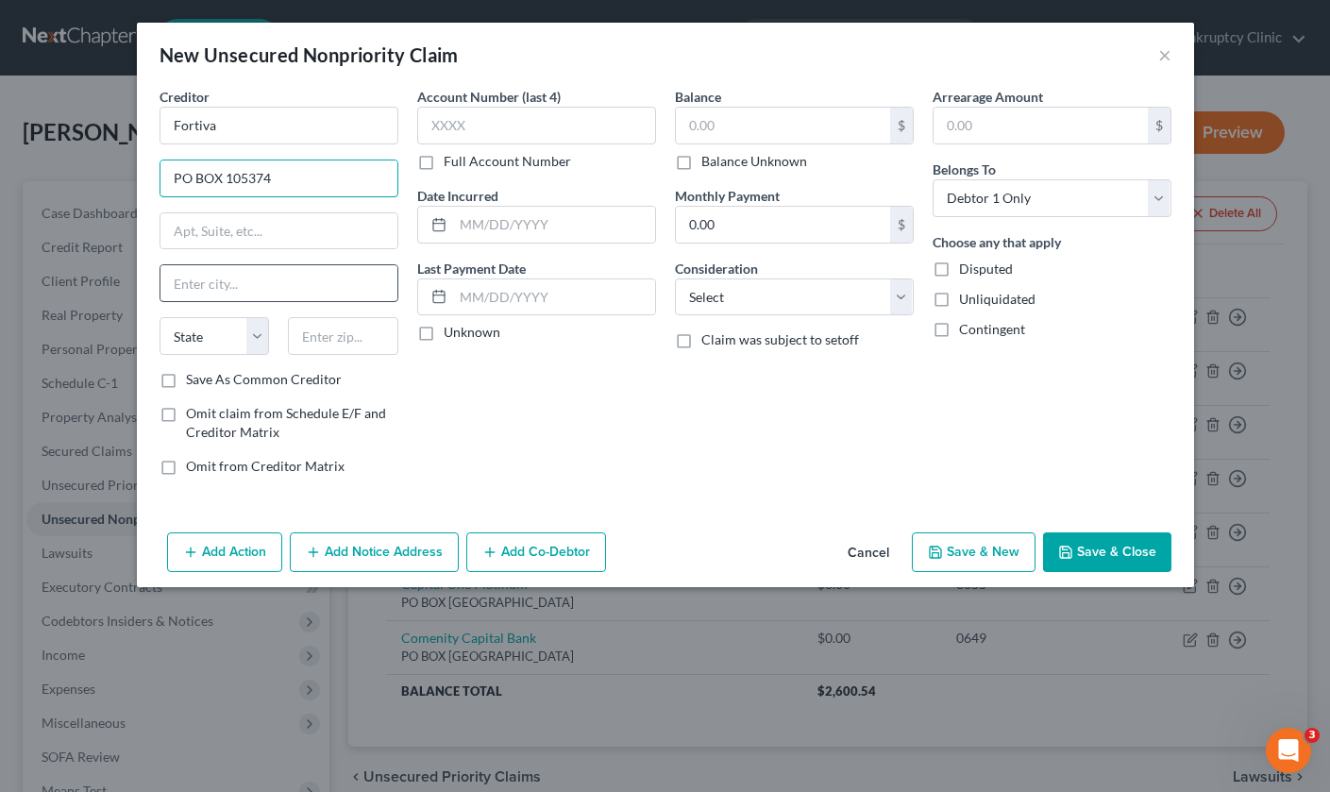
type input "PO BOX 105374"
type input "[GEOGRAPHIC_DATA]"
select select "10"
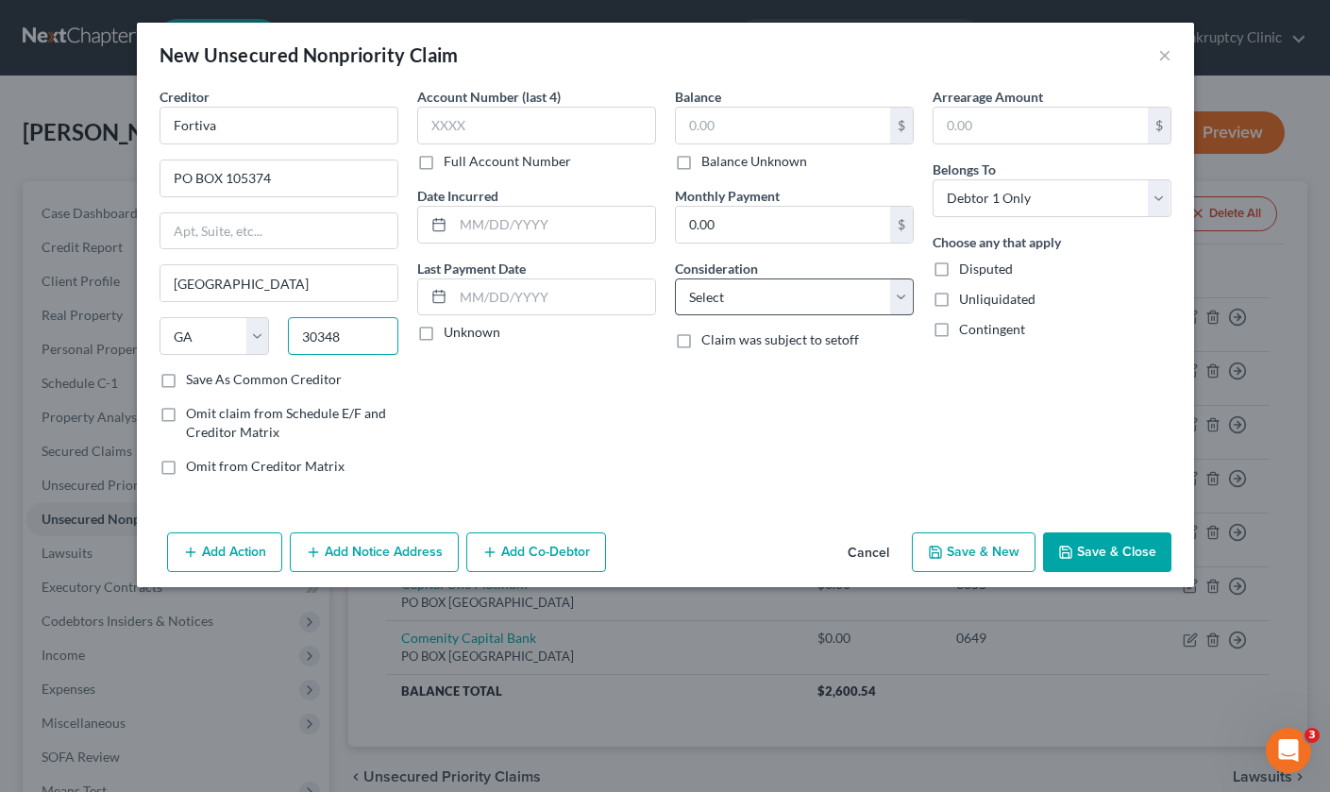
type input "30348"
select select "2"
click at [733, 128] on input "text" at bounding box center [783, 126] width 214 height 36
click at [1145, 553] on button "Save & Close" at bounding box center [1107, 552] width 128 height 40
type input "2,381.00"
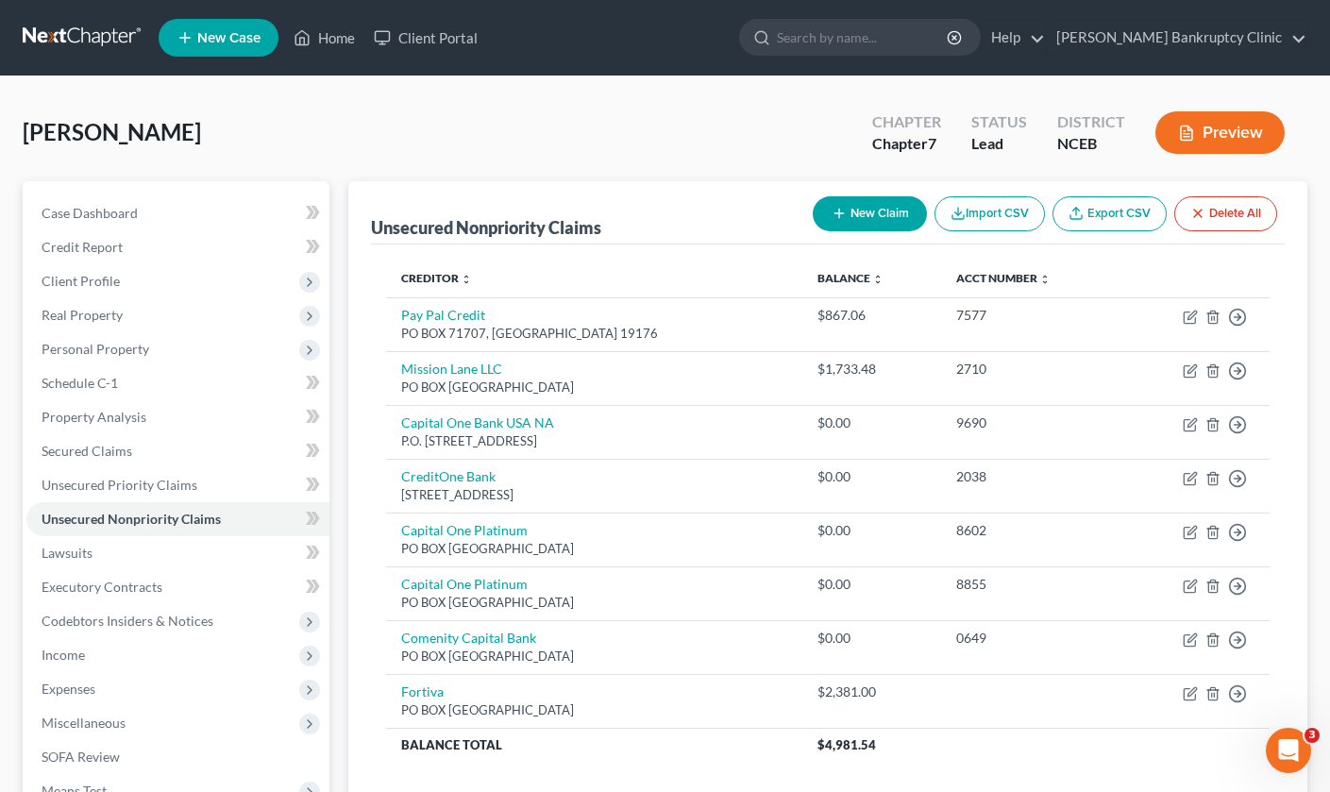
click at [887, 219] on button "New Claim" at bounding box center [869, 213] width 114 height 35
select select "0"
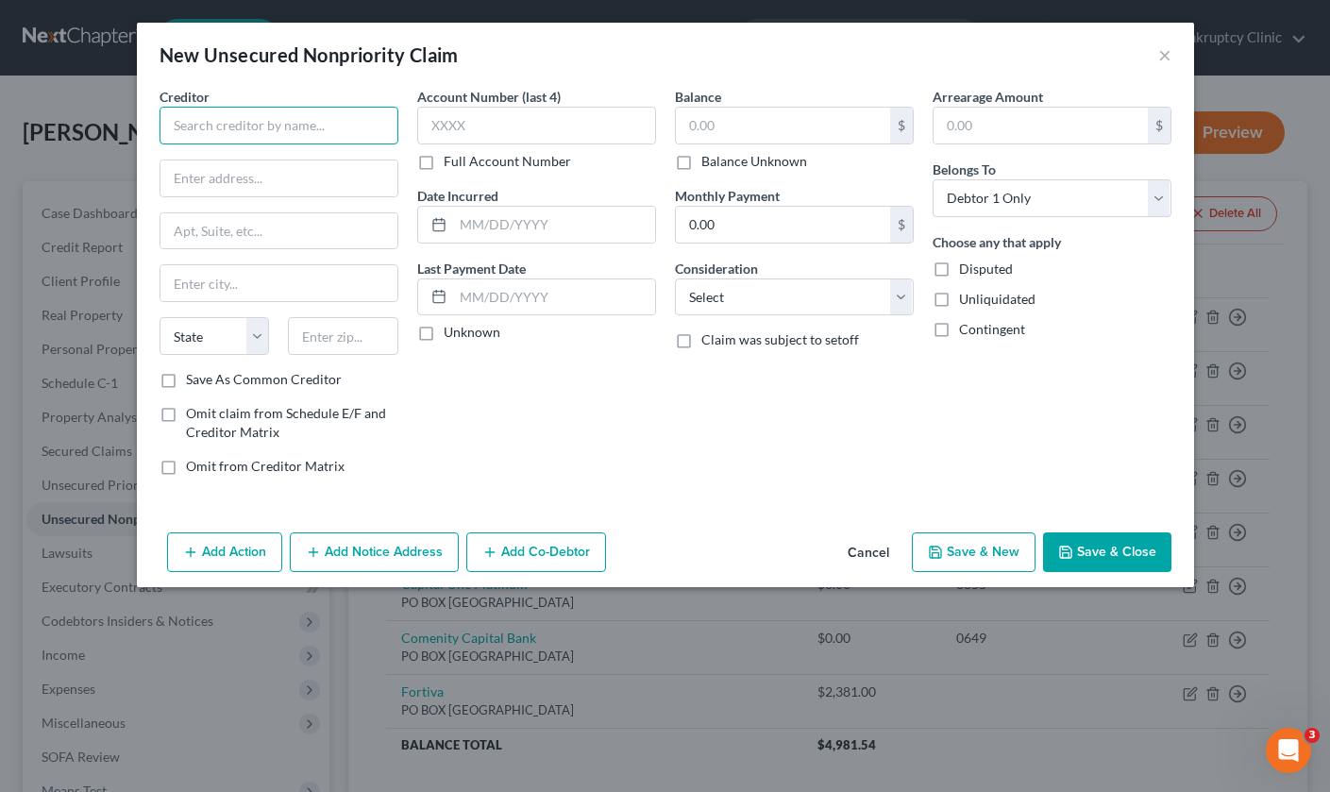
click at [295, 126] on input "text" at bounding box center [278, 126] width 239 height 38
type input "Avant"
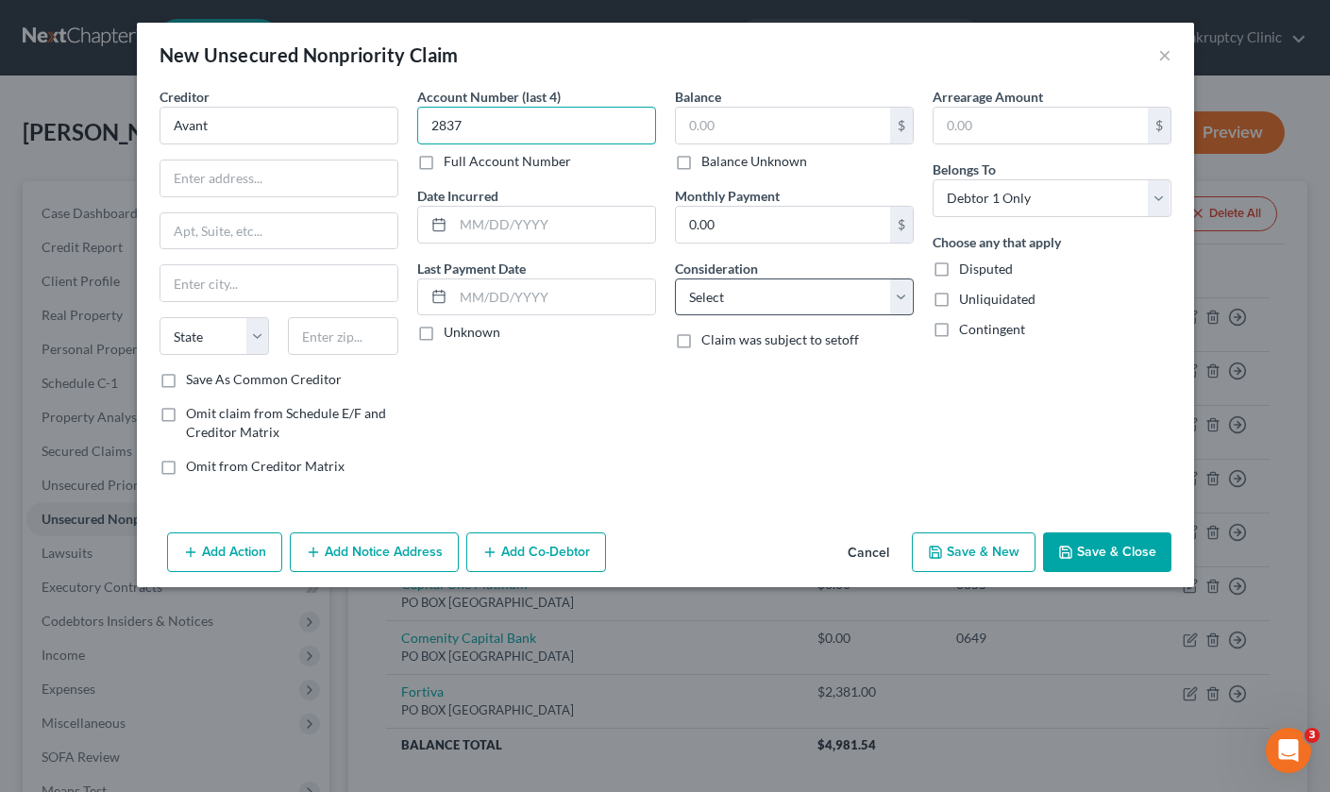
type input "2837"
select select "2"
click at [711, 128] on input "text" at bounding box center [783, 126] width 214 height 36
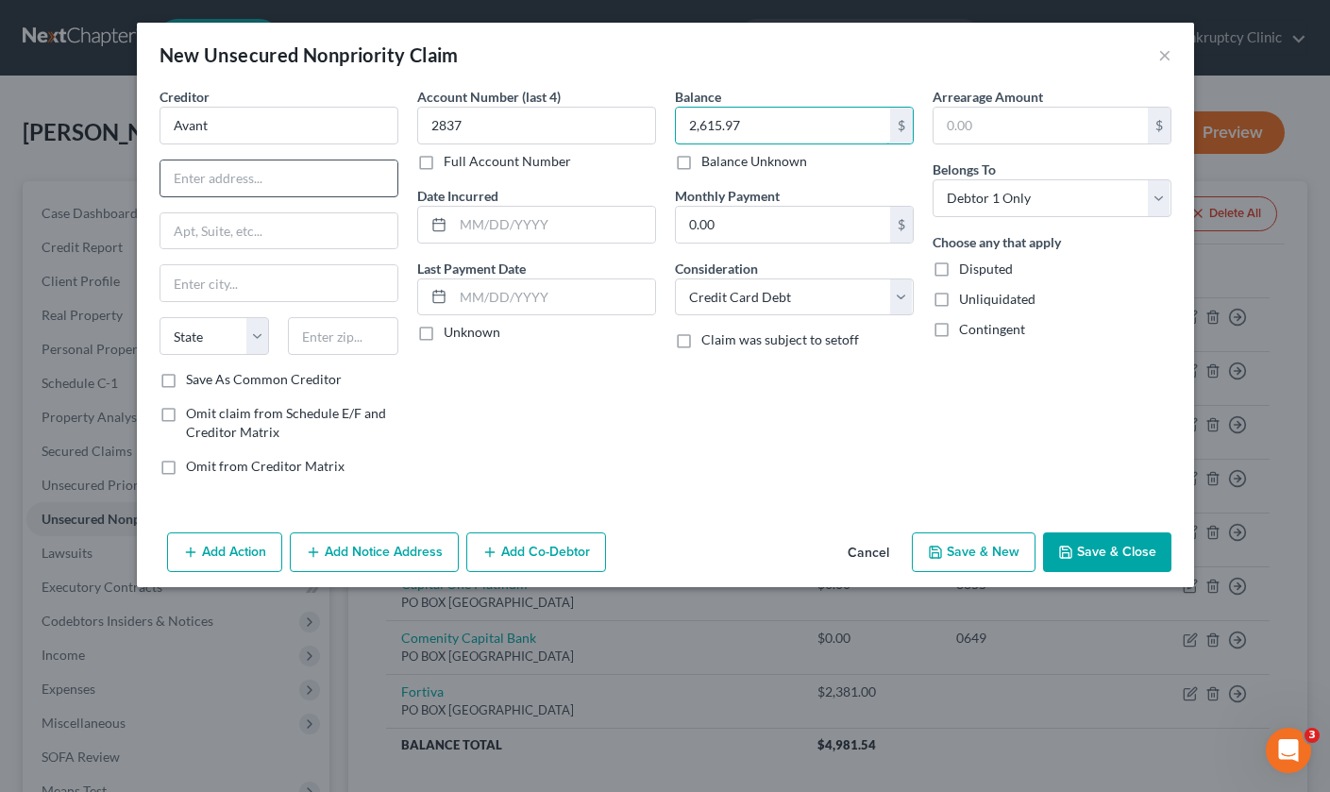
type input "2,615.97"
type input "[STREET_ADDRESS]"
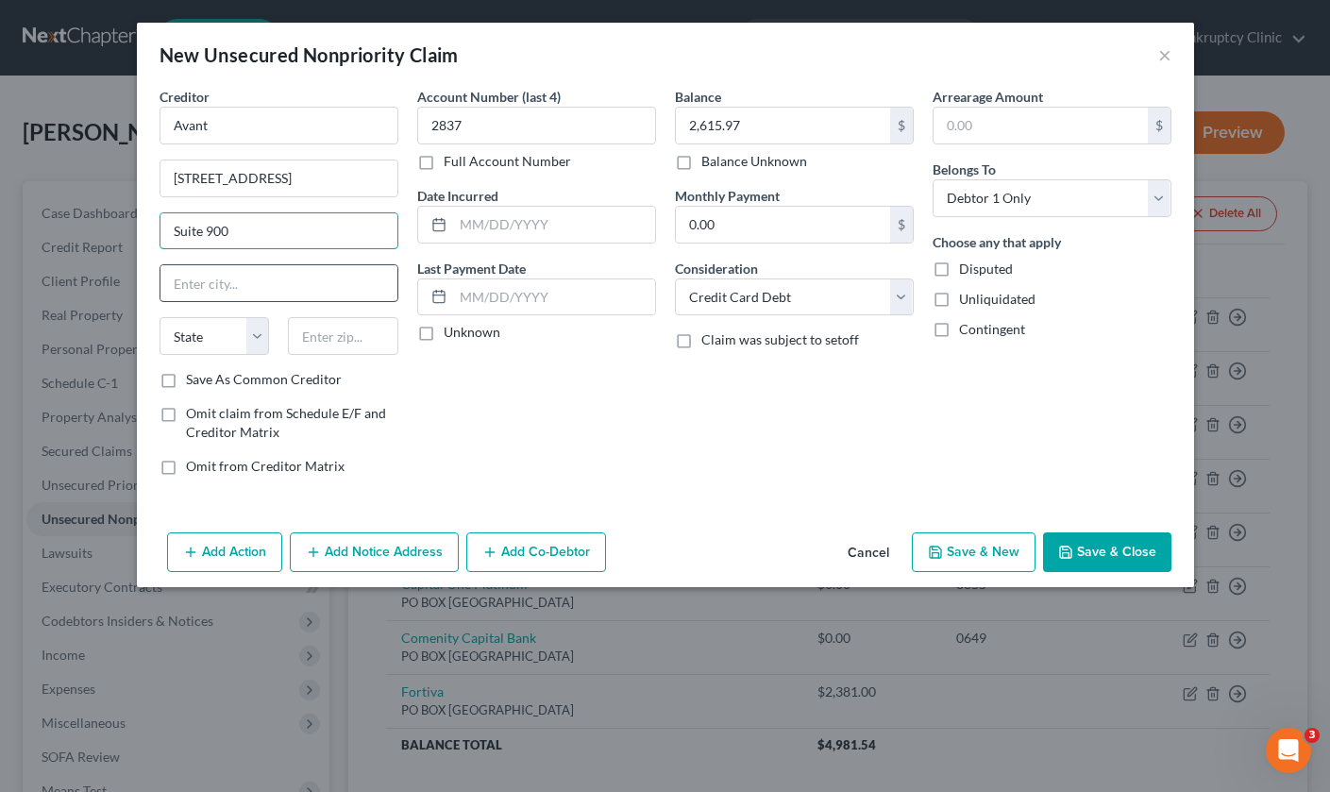
type input "Suite 900"
type input "[GEOGRAPHIC_DATA]"
select select "14"
type input "60654"
click at [1136, 539] on button "Save & Close" at bounding box center [1107, 552] width 128 height 40
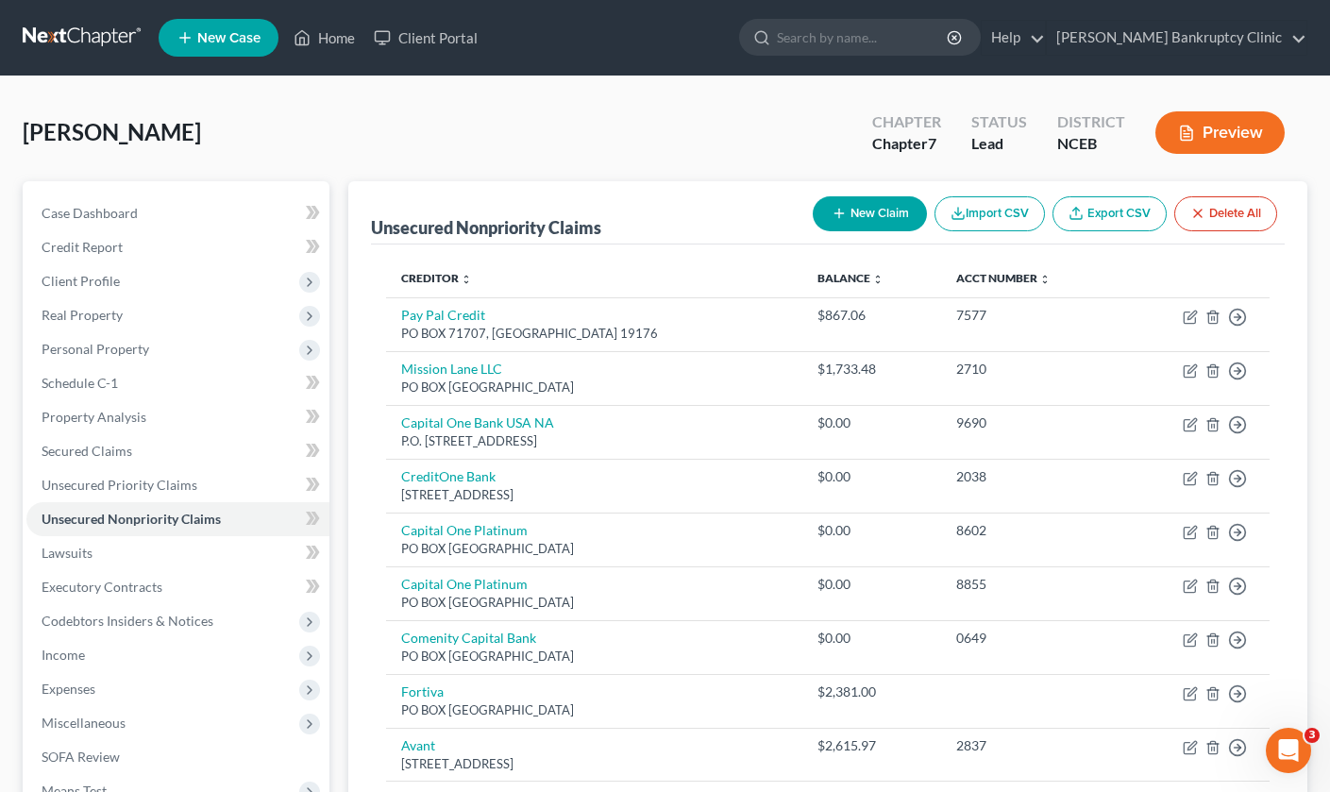
click at [887, 211] on button "New Claim" at bounding box center [869, 213] width 114 height 35
select select "0"
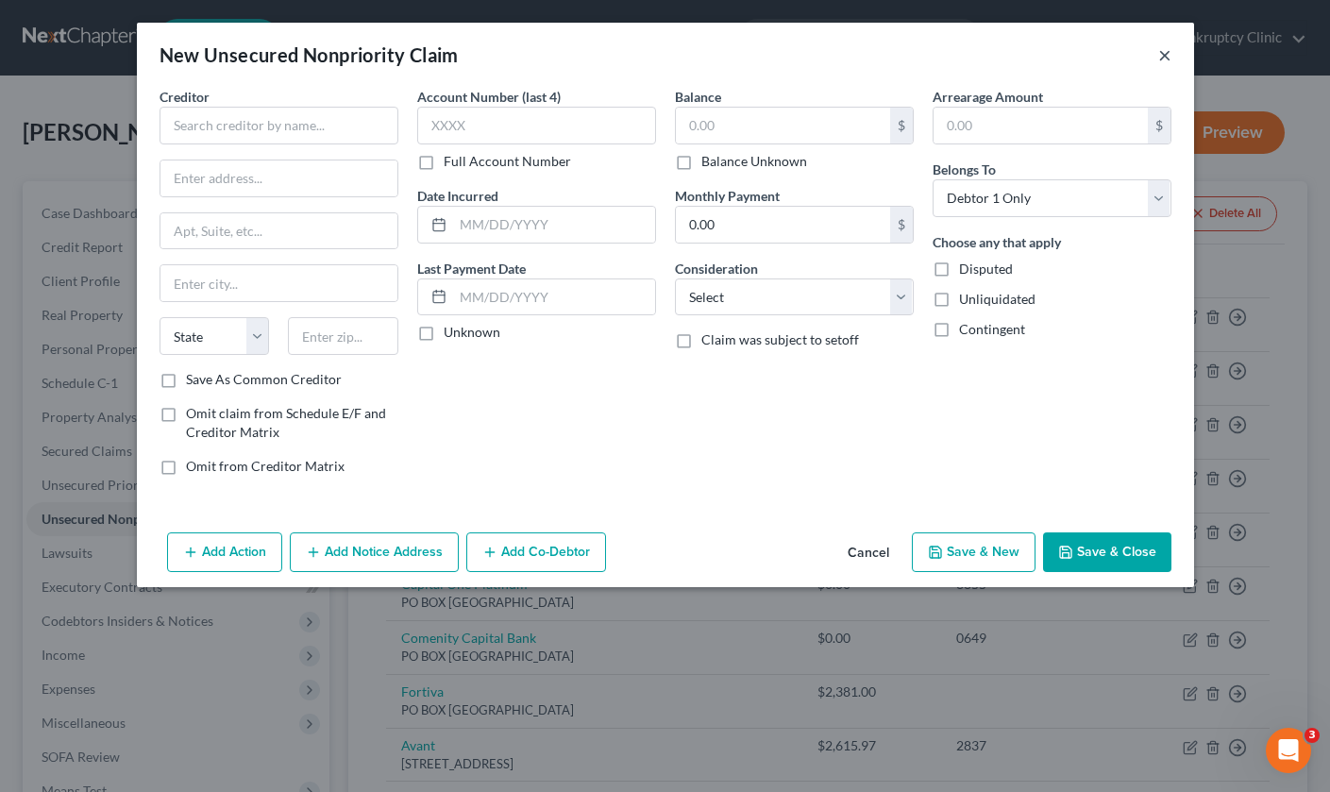
click at [1163, 52] on button "×" at bounding box center [1164, 54] width 13 height 23
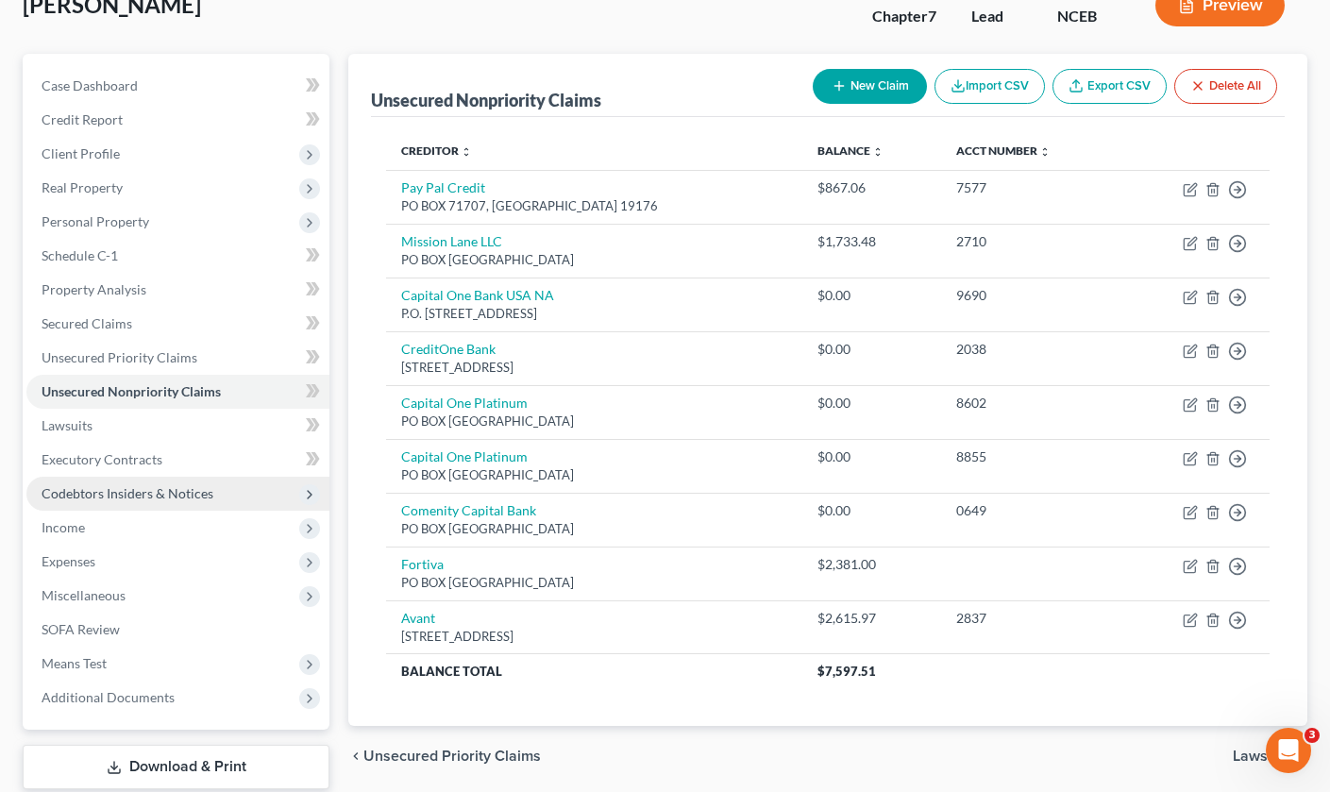
scroll to position [132, 0]
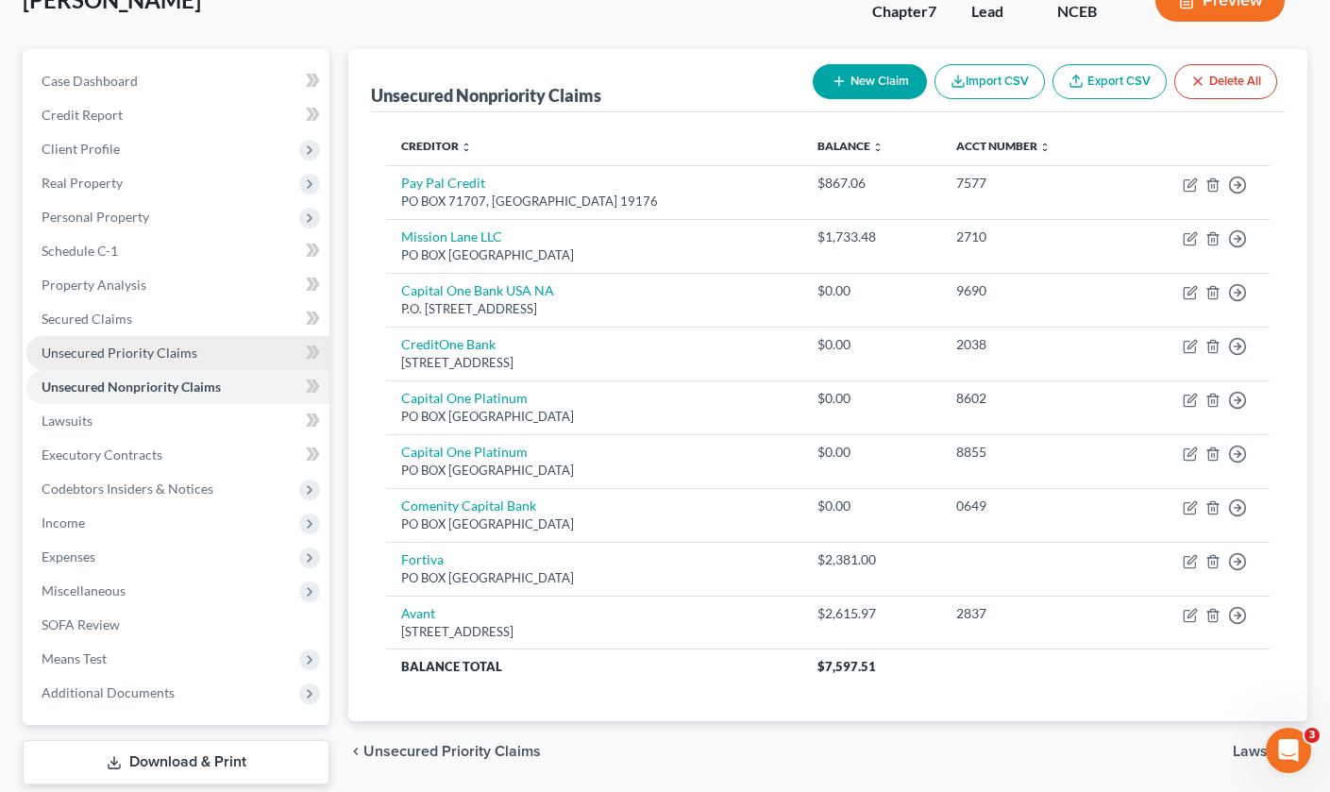
click at [219, 351] on link "Unsecured Priority Claims" at bounding box center [177, 353] width 303 height 34
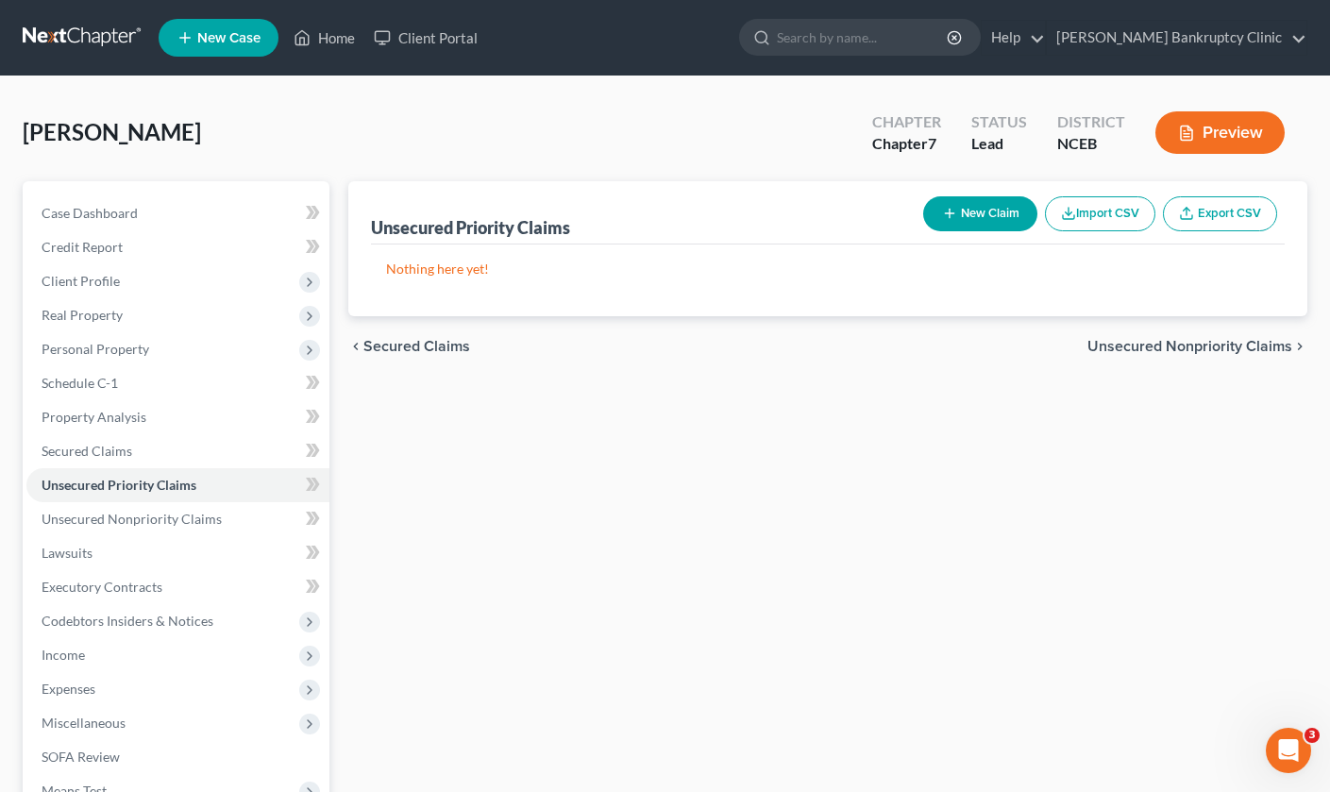
click at [986, 214] on button "New Claim" at bounding box center [980, 213] width 114 height 35
select select "0"
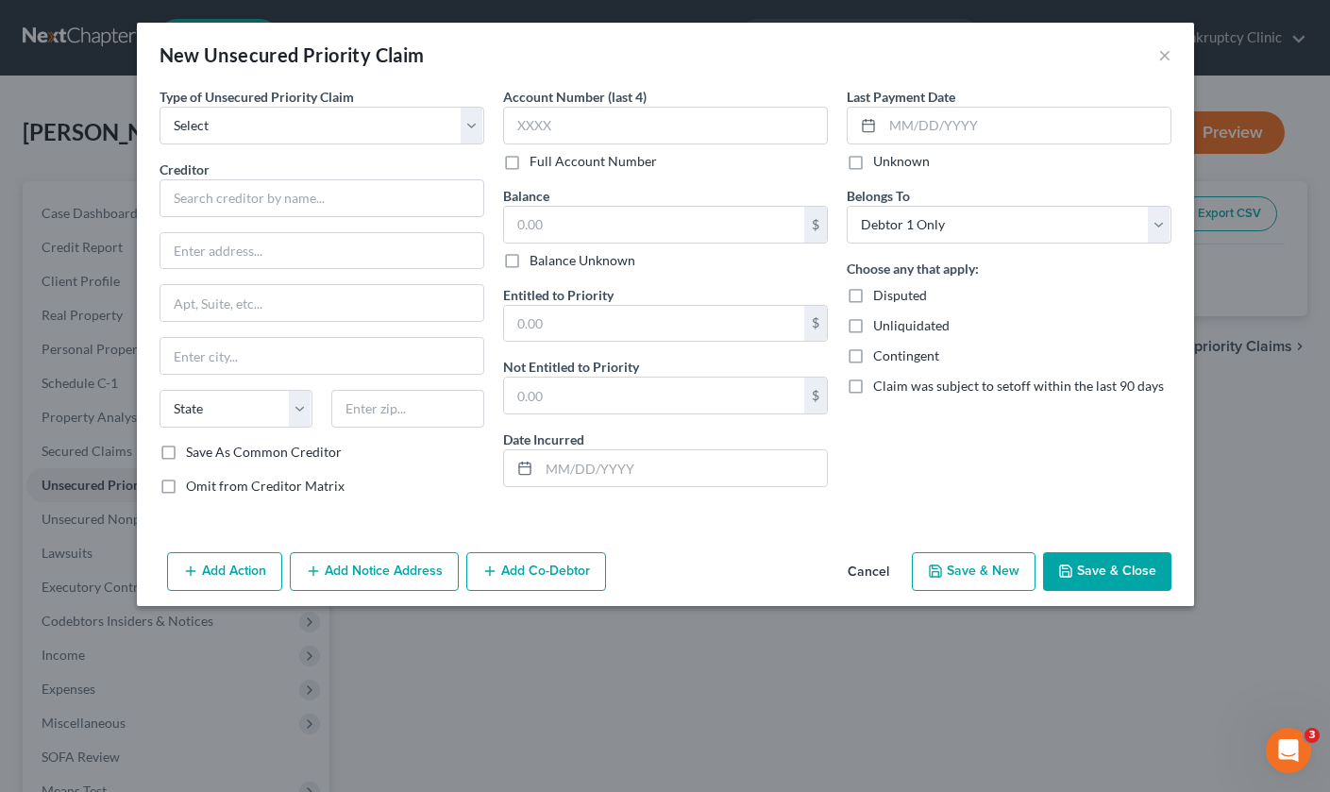
click at [488, 140] on div "Type of Unsecured Priority Claim * Select Taxes & Other Government Units Domest…" at bounding box center [321, 299] width 343 height 424
click at [1161, 54] on button "×" at bounding box center [1164, 54] width 13 height 23
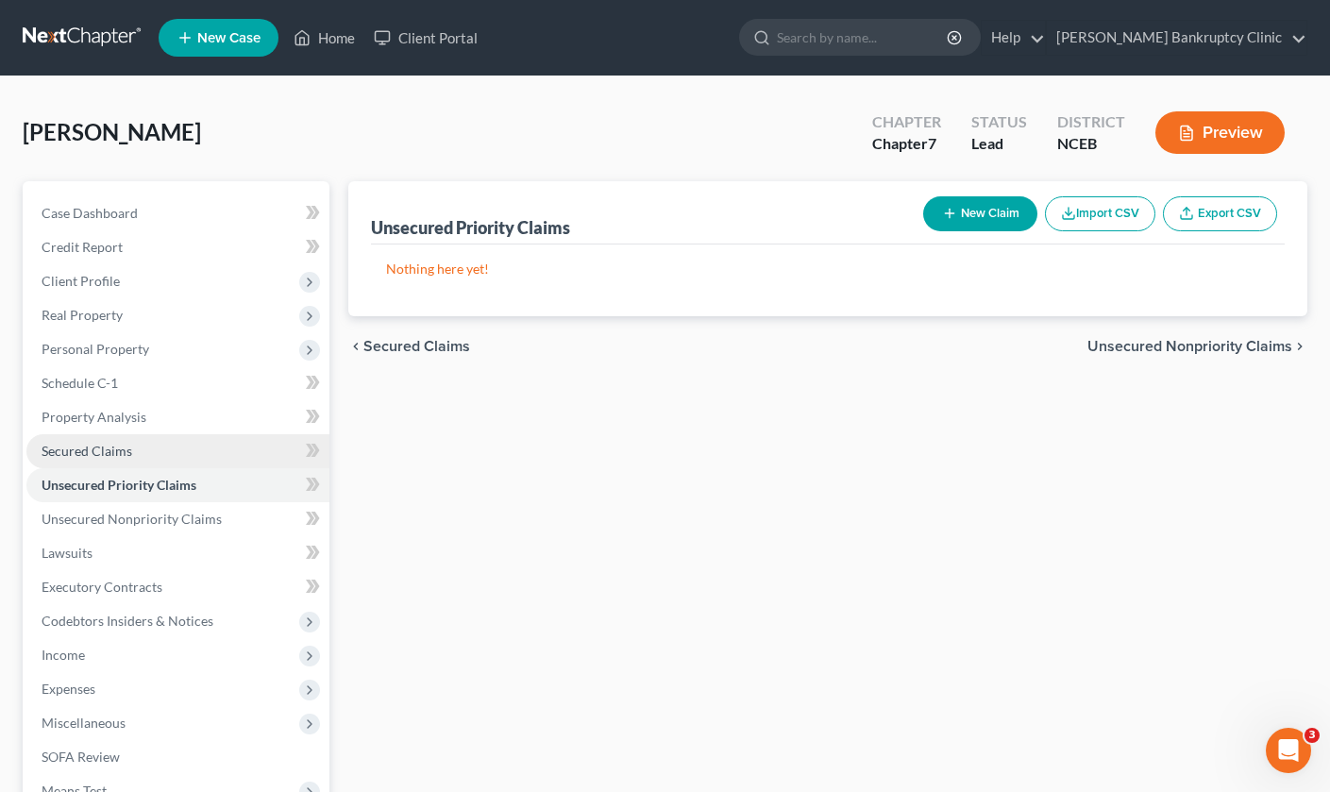
click at [141, 451] on link "Secured Claims" at bounding box center [177, 451] width 303 height 34
click at [990, 212] on button "New Claim" at bounding box center [980, 213] width 114 height 35
select select "0"
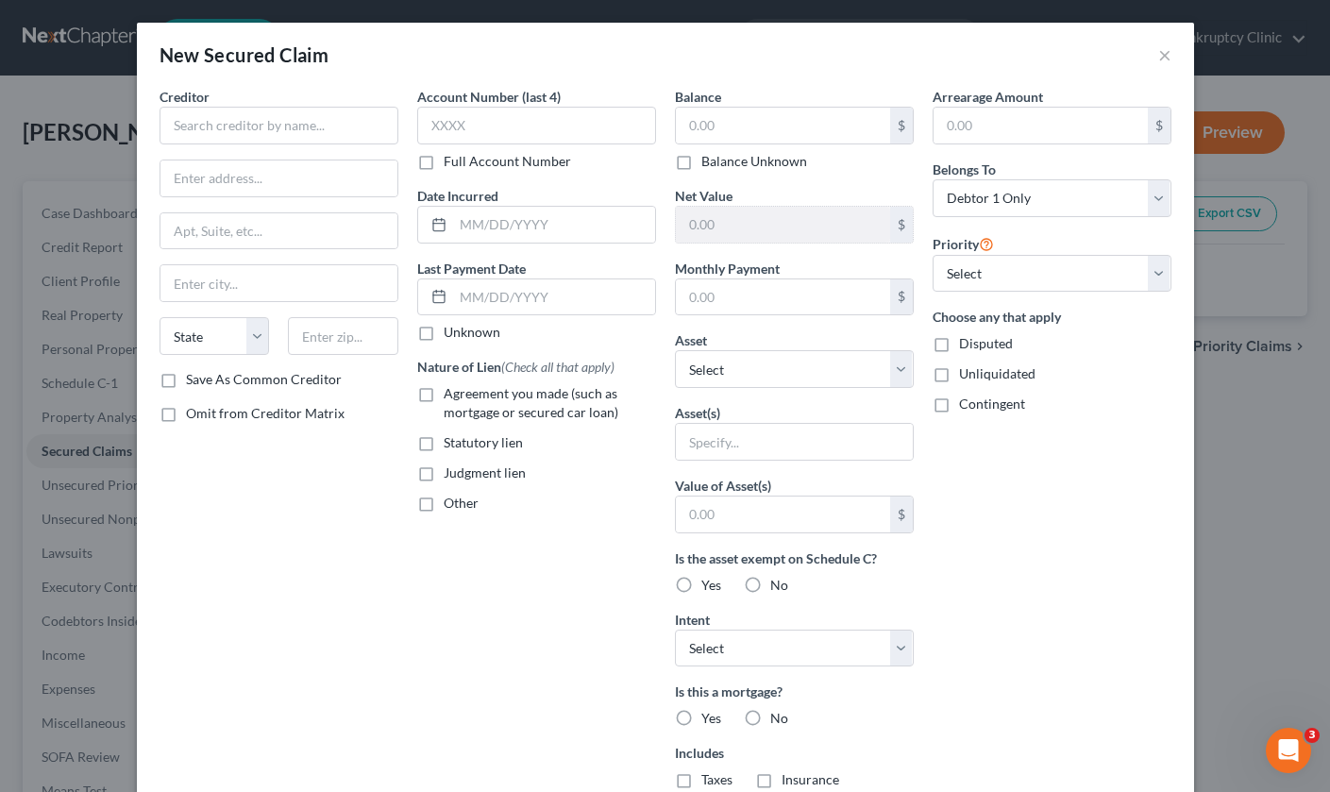
click at [1156, 59] on div "New Secured Claim ×" at bounding box center [665, 55] width 1057 height 64
click at [1163, 58] on button "×" at bounding box center [1164, 54] width 13 height 23
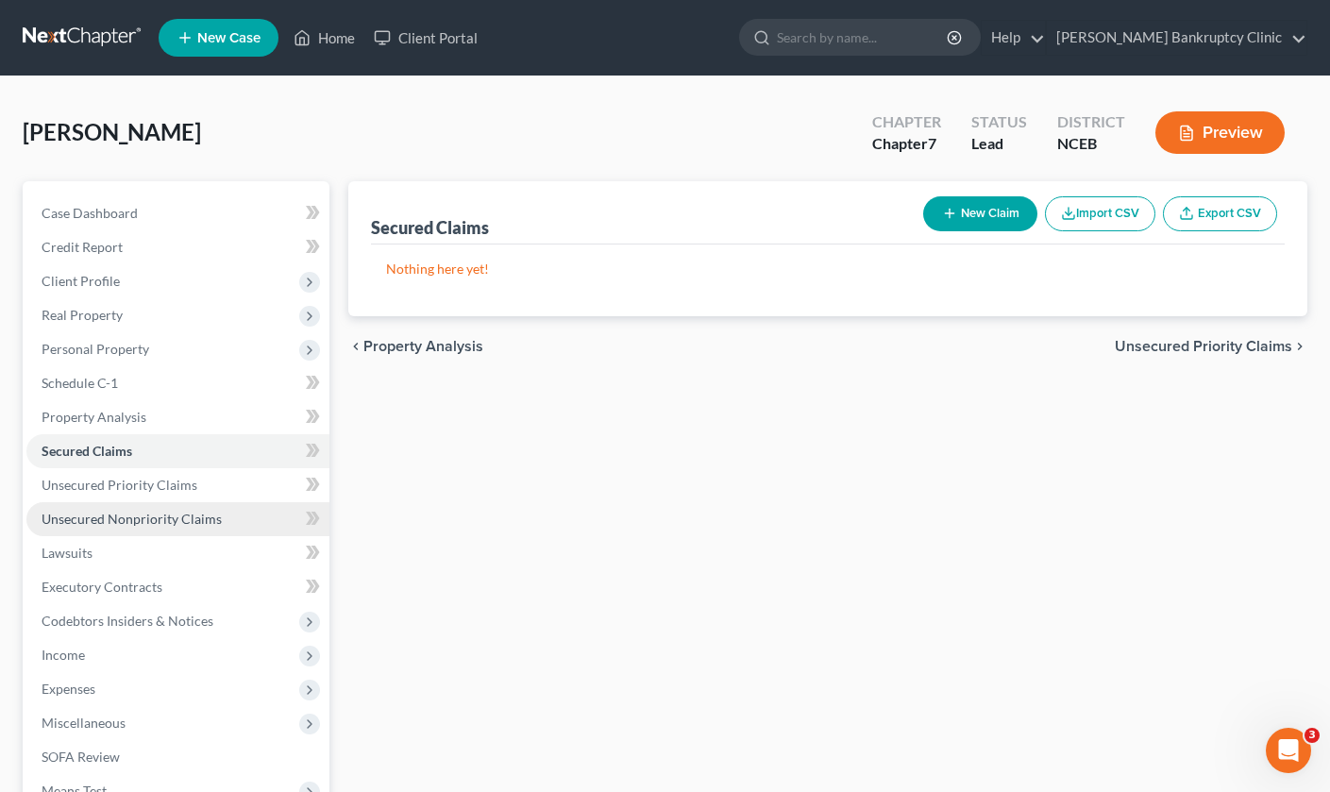
click at [193, 515] on span "Unsecured Nonpriority Claims" at bounding box center [132, 519] width 180 height 16
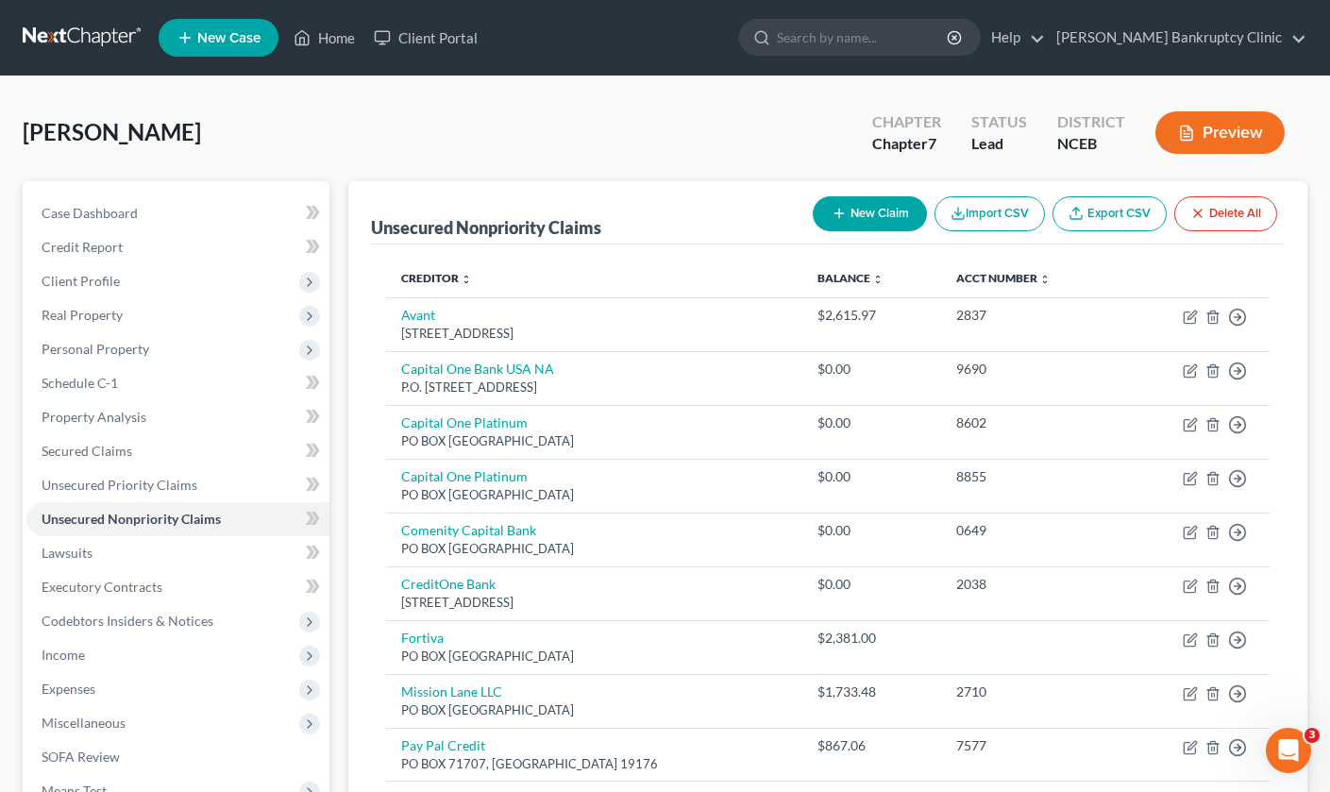
click at [897, 224] on button "New Claim" at bounding box center [869, 213] width 114 height 35
select select "0"
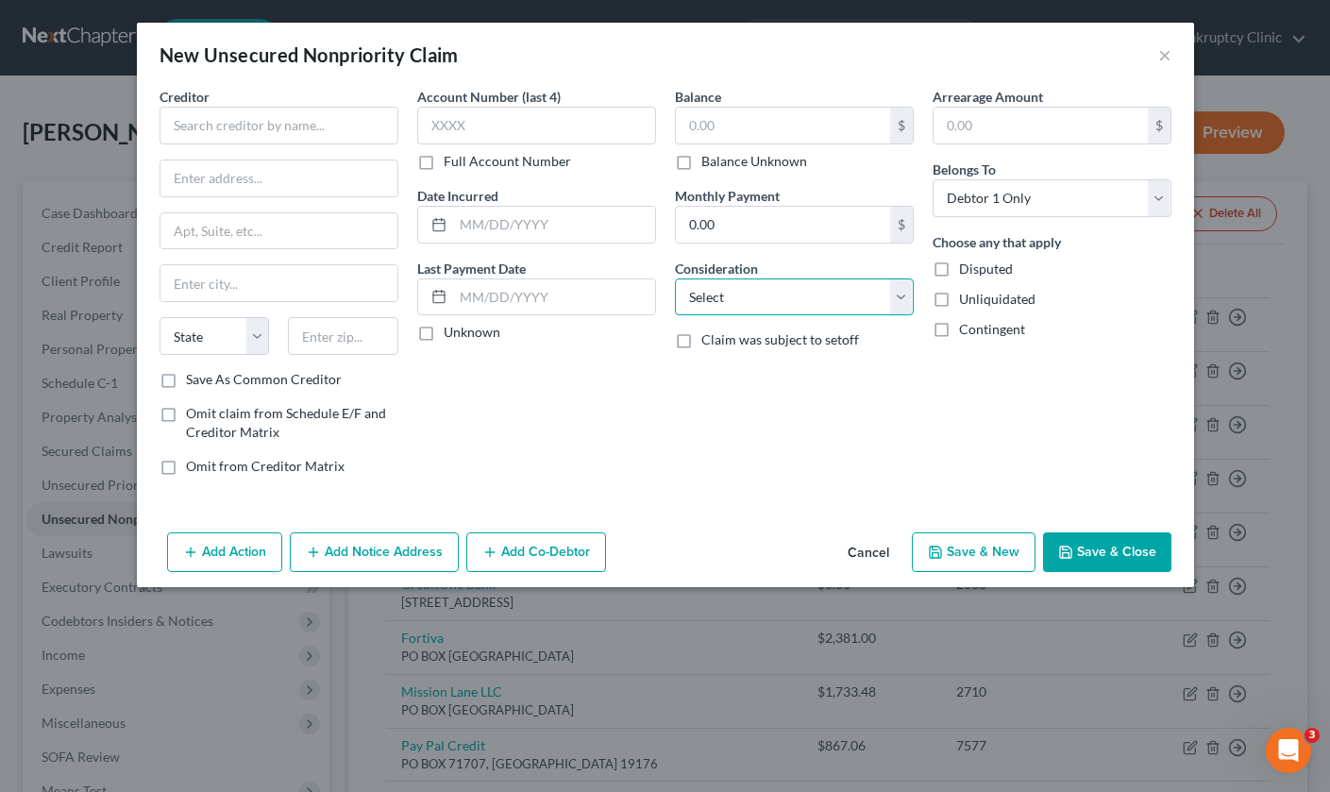
select select "9"
click at [240, 134] on input "text" at bounding box center [278, 126] width 239 height 38
click at [1171, 49] on div "New Unsecured Nonpriority Claim ×" at bounding box center [665, 55] width 1057 height 64
type input "[GEOGRAPHIC_DATA]"
click at [1163, 56] on button "×" at bounding box center [1164, 54] width 13 height 23
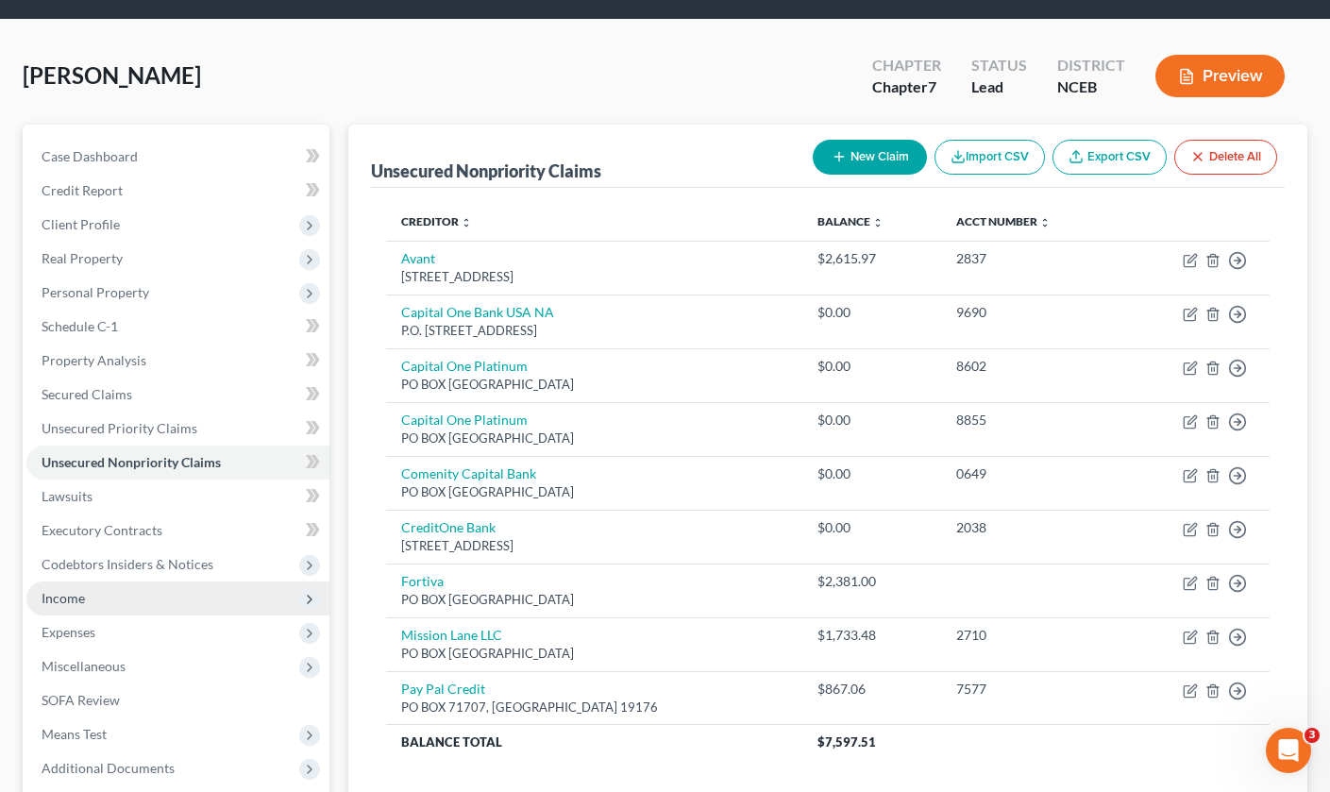
scroll to position [59, 0]
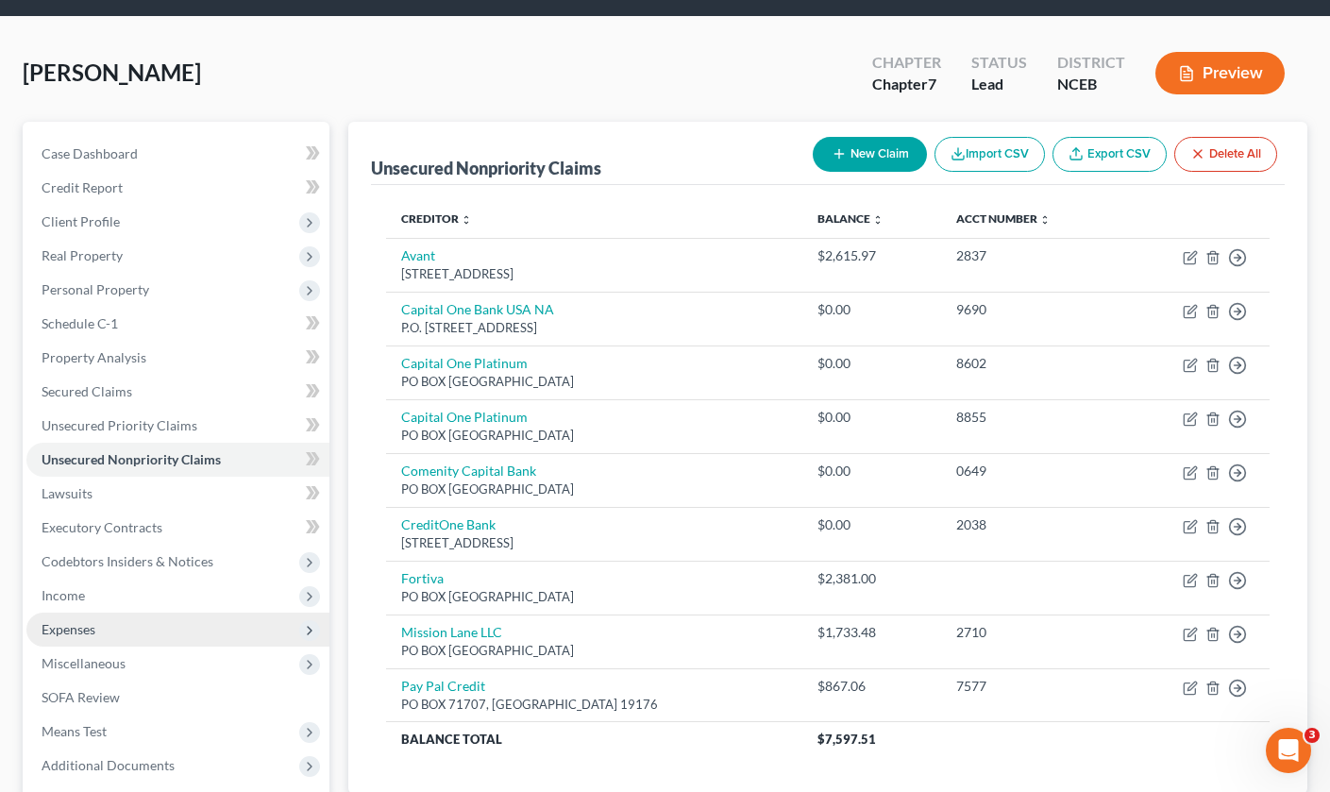
click at [173, 617] on span "Expenses" at bounding box center [177, 629] width 303 height 34
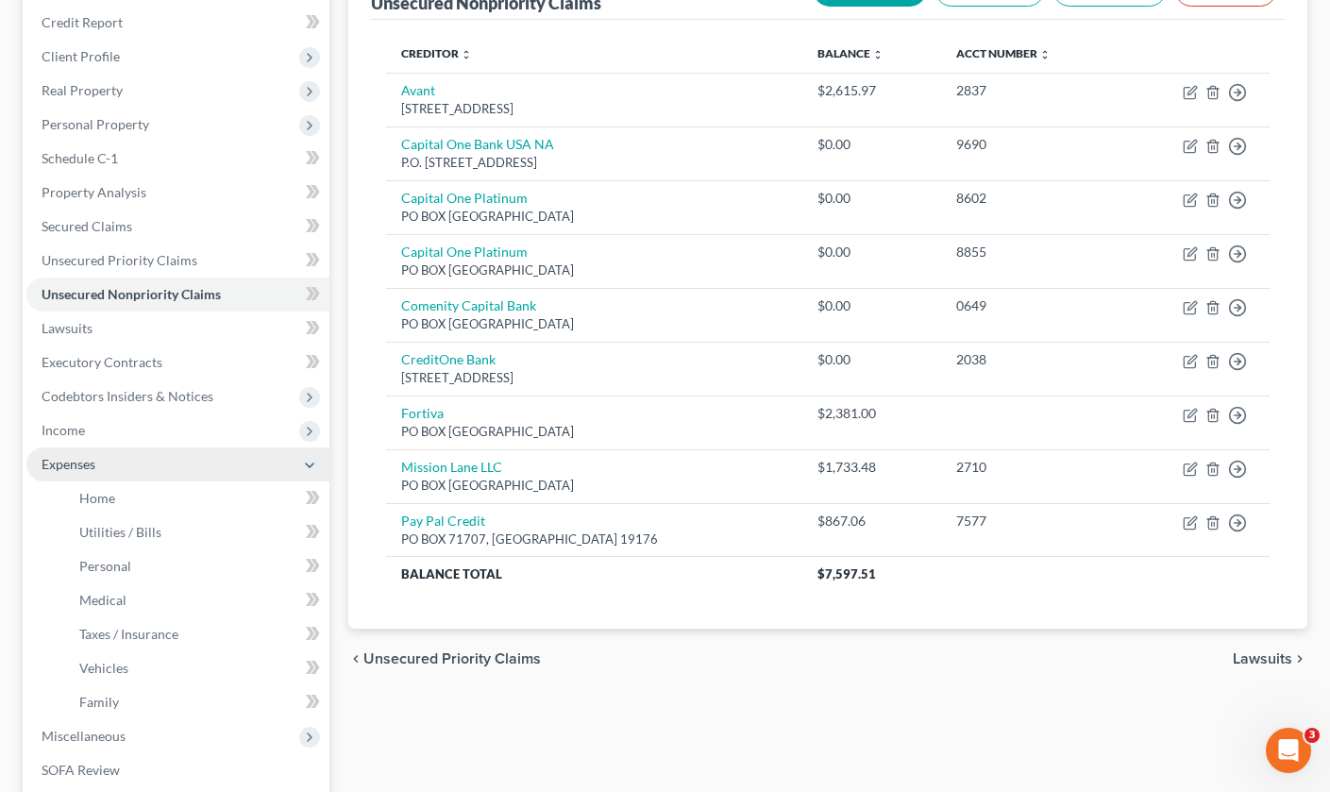
scroll to position [235, 0]
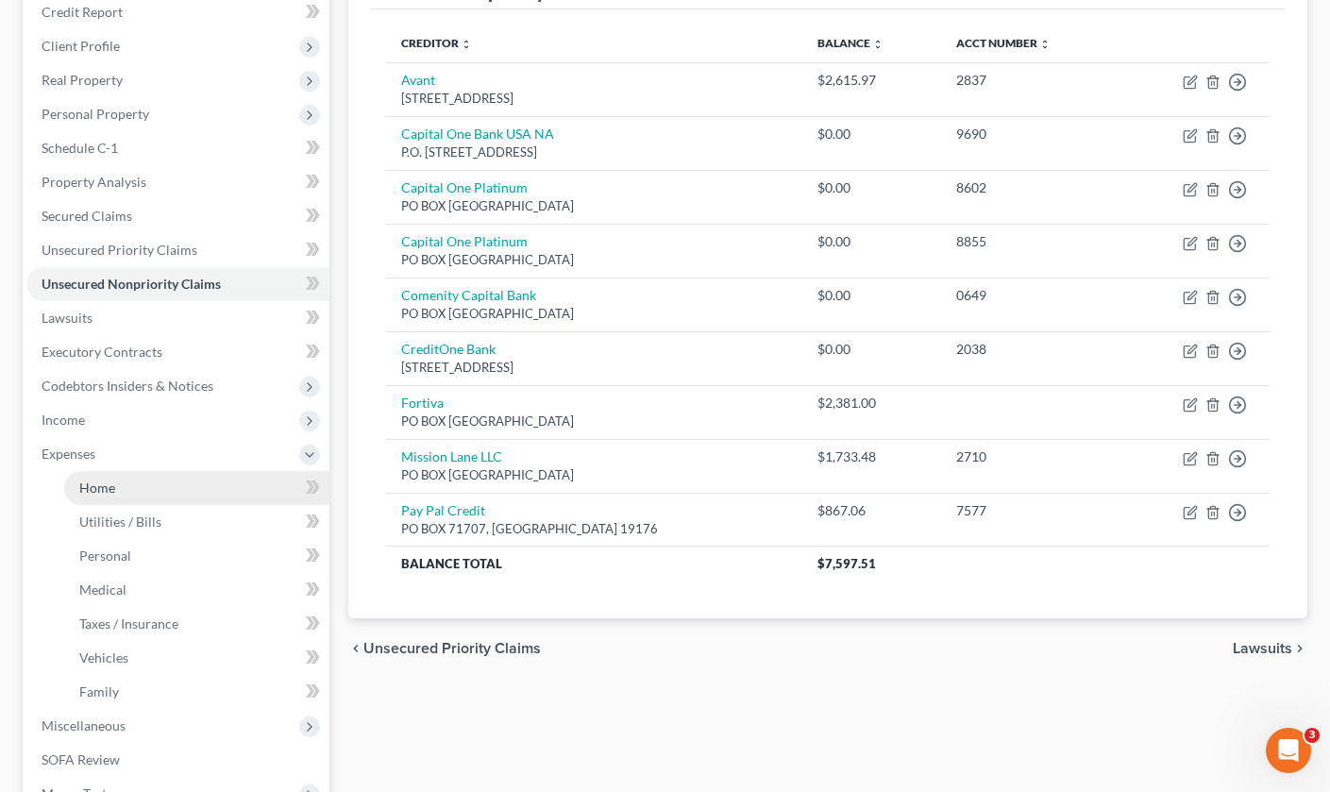
click at [185, 487] on link "Home" at bounding box center [196, 488] width 265 height 34
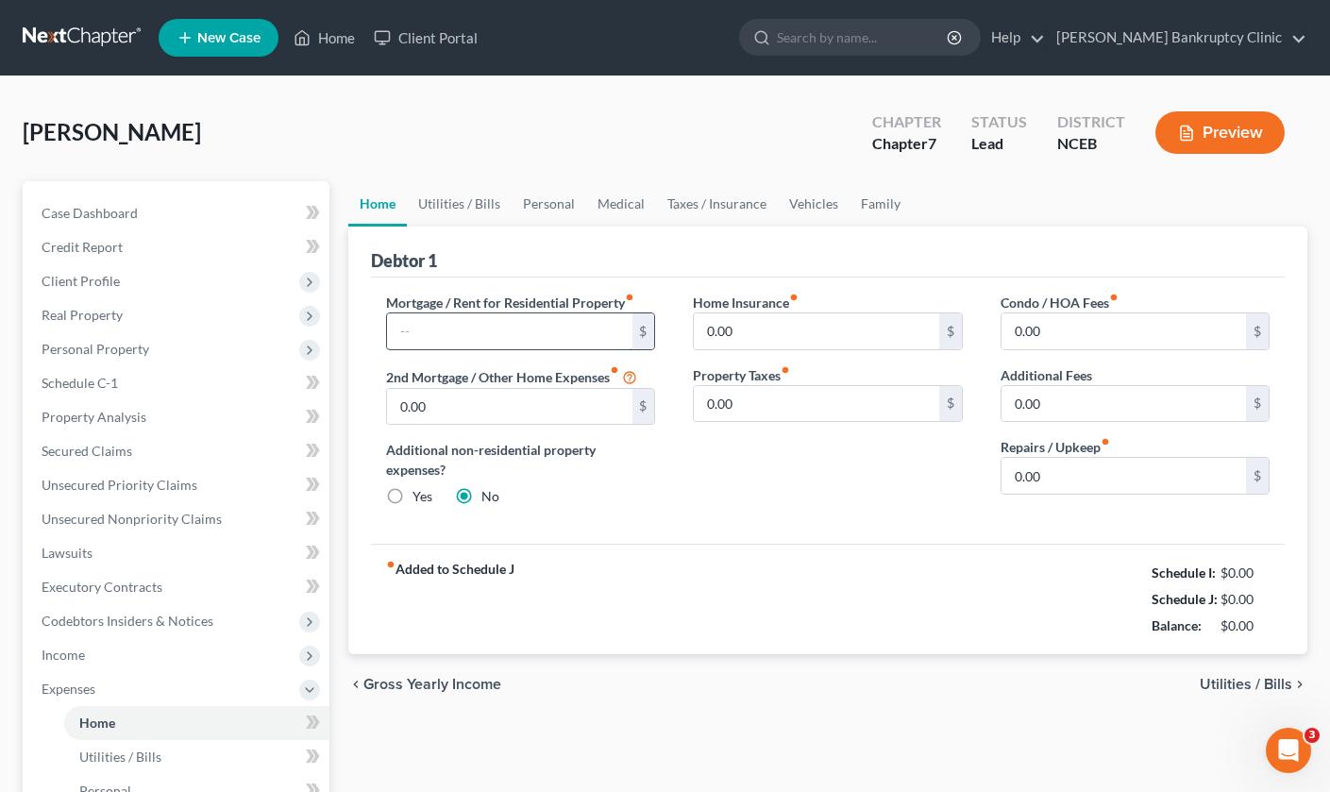
click at [621, 328] on input "text" at bounding box center [509, 331] width 244 height 36
type input "1,350"
click at [838, 326] on input "0.00" at bounding box center [816, 331] width 244 height 36
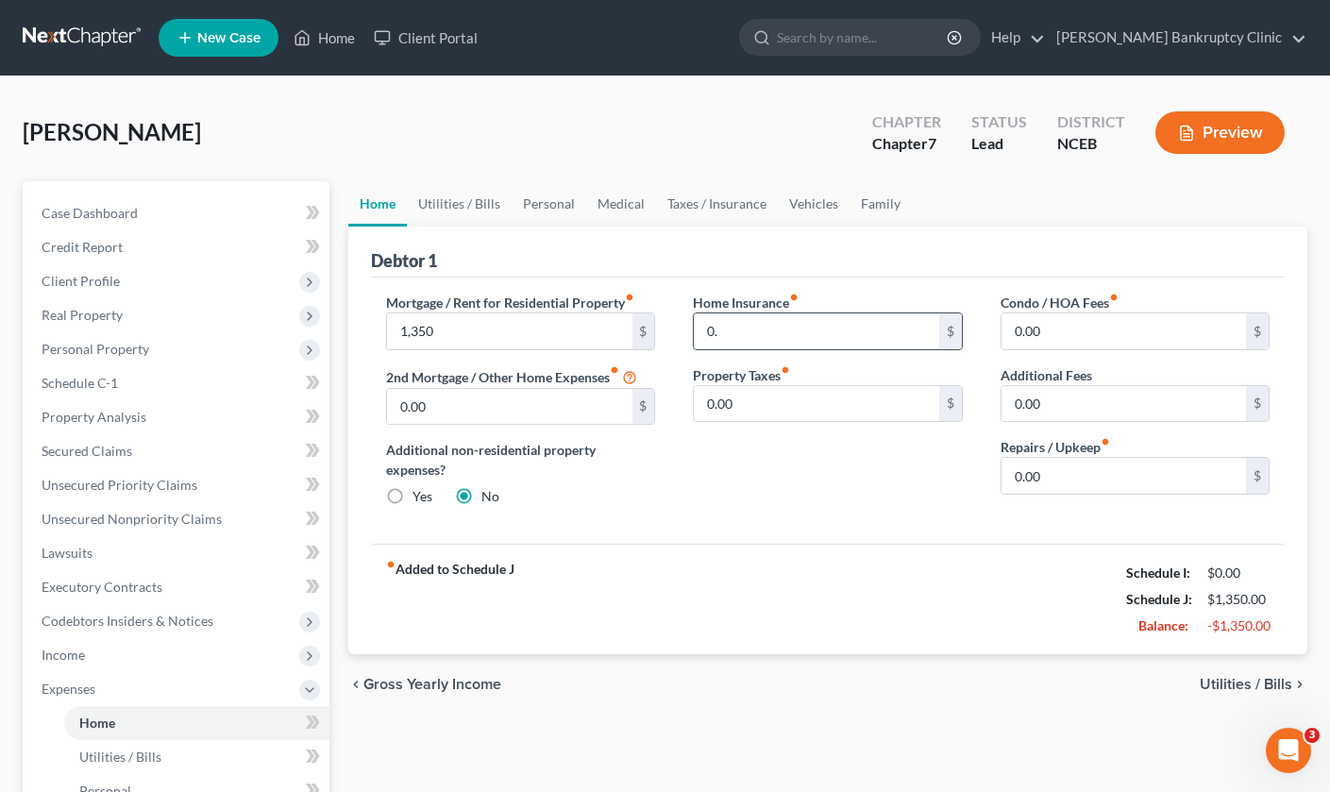
type input "0"
type input "10.00"
click at [1040, 465] on input "0.00" at bounding box center [1123, 476] width 244 height 36
type input "0"
click at [871, 517] on div "Home Insurance fiber_manual_record 10.00 $ Property Taxes fiber_manual_record 0…" at bounding box center [827, 407] width 307 height 229
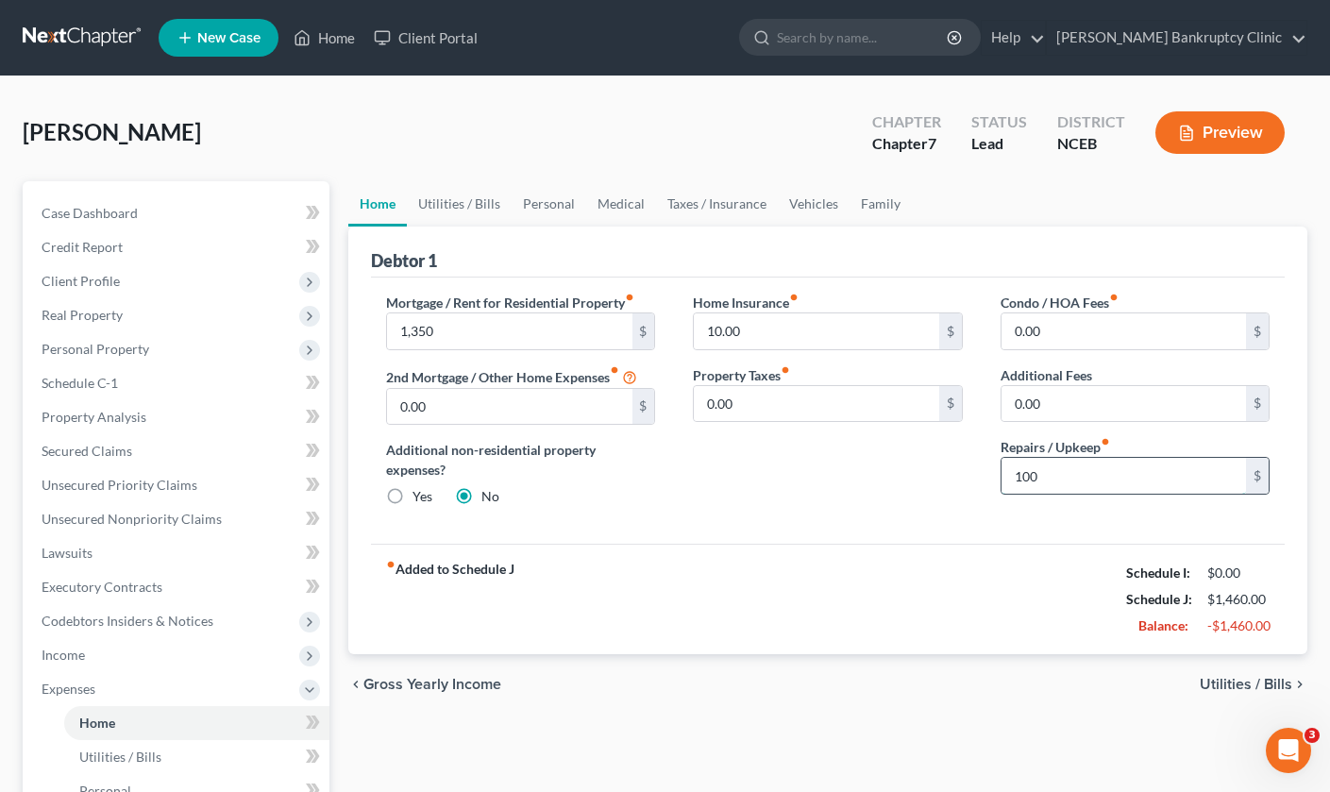
click at [1065, 472] on input "100" at bounding box center [1123, 476] width 244 height 36
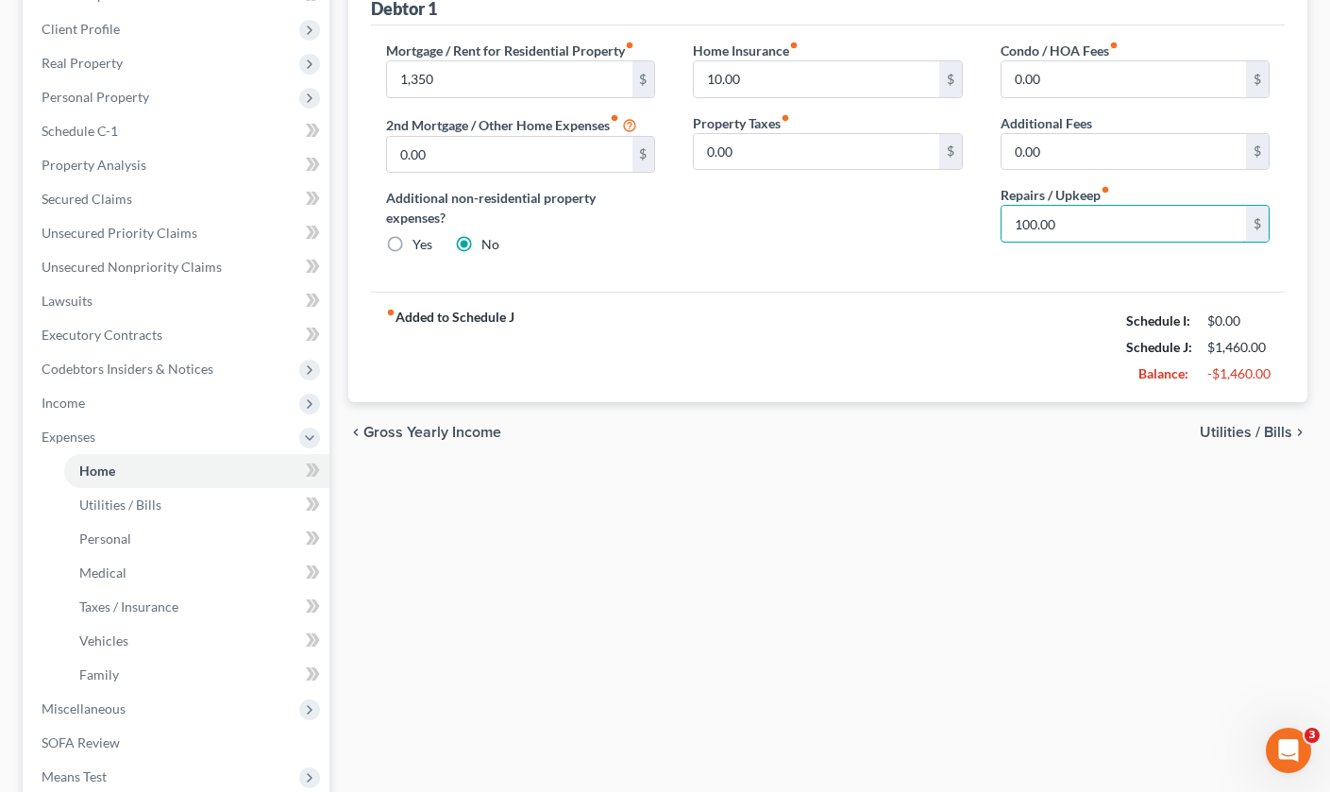
scroll to position [257, 0]
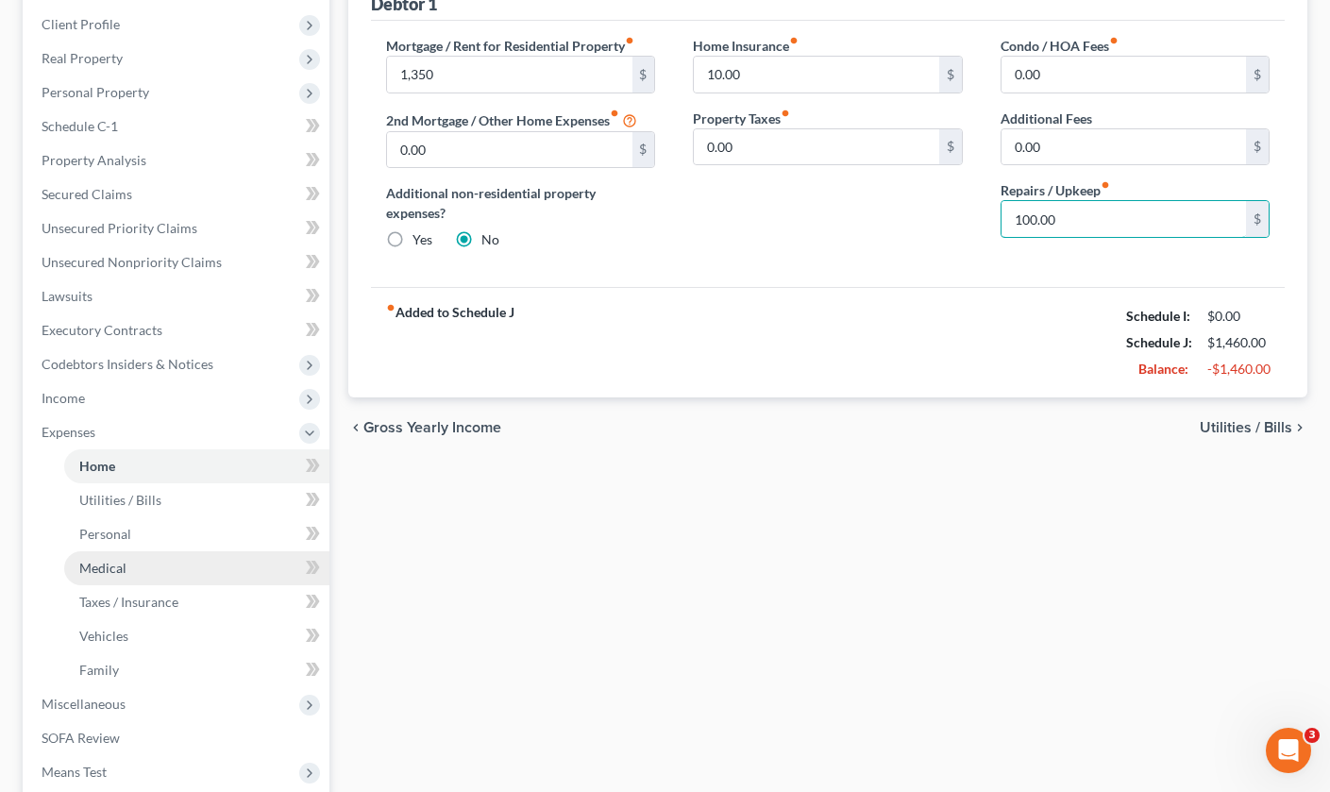
type input "100.00"
click at [142, 566] on link "Medical" at bounding box center [196, 568] width 265 height 34
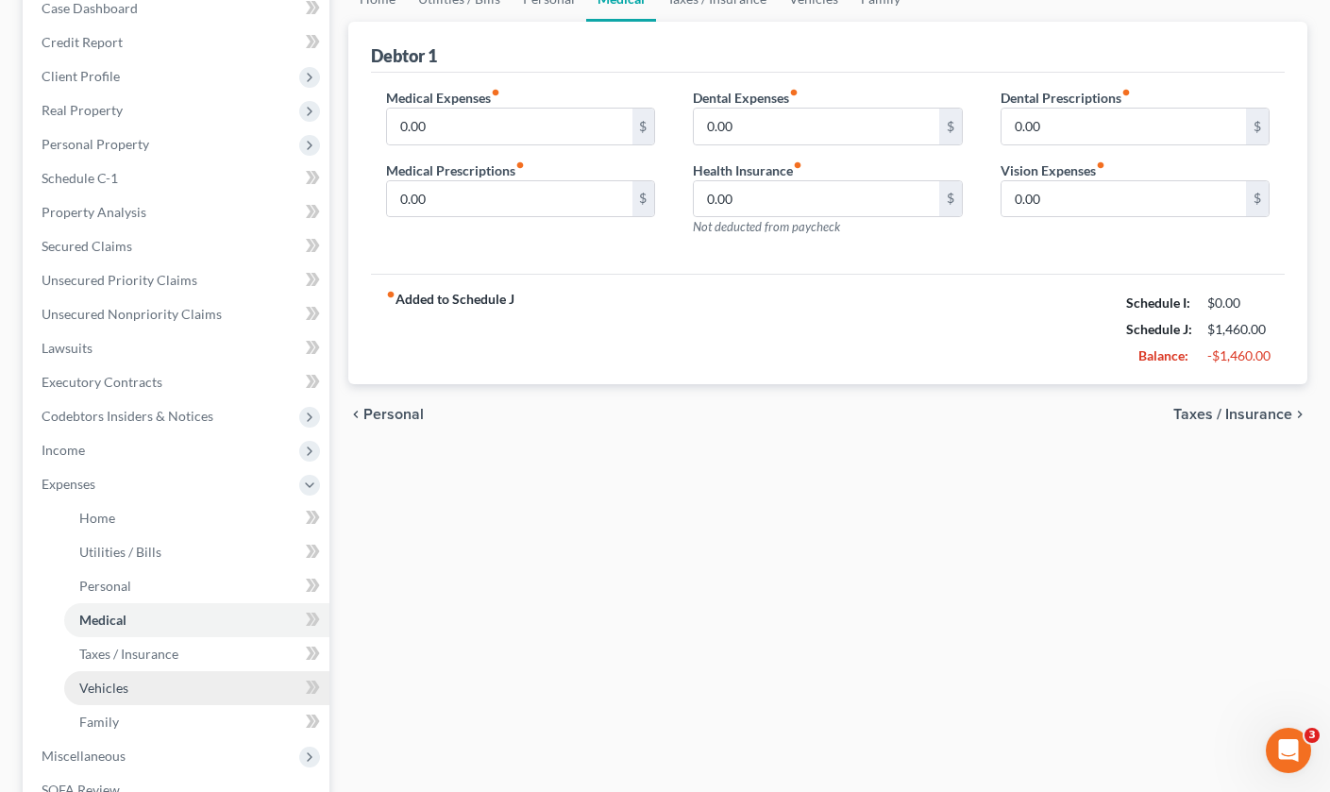
click at [124, 688] on span "Vehicles" at bounding box center [103, 687] width 49 height 16
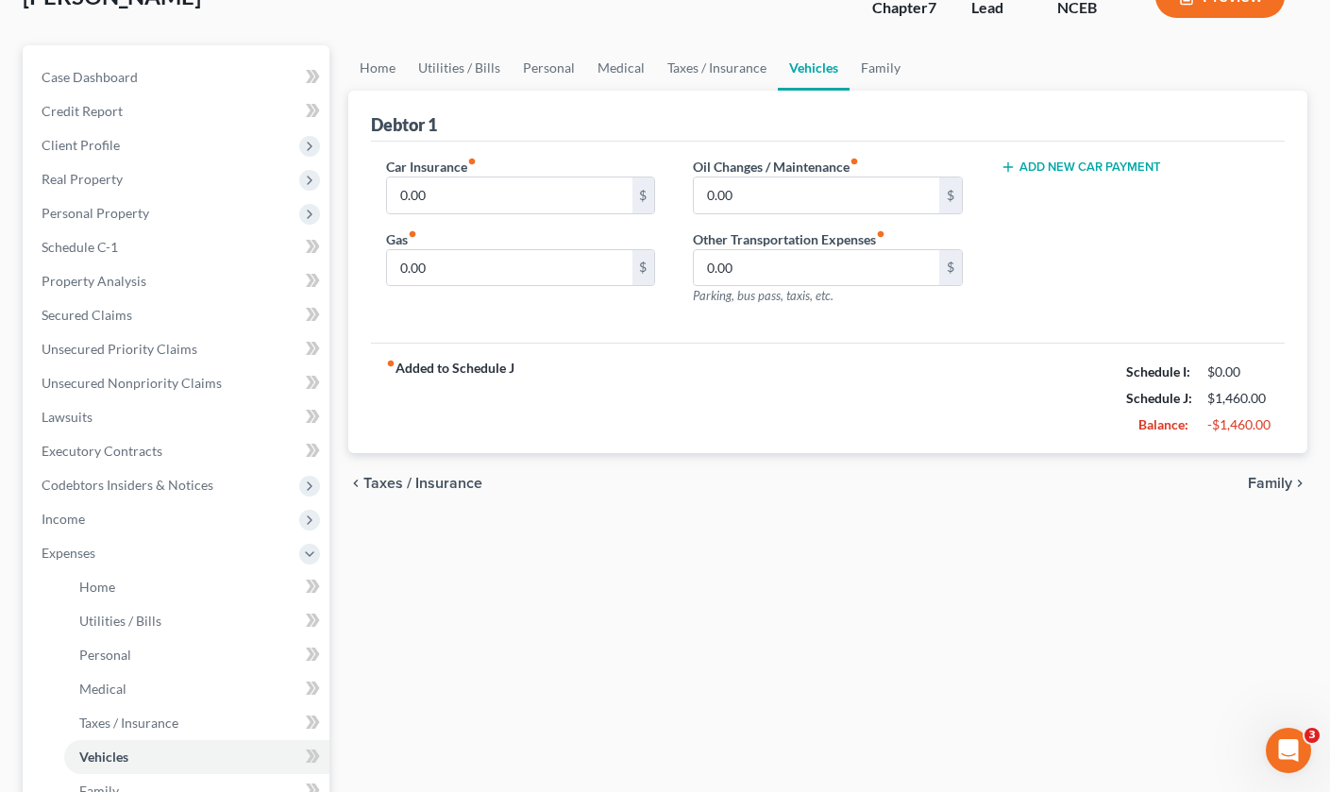
scroll to position [136, 0]
click at [599, 54] on link "Medical" at bounding box center [621, 67] width 70 height 45
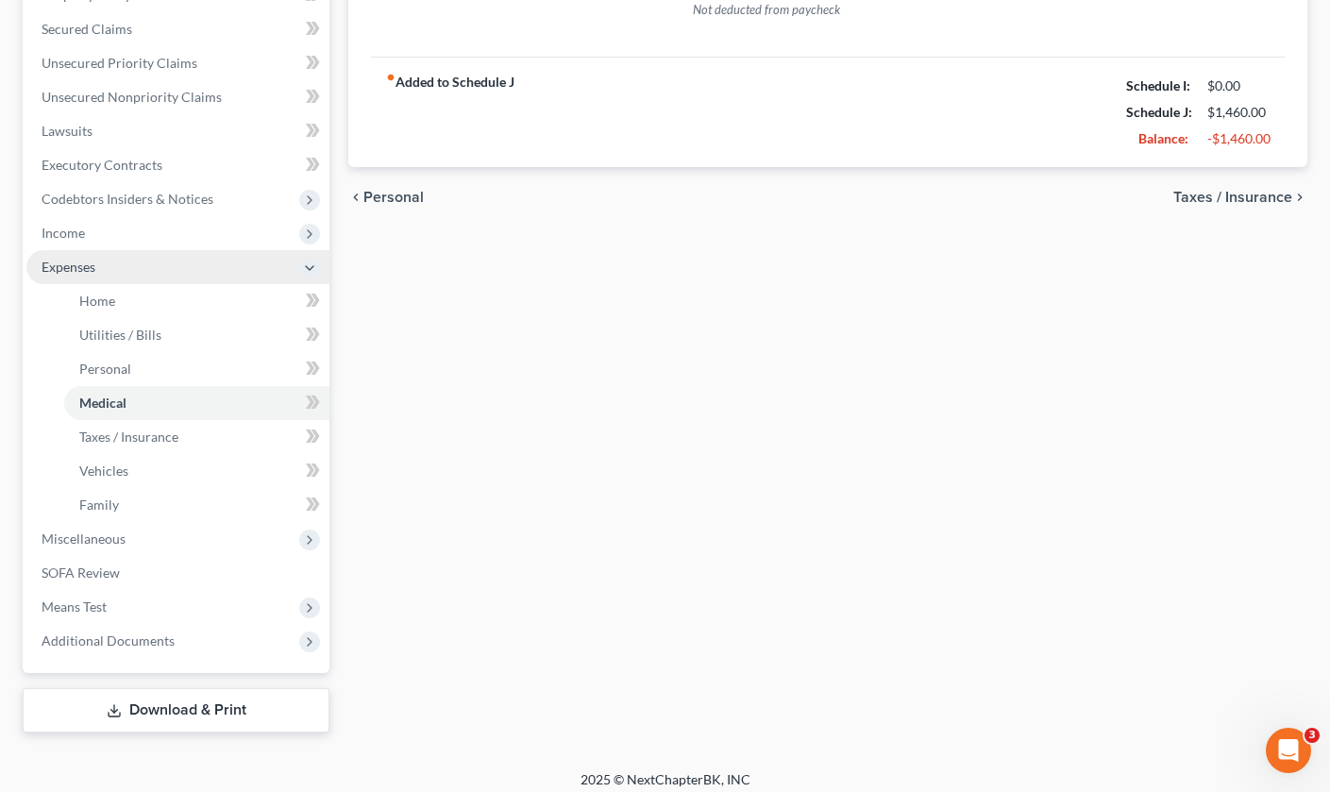
scroll to position [423, 0]
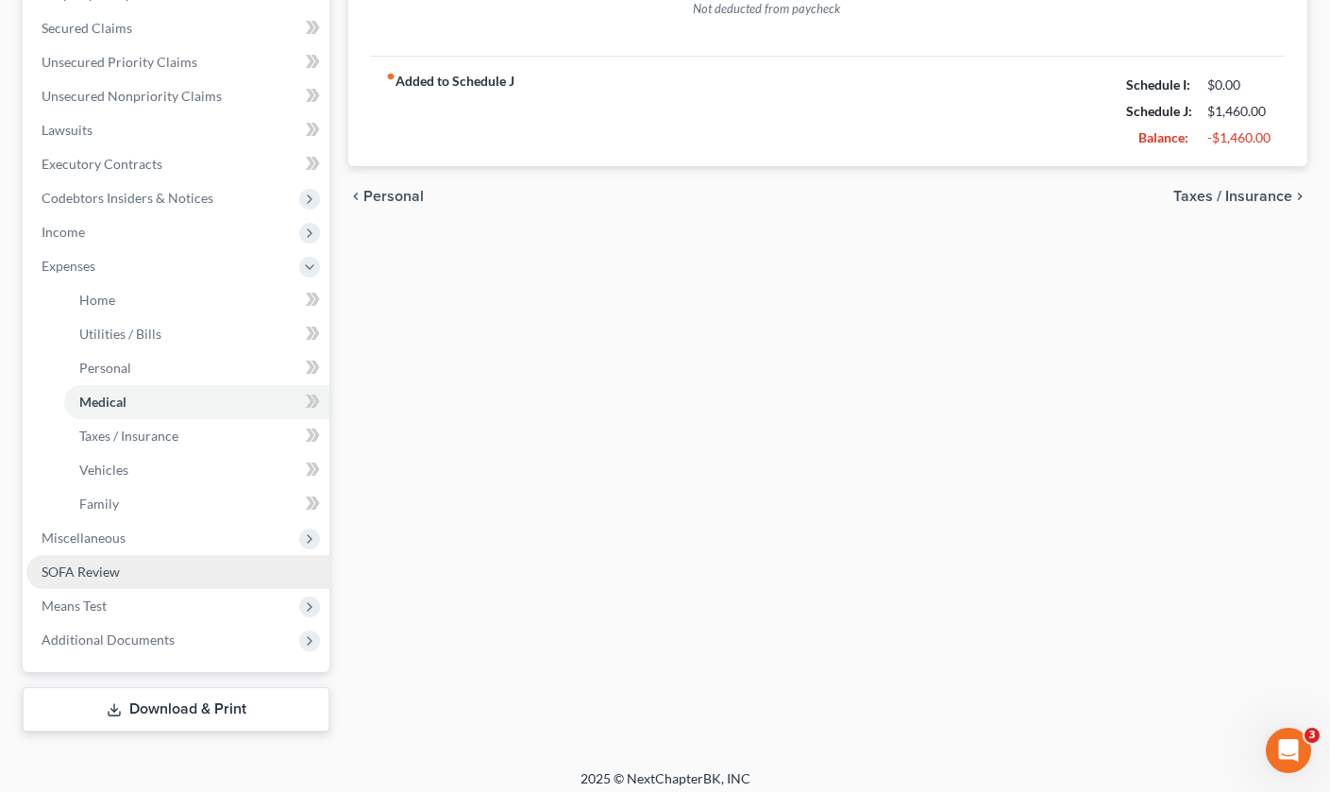
click at [141, 563] on link "SOFA Review" at bounding box center [177, 572] width 303 height 34
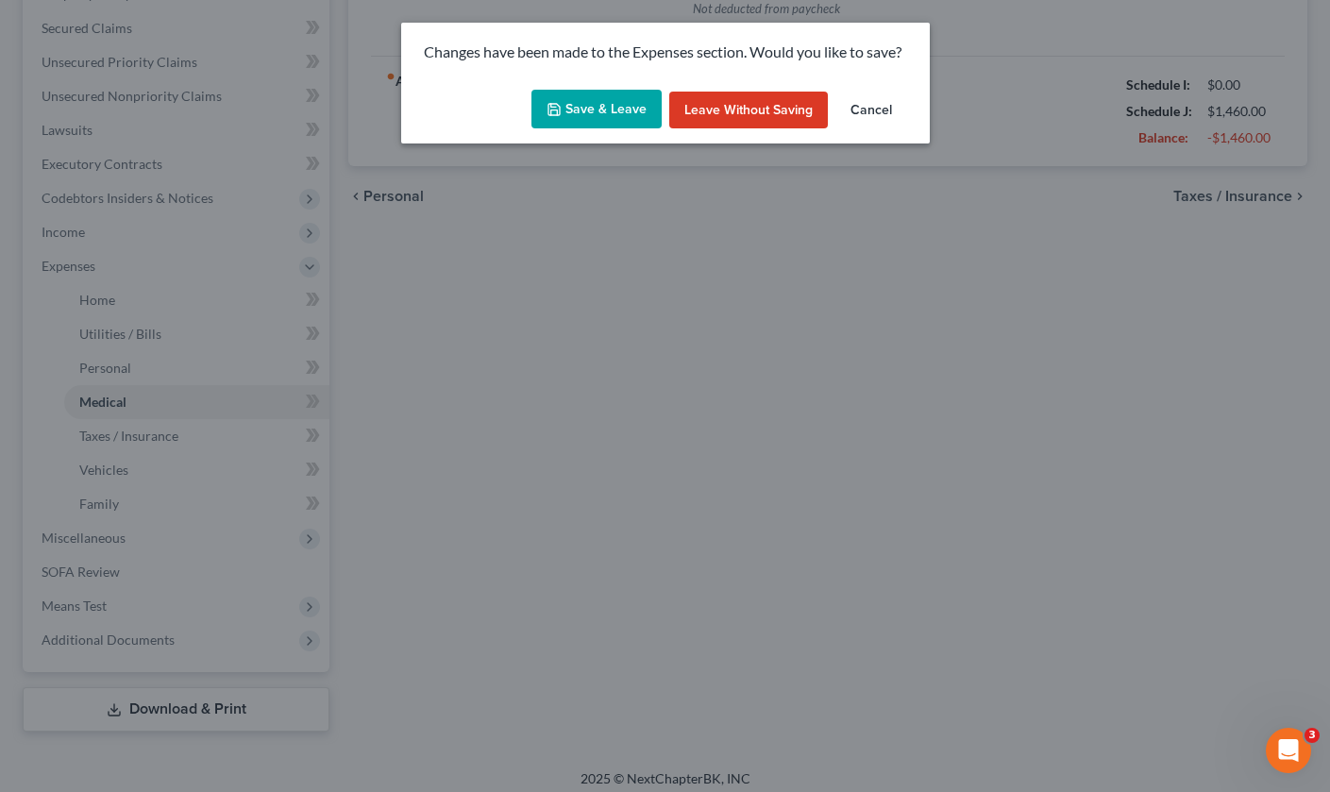
click at [615, 94] on button "Save & Leave" at bounding box center [596, 110] width 130 height 40
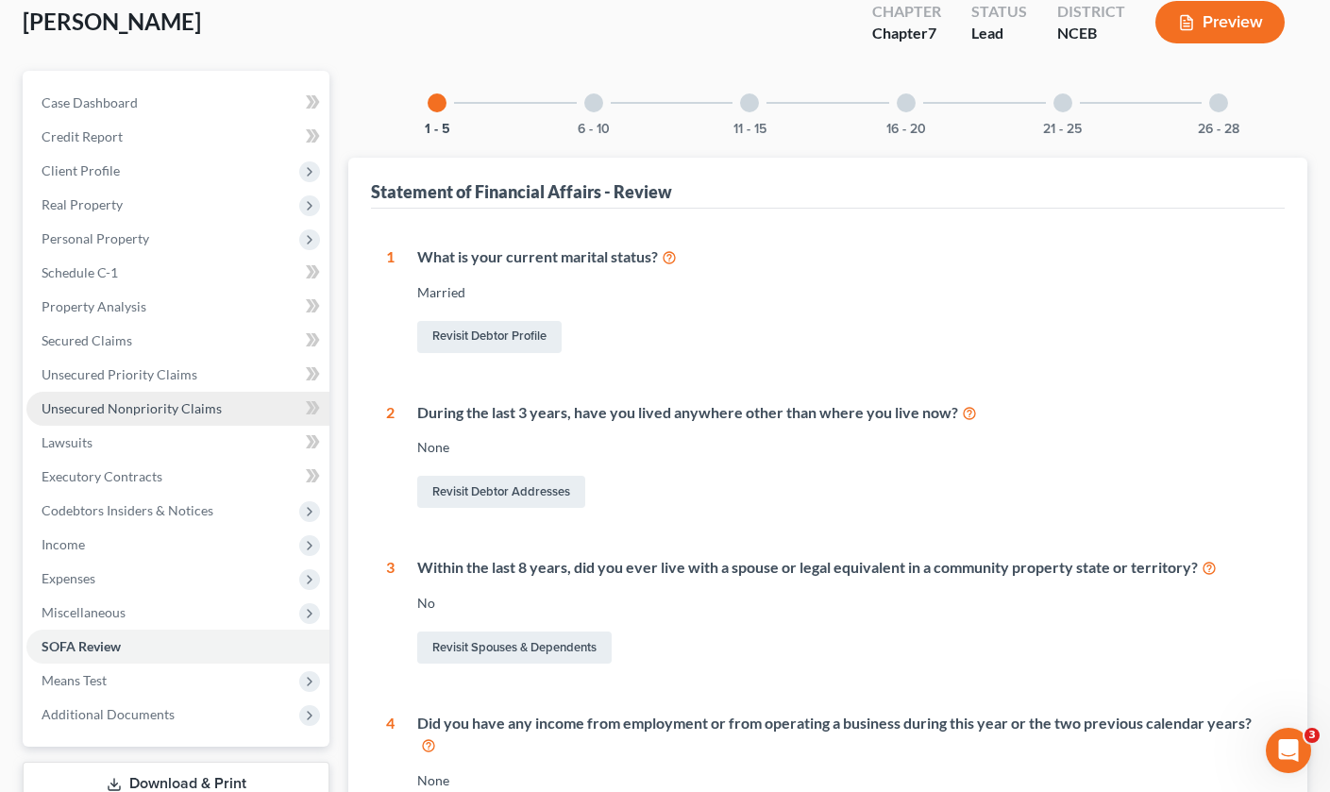
scroll to position [96, 0]
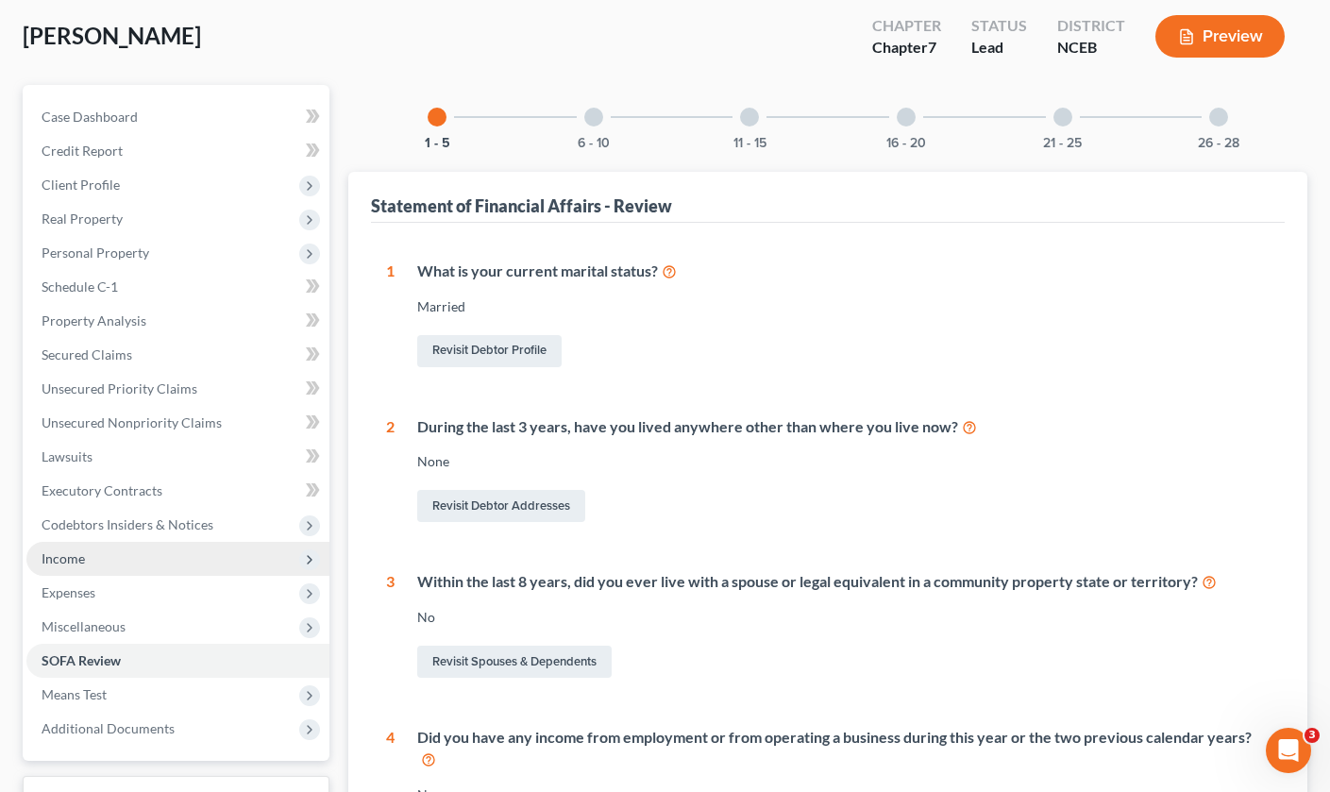
click at [95, 559] on span "Income" at bounding box center [177, 559] width 303 height 34
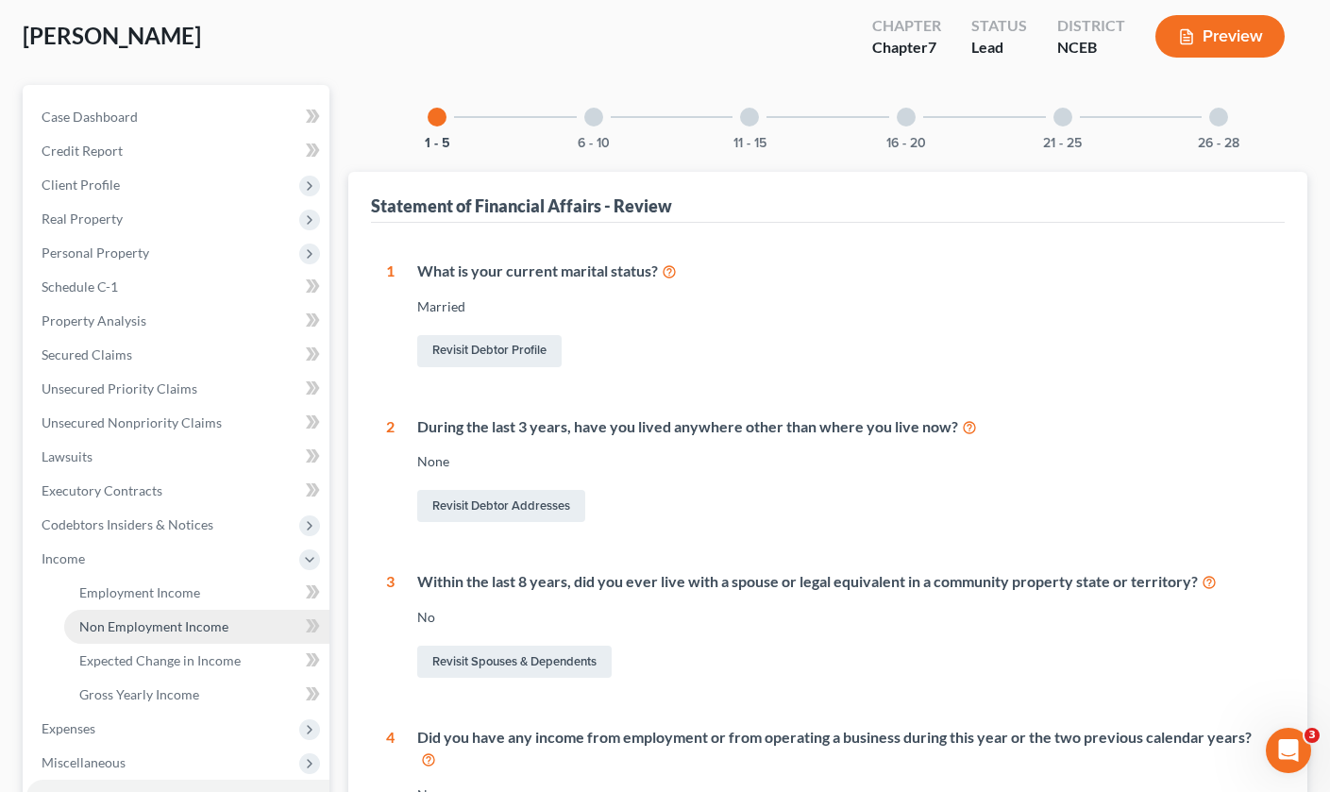
click at [124, 620] on span "Non Employment Income" at bounding box center [153, 626] width 149 height 16
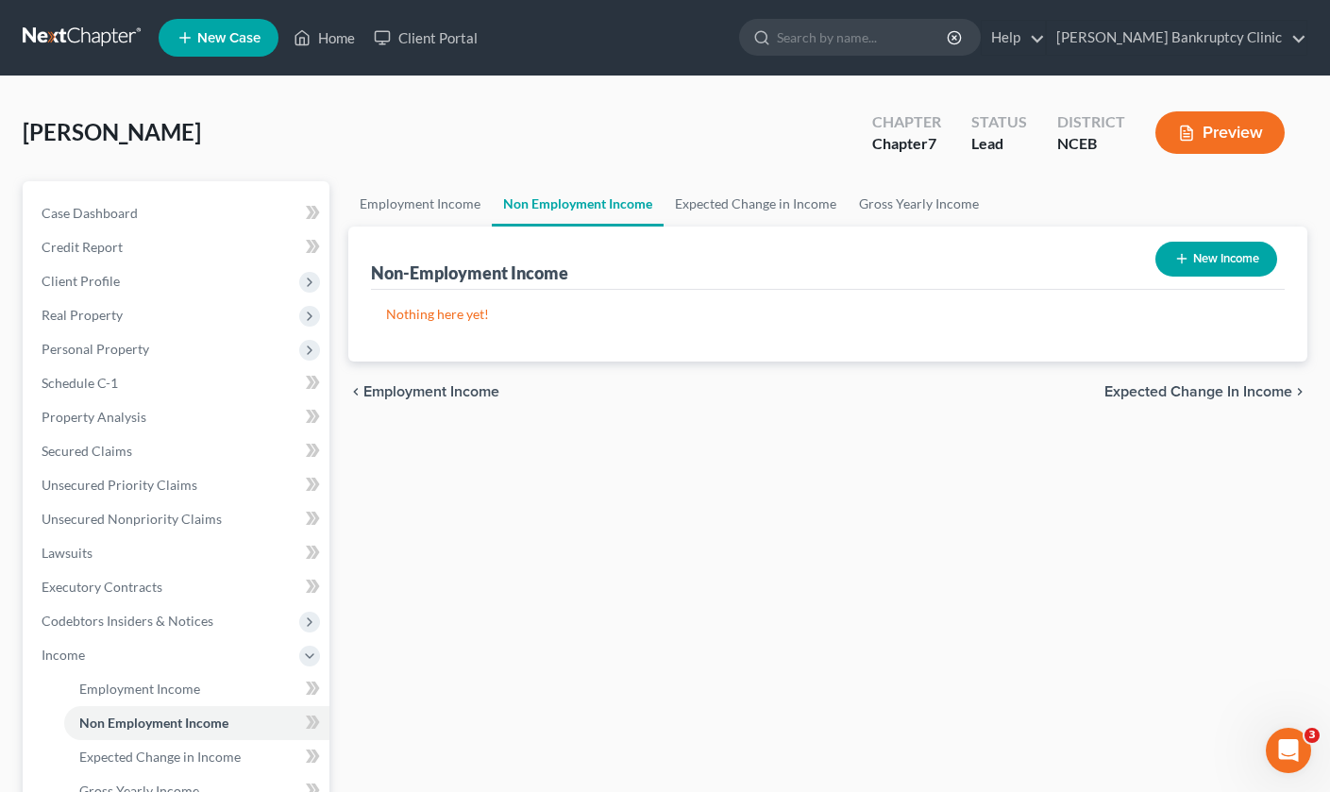
click at [1230, 269] on button "New Income" at bounding box center [1216, 259] width 122 height 35
select select "0"
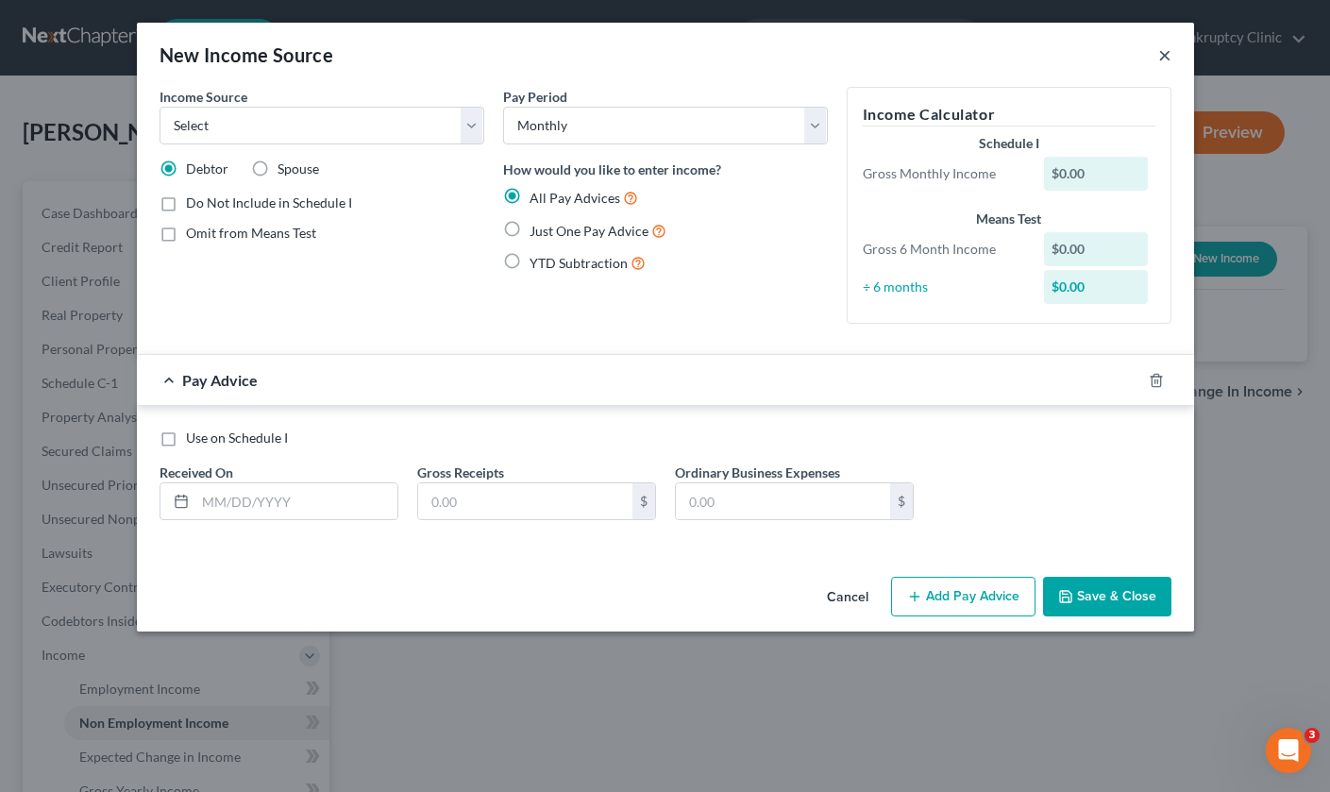
click at [1162, 55] on button "×" at bounding box center [1164, 54] width 13 height 23
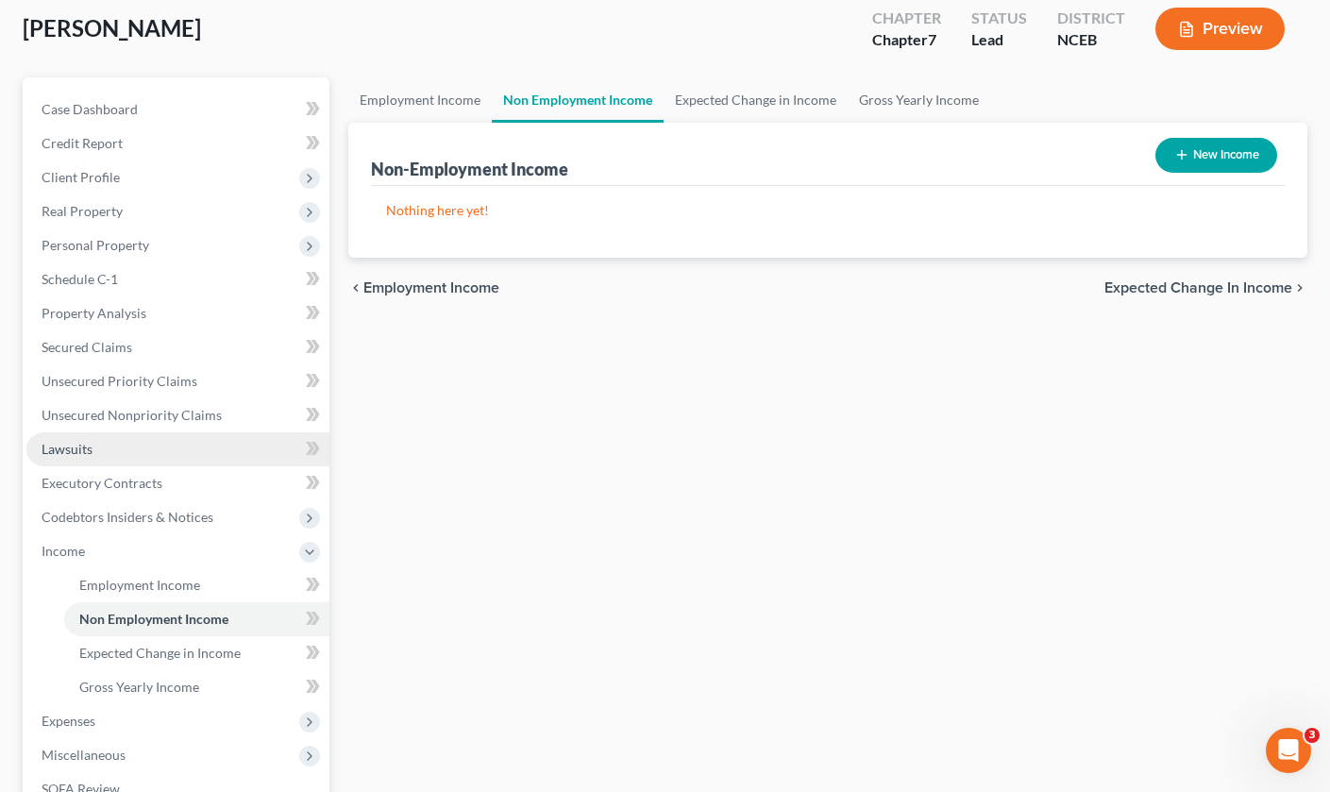
scroll to position [94, 0]
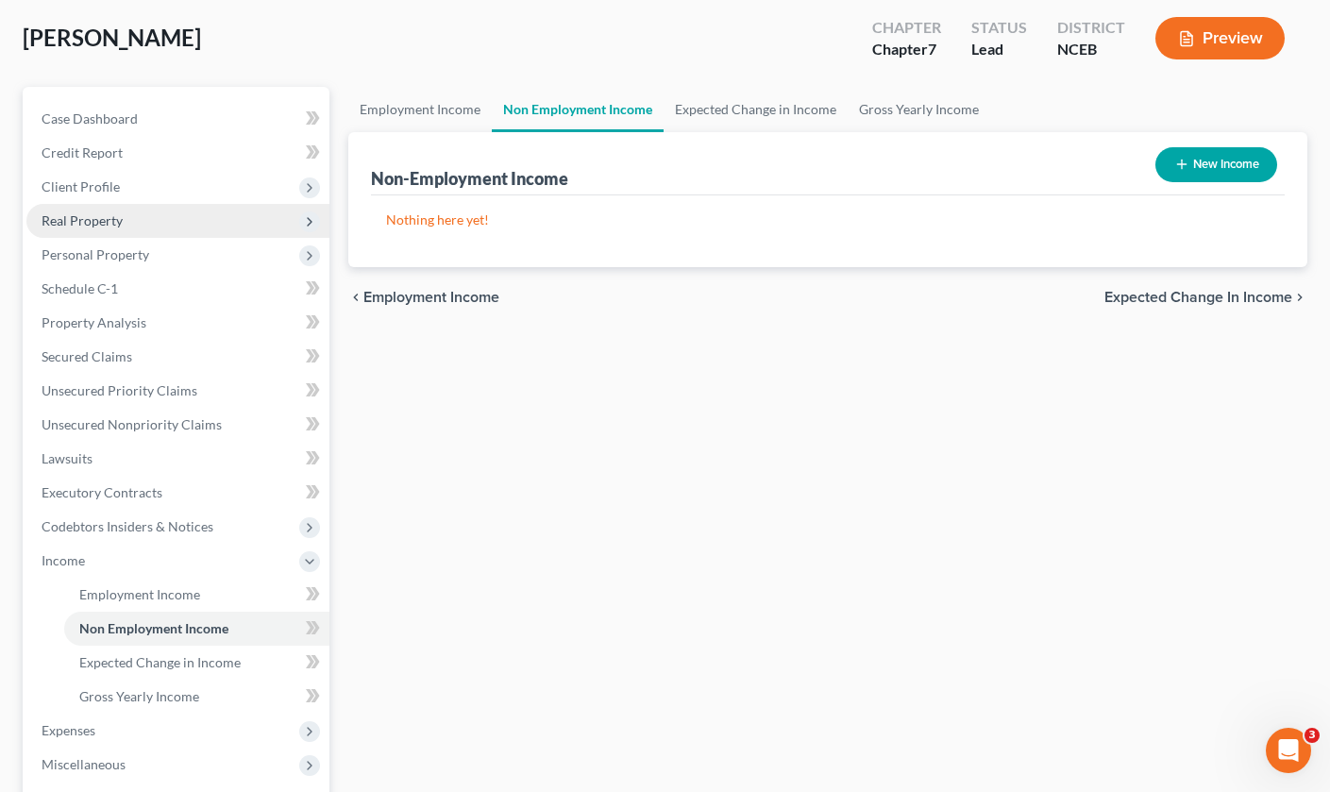
click at [145, 227] on span "Real Property" at bounding box center [177, 221] width 303 height 34
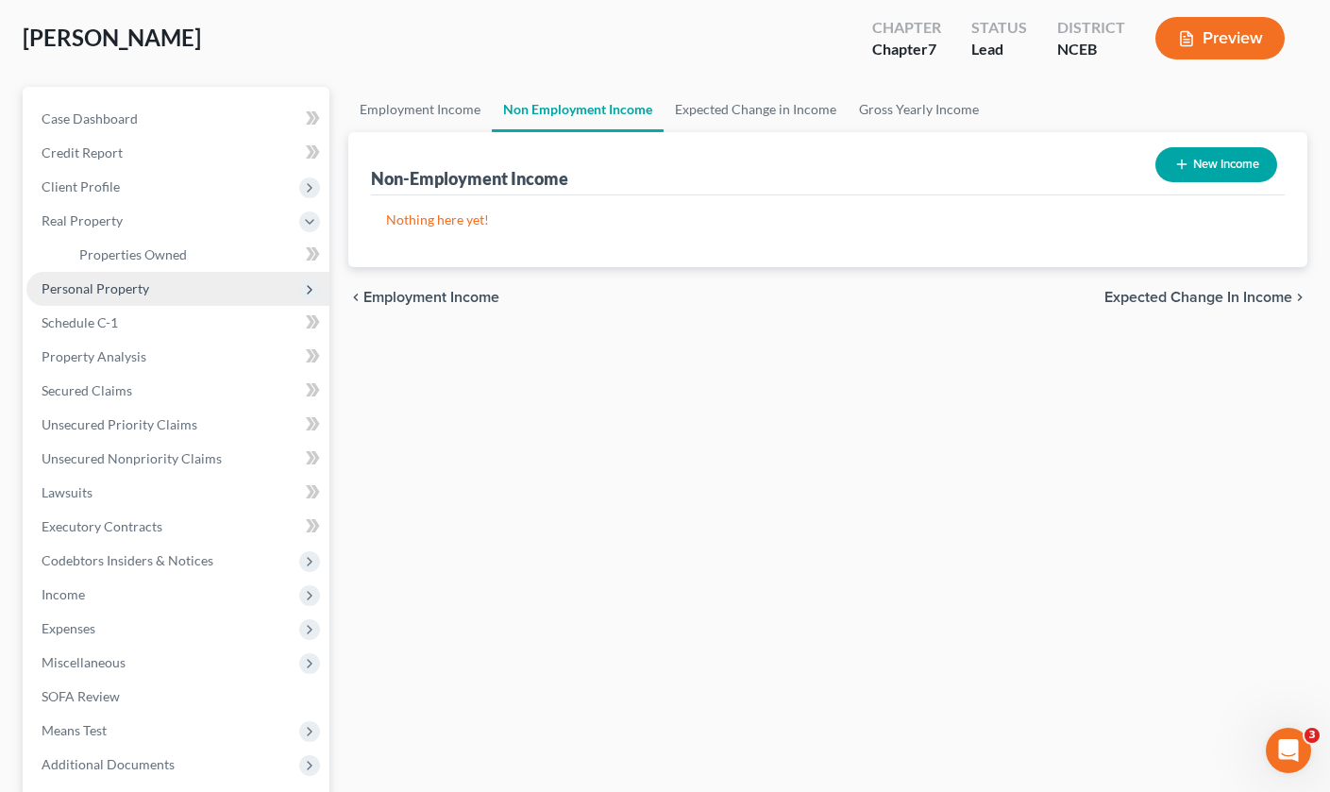
click at [144, 287] on span "Personal Property" at bounding box center [96, 288] width 108 height 16
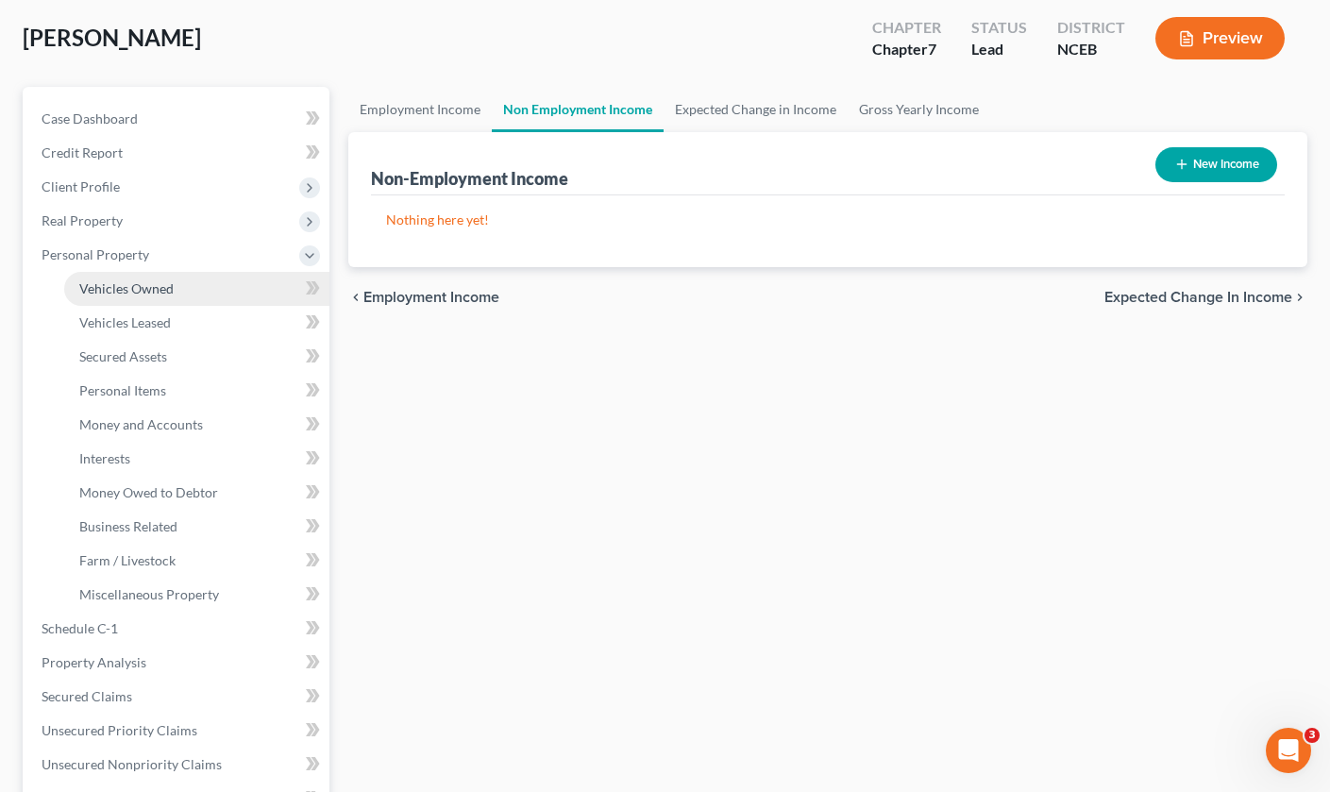
click at [144, 293] on span "Vehicles Owned" at bounding box center [126, 288] width 94 height 16
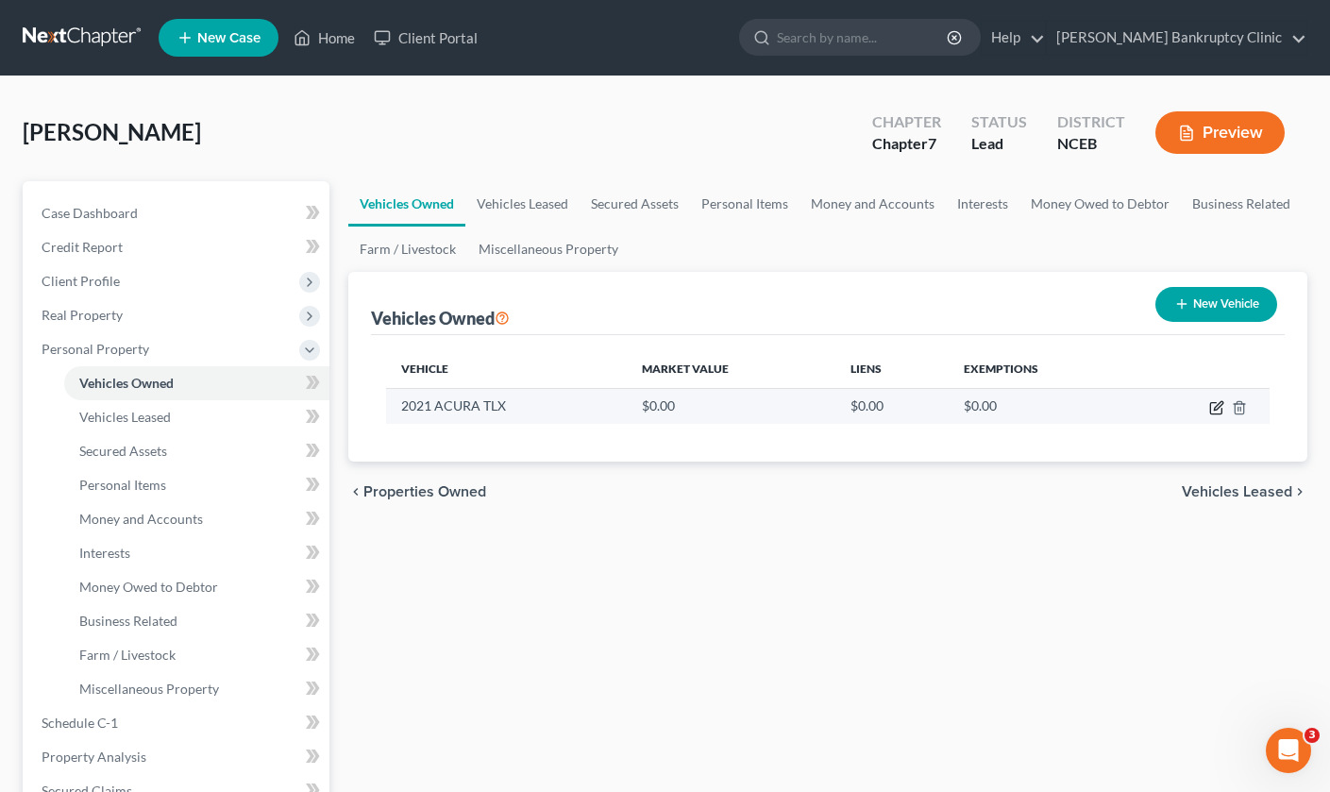
click at [1214, 410] on icon "button" at bounding box center [1218, 405] width 8 height 8
select select "0"
select select "5"
select select "3"
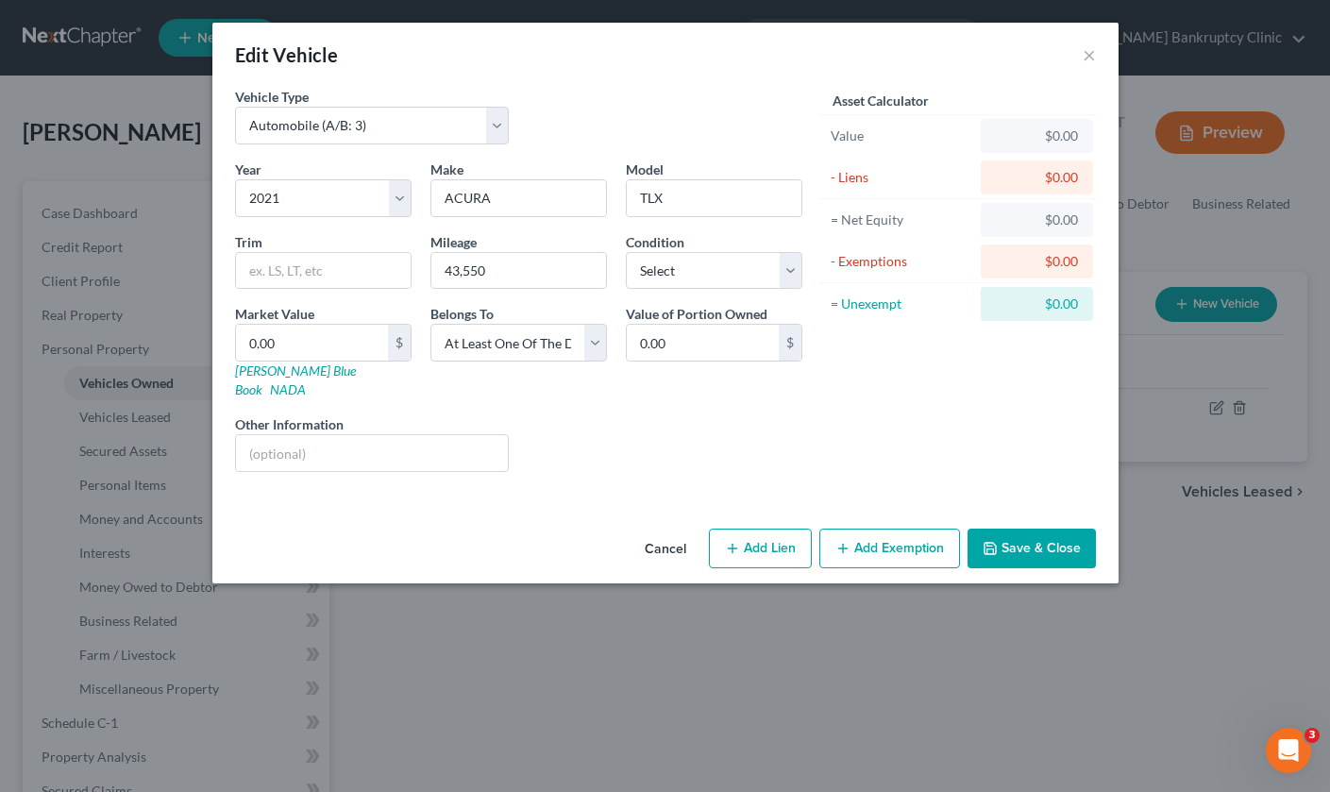
click at [1045, 538] on button "Save & Close" at bounding box center [1031, 548] width 128 height 40
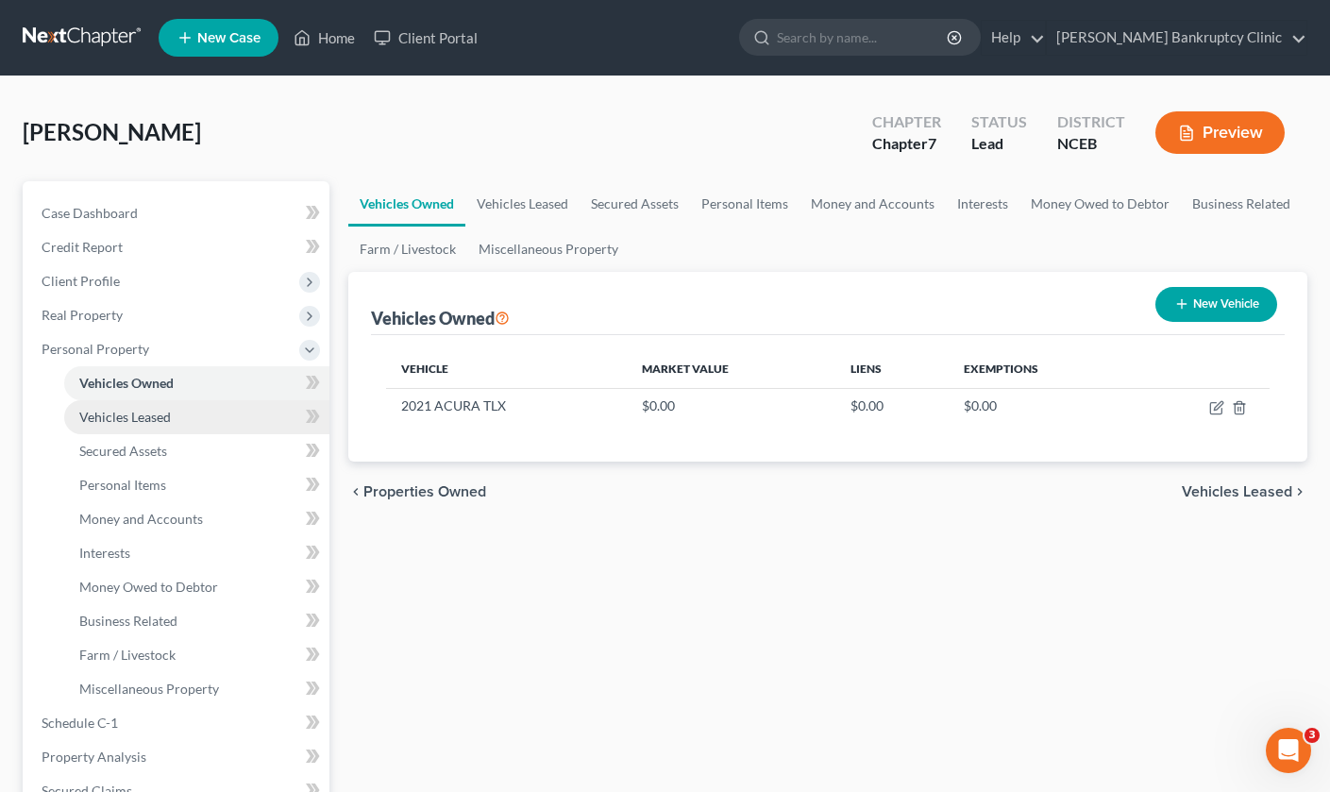
click at [232, 417] on link "Vehicles Leased" at bounding box center [196, 417] width 265 height 34
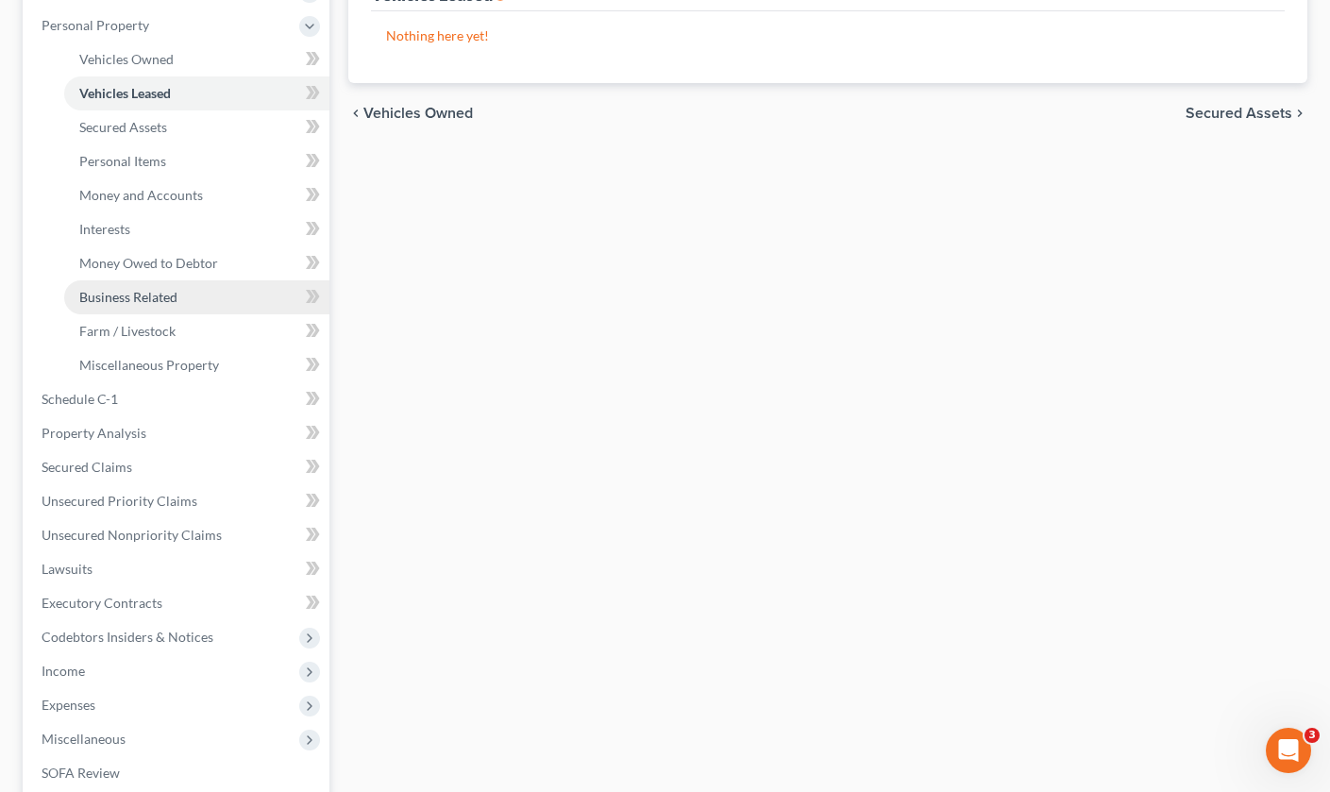
scroll to position [330, 0]
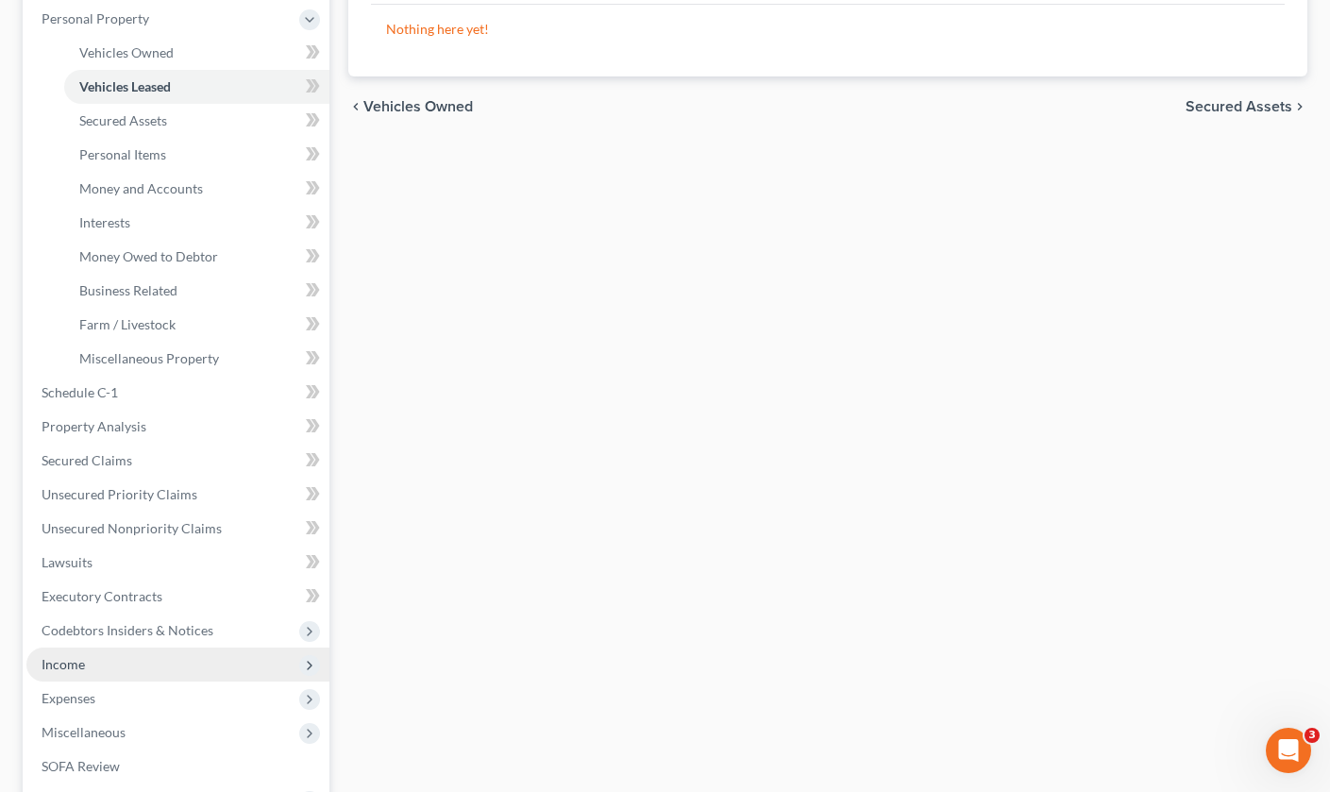
click at [208, 662] on span "Income" at bounding box center [177, 664] width 303 height 34
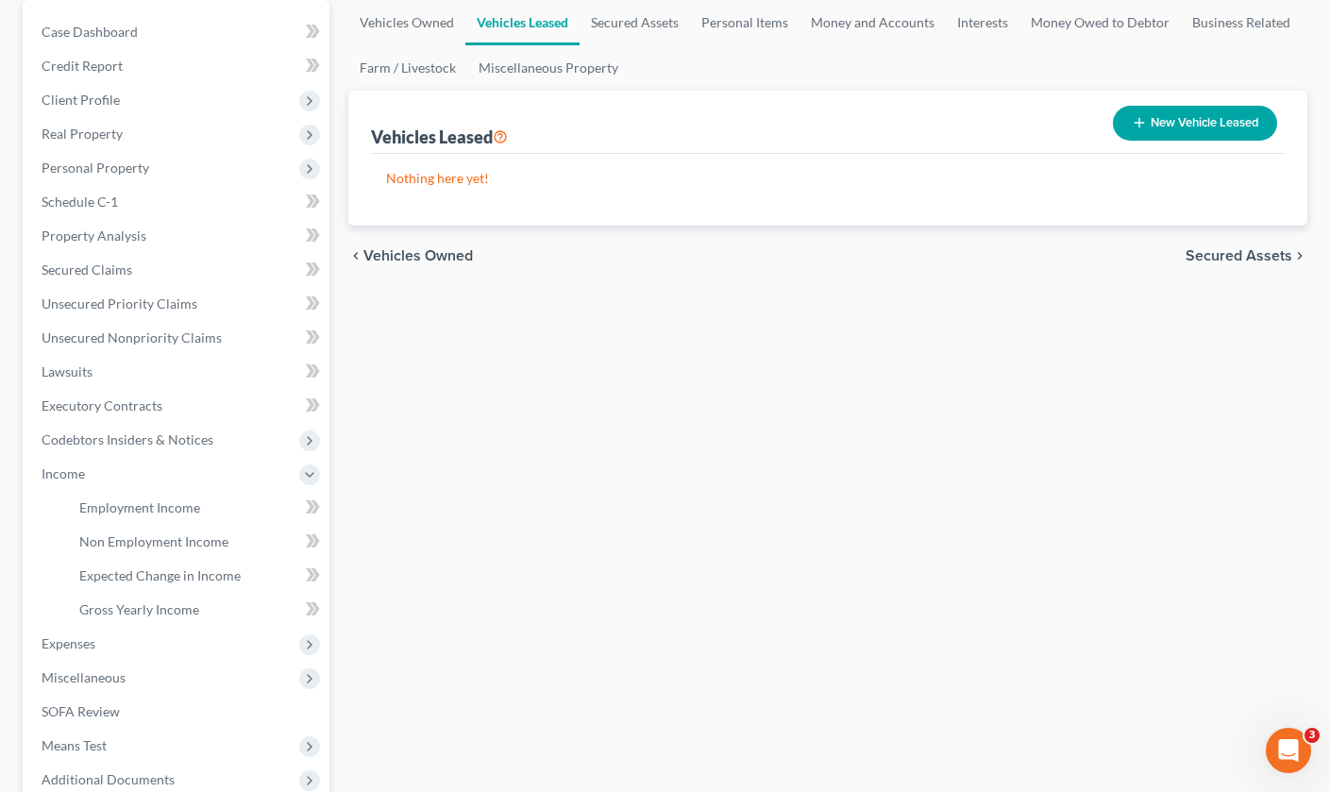
scroll to position [182, 0]
click at [187, 538] on span "Non Employment Income" at bounding box center [153, 540] width 149 height 16
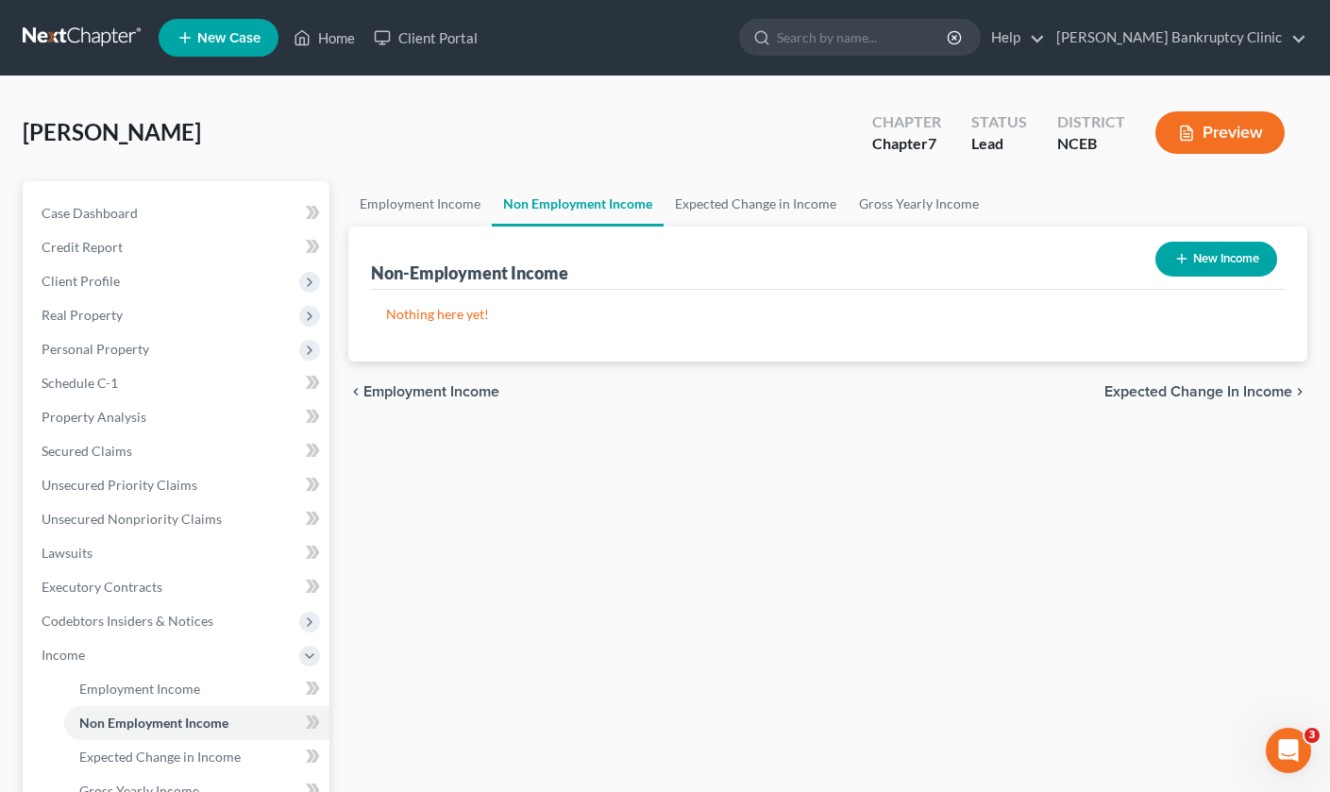
click at [1195, 269] on button "New Income" at bounding box center [1216, 259] width 122 height 35
select select "0"
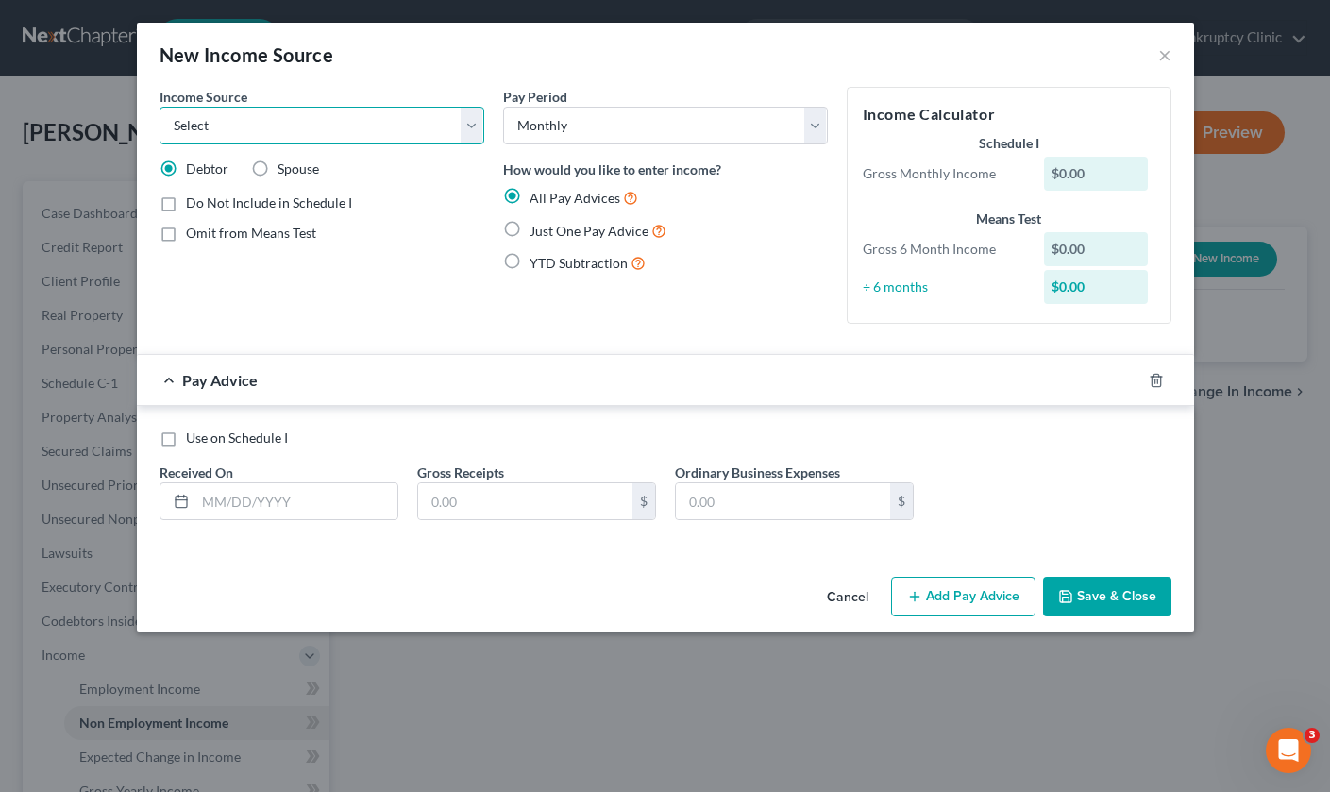
select select "4"
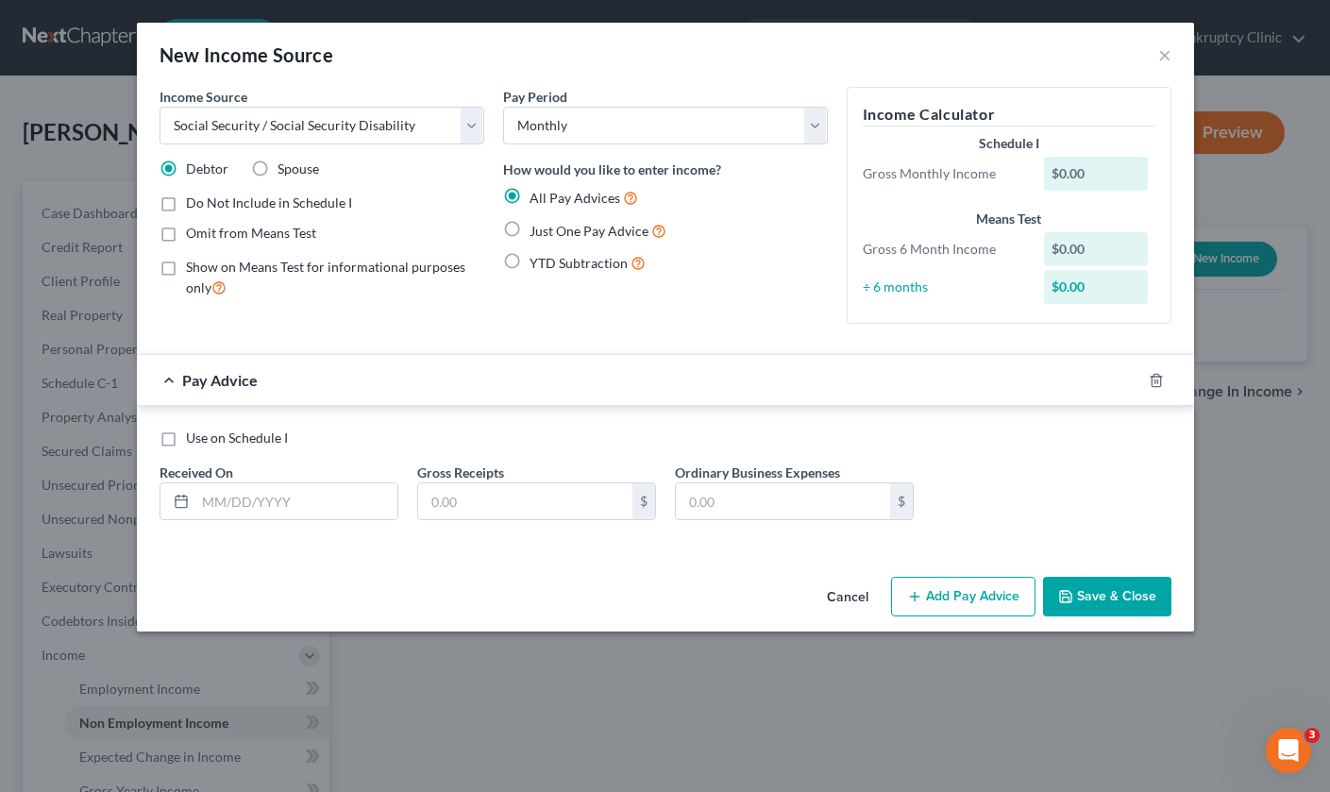
click at [1067, 175] on div "$0.00" at bounding box center [1096, 174] width 104 height 34
click at [1061, 174] on div "$0.00" at bounding box center [1096, 174] width 104 height 34
click at [696, 378] on div "Pay Advice" at bounding box center [639, 380] width 1004 height 50
click at [317, 499] on input "text" at bounding box center [296, 501] width 202 height 36
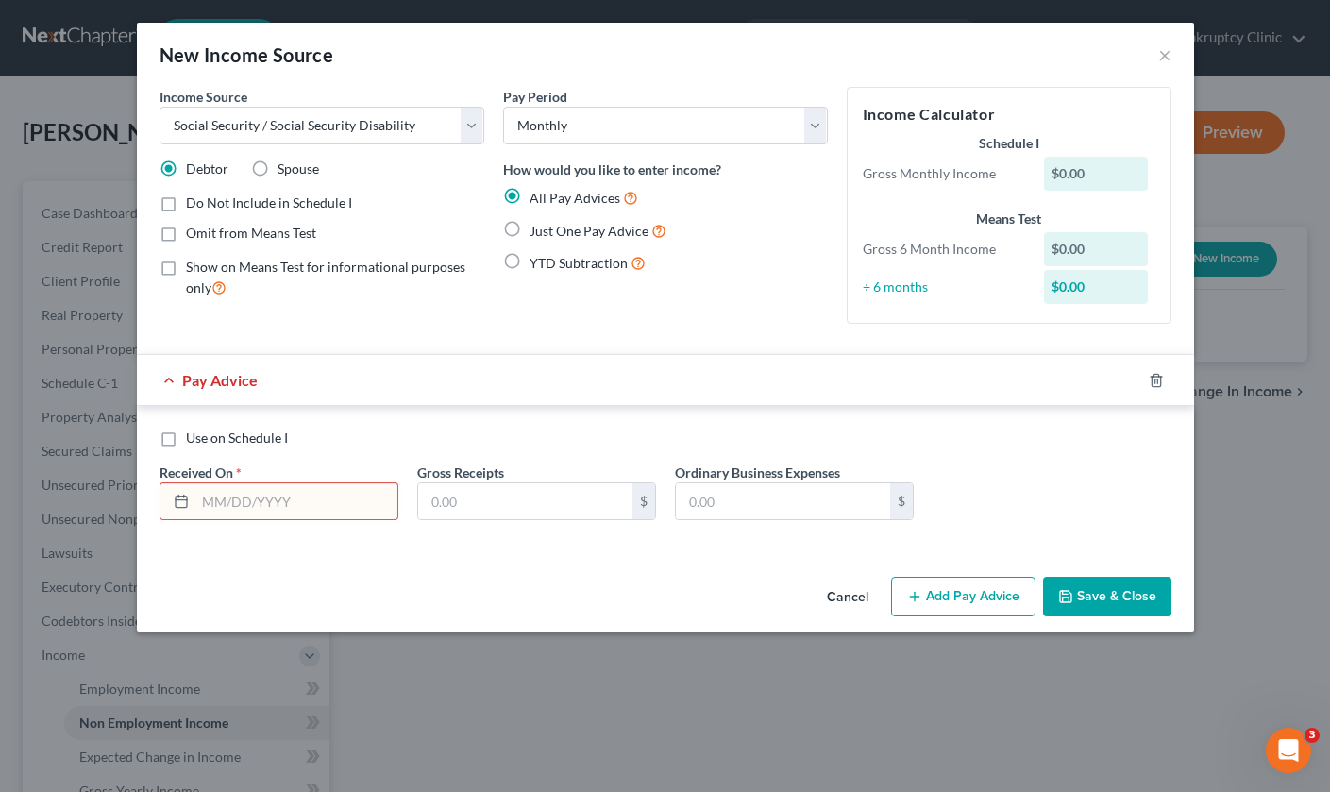
click at [529, 231] on label "Just One Pay Advice" at bounding box center [597, 231] width 137 height 22
click at [537, 231] on input "Just One Pay Advice" at bounding box center [543, 226] width 12 height 12
radio input "true"
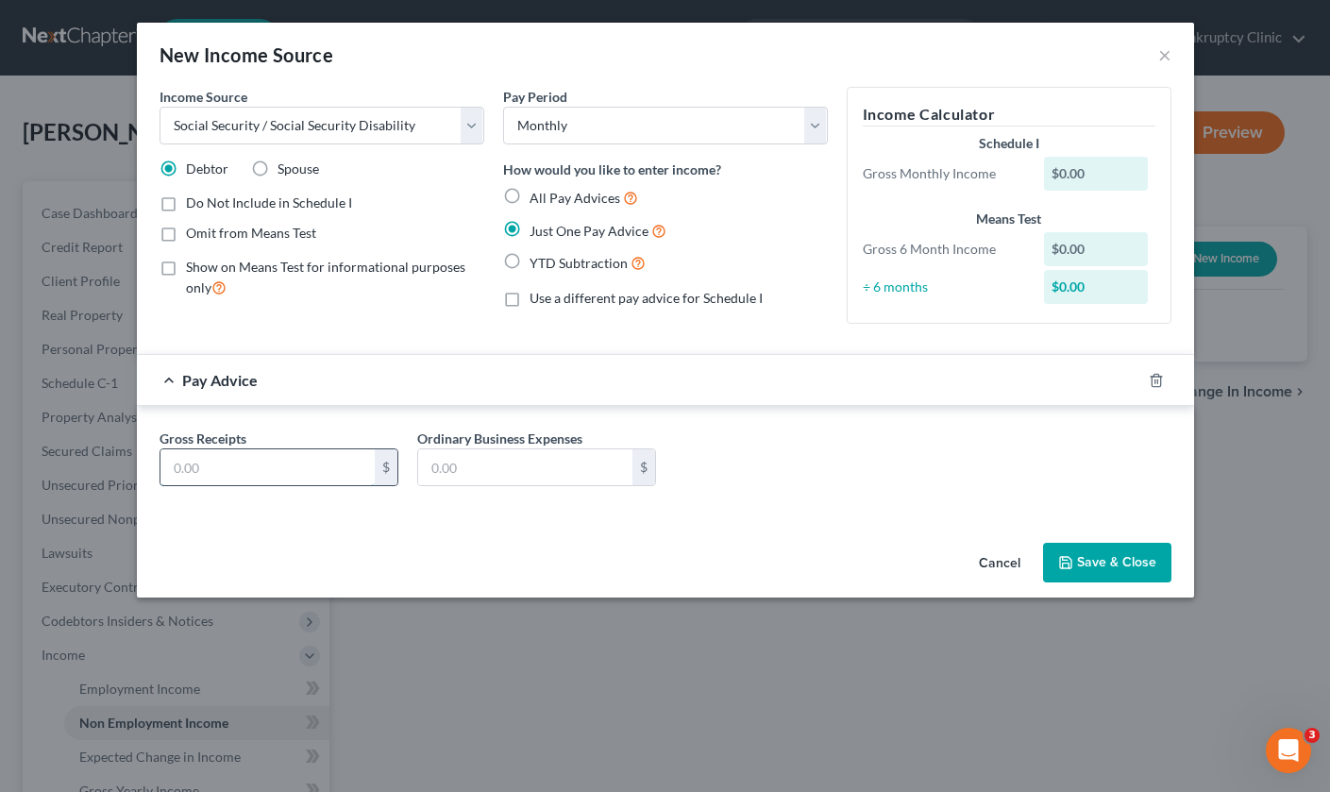
click at [297, 457] on input "text" at bounding box center [267, 467] width 214 height 36
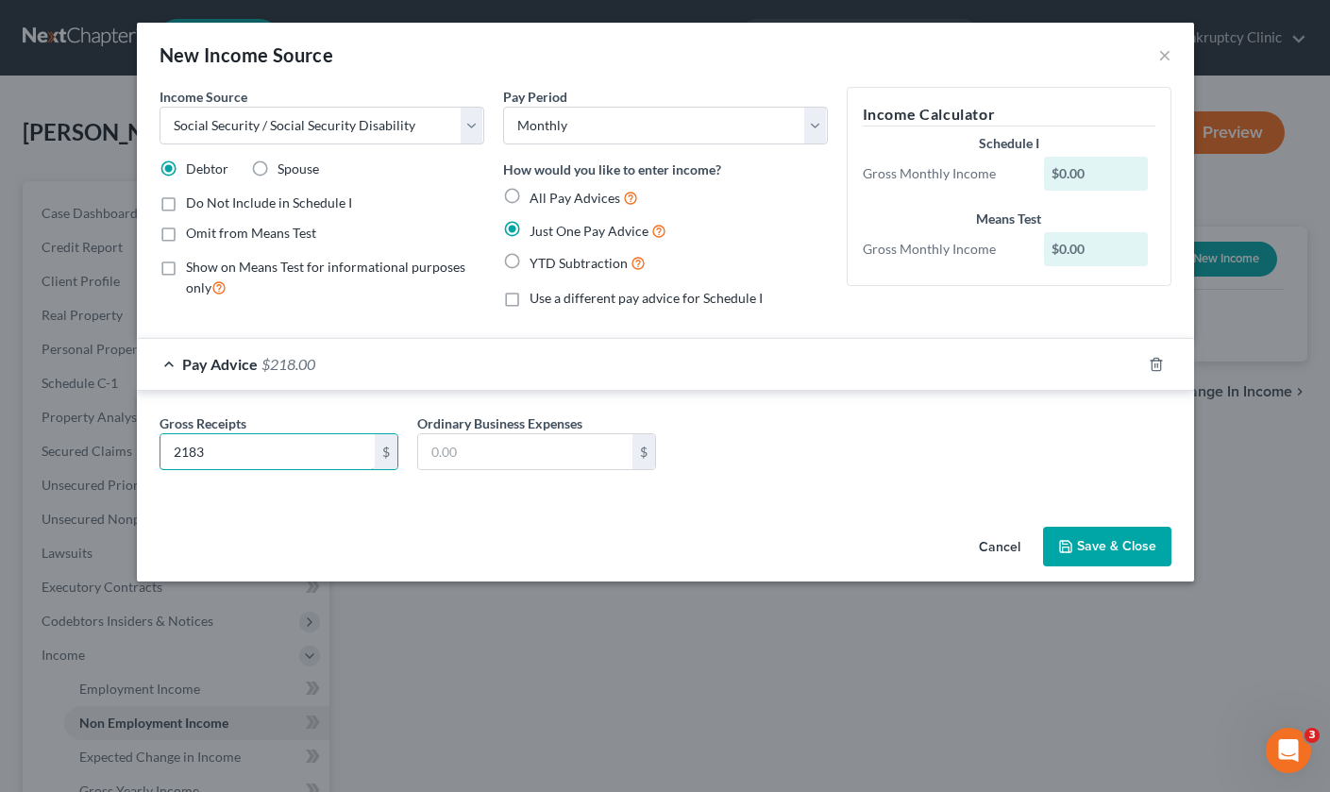
type input "2,183"
click at [1097, 538] on button "Save & Close" at bounding box center [1107, 547] width 128 height 40
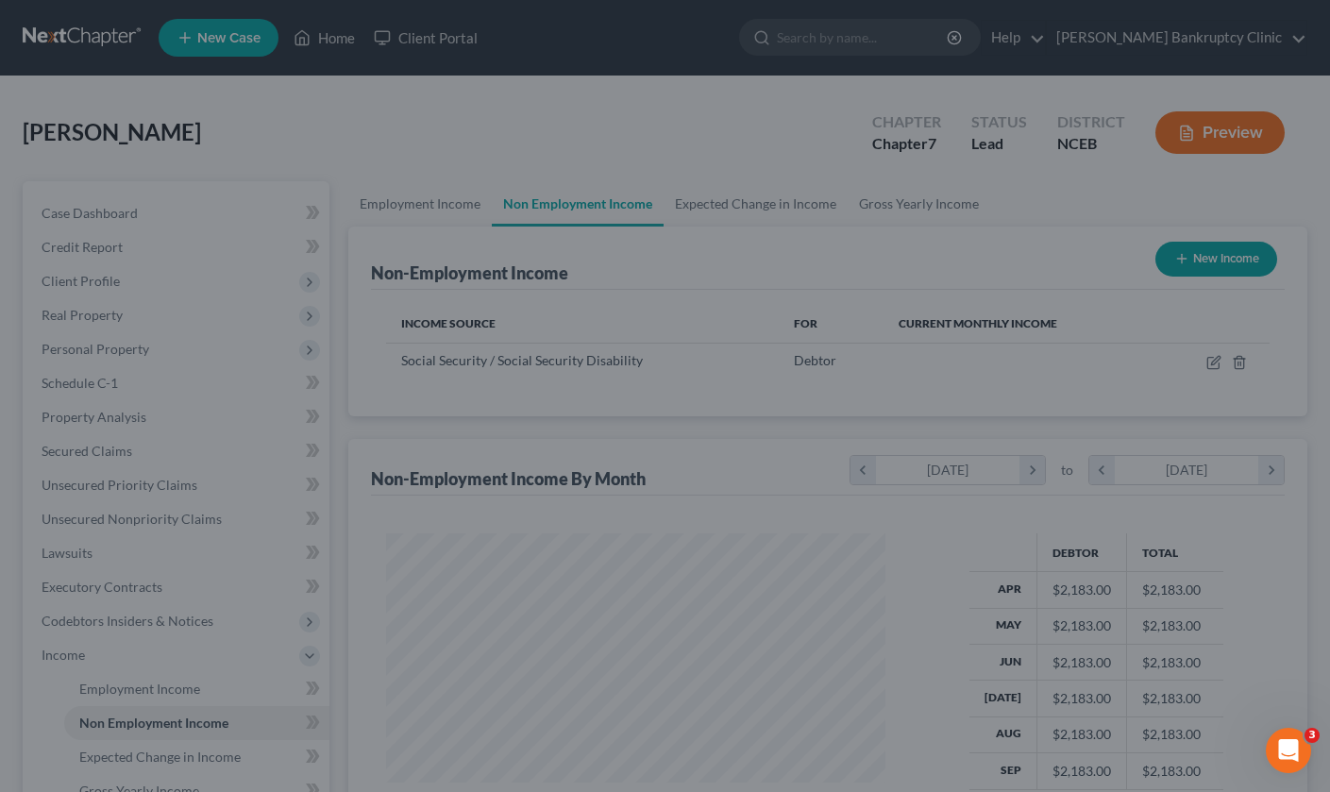
scroll to position [338, 537]
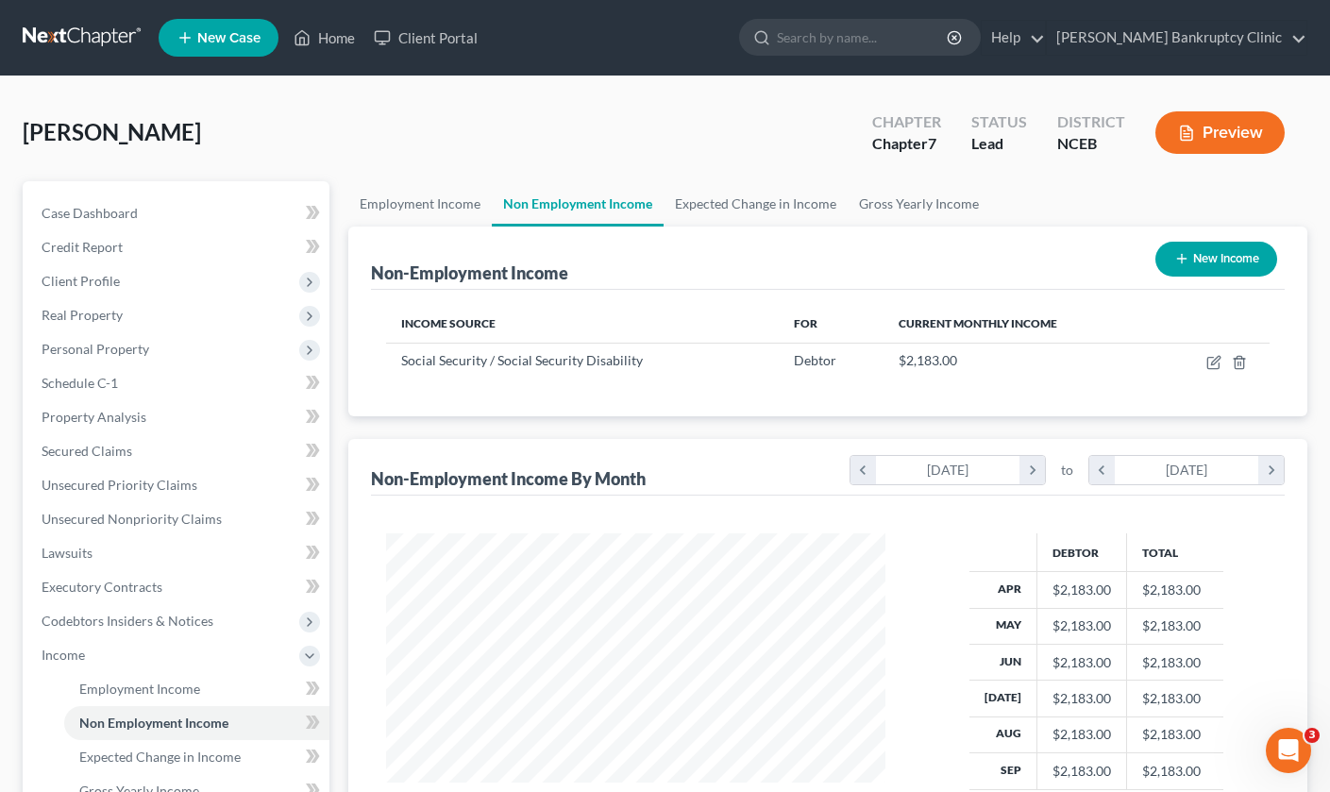
click at [1199, 255] on button "New Income" at bounding box center [1216, 259] width 122 height 35
select select "0"
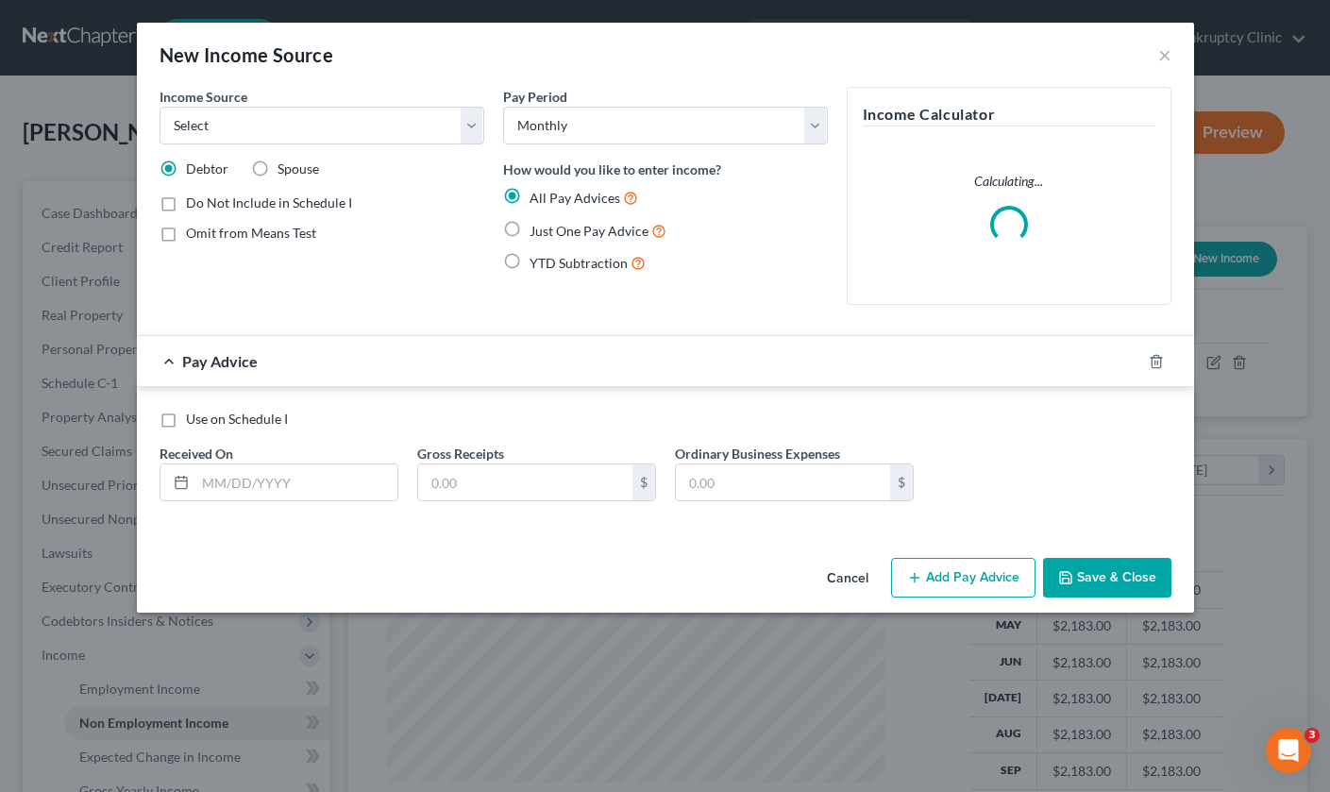
click at [277, 168] on label "Spouse" at bounding box center [298, 168] width 42 height 19
click at [285, 168] on input "Spouse" at bounding box center [291, 165] width 12 height 12
radio input "true"
select select "4"
click at [529, 227] on label "Just One Pay Advice" at bounding box center [597, 231] width 137 height 22
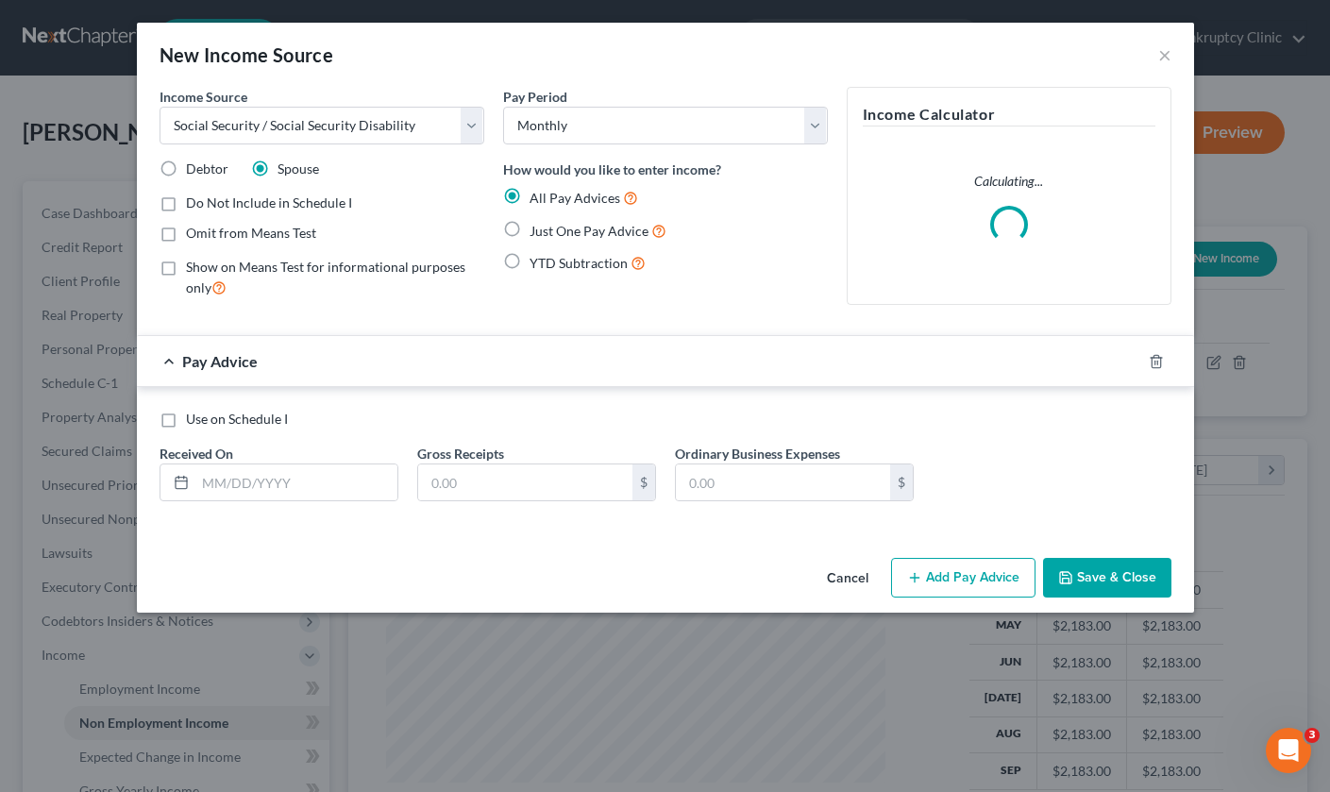
click at [537, 227] on input "Just One Pay Advice" at bounding box center [543, 226] width 12 height 12
radio input "true"
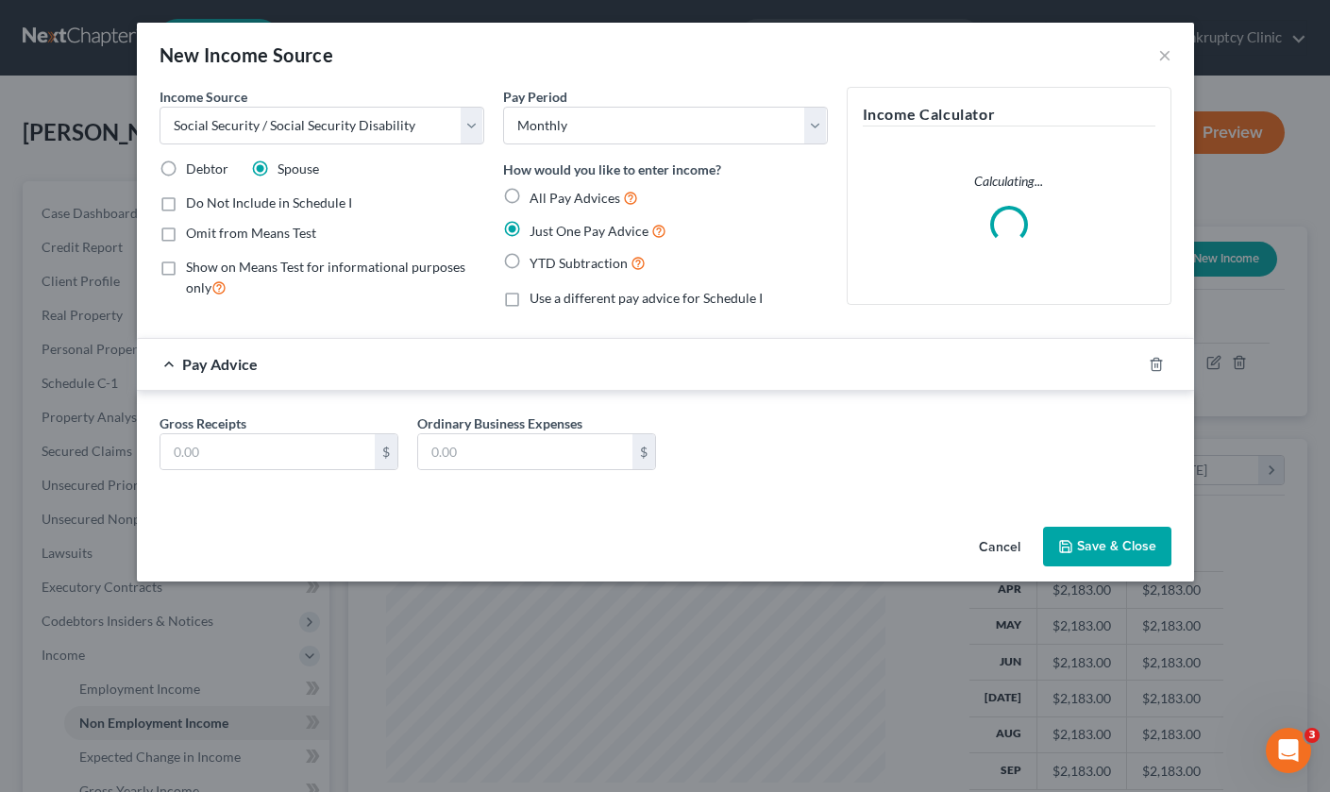
click at [234, 469] on div "Gross Receipts $ Ordinary Business Expenses $" at bounding box center [665, 449] width 1030 height 73
click at [234, 452] on input "text" at bounding box center [267, 452] width 214 height 36
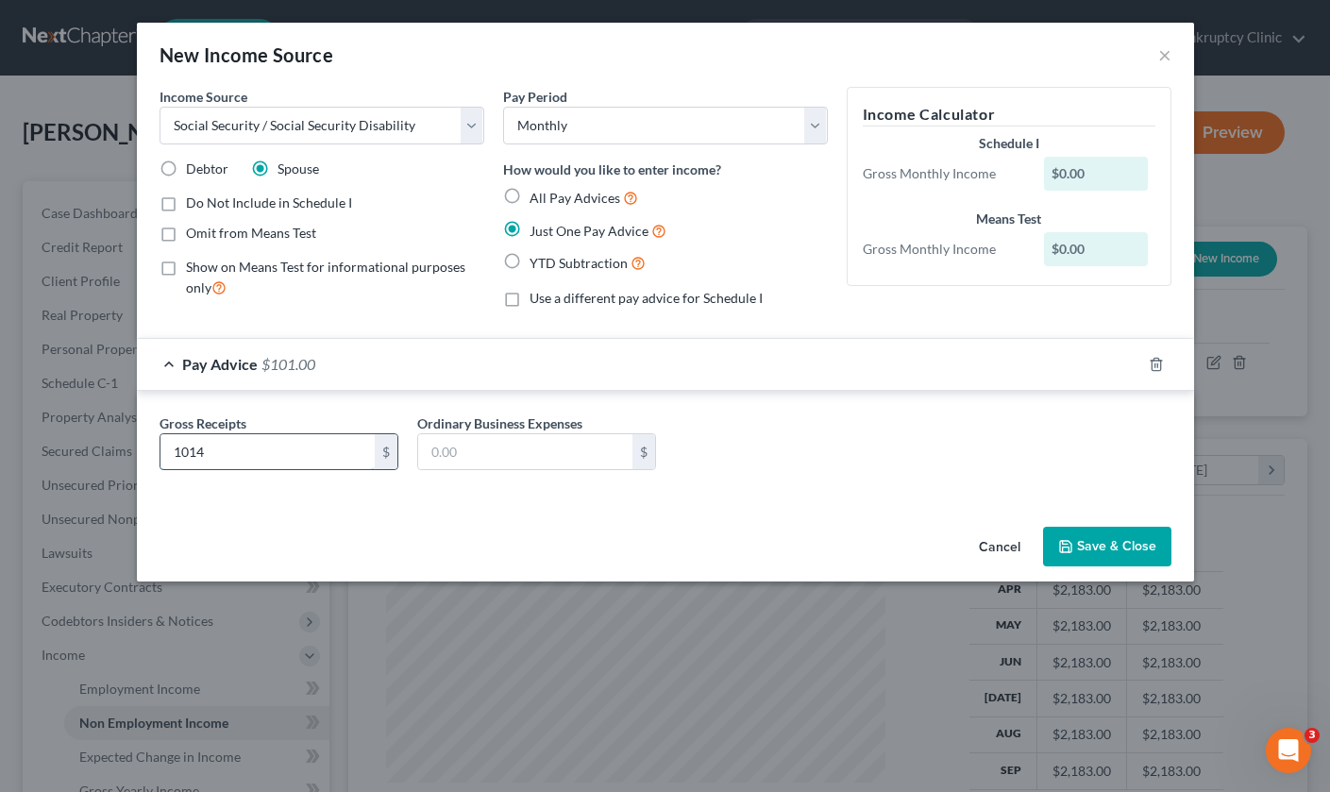
type input "1,014"
click at [1117, 543] on button "Save & Close" at bounding box center [1107, 547] width 128 height 40
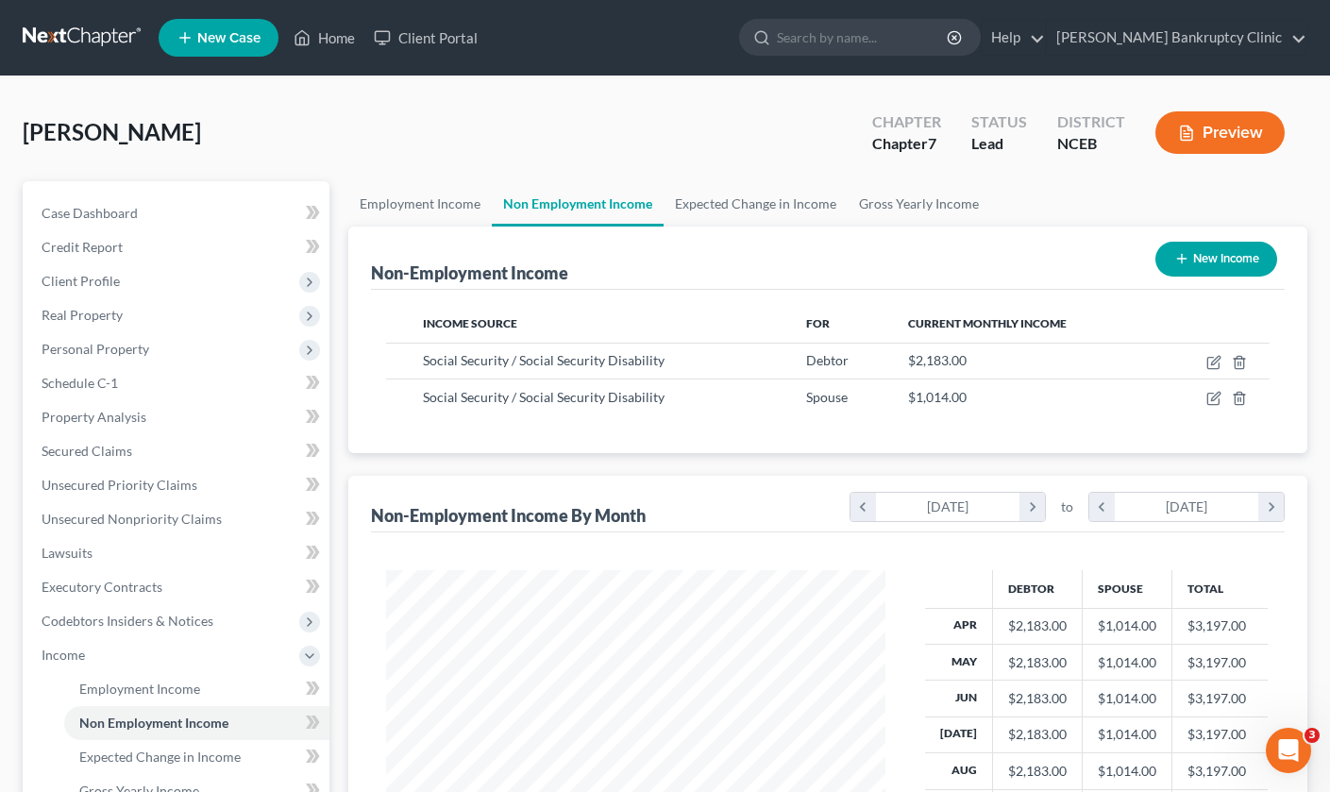
click at [1223, 255] on button "New Income" at bounding box center [1216, 259] width 122 height 35
select select "0"
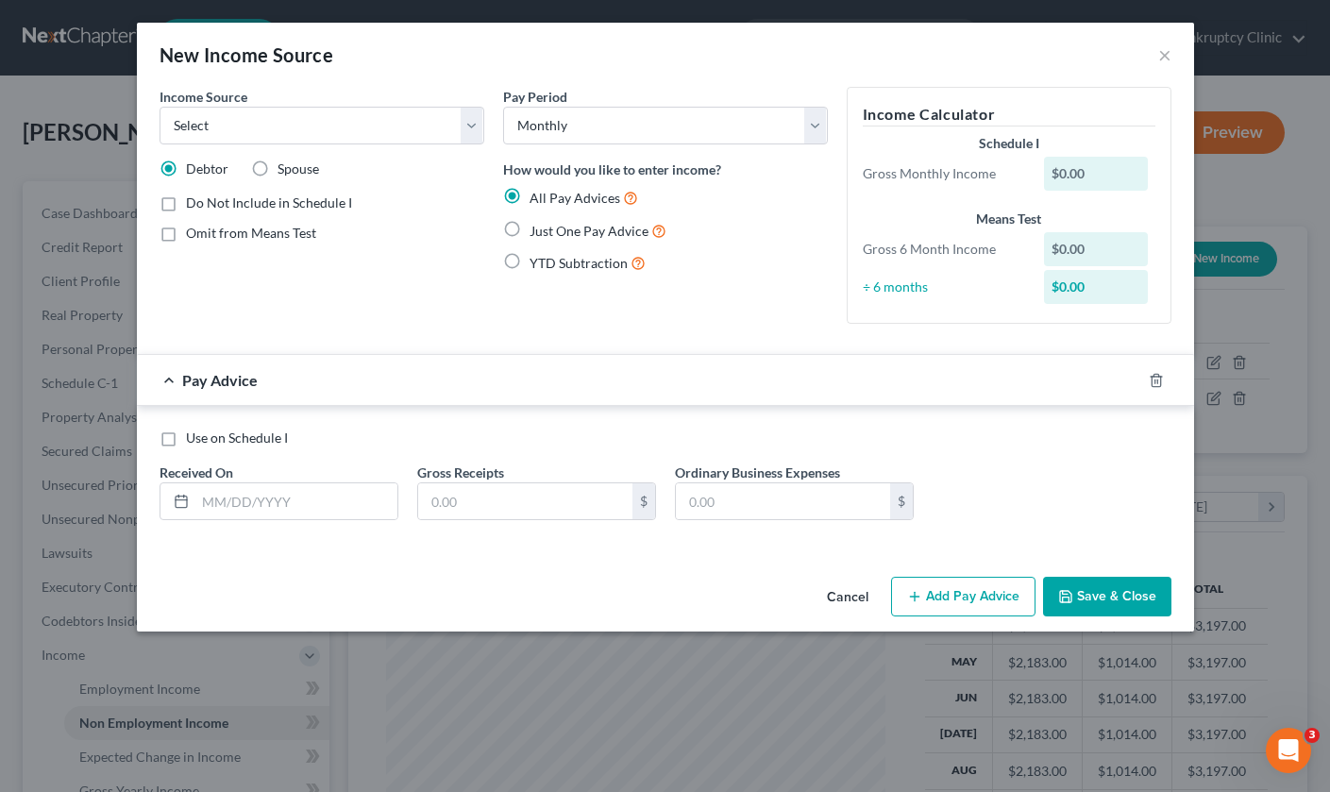
click at [529, 226] on label "Just One Pay Advice" at bounding box center [597, 231] width 137 height 22
click at [537, 226] on input "Just One Pay Advice" at bounding box center [543, 226] width 12 height 12
radio input "true"
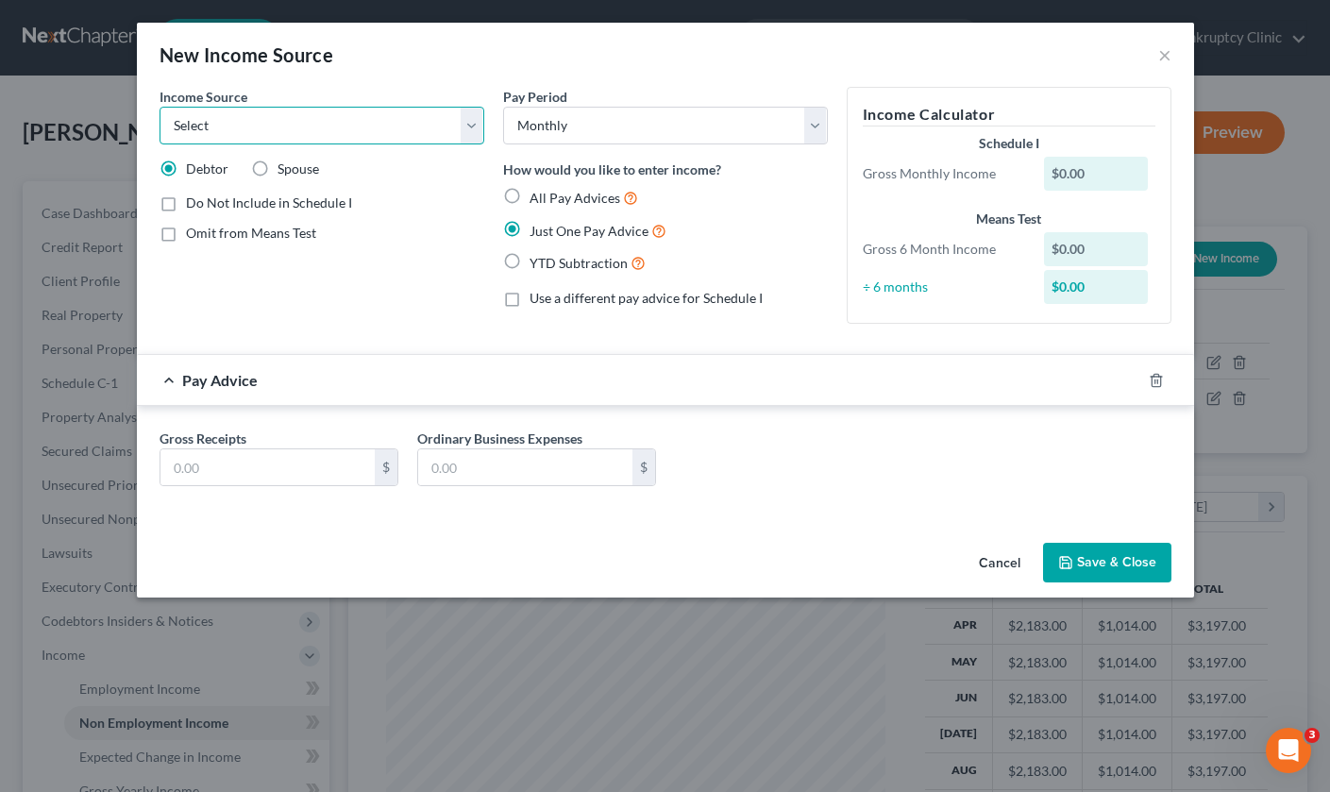
select select "2"
click at [275, 476] on input "text" at bounding box center [267, 467] width 214 height 36
type input "468"
click at [862, 510] on div "Gross Receipts 468 $ Ordinary Business Expenses $" at bounding box center [665, 461] width 1057 height 110
click at [1128, 564] on button "Save & Close" at bounding box center [1107, 563] width 128 height 40
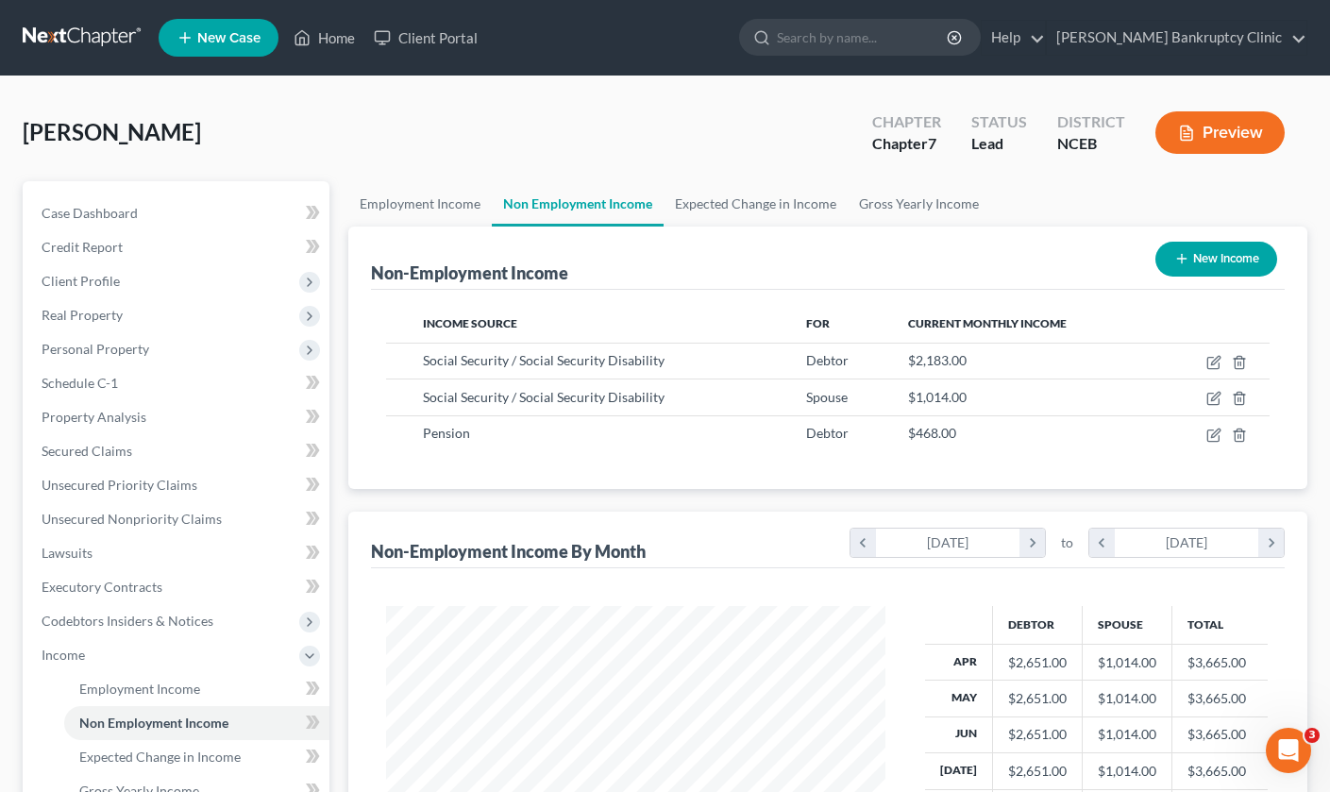
click at [1214, 247] on button "New Income" at bounding box center [1216, 259] width 122 height 35
select select "0"
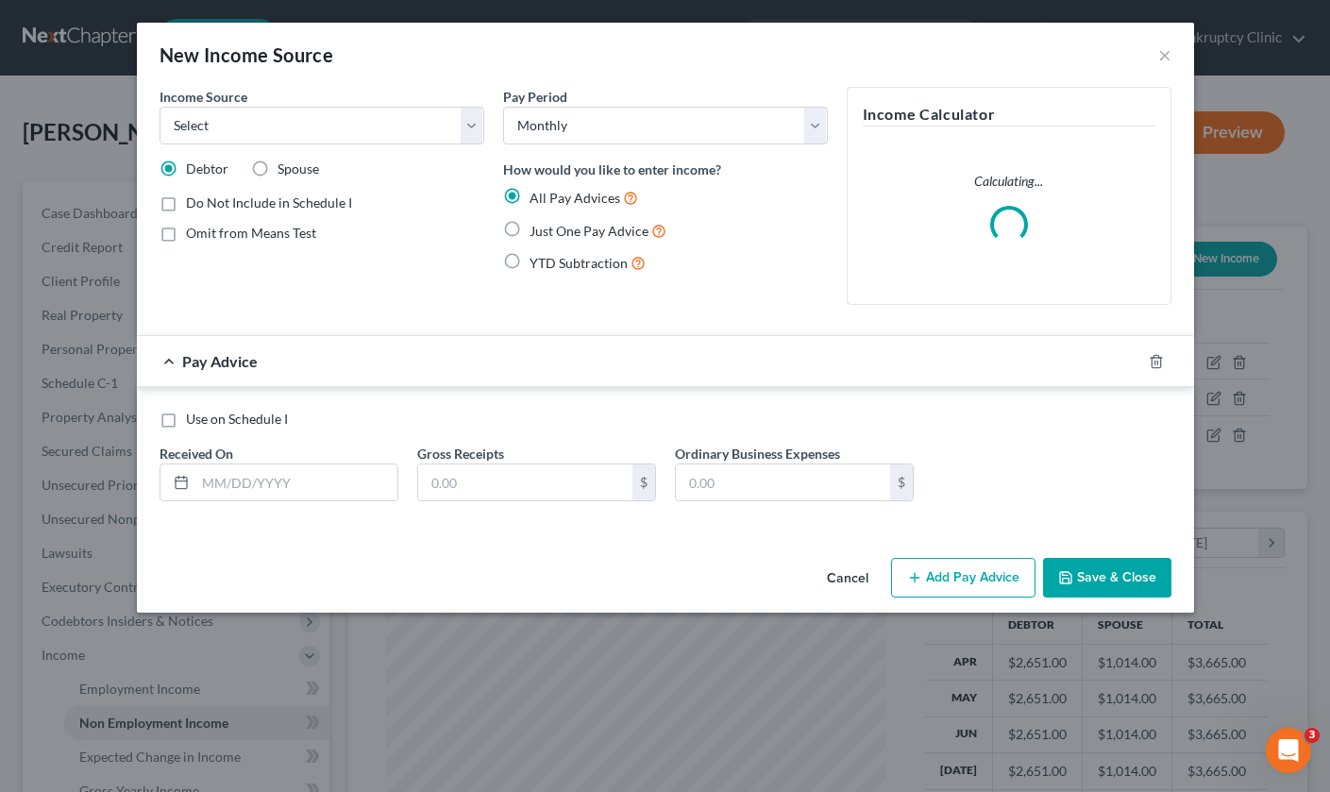
click at [471, 106] on div "Income Source * Select Unemployment Disability (from employer) Pension Retireme…" at bounding box center [321, 116] width 325 height 58
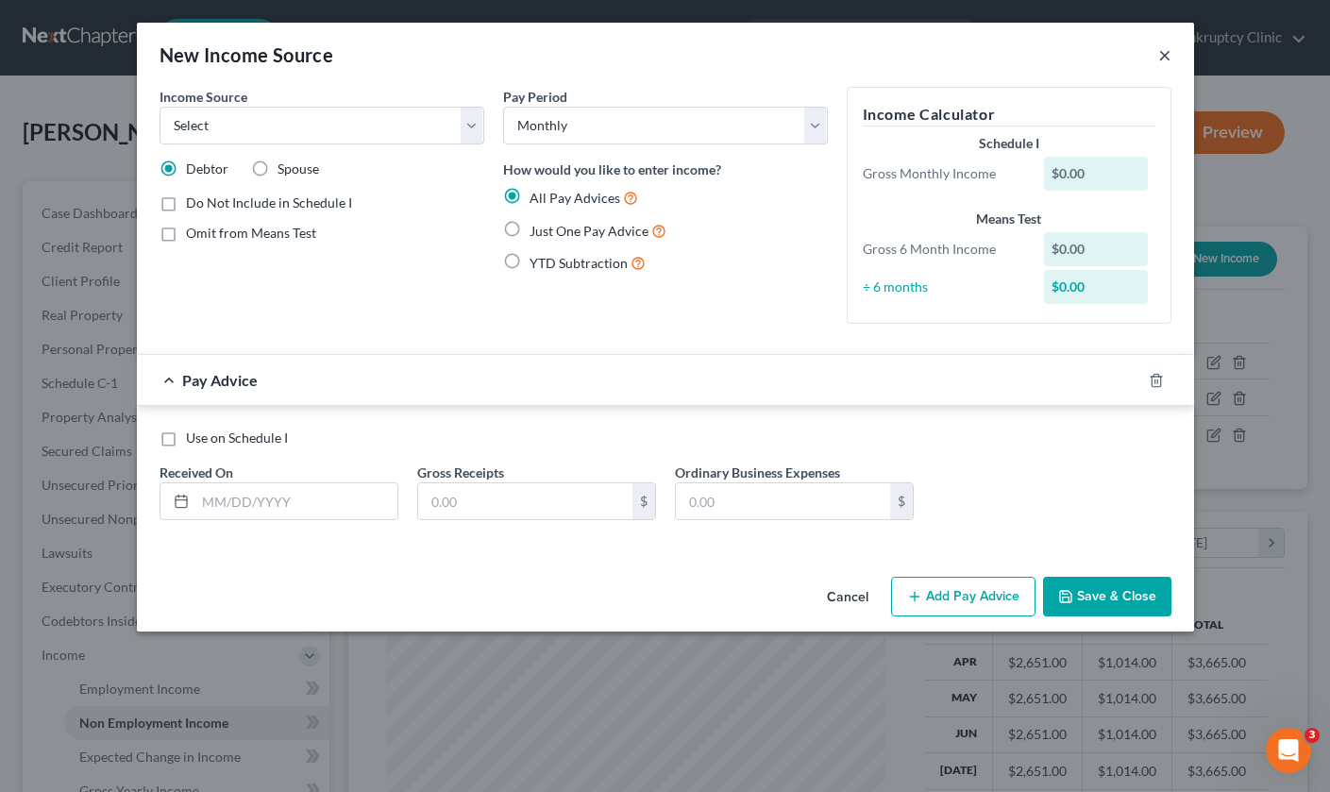
click at [1164, 59] on button "×" at bounding box center [1164, 54] width 13 height 23
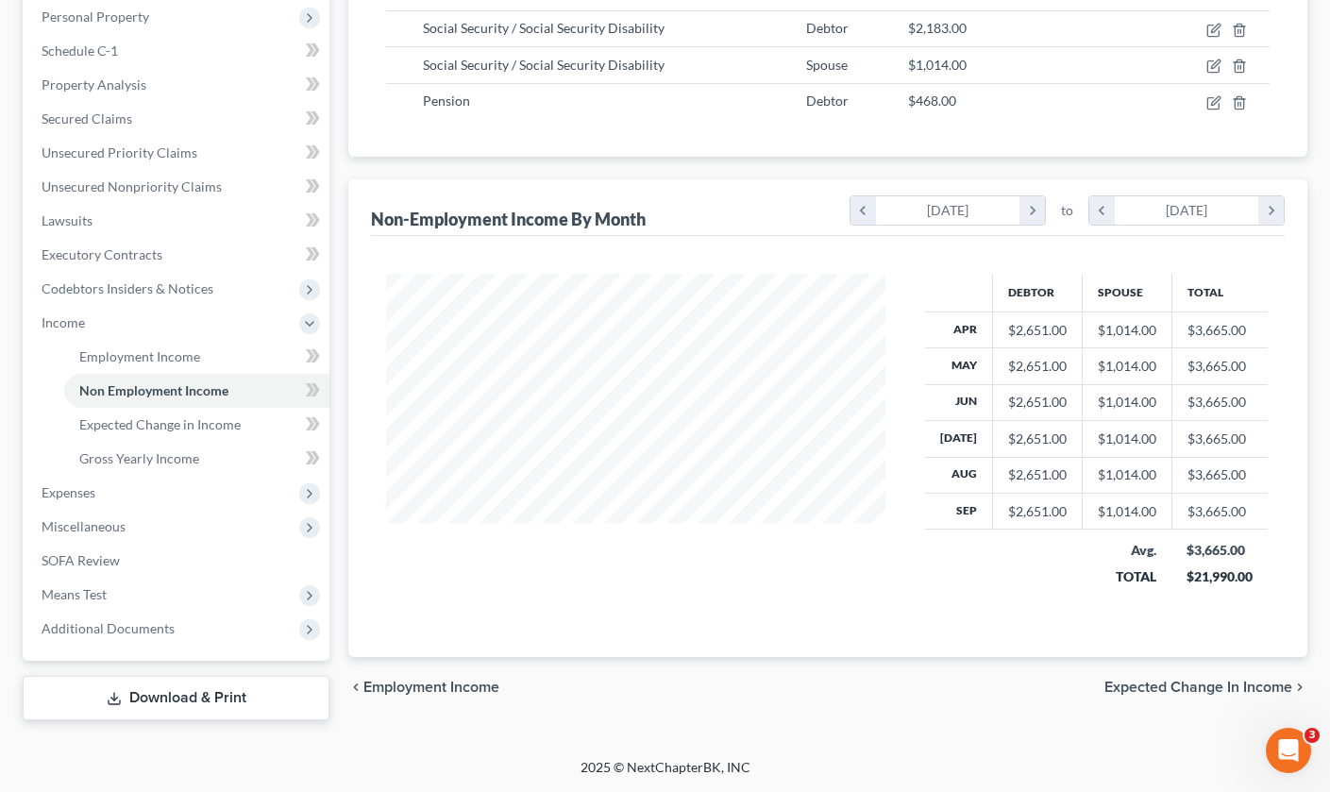
scroll to position [332, 0]
click at [114, 548] on link "SOFA Review" at bounding box center [177, 561] width 303 height 34
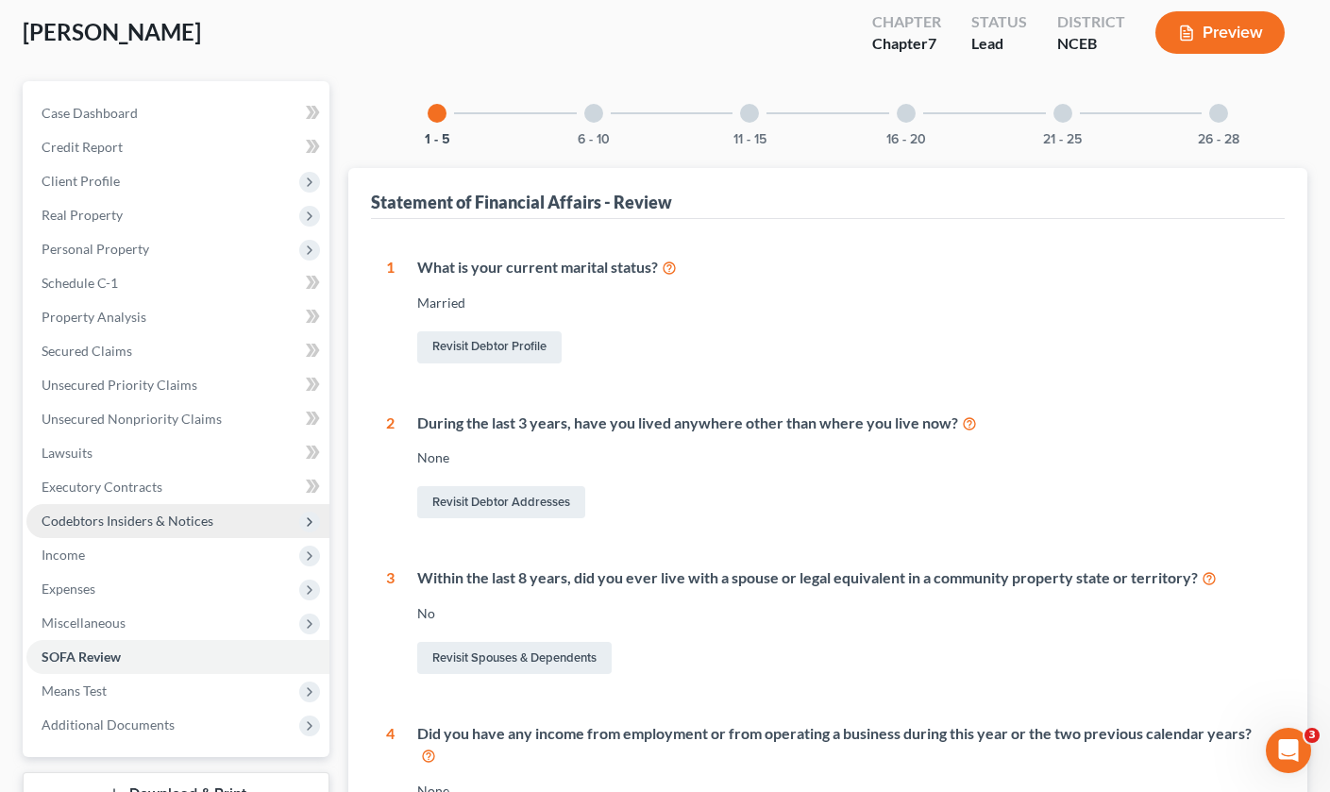
scroll to position [101, 0]
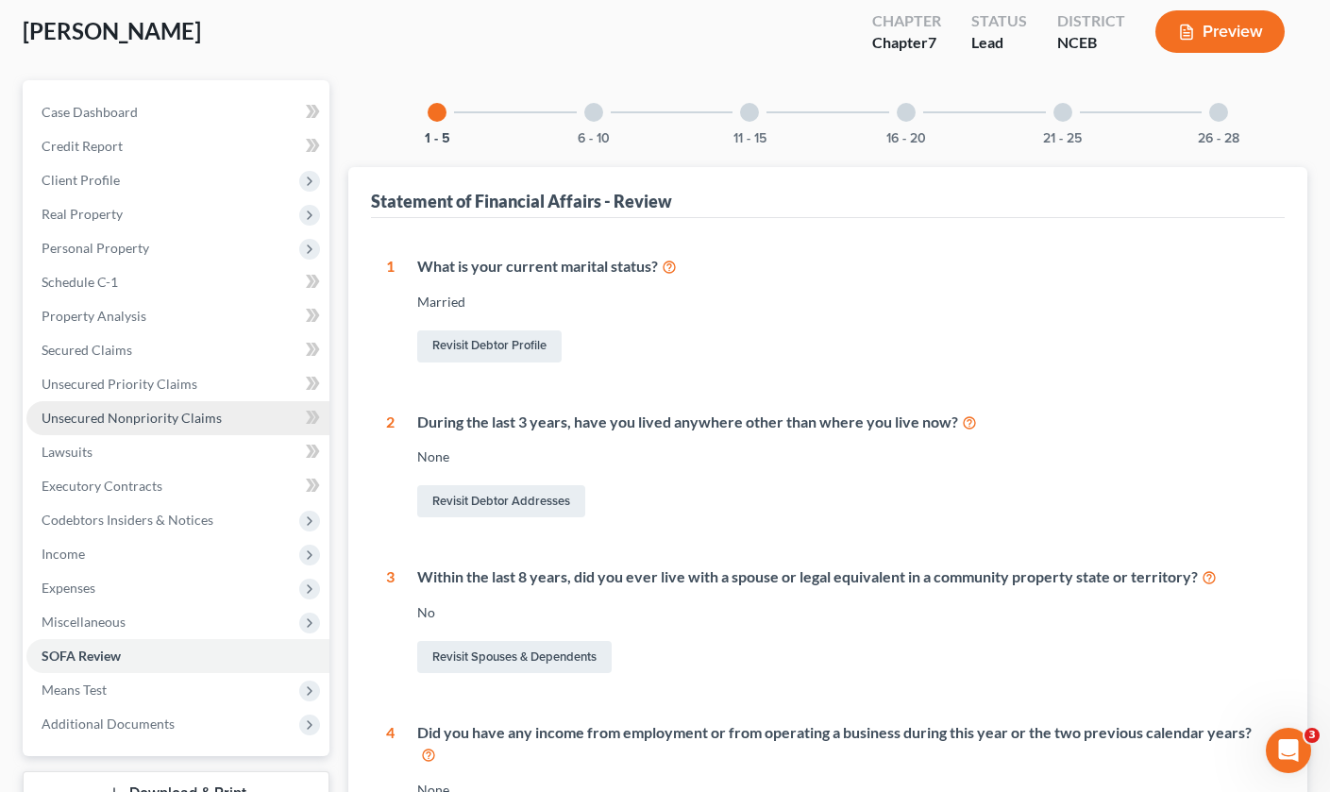
click at [148, 410] on span "Unsecured Nonpriority Claims" at bounding box center [132, 418] width 180 height 16
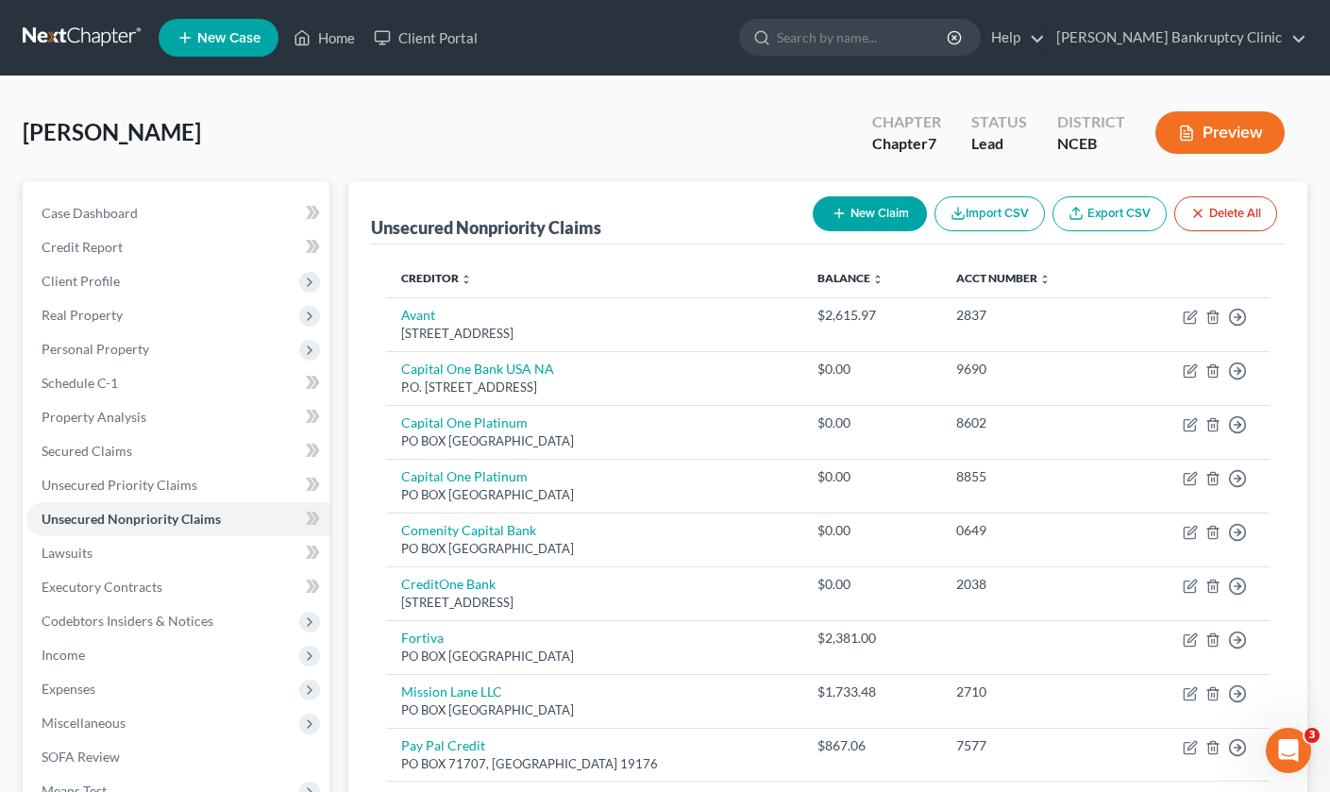
click at [889, 216] on button "New Claim" at bounding box center [869, 213] width 114 height 35
select select "0"
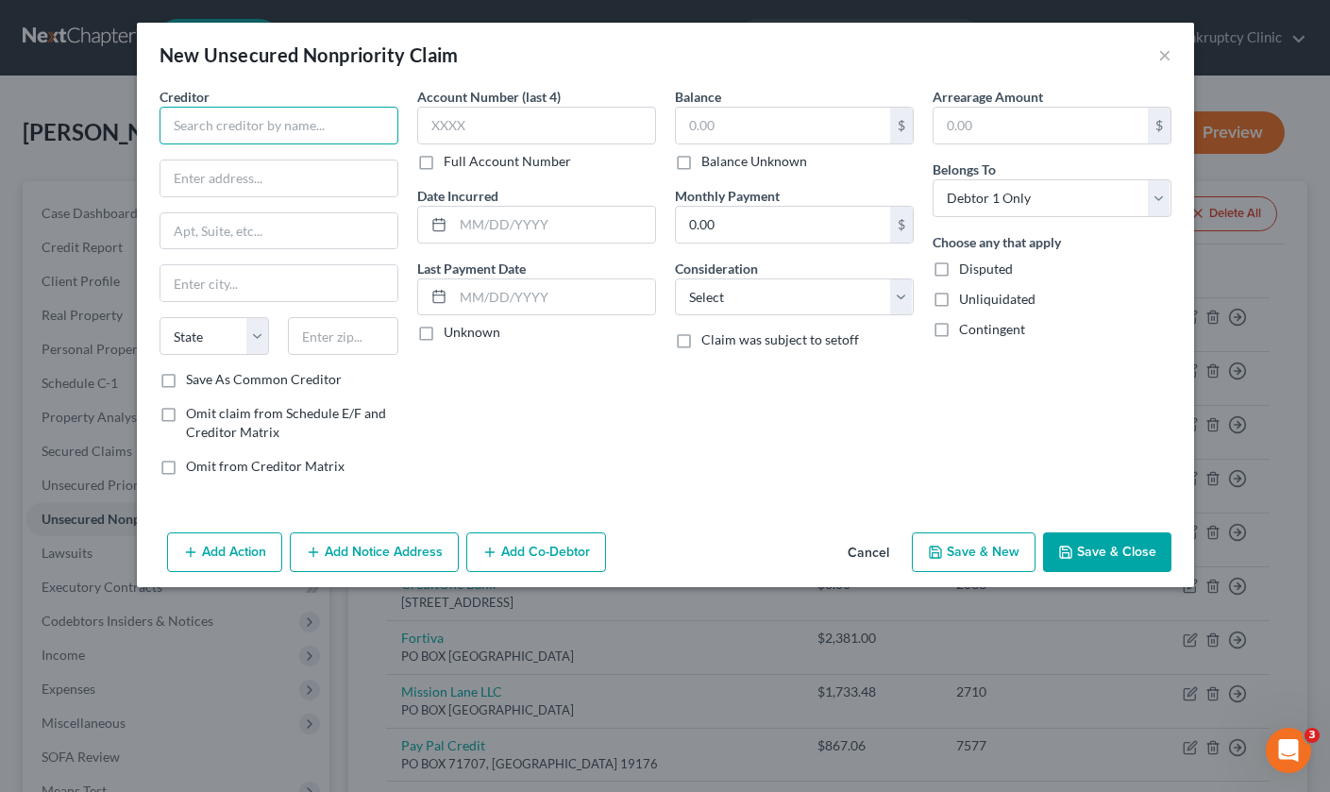
click at [339, 128] on input "text" at bounding box center [278, 126] width 239 height 38
type input "C"
type input "Affirm"
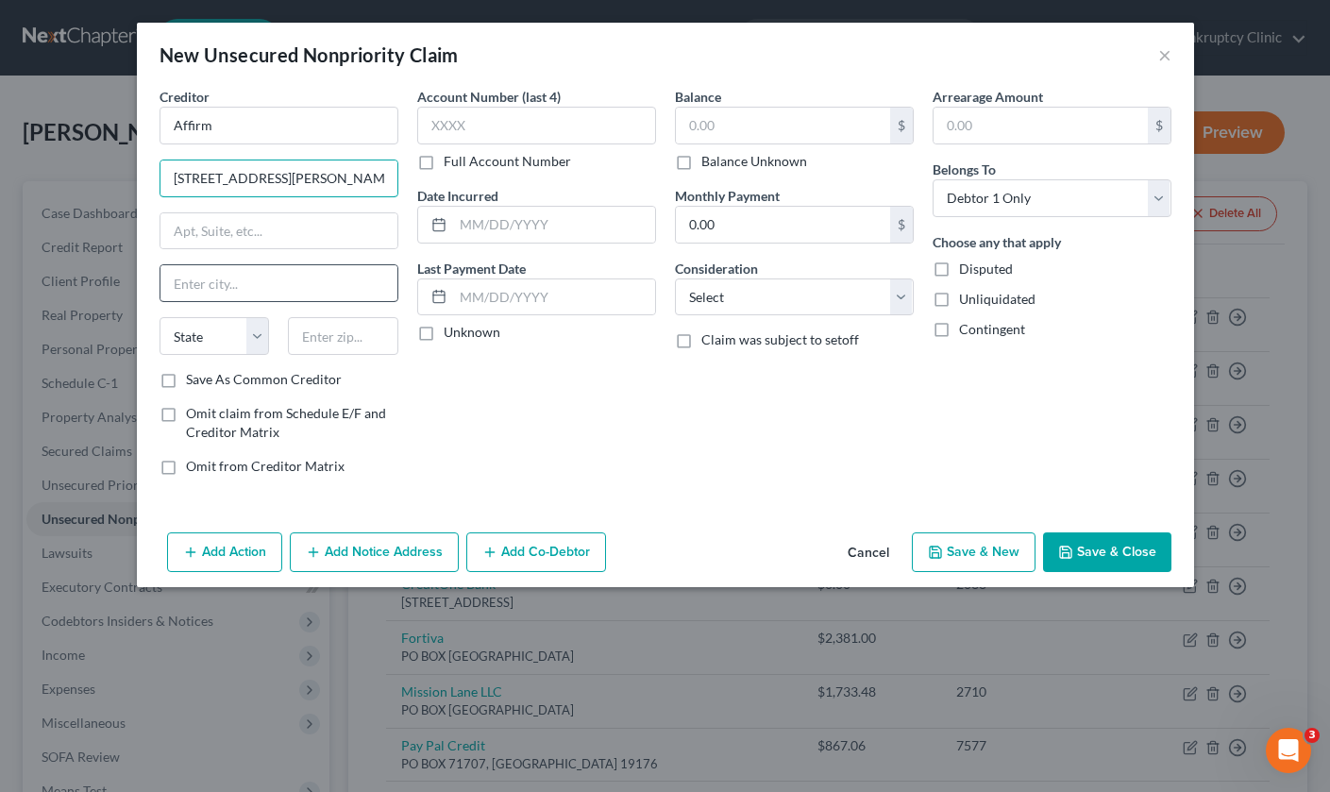
type input "[STREET_ADDRESS][PERSON_NAME]"
type input "[GEOGRAPHIC_DATA]"
select select "39"
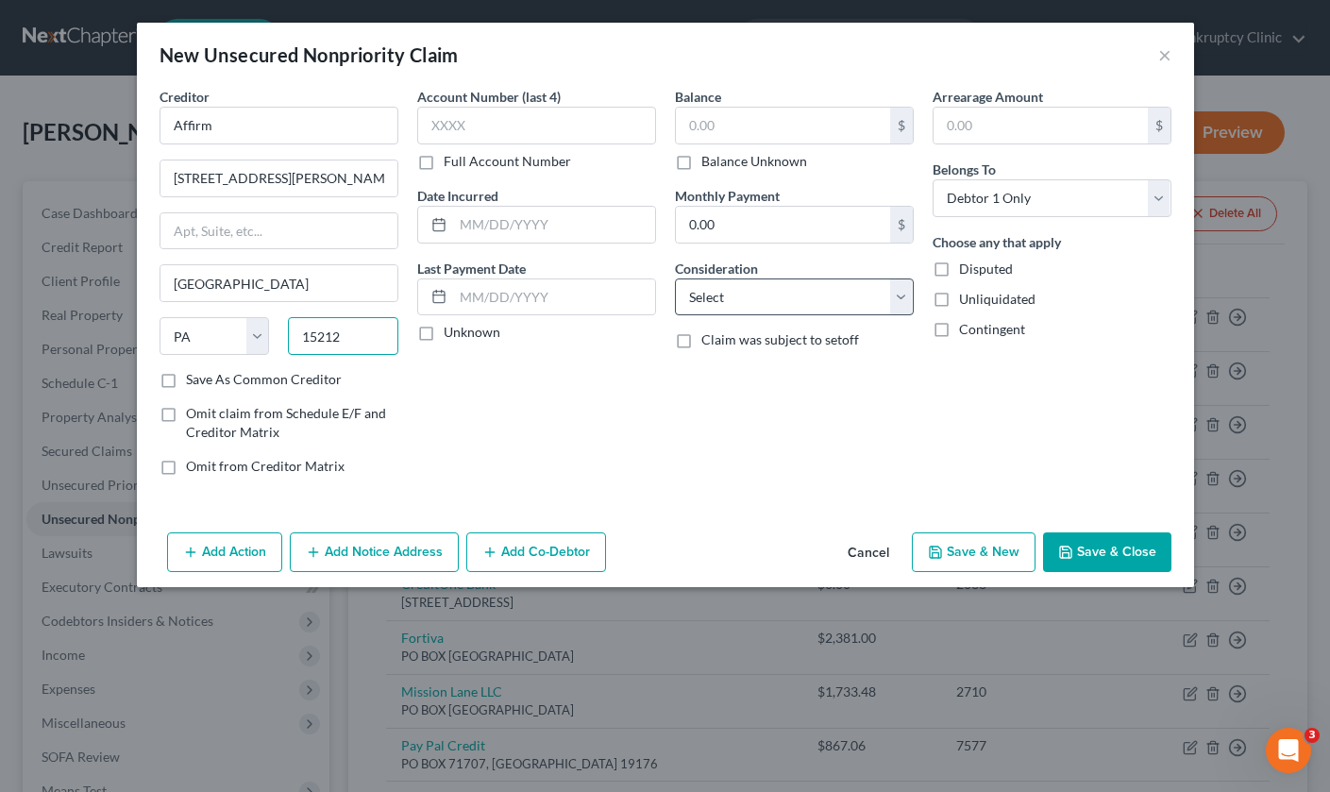
type input "15212"
select select "2"
click at [1086, 538] on button "Save & Close" at bounding box center [1107, 552] width 128 height 40
type input "0.00"
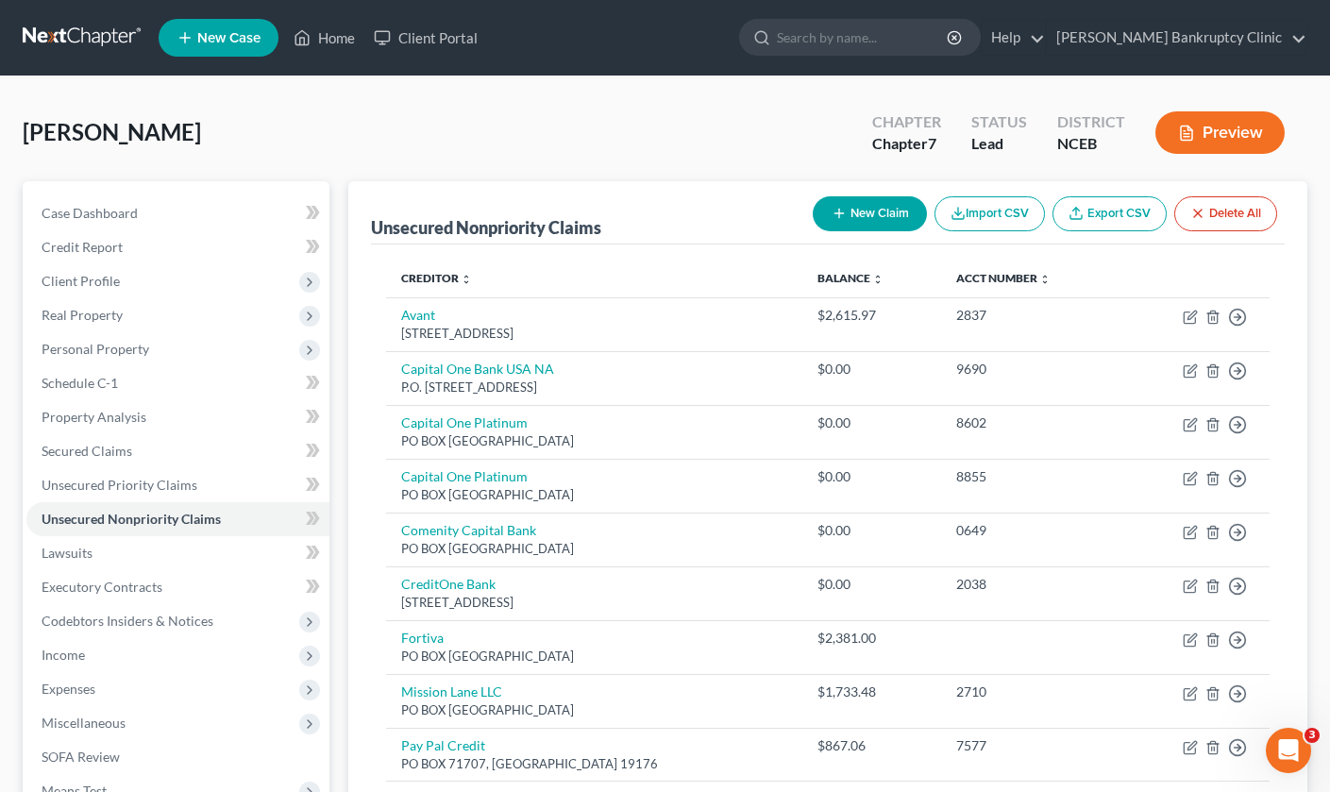
click at [879, 222] on button "New Claim" at bounding box center [869, 213] width 114 height 35
select select "0"
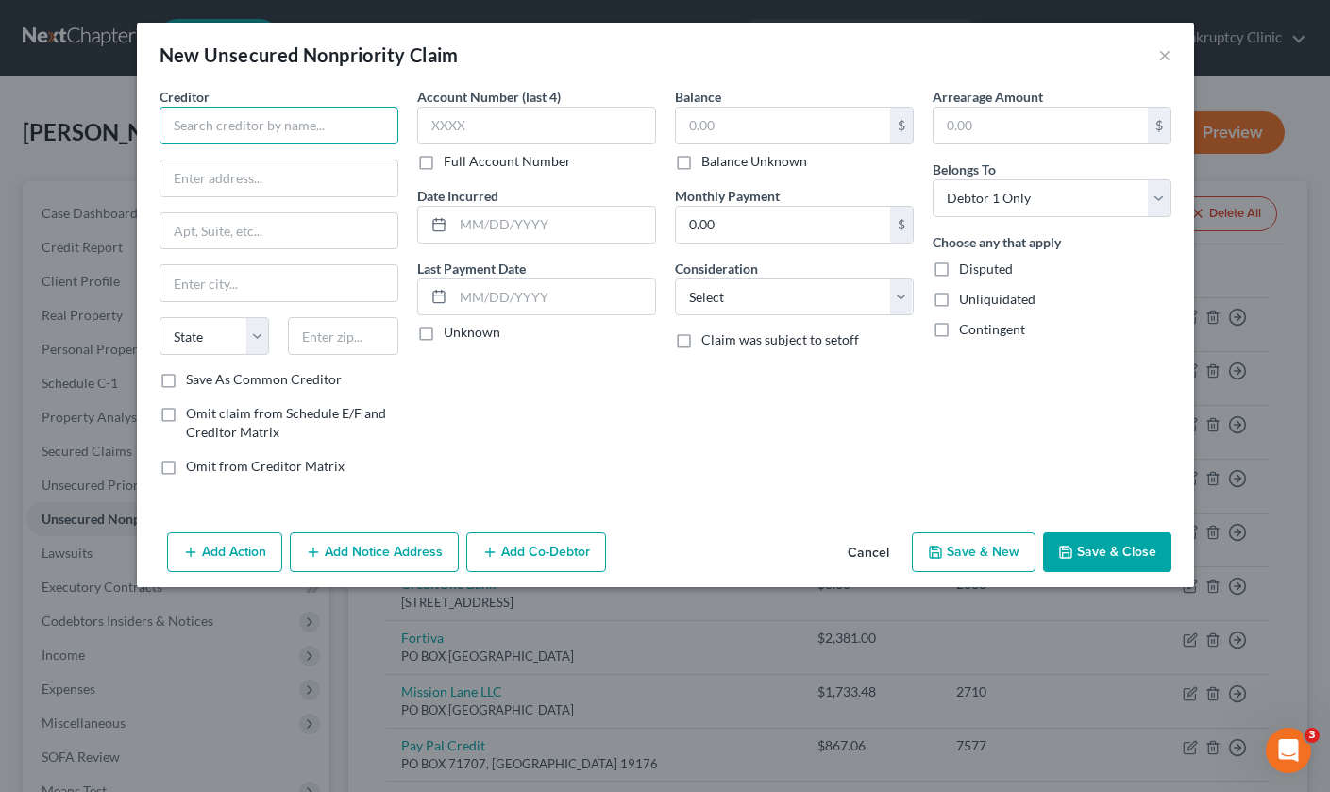
click at [329, 133] on input "text" at bounding box center [278, 126] width 239 height 38
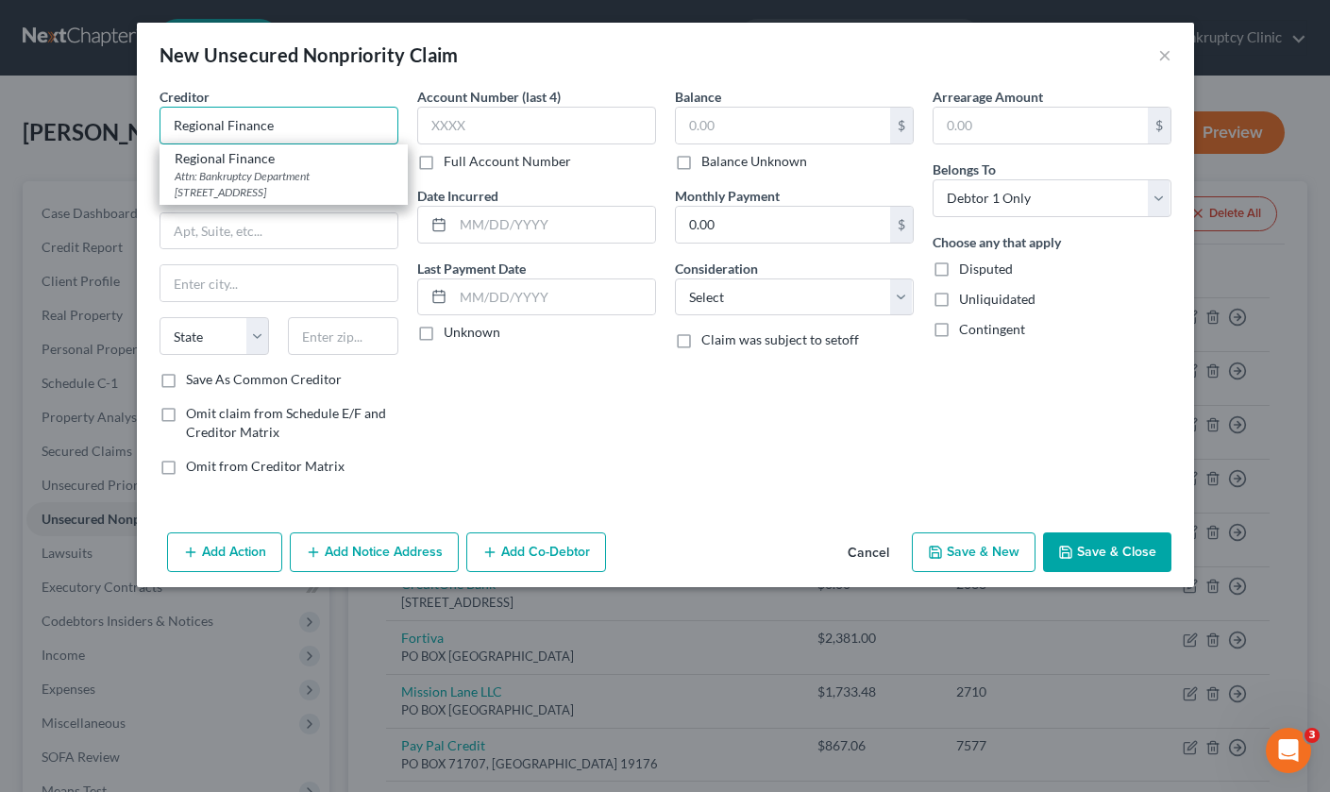
type input "Regional Finance"
click at [150, 231] on div "Creditor * Regional Finance Regional Finance Attn: Bankruptcy Department [STREE…" at bounding box center [279, 289] width 258 height 404
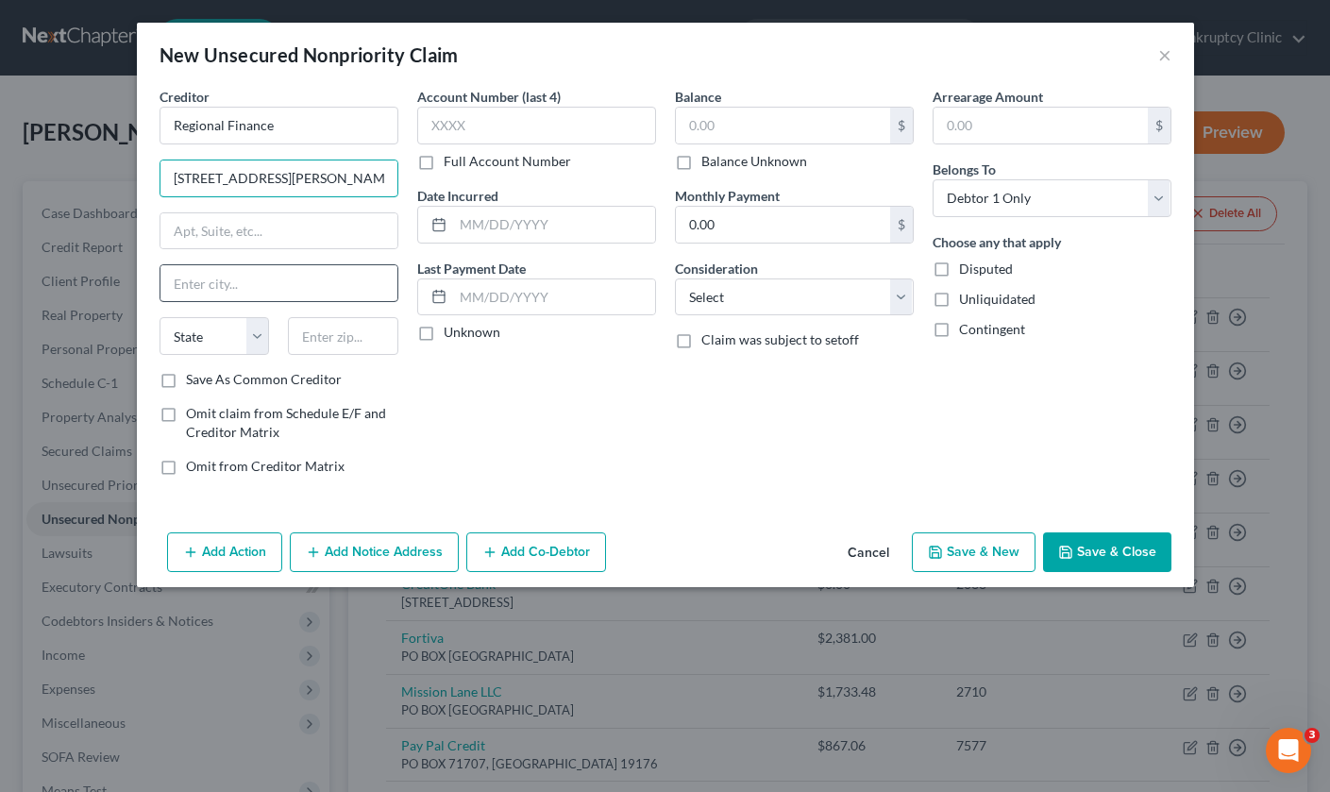
type input "[STREET_ADDRESS][PERSON_NAME][PERSON_NAME]"
type input "[PERSON_NAME]"
select select "28"
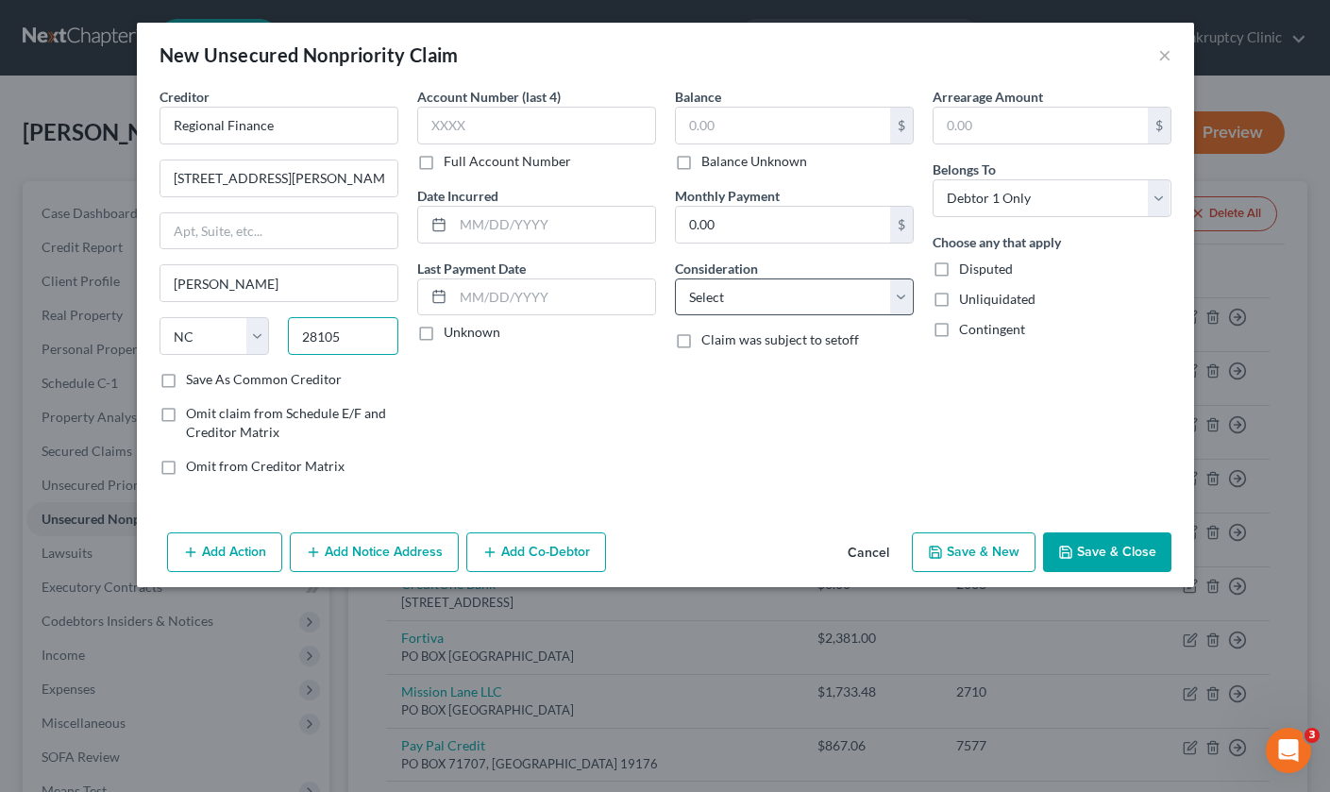
type input "28105"
click at [1130, 548] on button "Save & Close" at bounding box center [1107, 552] width 128 height 40
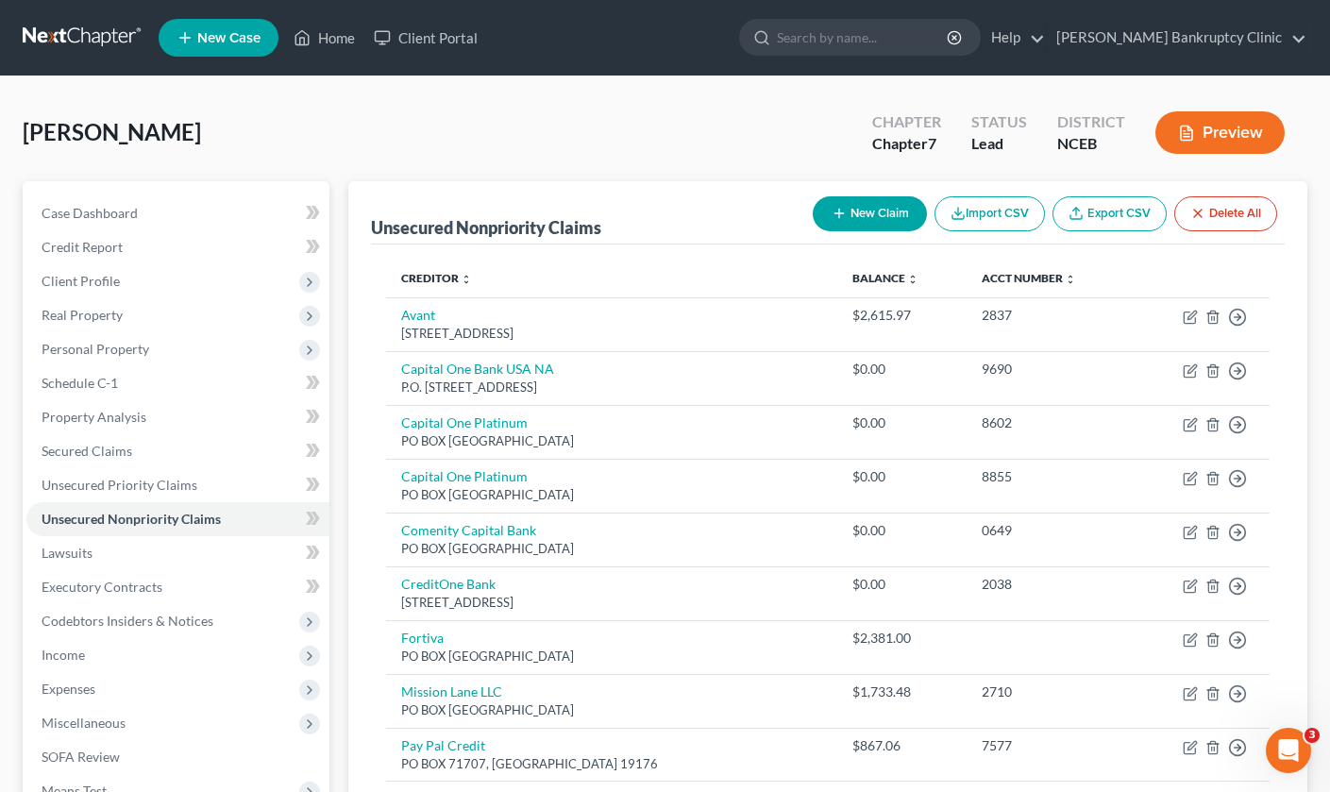
click at [882, 213] on button "New Claim" at bounding box center [869, 213] width 114 height 35
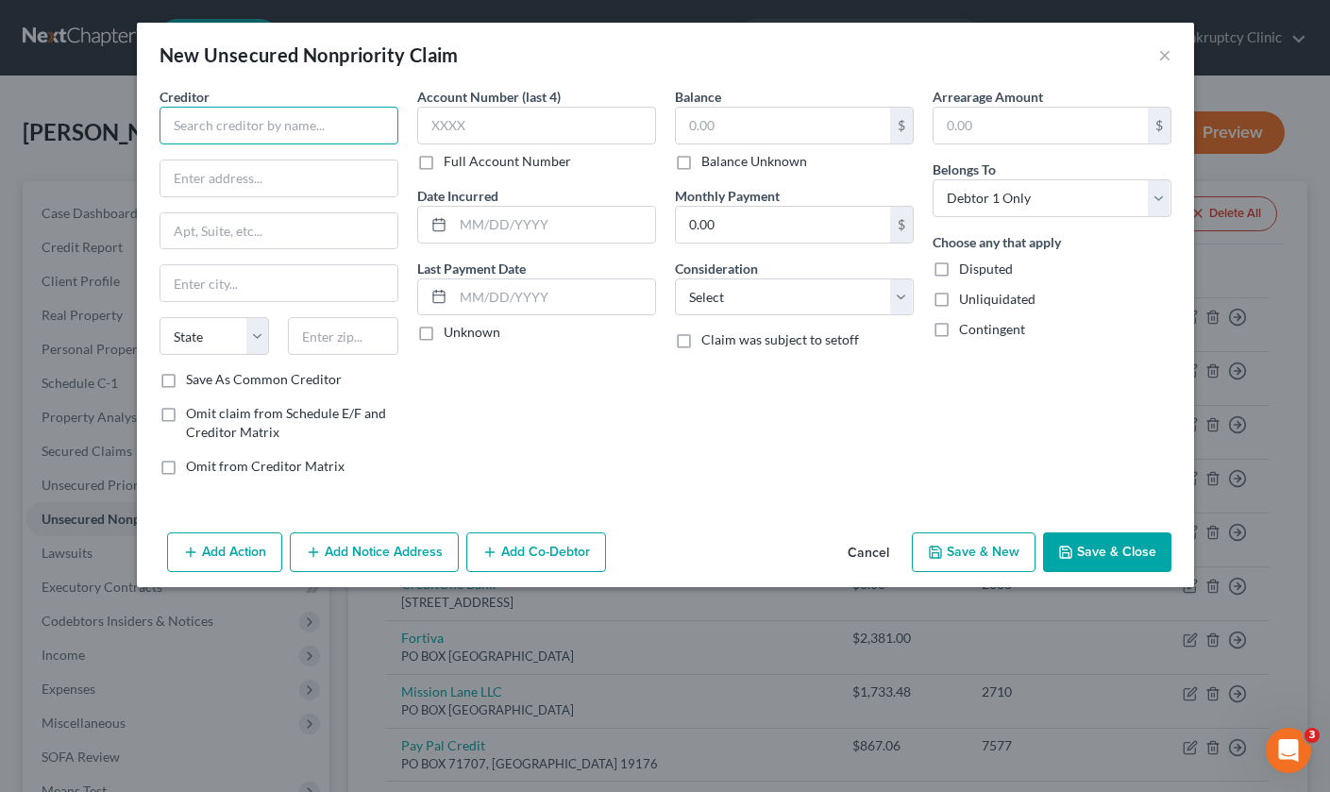
click at [357, 128] on input "text" at bounding box center [278, 126] width 239 height 38
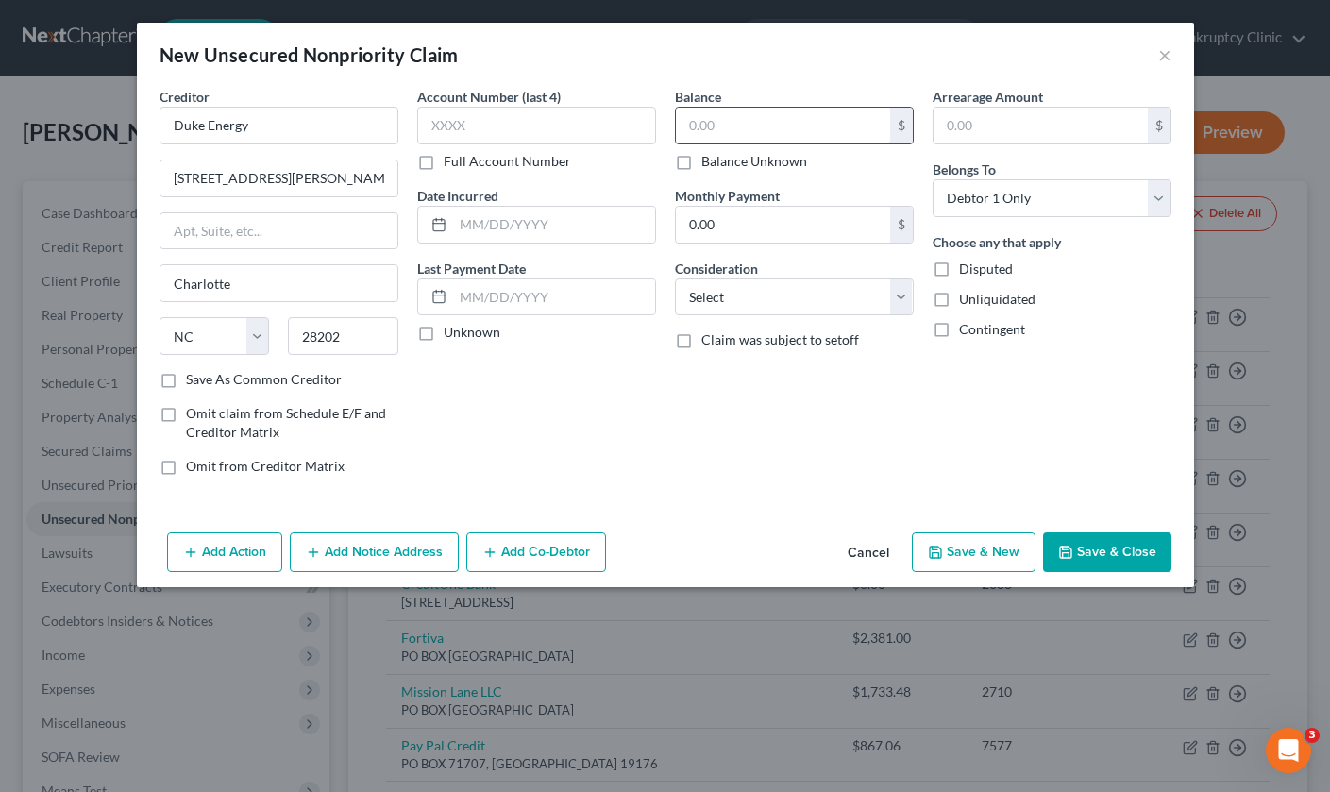
click at [716, 133] on input "text" at bounding box center [783, 126] width 214 height 36
click at [1141, 564] on button "Save & Close" at bounding box center [1107, 552] width 128 height 40
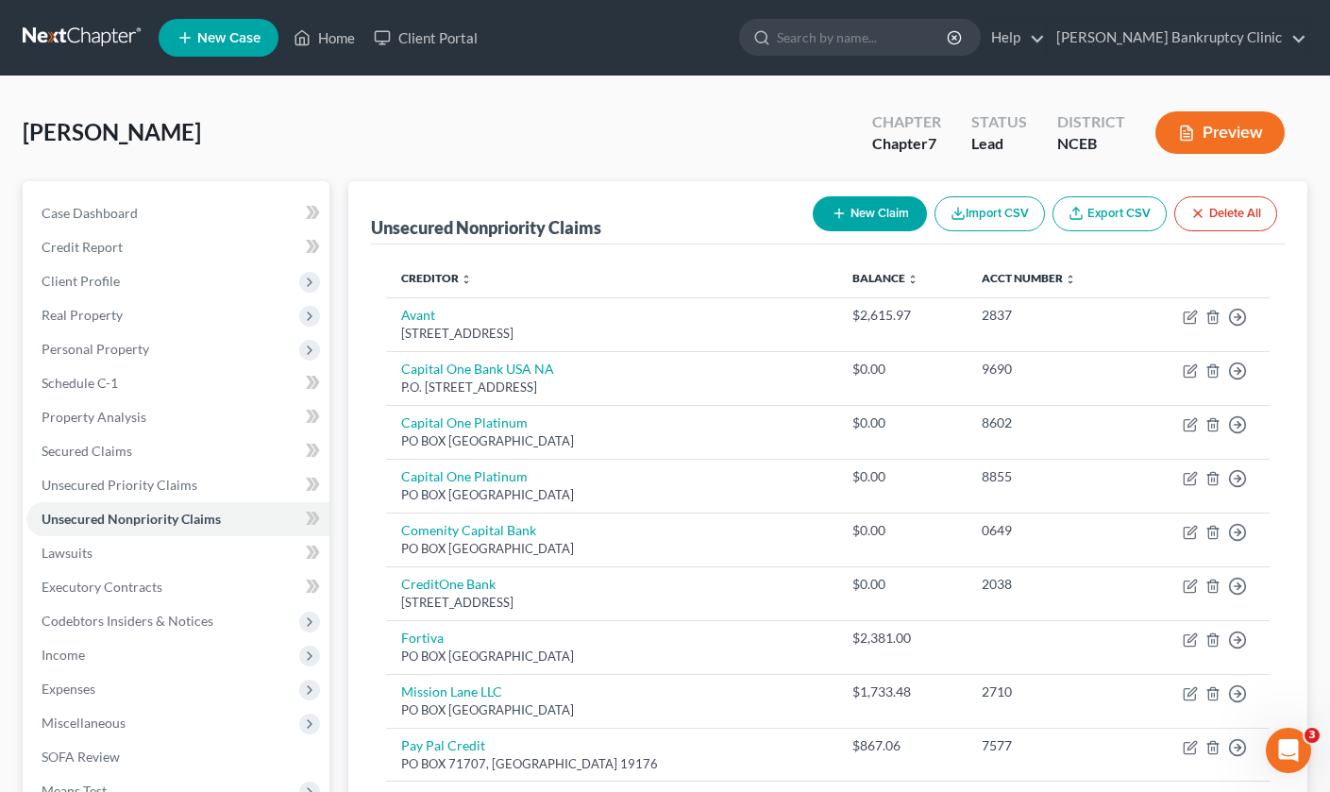
click at [903, 212] on button "New Claim" at bounding box center [869, 213] width 114 height 35
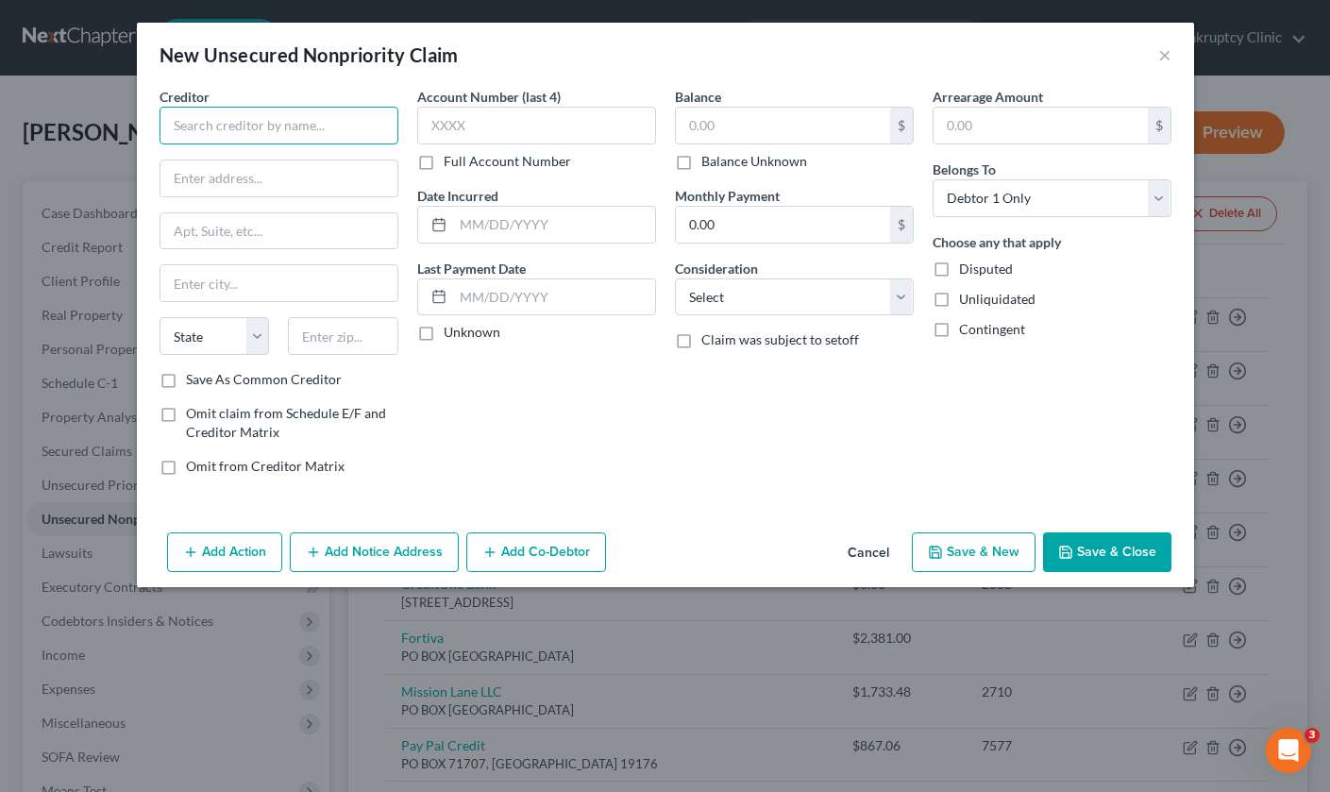
click at [367, 124] on input "text" at bounding box center [278, 126] width 239 height 38
click at [718, 129] on input "text" at bounding box center [783, 126] width 214 height 36
drag, startPoint x: 251, startPoint y: 128, endPoint x: 194, endPoint y: 126, distance: 56.6
click at [194, 126] on input "[GEOGRAPHIC_DATA]" at bounding box center [278, 126] width 239 height 38
click at [194, 188] on input "30" at bounding box center [278, 178] width 237 height 36
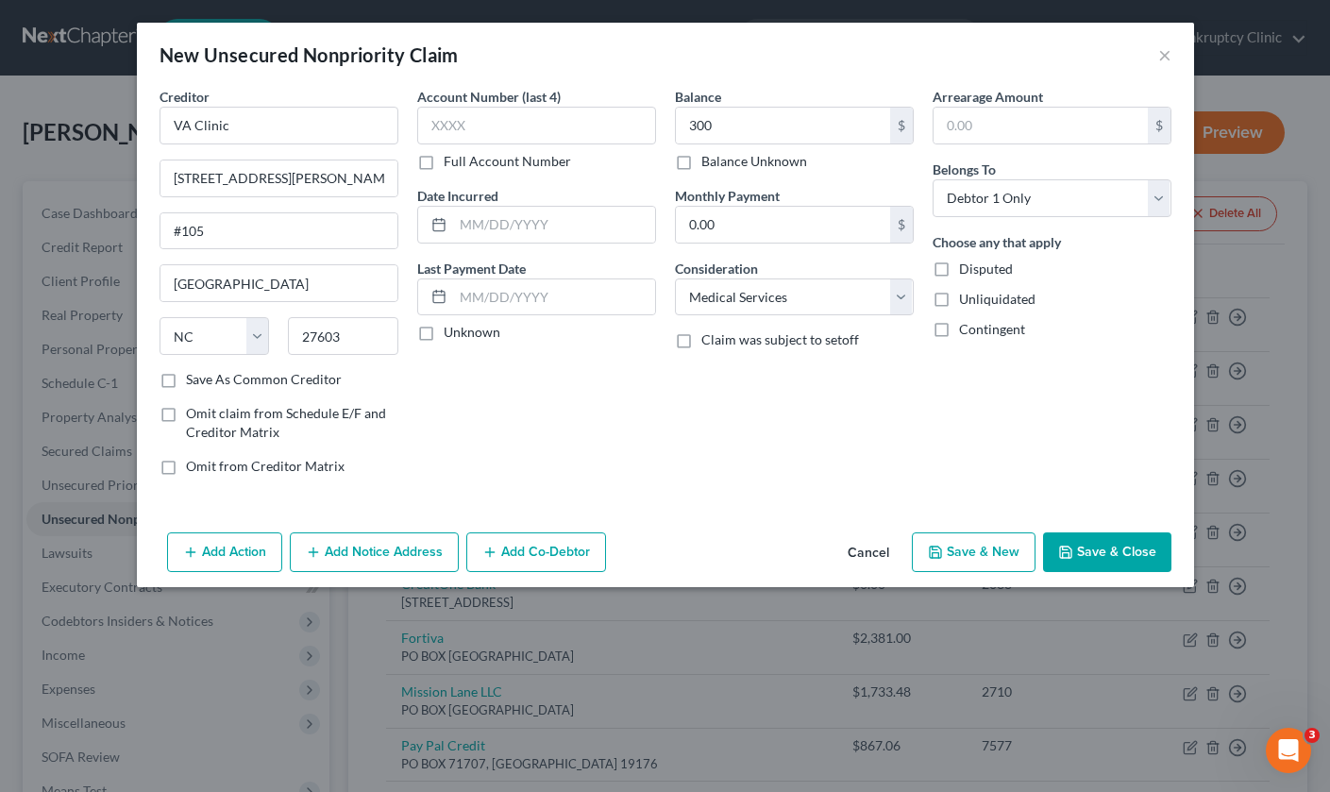
click at [1099, 546] on button "Save & Close" at bounding box center [1107, 552] width 128 height 40
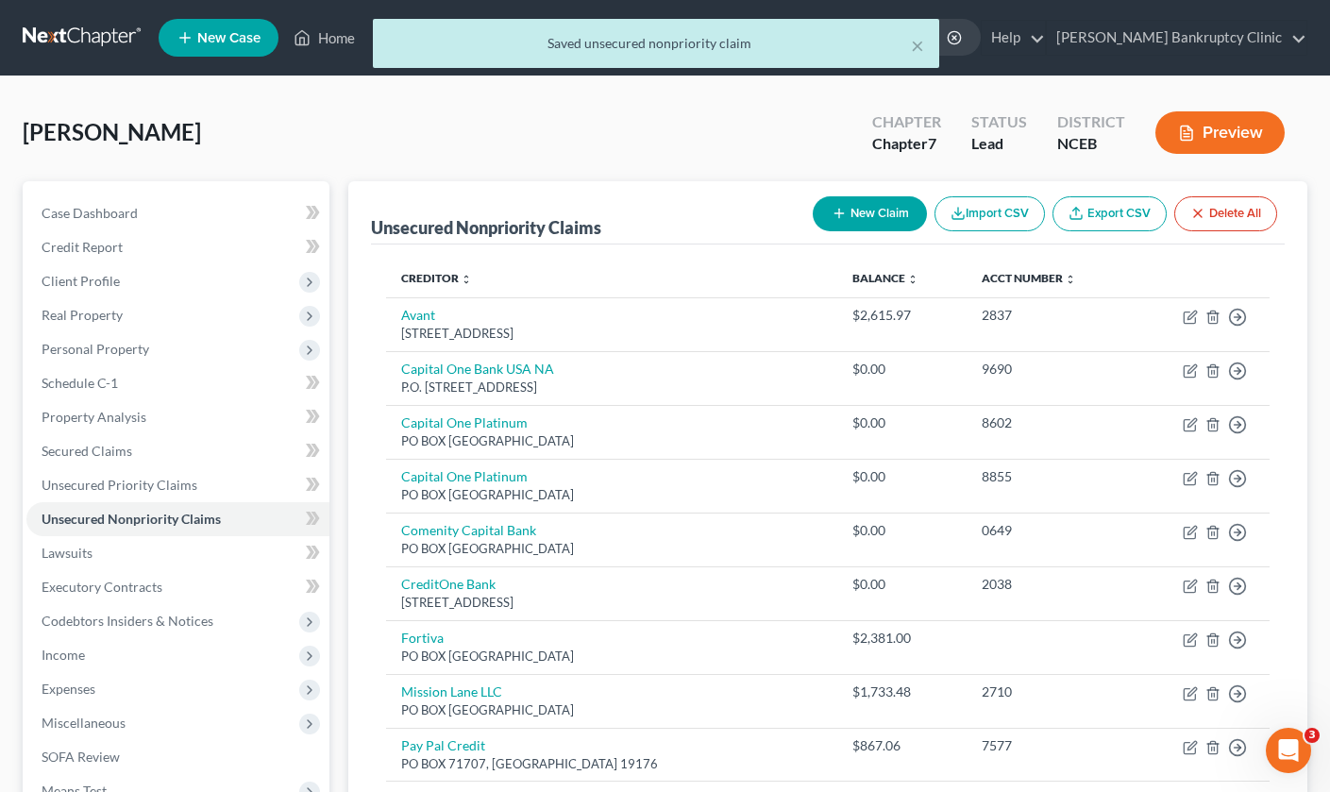
click at [895, 216] on button "New Claim" at bounding box center [869, 213] width 114 height 35
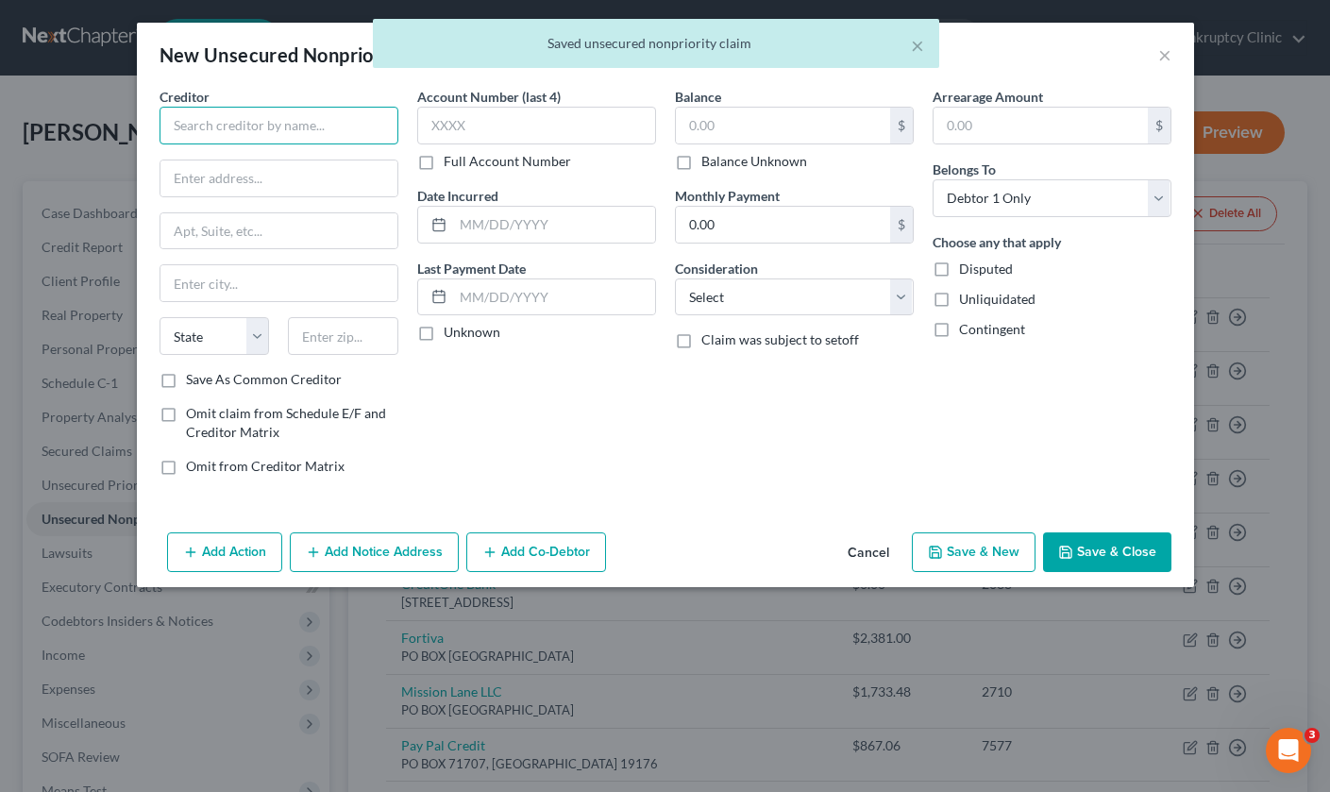
click at [358, 113] on input "text" at bounding box center [278, 126] width 239 height 38
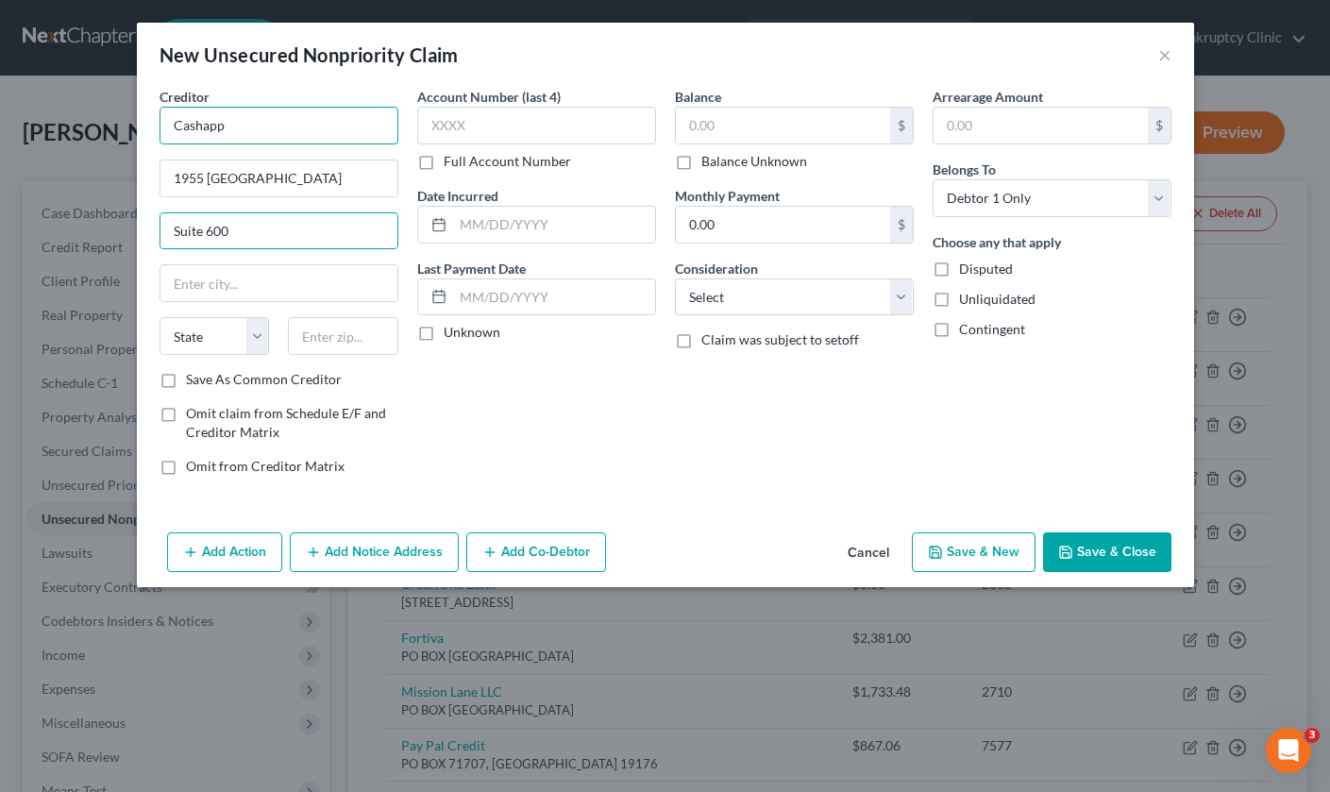
click at [204, 132] on input "Cashapp" at bounding box center [278, 126] width 239 height 38
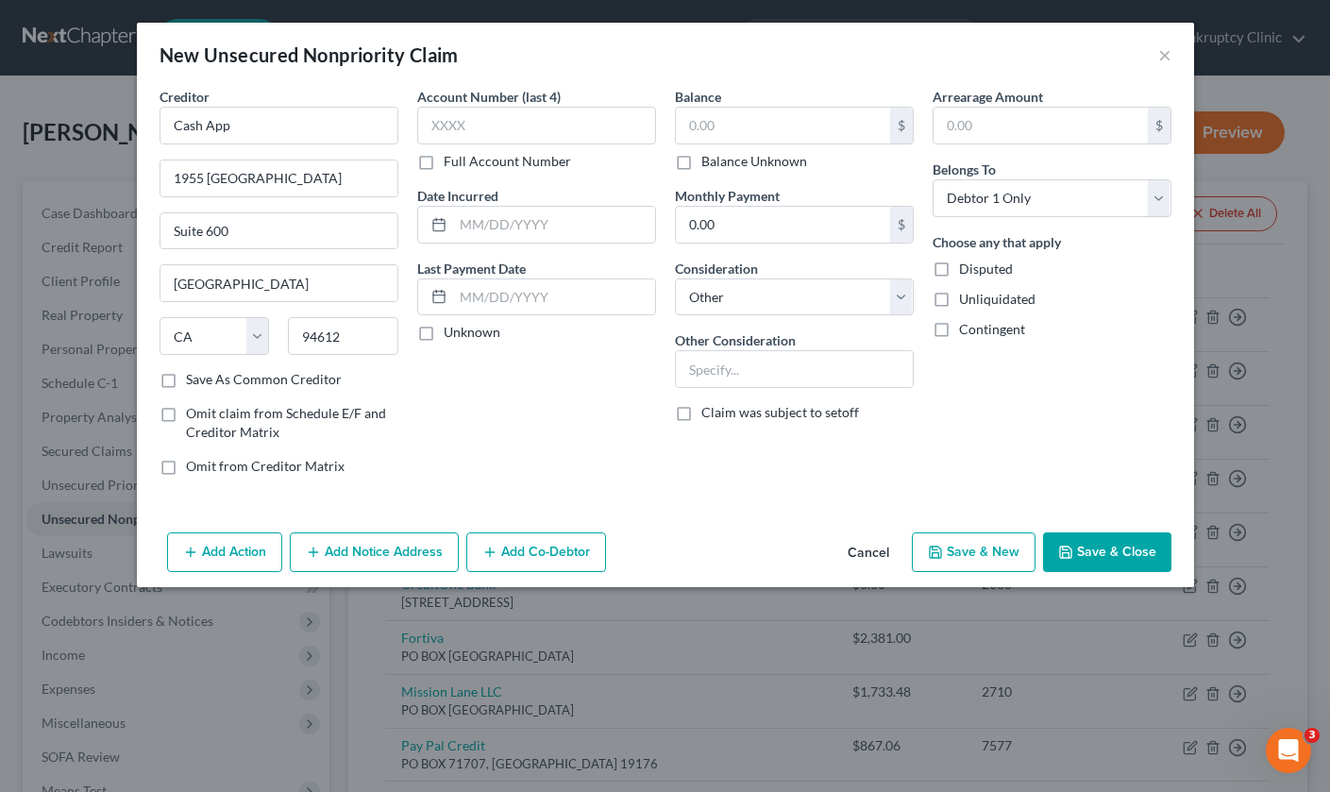
click at [1098, 551] on button "Save & Close" at bounding box center [1107, 552] width 128 height 40
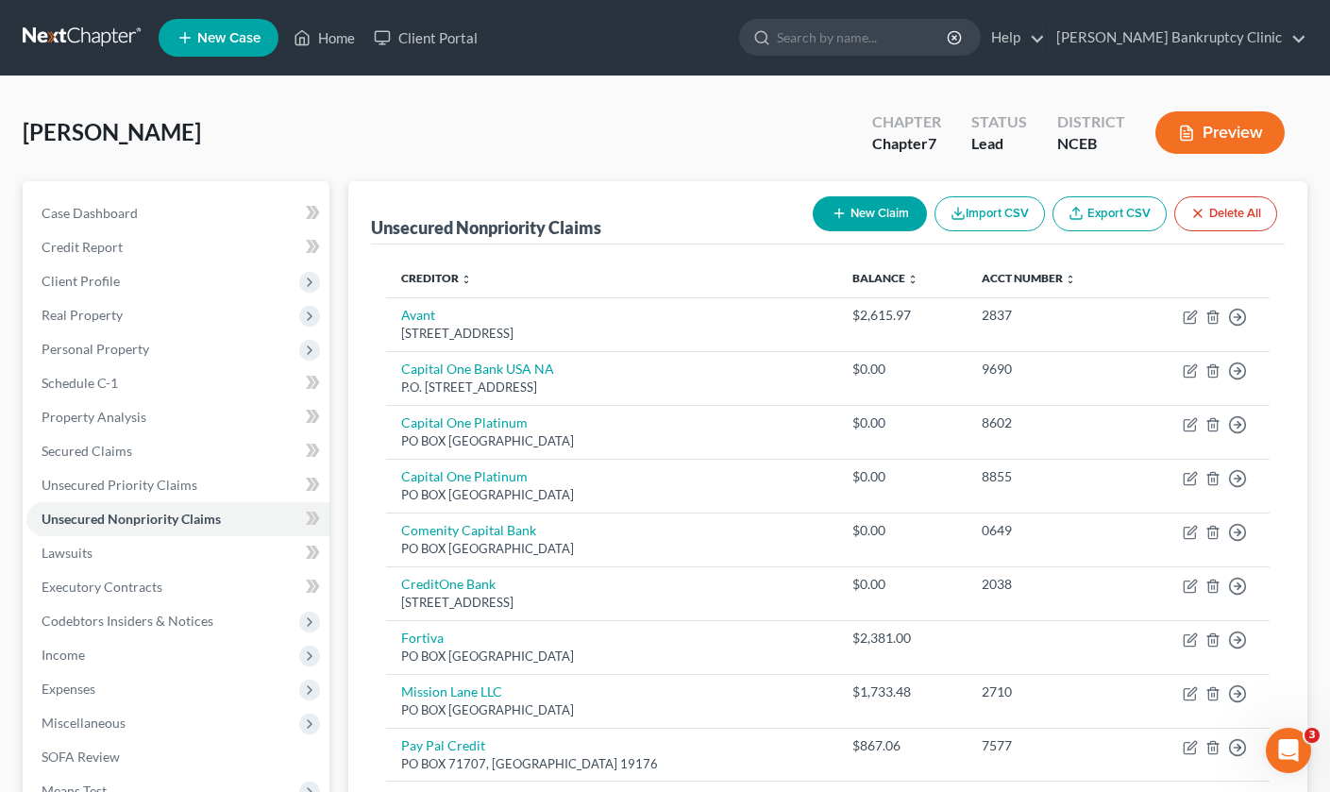
click at [99, 36] on link at bounding box center [83, 38] width 121 height 34
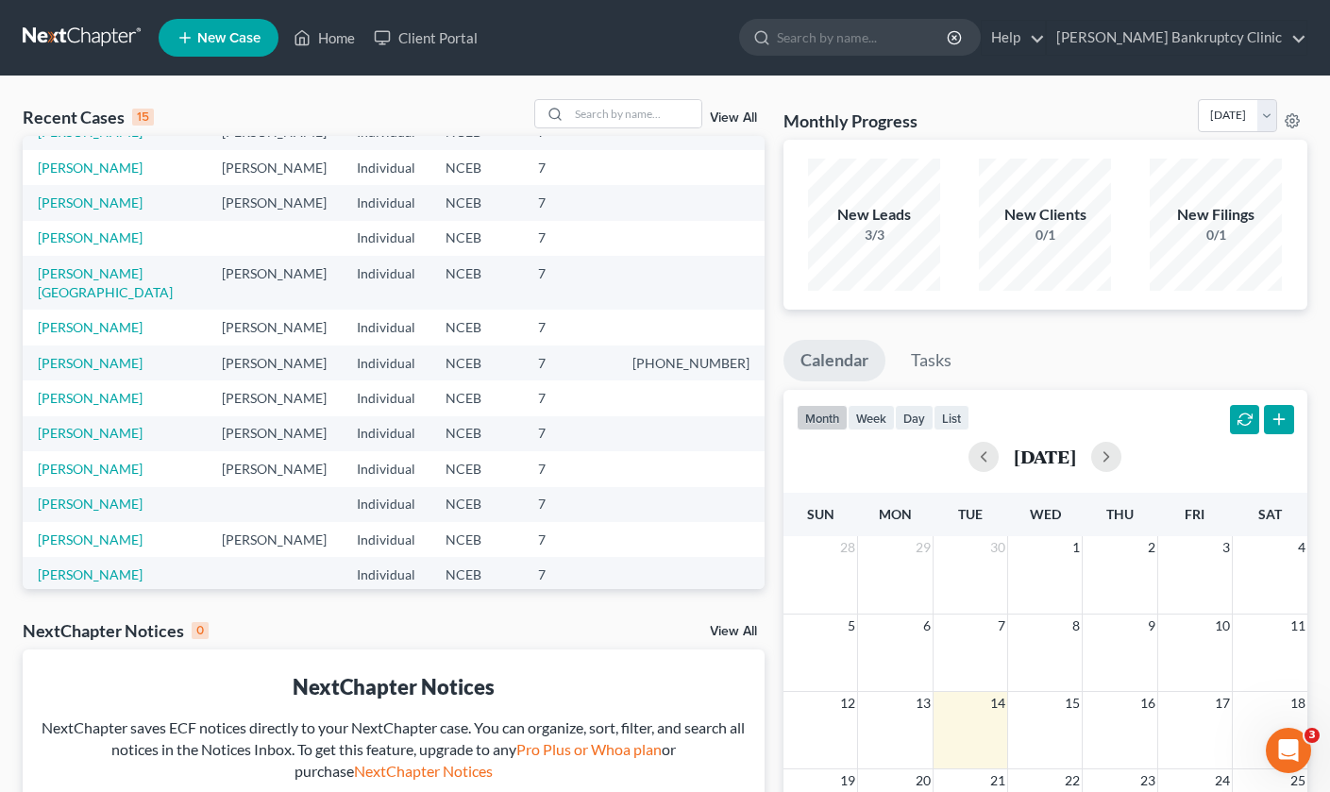
scroll to position [62, 0]
click at [100, 422] on link "[PERSON_NAME]" at bounding box center [90, 430] width 105 height 16
select select "10"
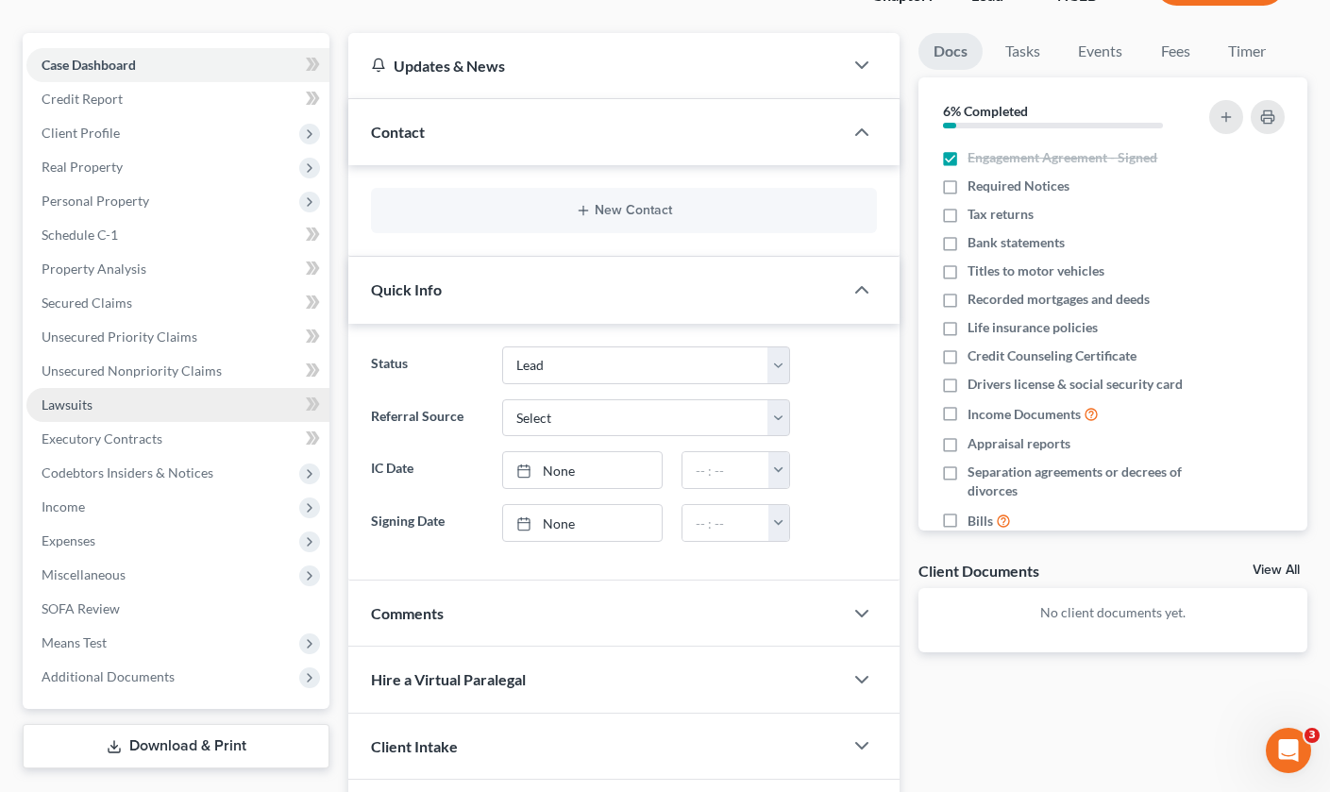
scroll to position [153, 0]
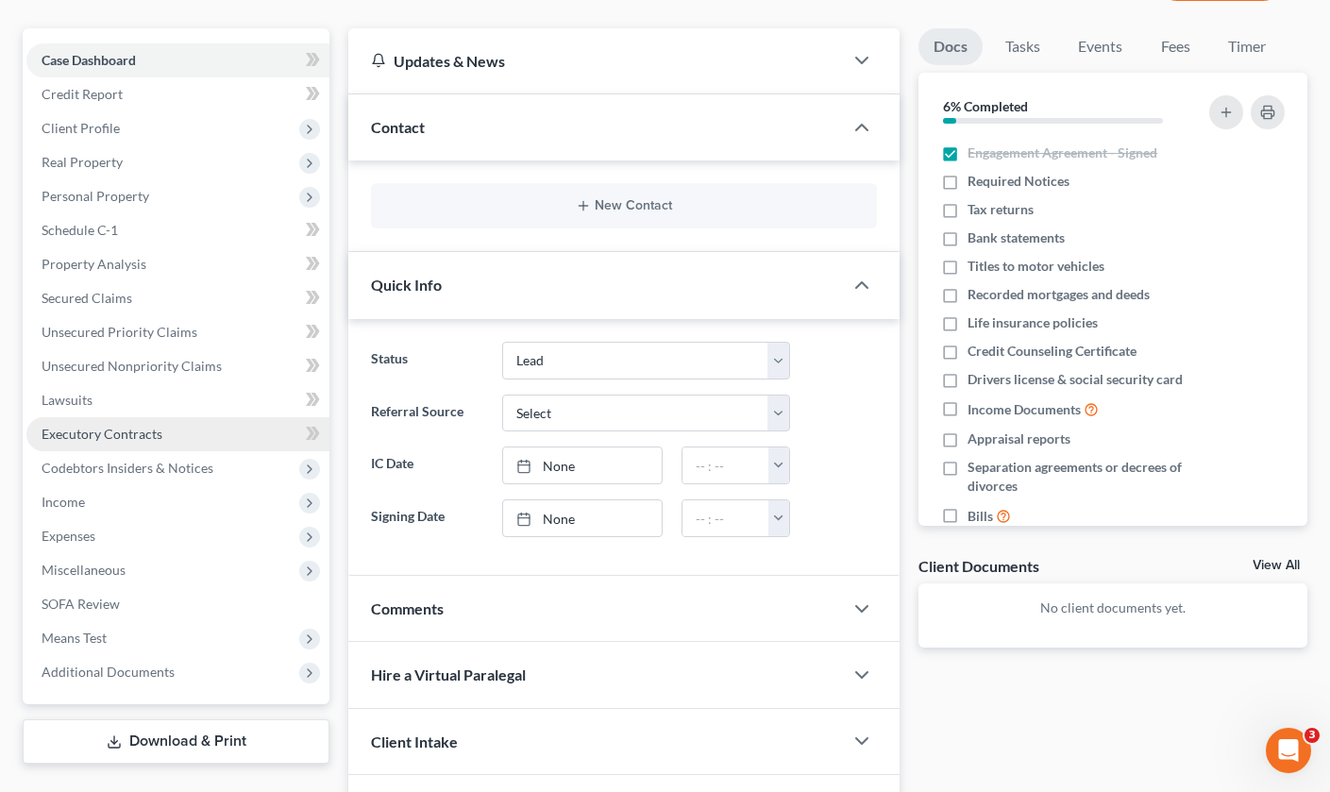
click at [142, 432] on span "Executory Contracts" at bounding box center [102, 434] width 121 height 16
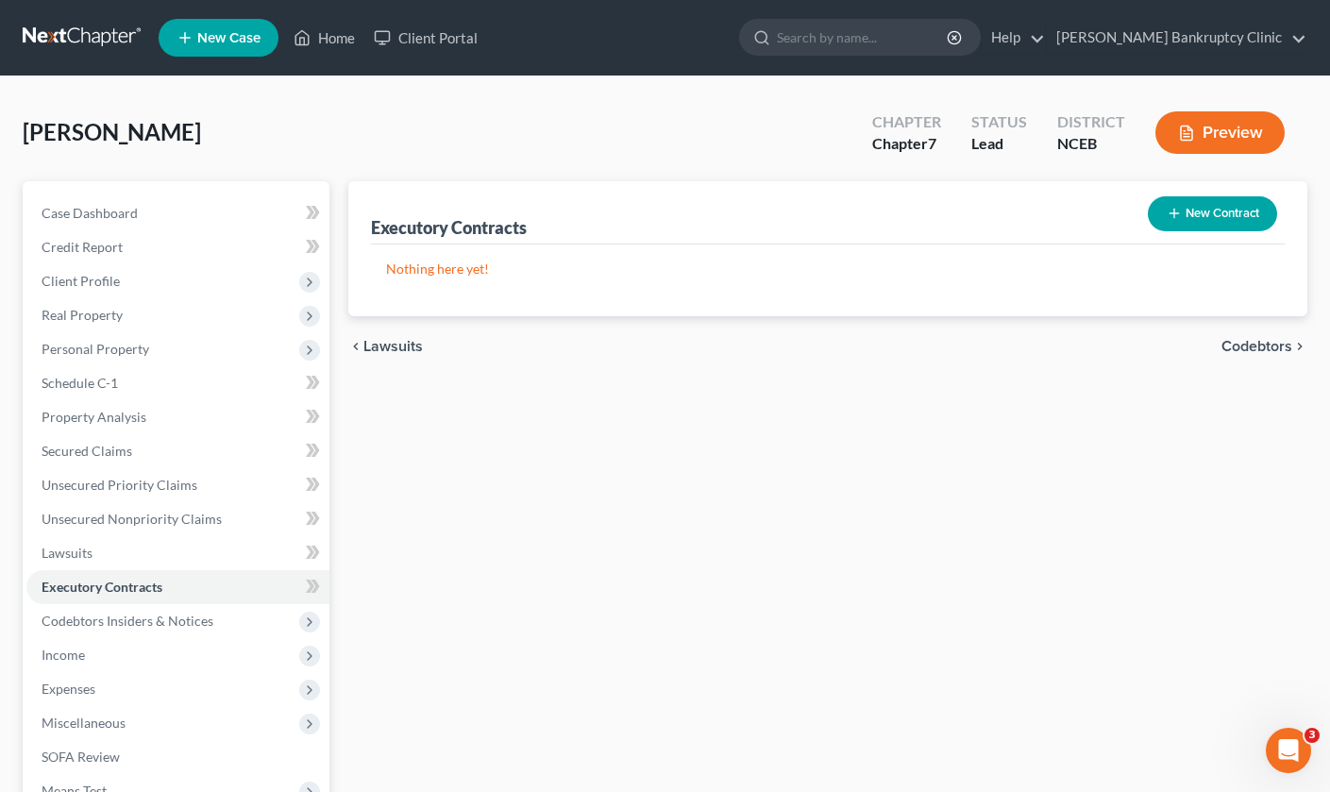
click at [1250, 209] on button "New Contract" at bounding box center [1211, 213] width 129 height 35
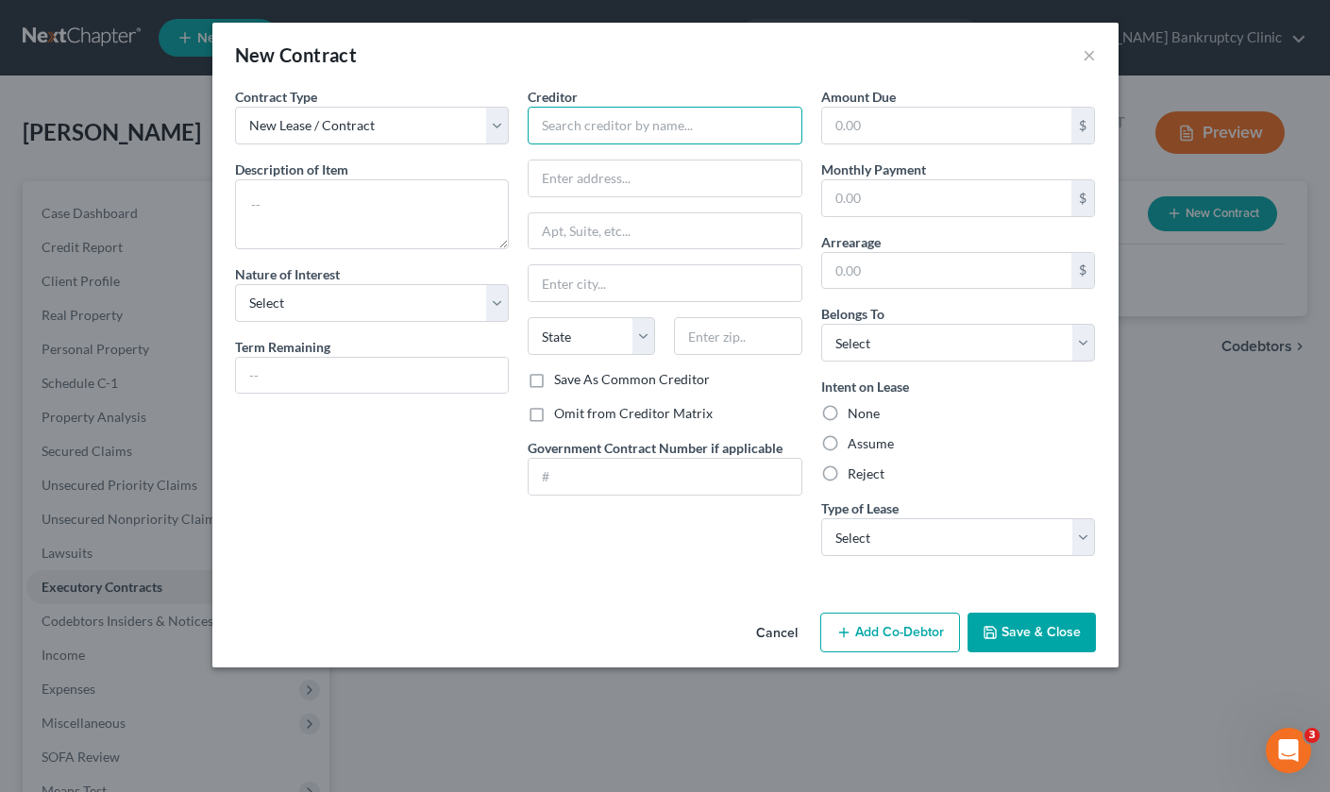
click at [608, 132] on input "text" at bounding box center [664, 126] width 275 height 38
type input "MAA Trinity"
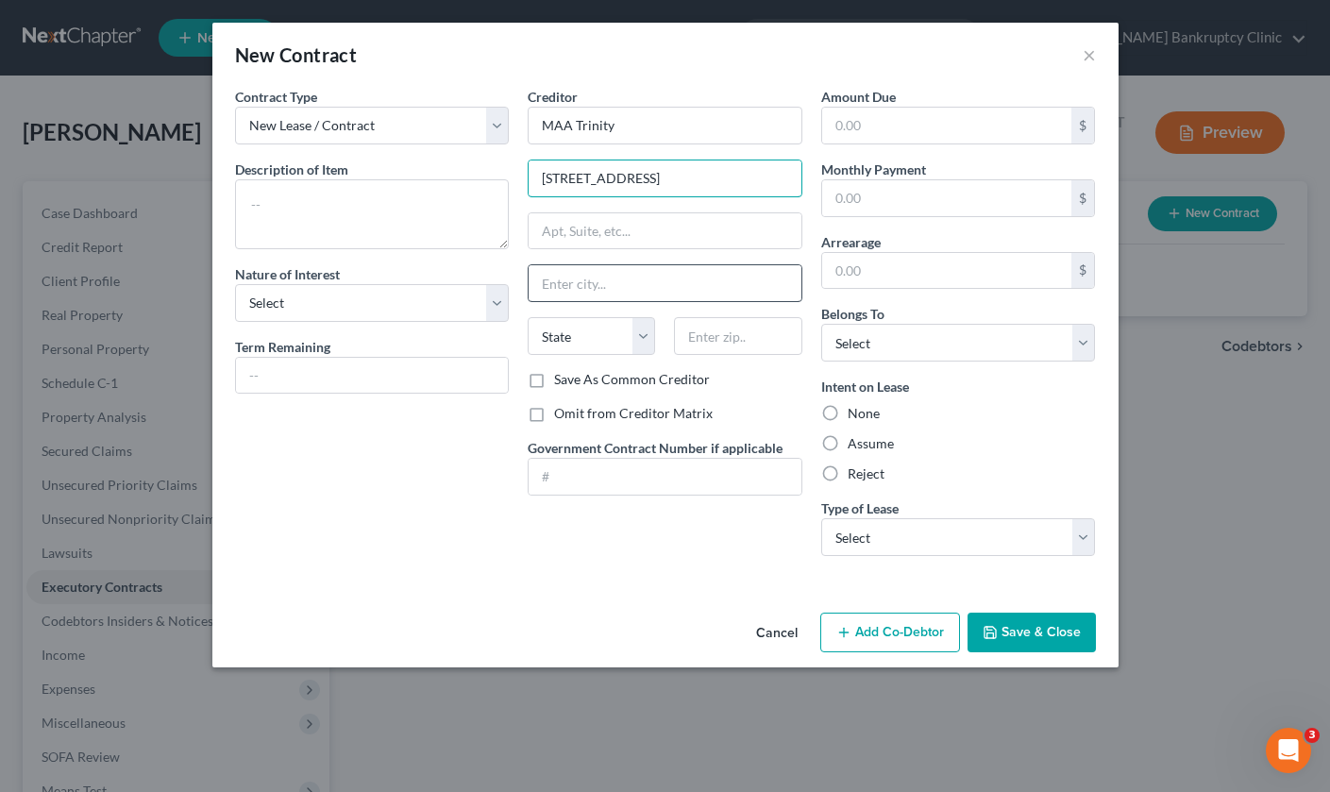
type input "1140 Trinity Pine Lane"
type input "[GEOGRAPHIC_DATA]"
select select "28"
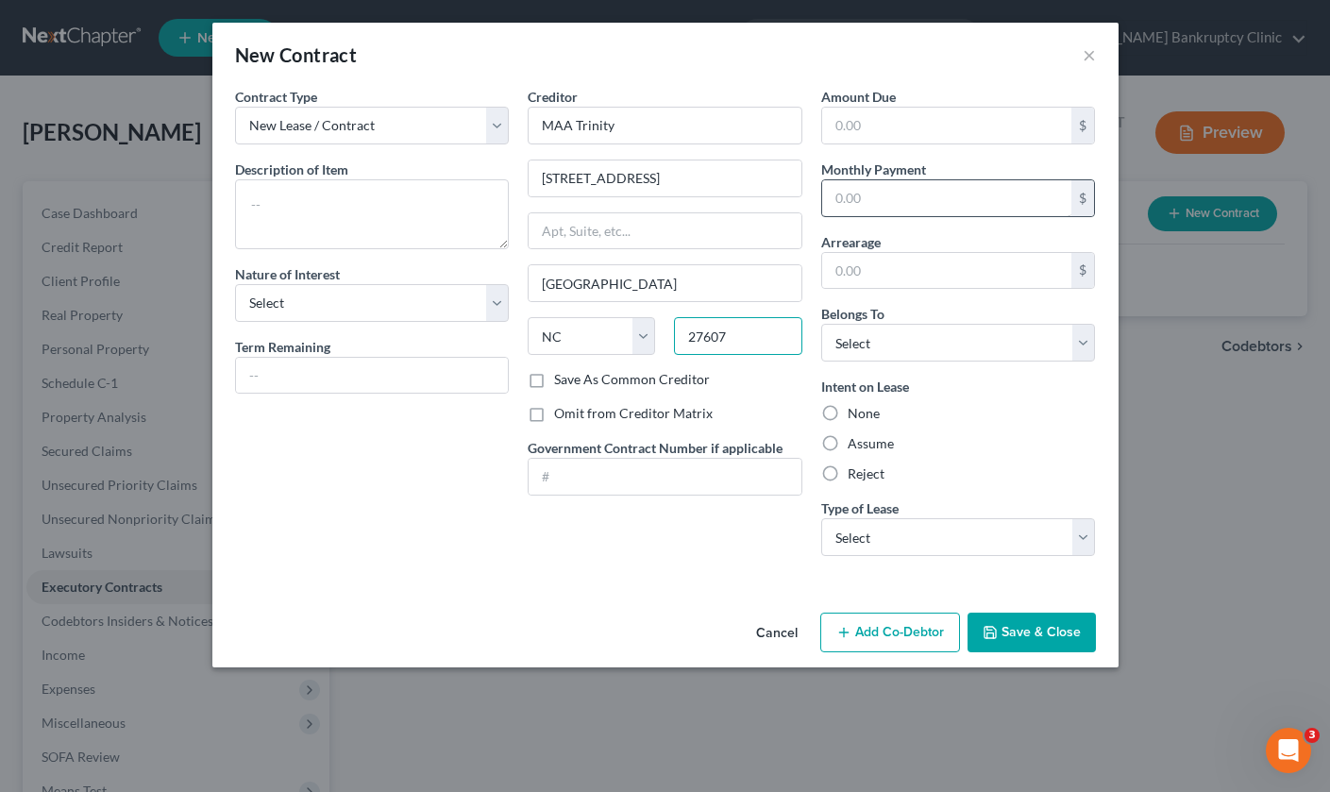
type input "27607"
click at [910, 196] on input "text" at bounding box center [947, 198] width 250 height 36
type input "1,074"
click at [950, 445] on div "Assume" at bounding box center [958, 443] width 275 height 19
select select "3"
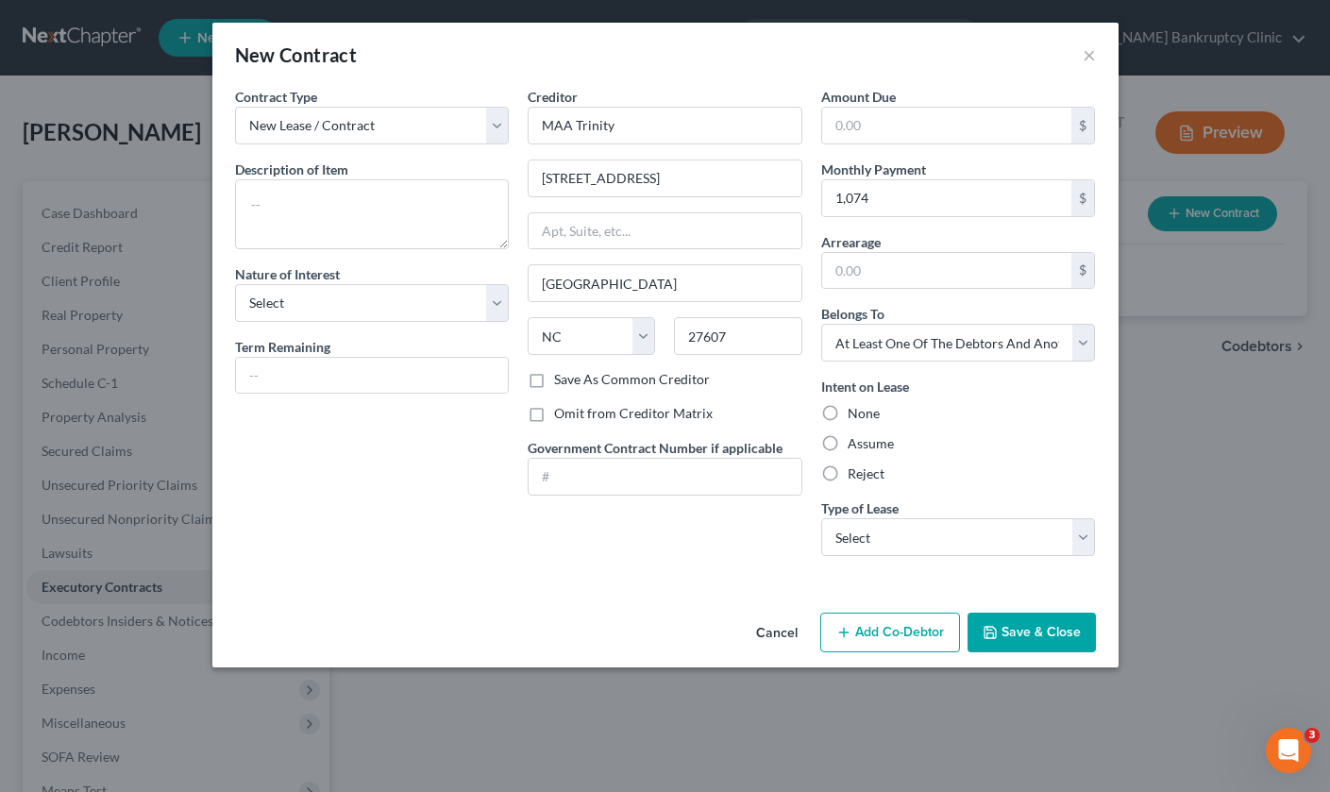
click at [997, 631] on icon "button" at bounding box center [989, 632] width 15 height 15
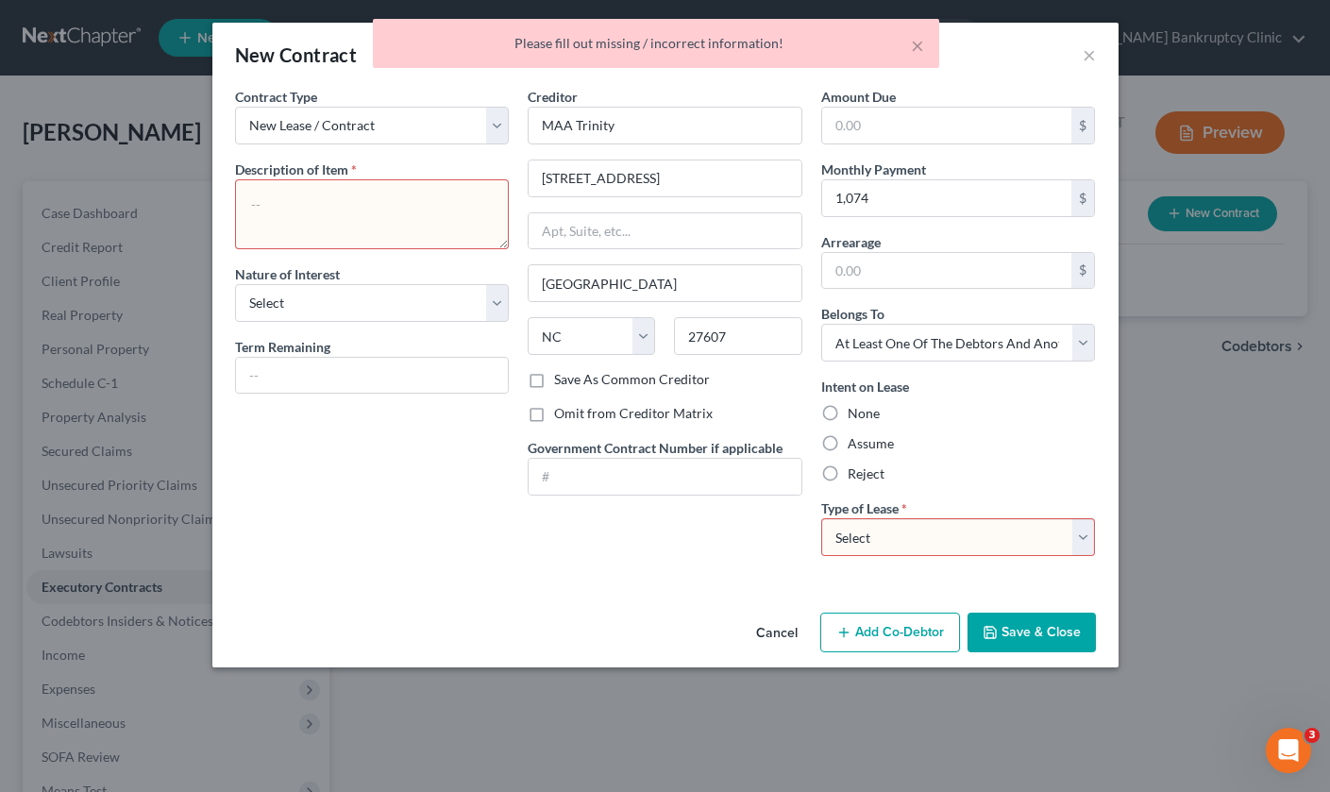
click at [427, 226] on textarea at bounding box center [372, 214] width 275 height 70
click at [413, 194] on textarea at bounding box center [372, 214] width 275 height 70
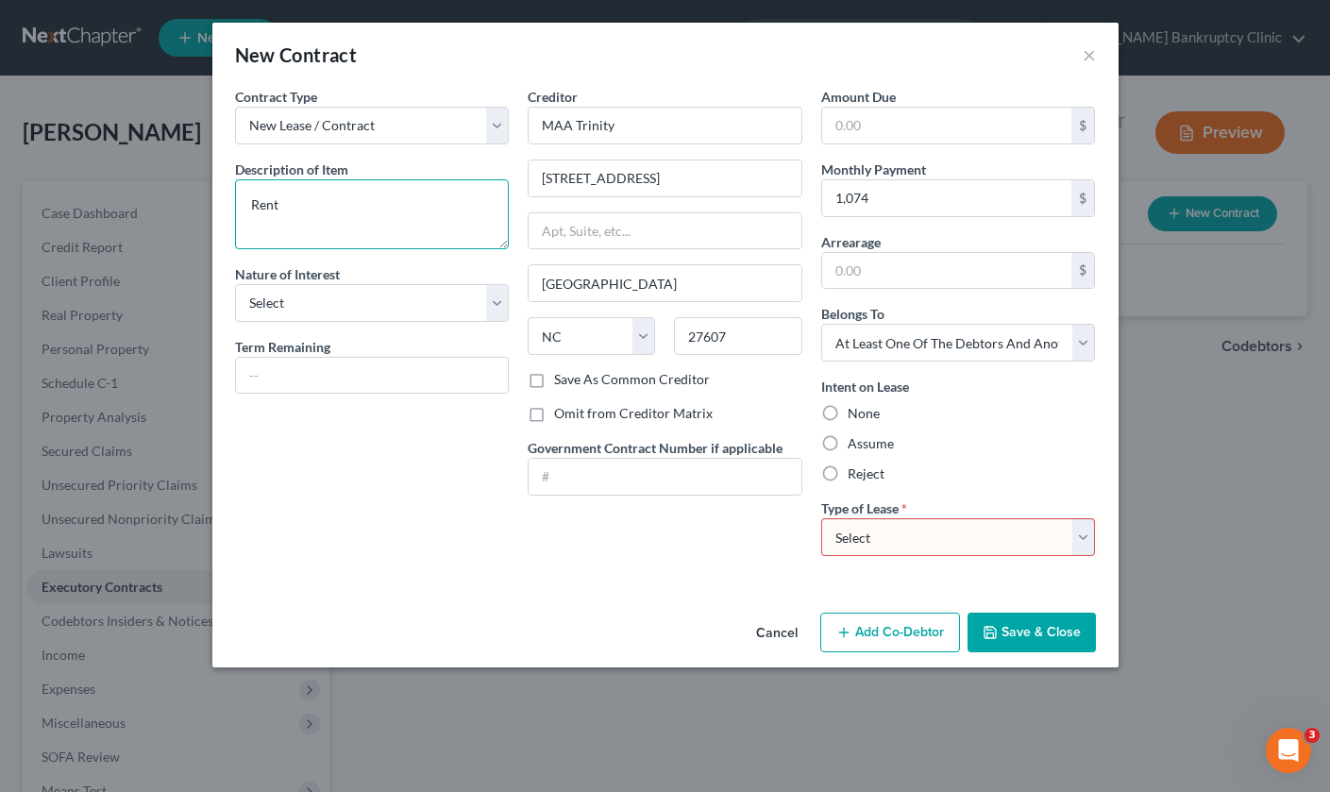
type textarea "Rent"
click at [1050, 631] on button "Save & Close" at bounding box center [1031, 632] width 128 height 40
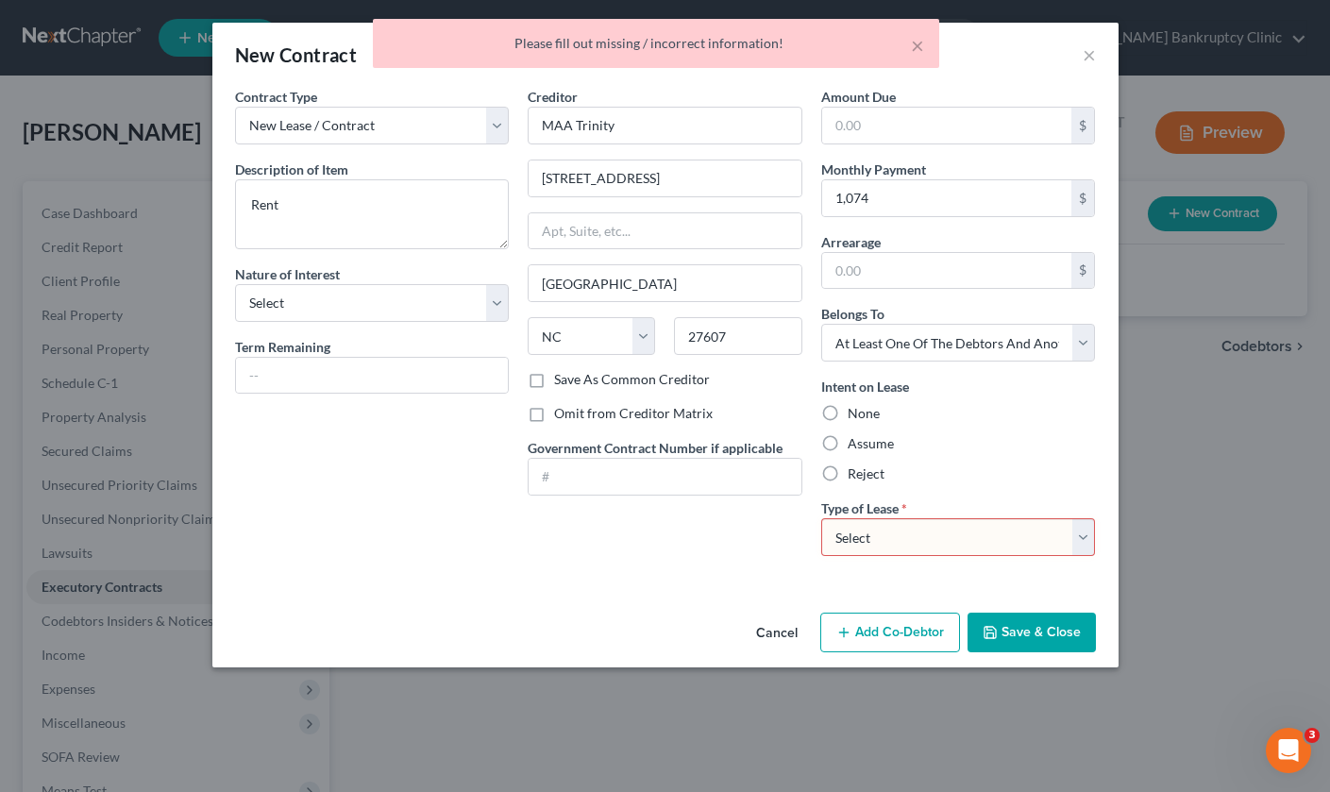
select select "0"
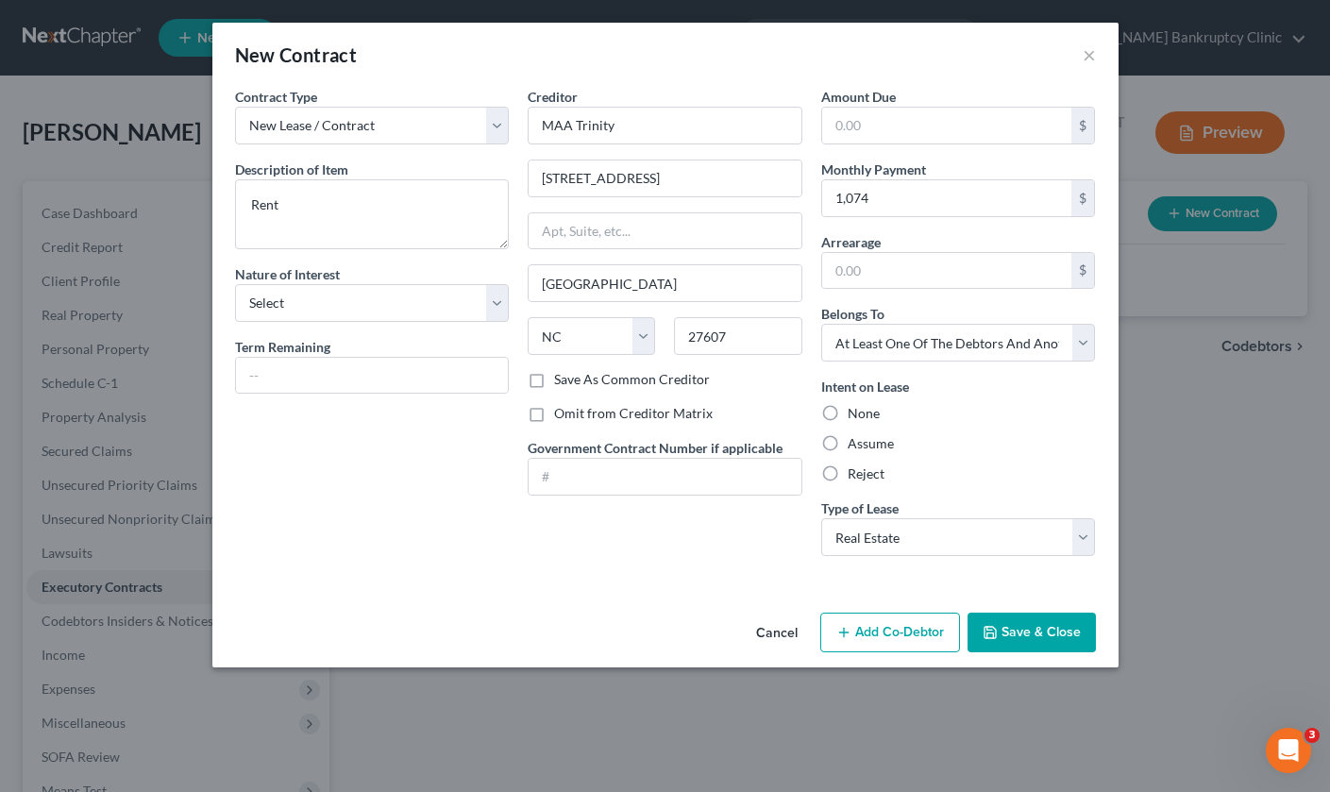
click at [1034, 629] on button "Save & Close" at bounding box center [1031, 632] width 128 height 40
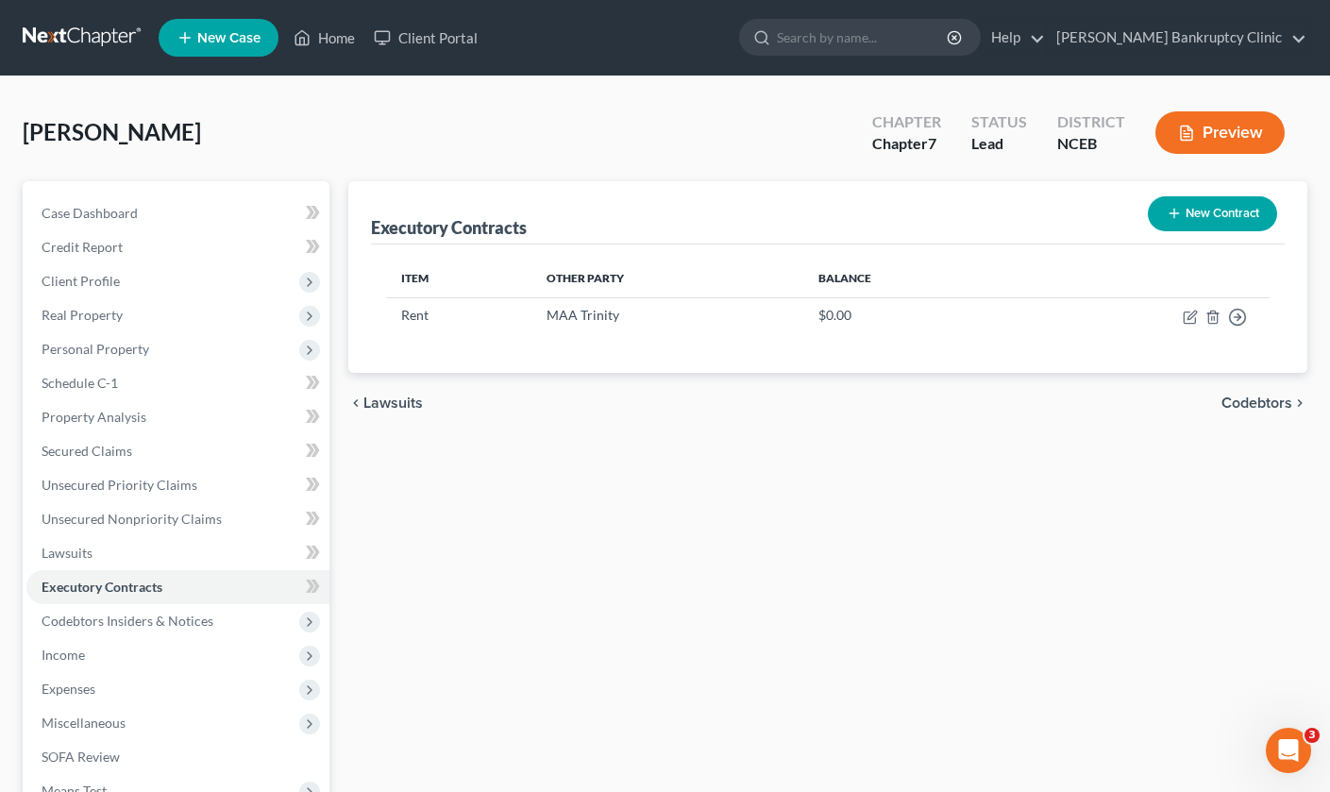
click at [122, 34] on link at bounding box center [83, 38] width 121 height 34
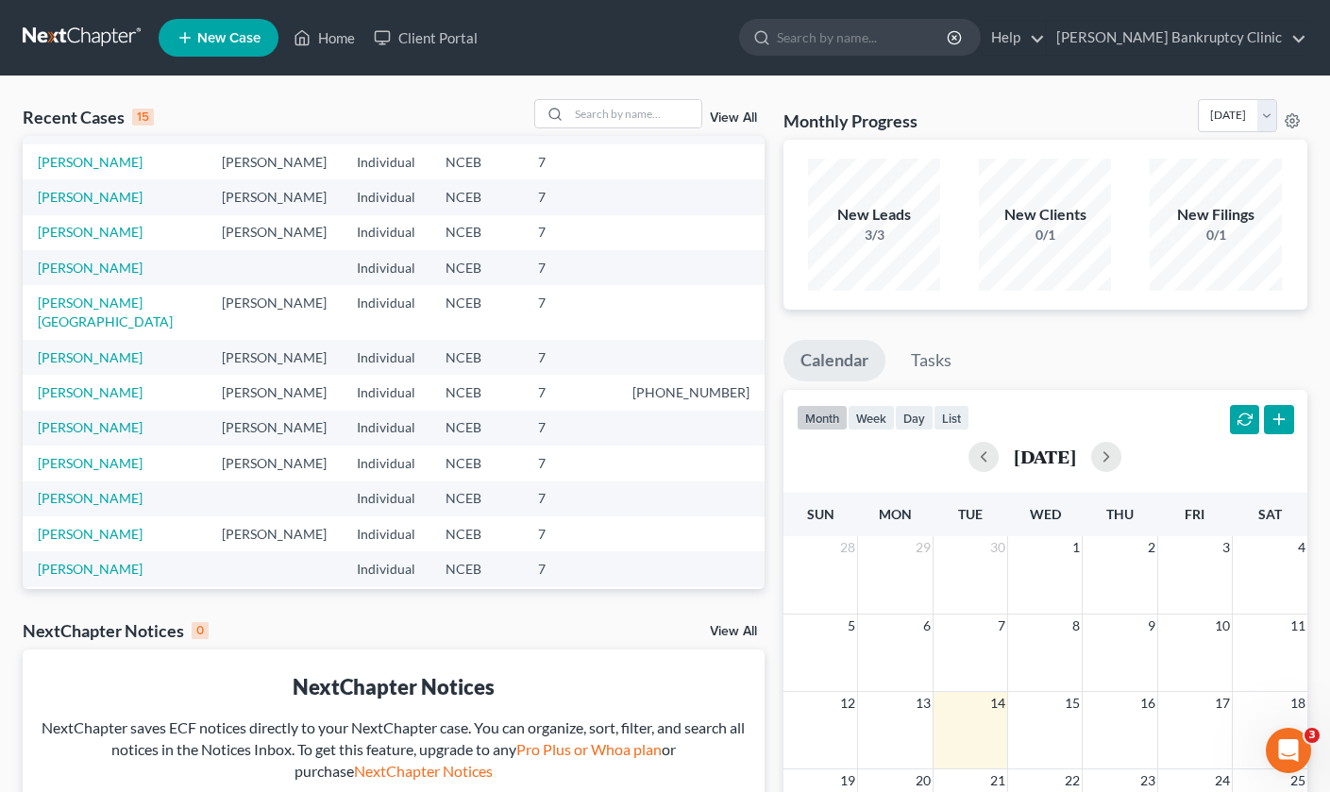
scroll to position [76, 0]
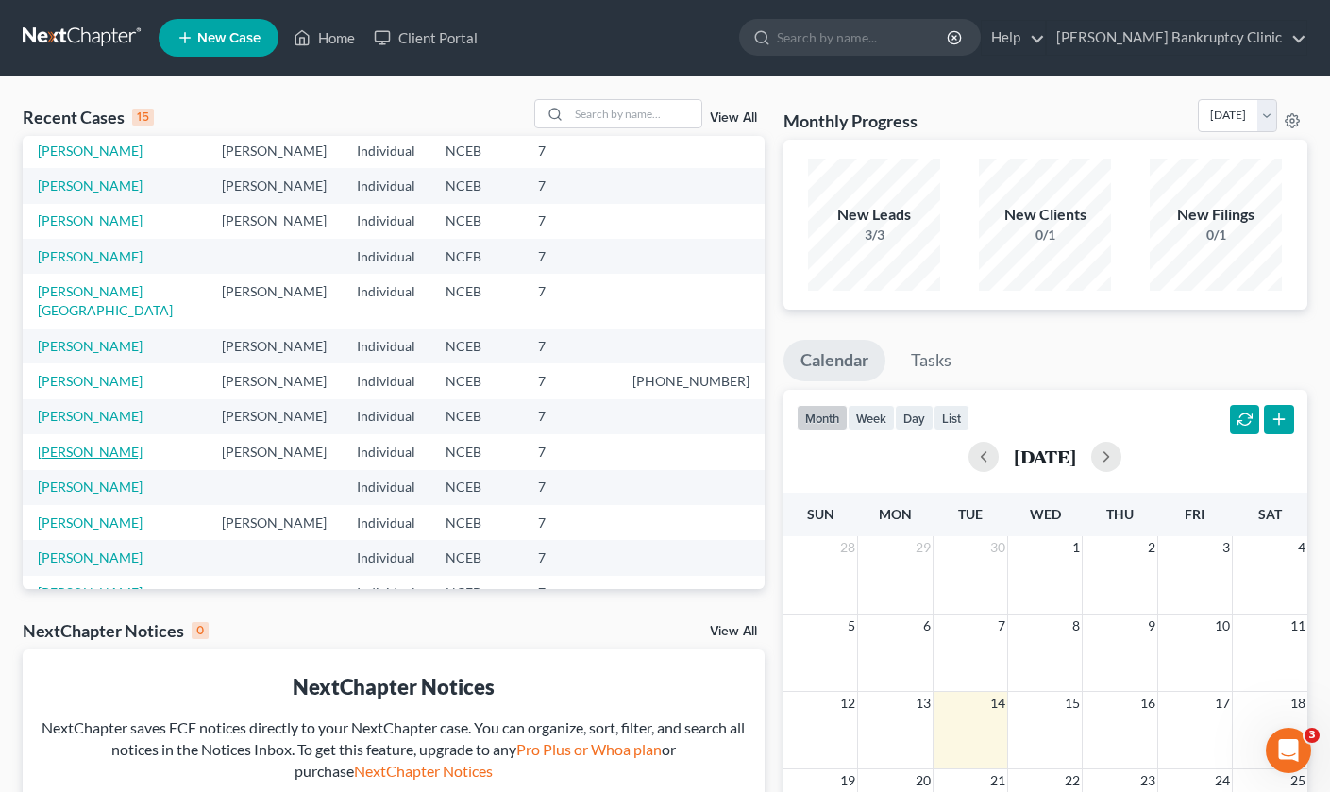
click at [99, 444] on link "[PERSON_NAME]" at bounding box center [90, 452] width 105 height 16
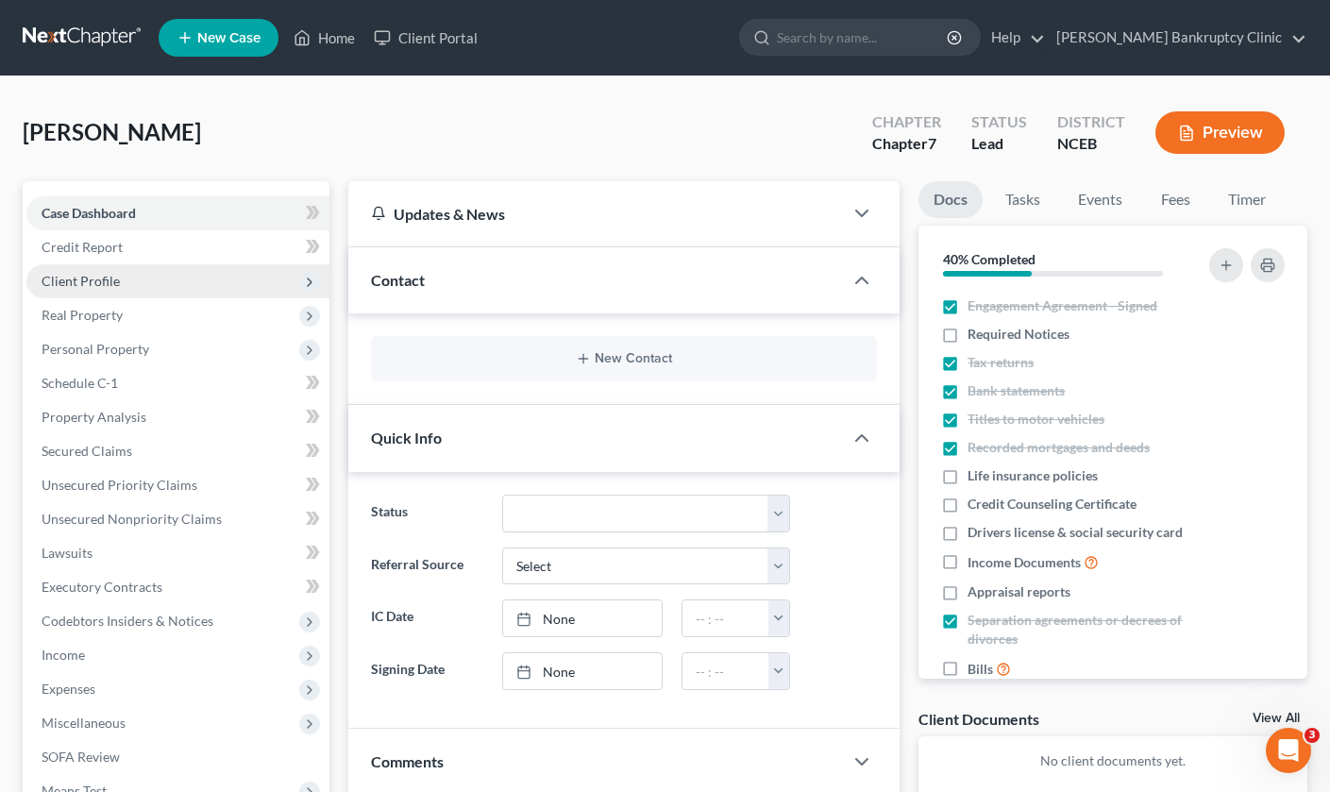
click at [142, 284] on span "Client Profile" at bounding box center [177, 281] width 303 height 34
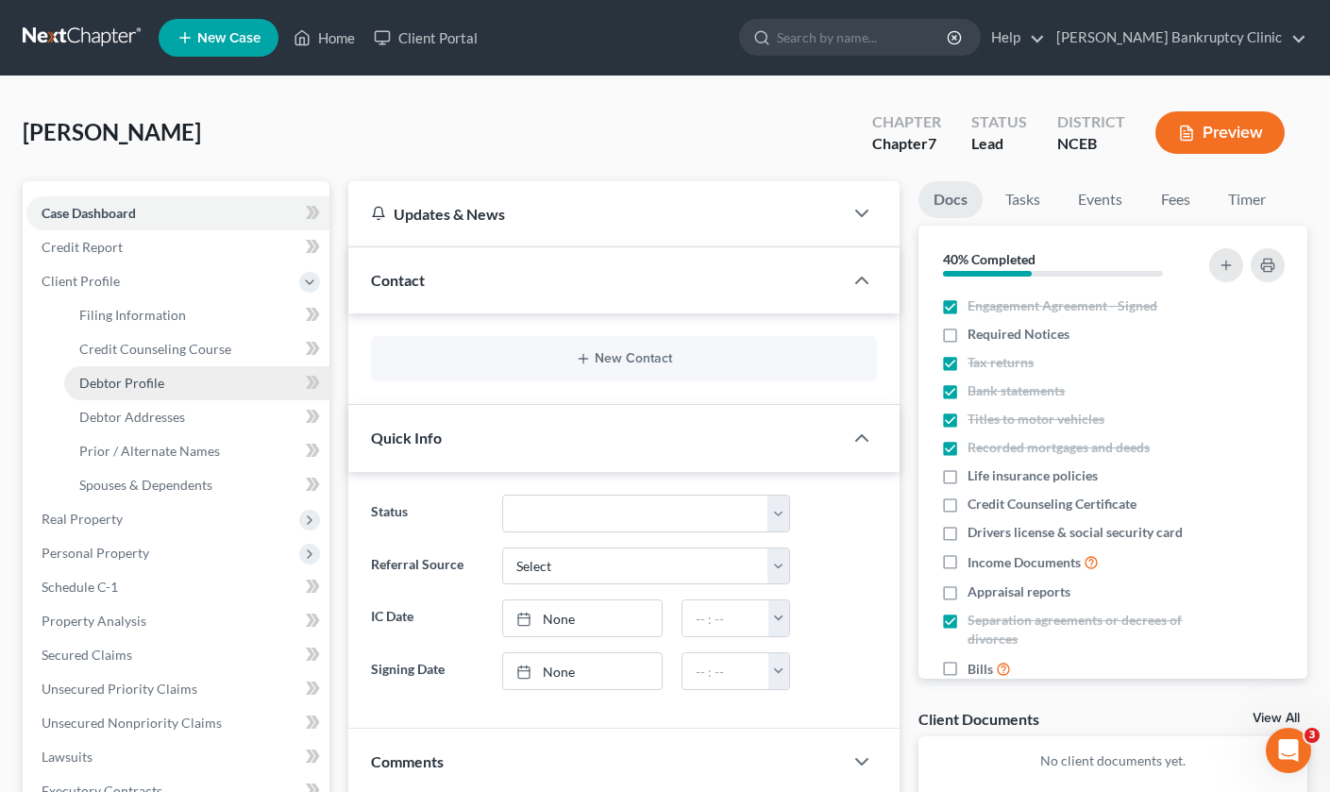
click at [152, 377] on span "Debtor Profile" at bounding box center [121, 383] width 85 height 16
select select "0"
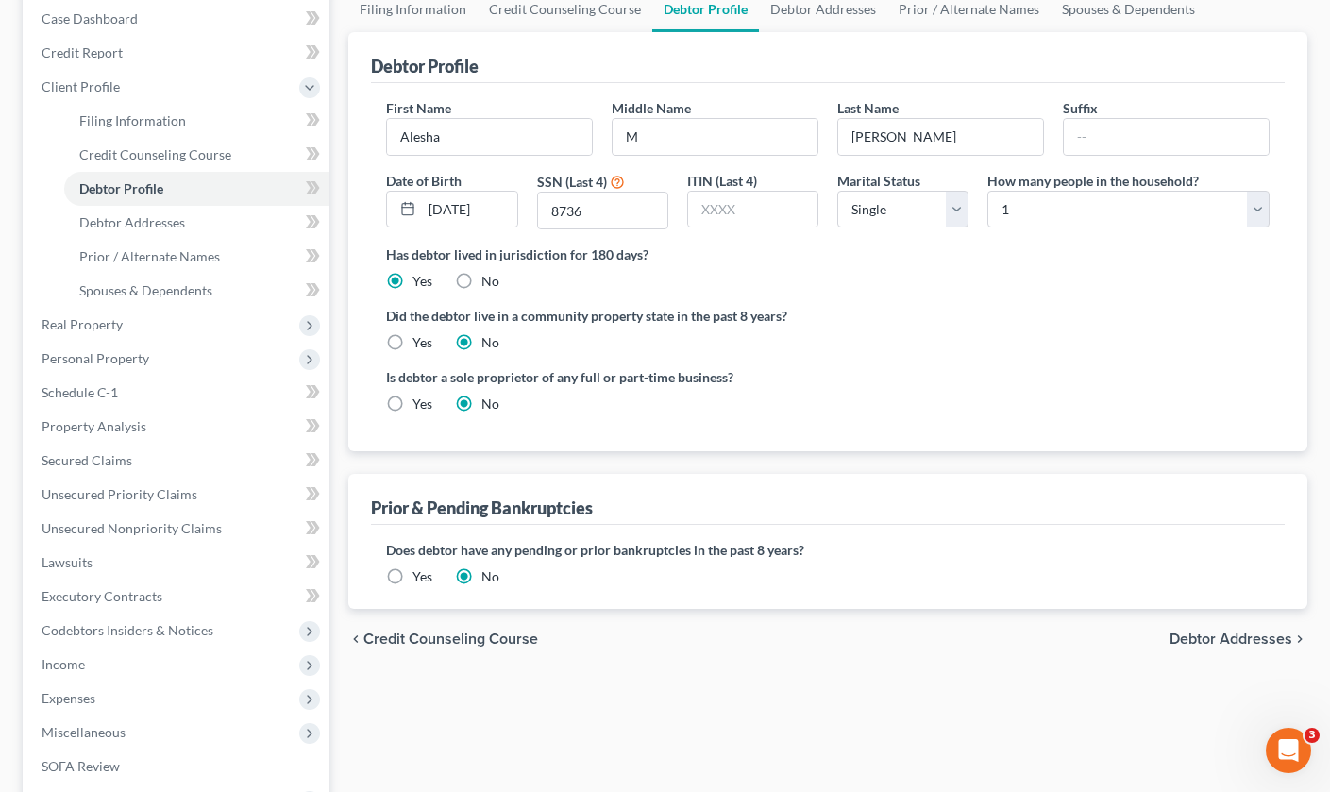
scroll to position [209, 0]
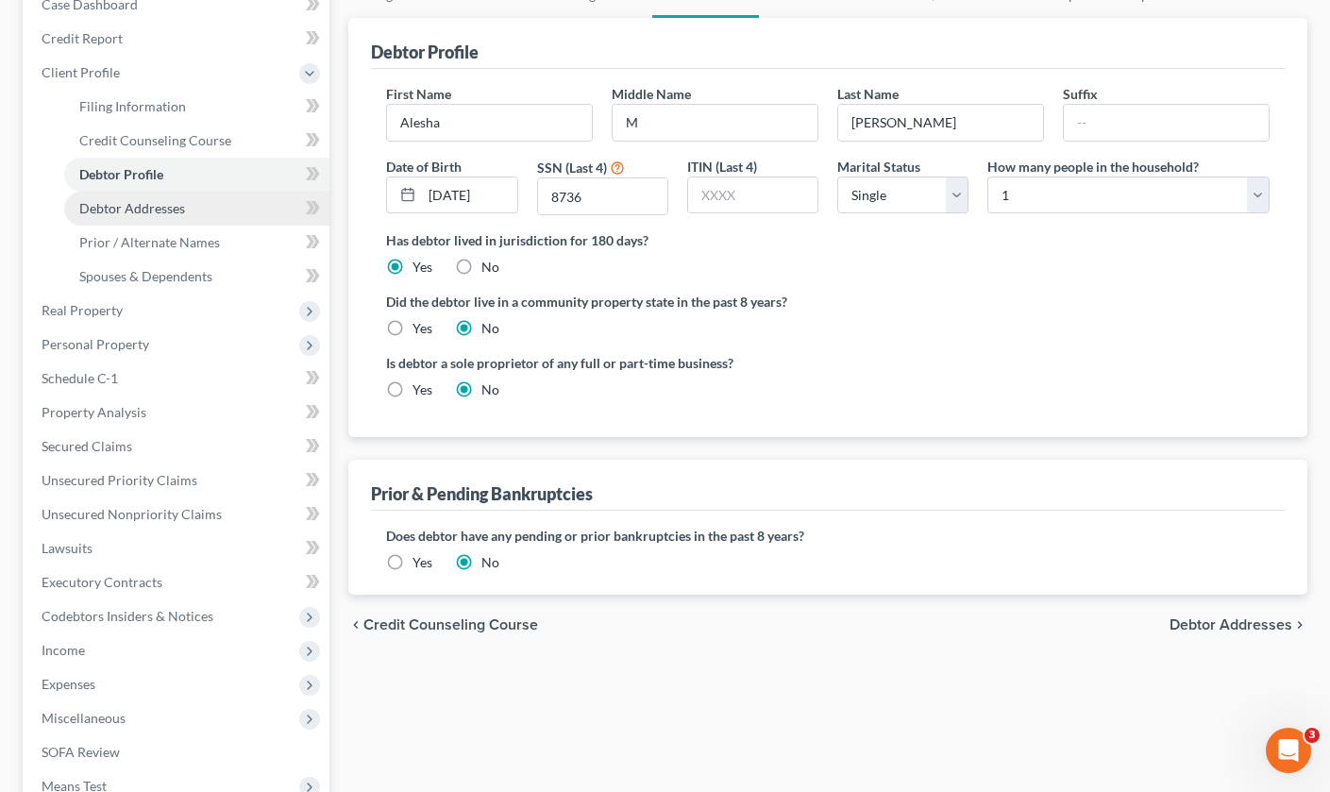
click at [209, 201] on link "Debtor Addresses" at bounding box center [196, 209] width 265 height 34
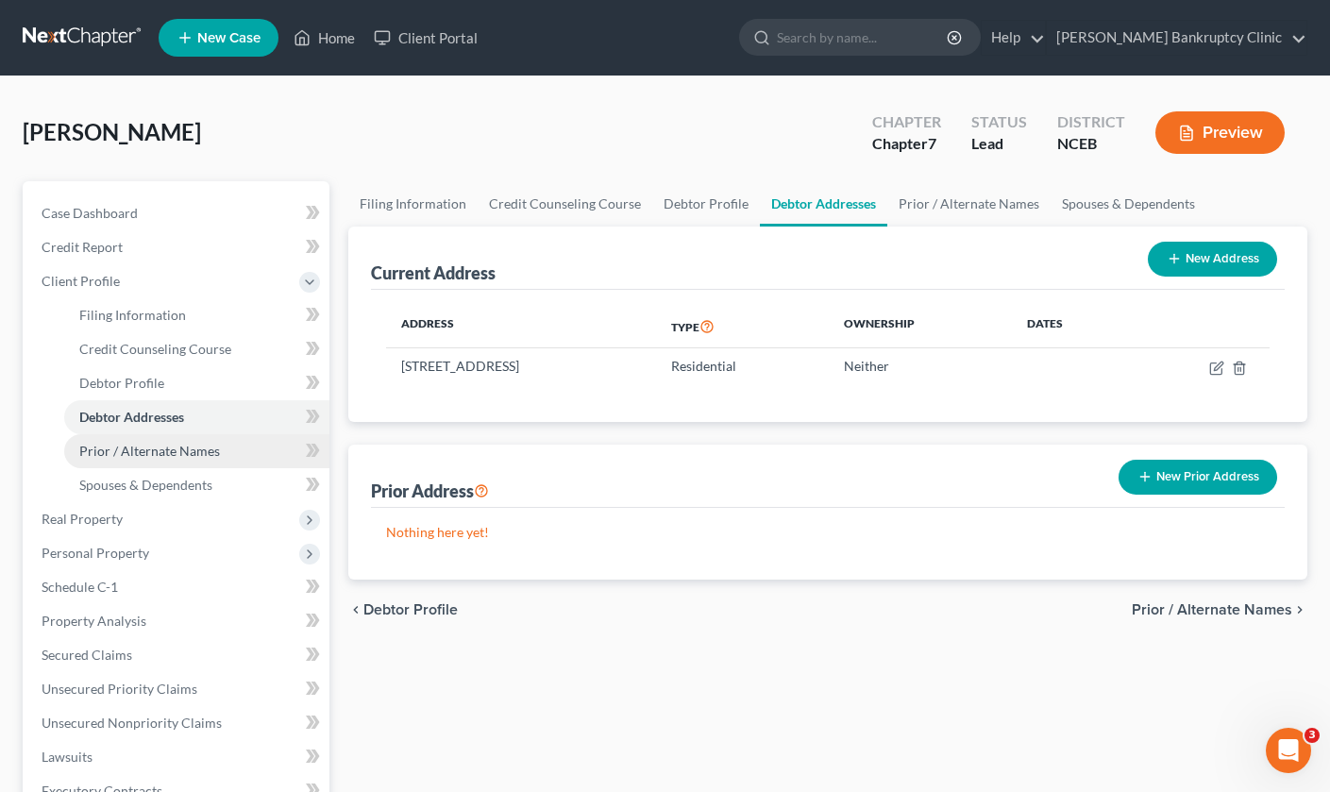
click at [194, 447] on span "Prior / Alternate Names" at bounding box center [149, 451] width 141 height 16
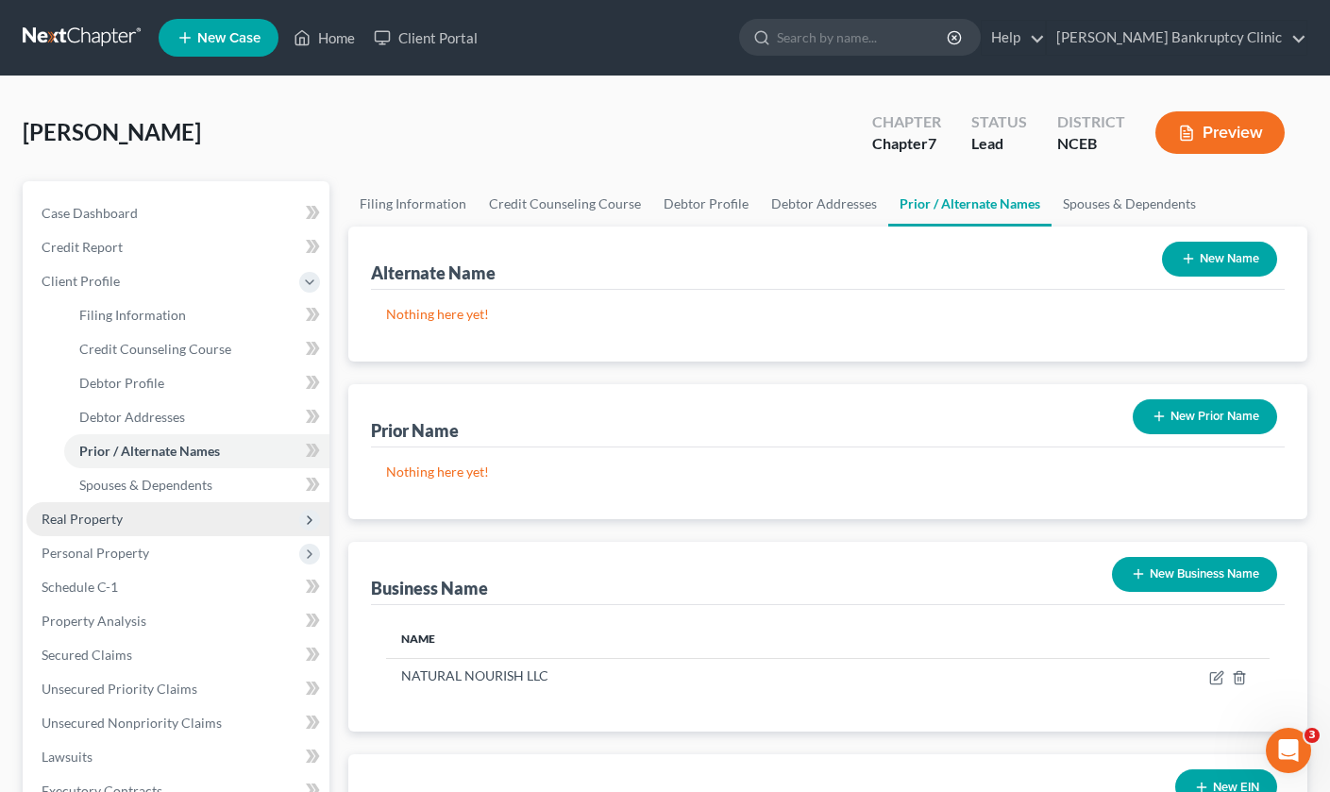
click at [195, 504] on span "Real Property" at bounding box center [177, 519] width 303 height 34
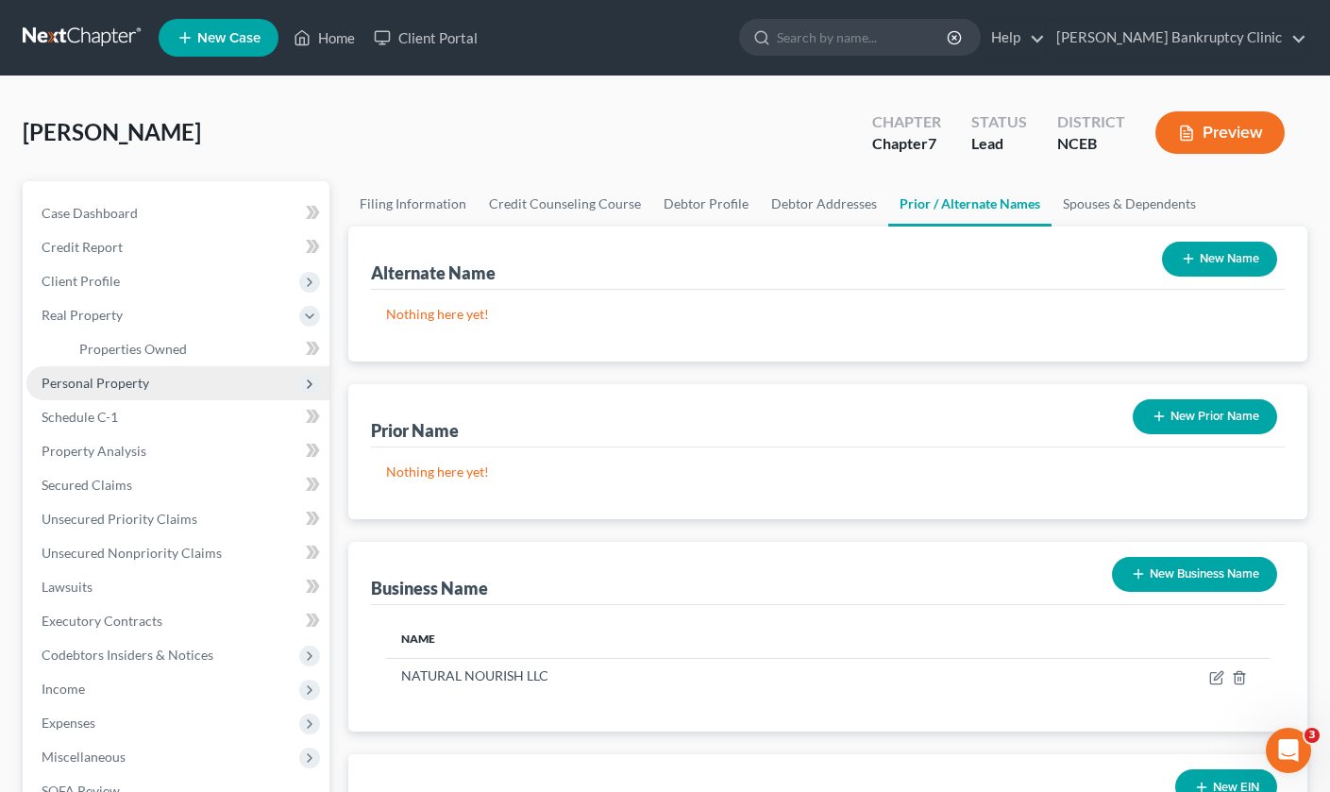
click at [197, 377] on span "Personal Property" at bounding box center [177, 383] width 303 height 34
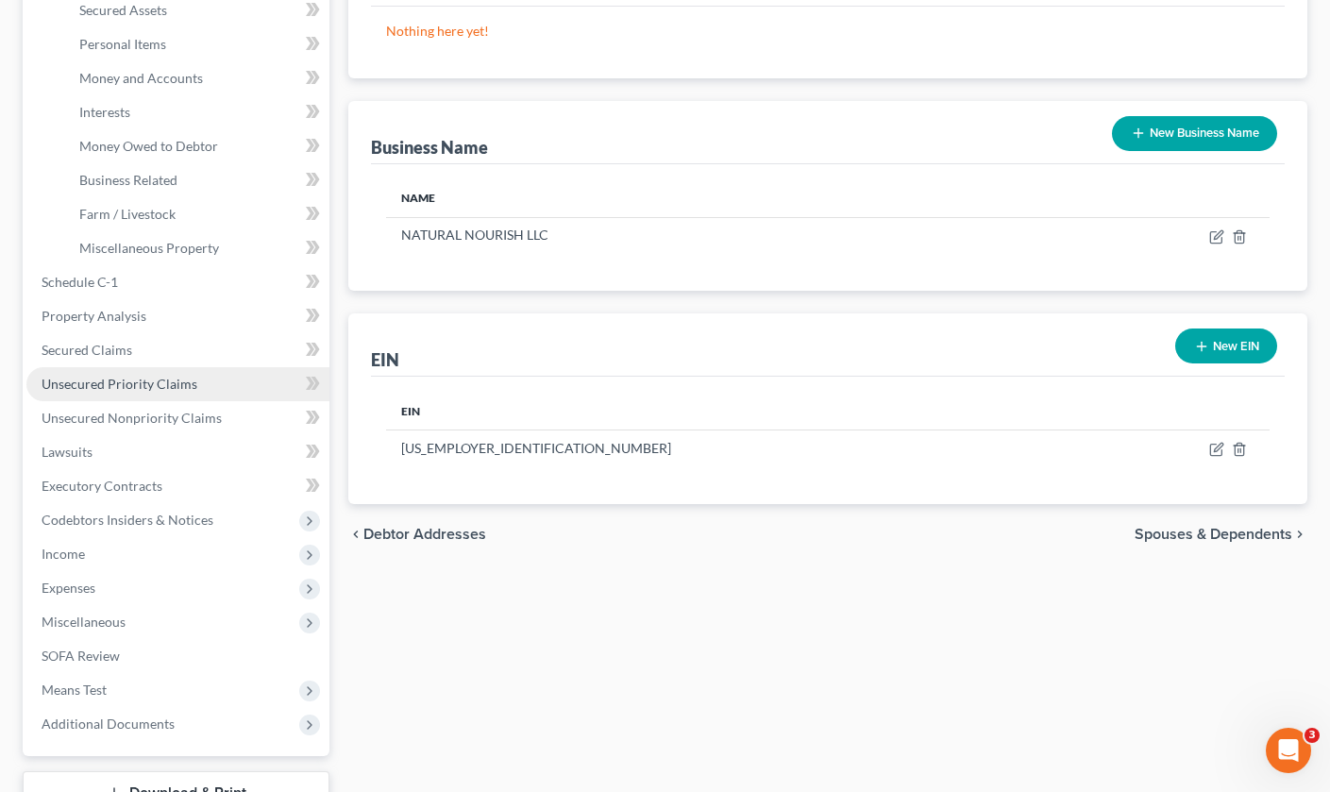
scroll to position [441, 0]
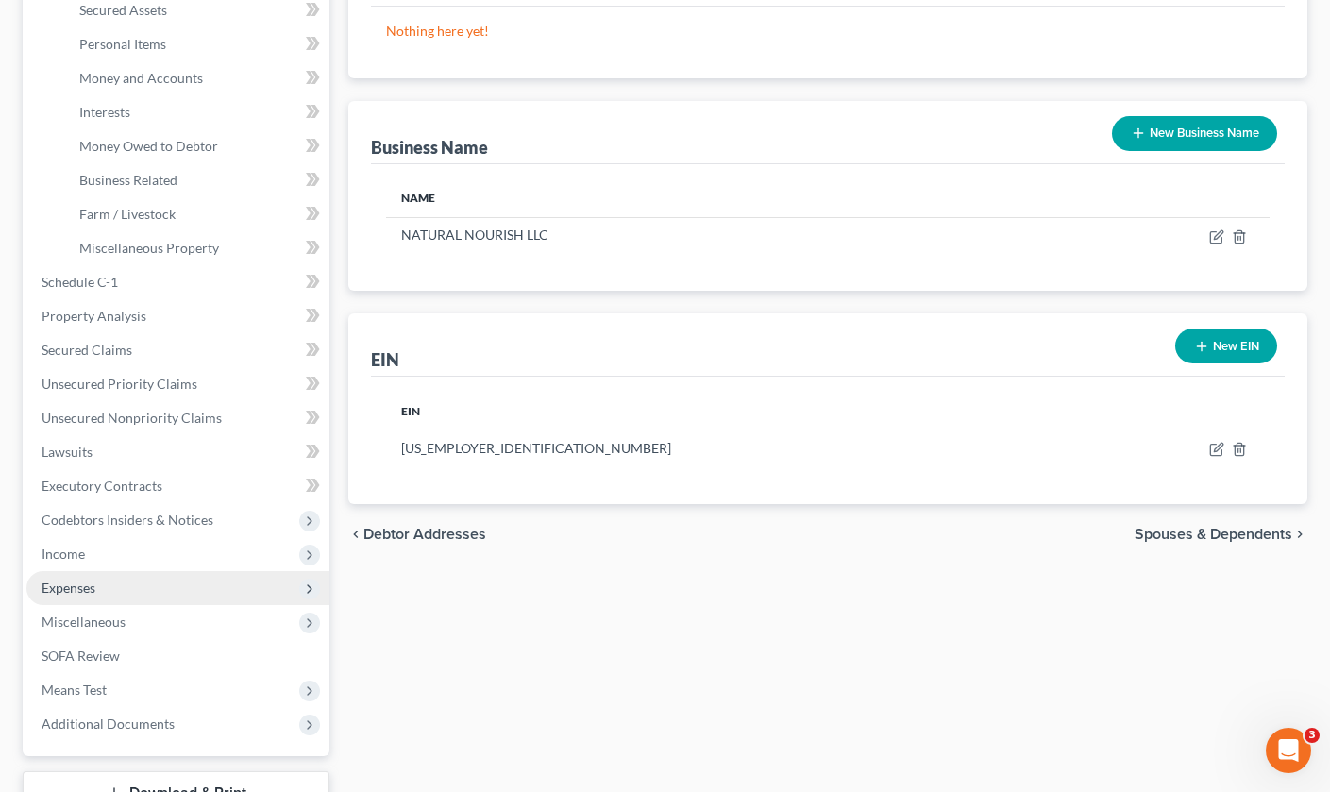
click at [99, 580] on span "Expenses" at bounding box center [177, 588] width 303 height 34
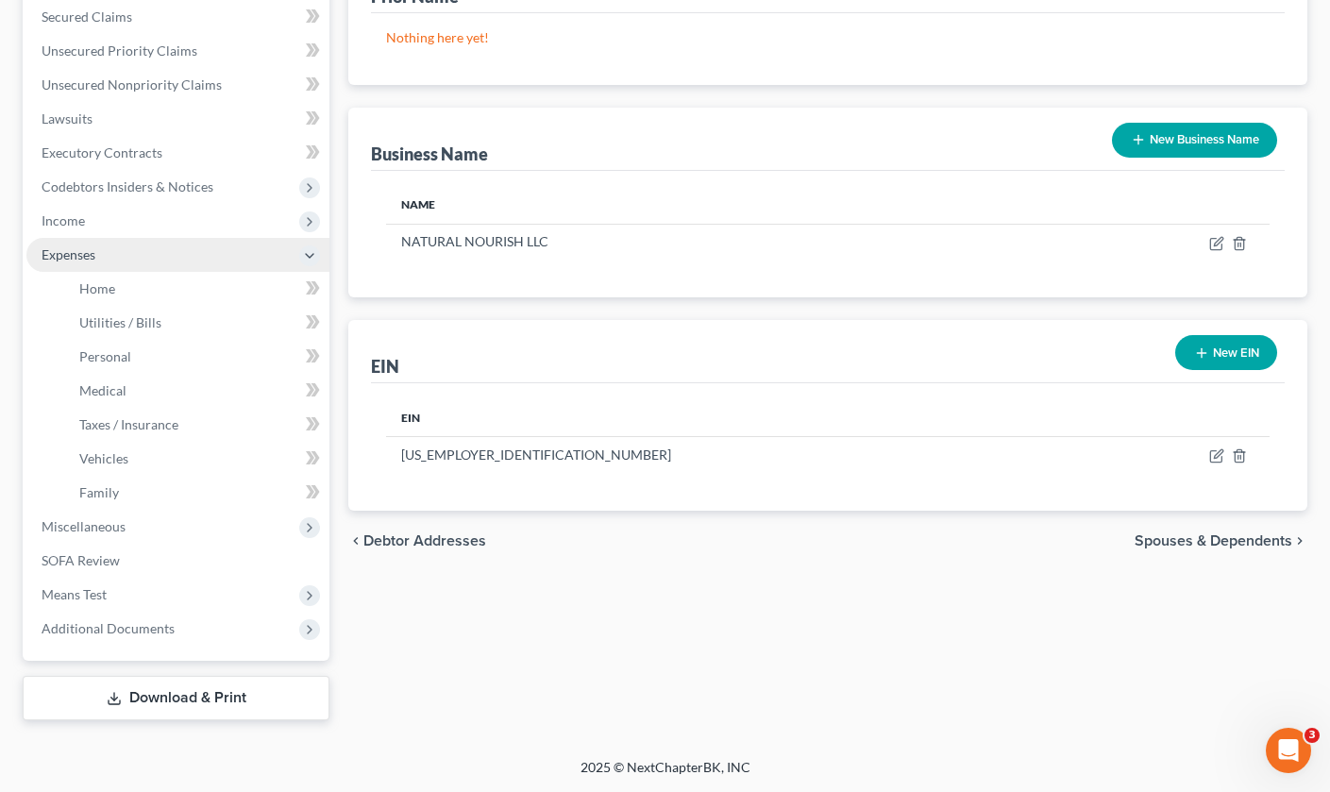
scroll to position [434, 0]
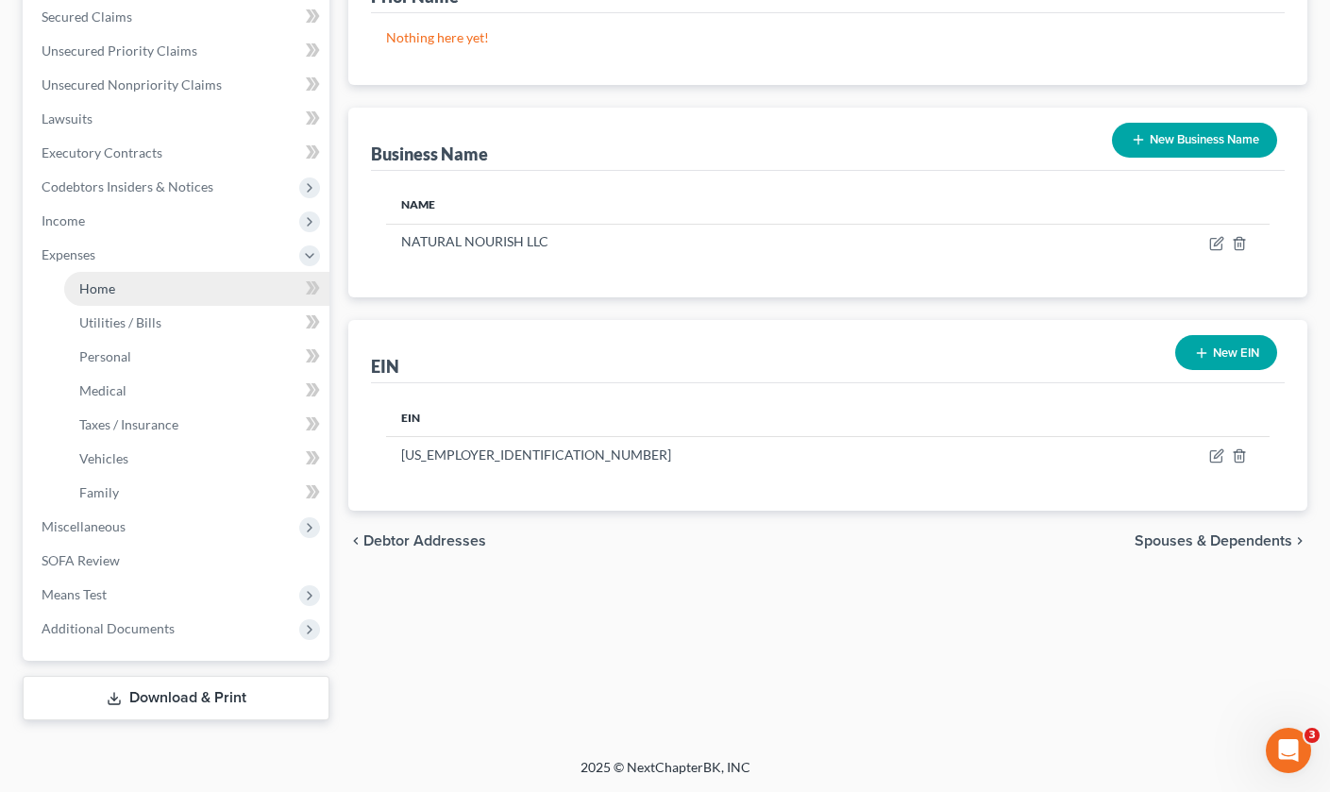
click at [167, 295] on link "Home" at bounding box center [196, 289] width 265 height 34
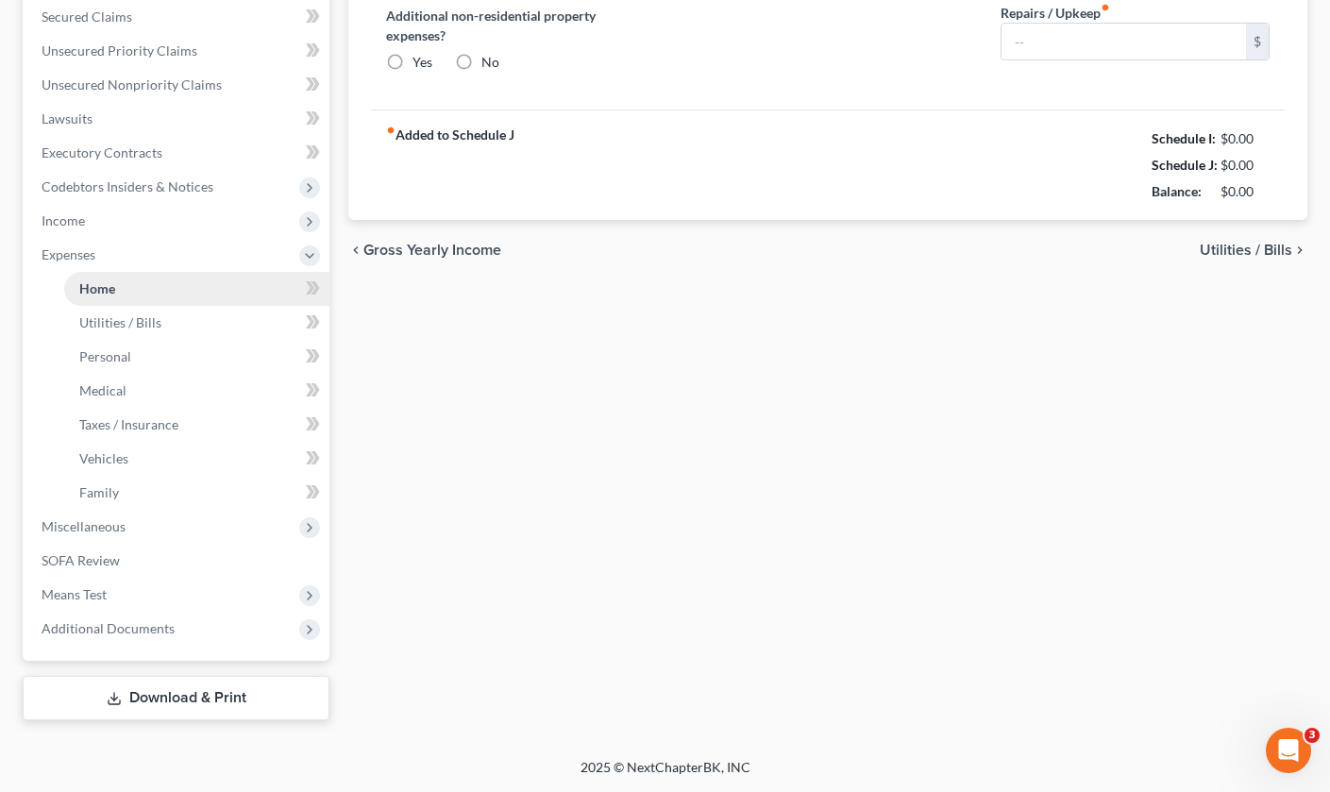
type input "0.00"
radio input "true"
type input "0.00"
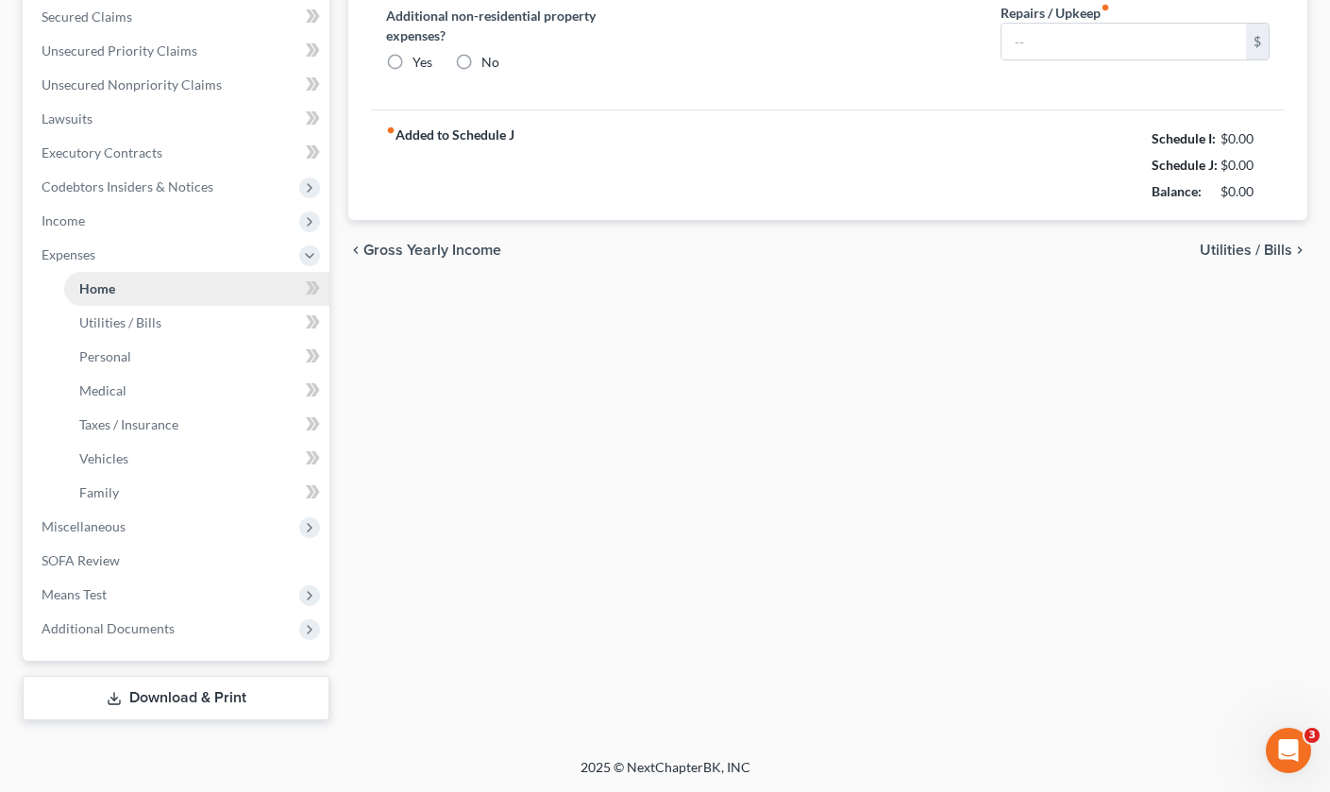
type input "0.00"
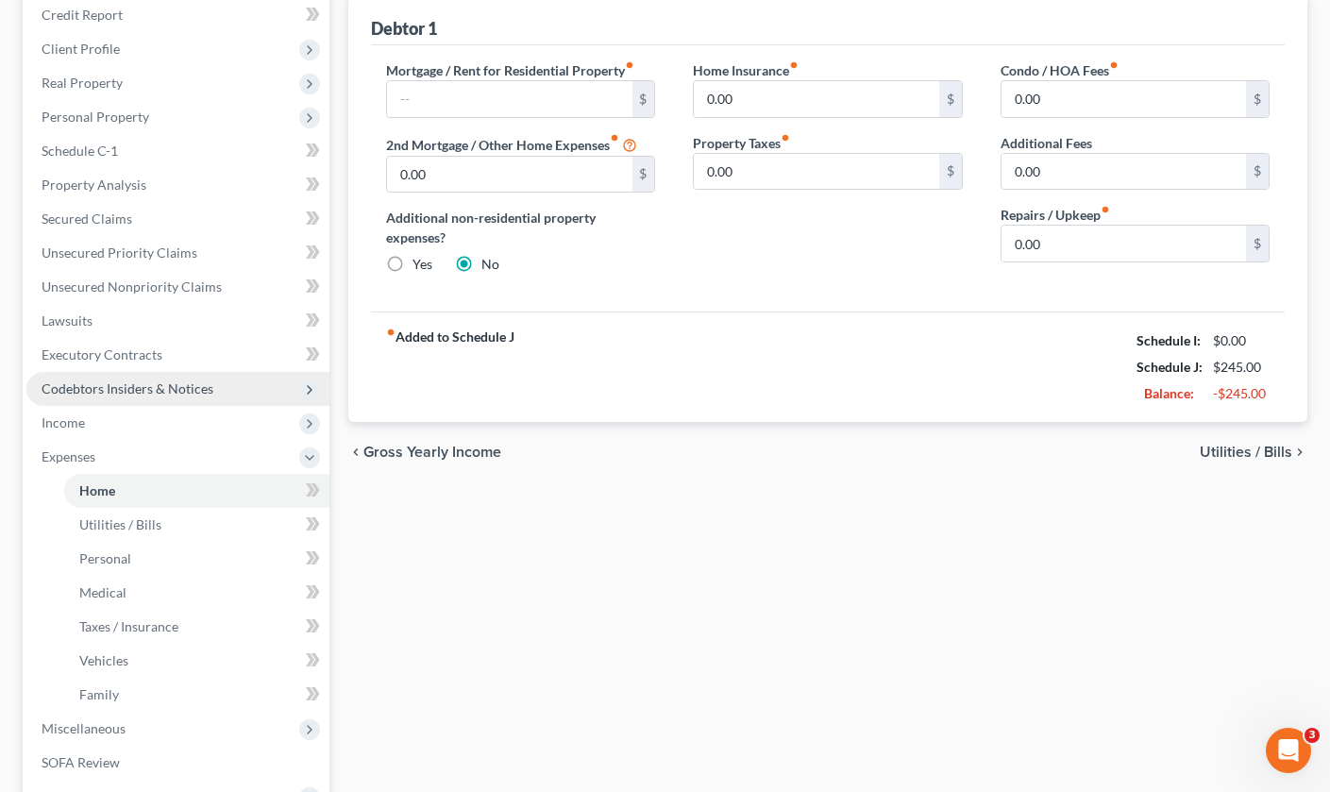
scroll to position [233, 0]
click at [139, 573] on link "Personal" at bounding box center [196, 558] width 265 height 34
